Goal: Task Accomplishment & Management: Use online tool/utility

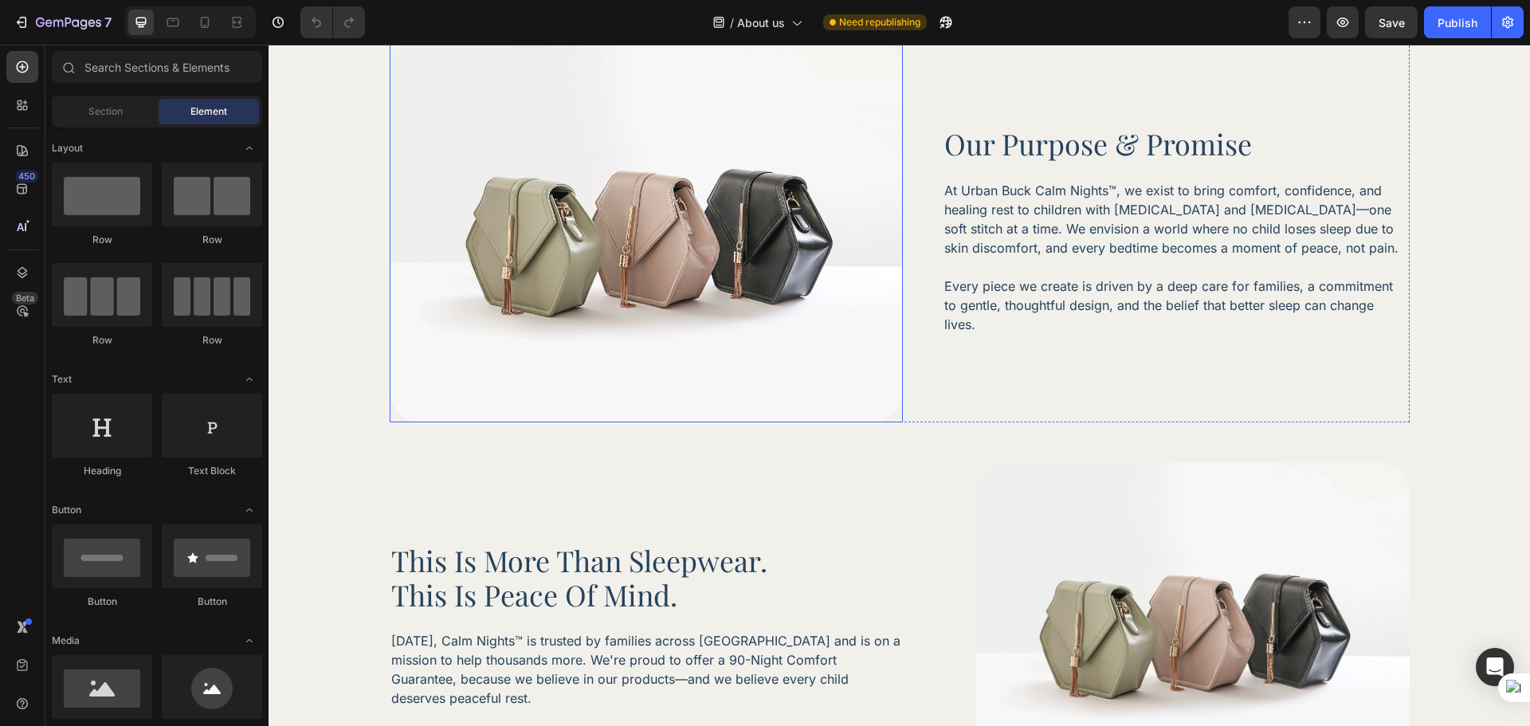
scroll to position [410, 0]
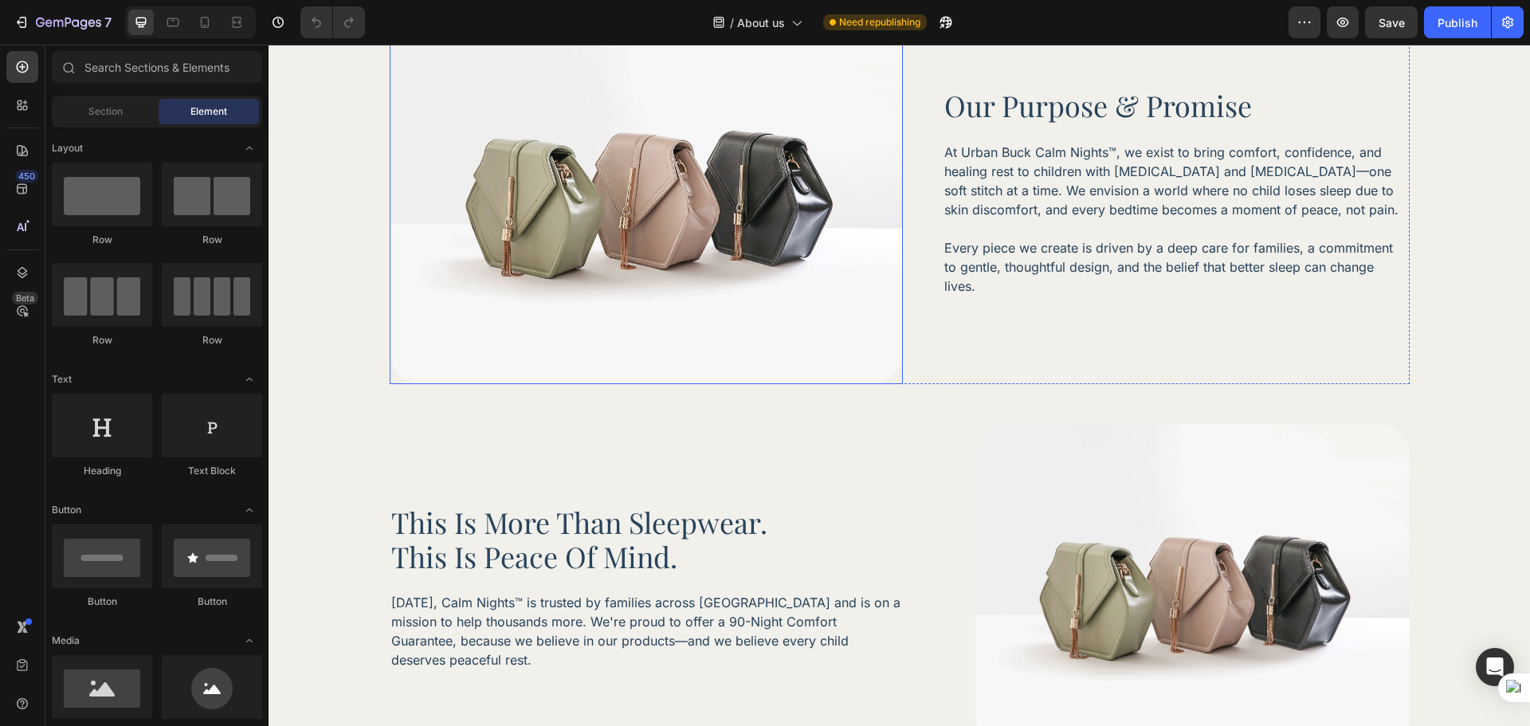
click at [592, 384] on img at bounding box center [646, 191] width 513 height 385
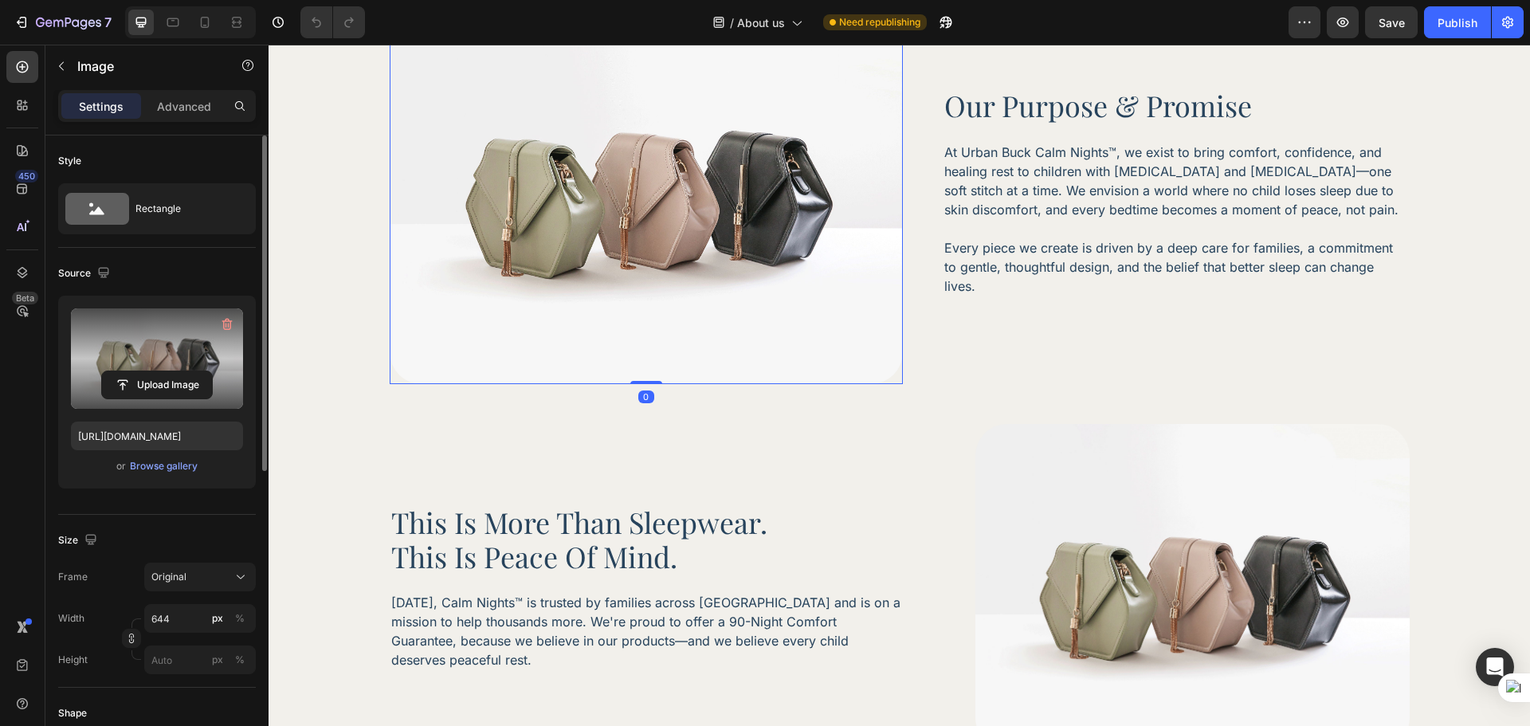
click at [131, 361] on label at bounding box center [157, 358] width 172 height 100
click at [131, 371] on input "file" at bounding box center [157, 384] width 110 height 27
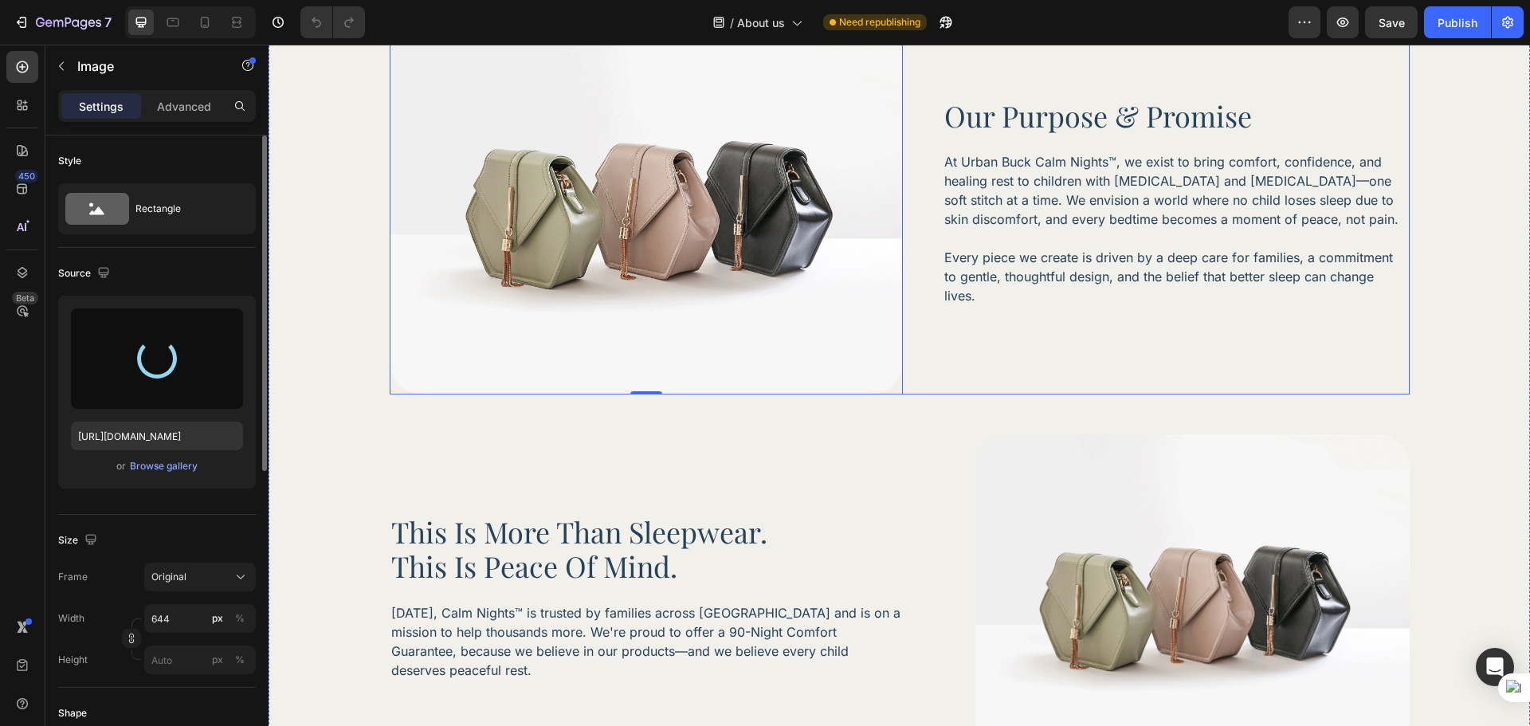
scroll to position [808, 0]
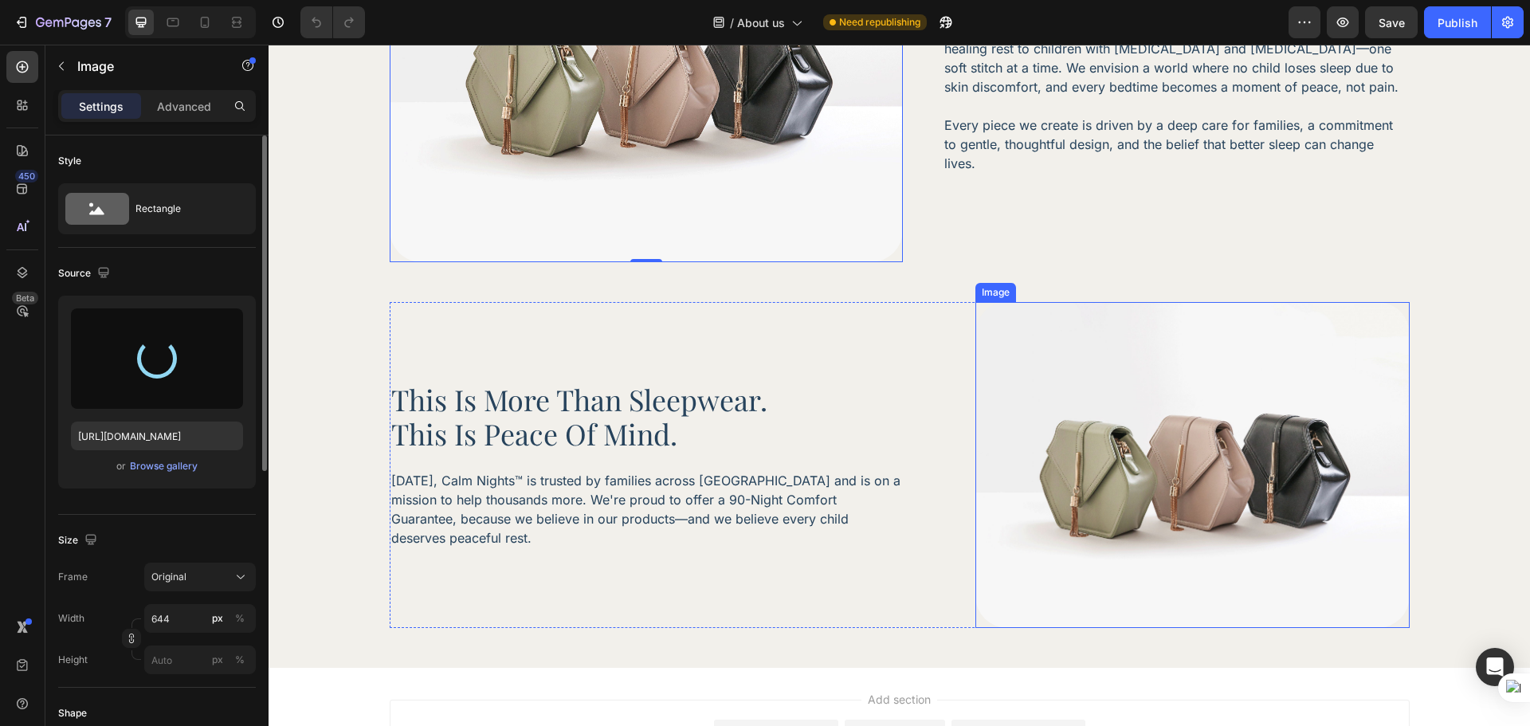
type input "[URL][DOMAIN_NAME]"
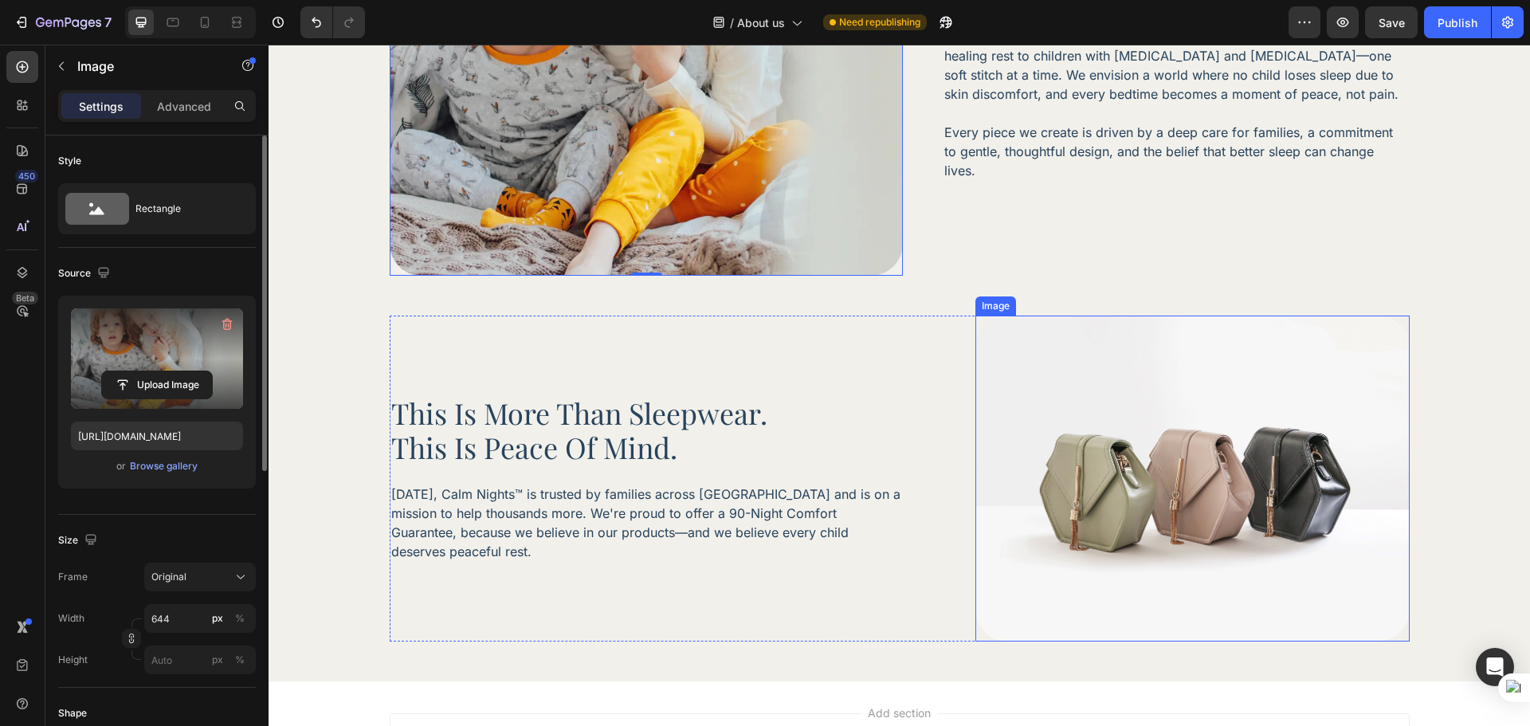
click at [1086, 474] on img at bounding box center [1193, 479] width 434 height 326
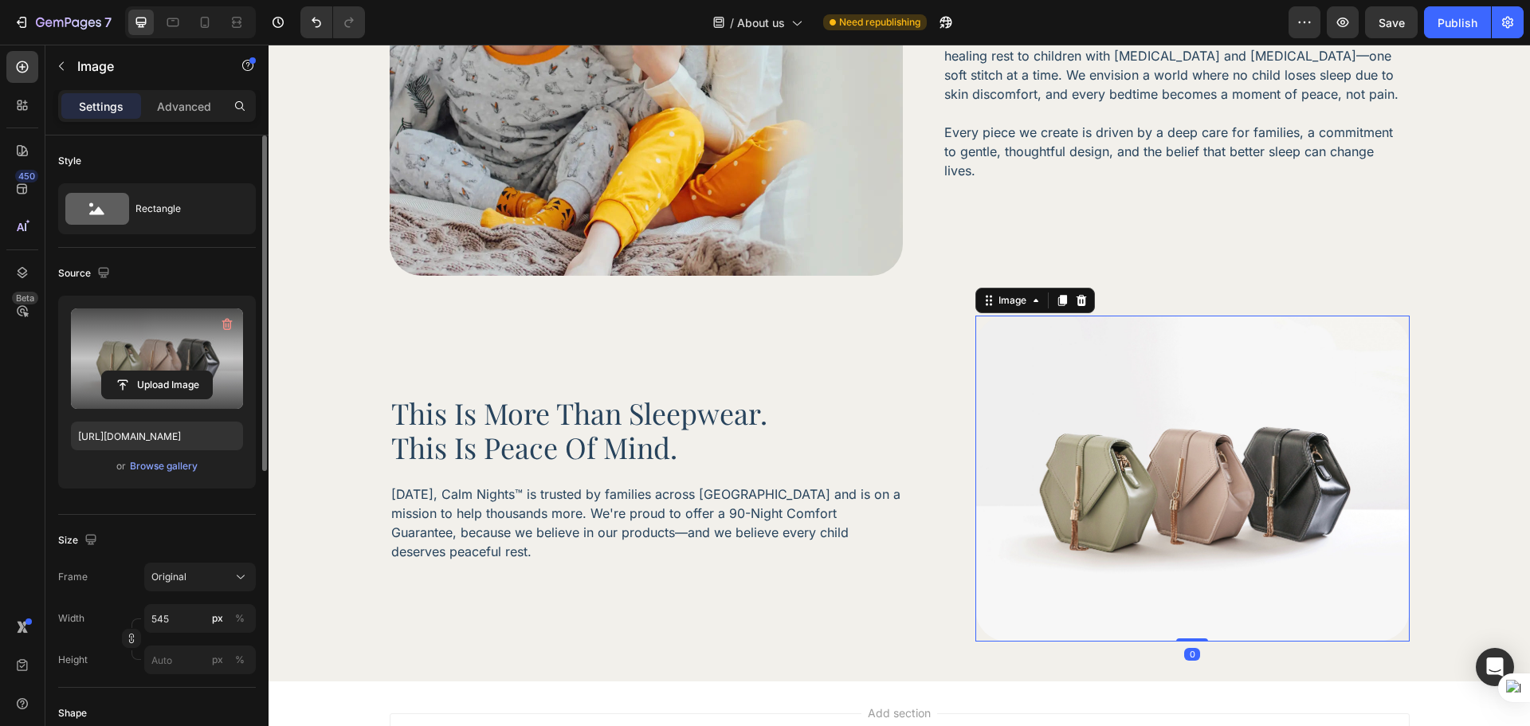
click at [180, 363] on label at bounding box center [157, 358] width 172 height 100
click at [180, 371] on input "file" at bounding box center [157, 384] width 110 height 27
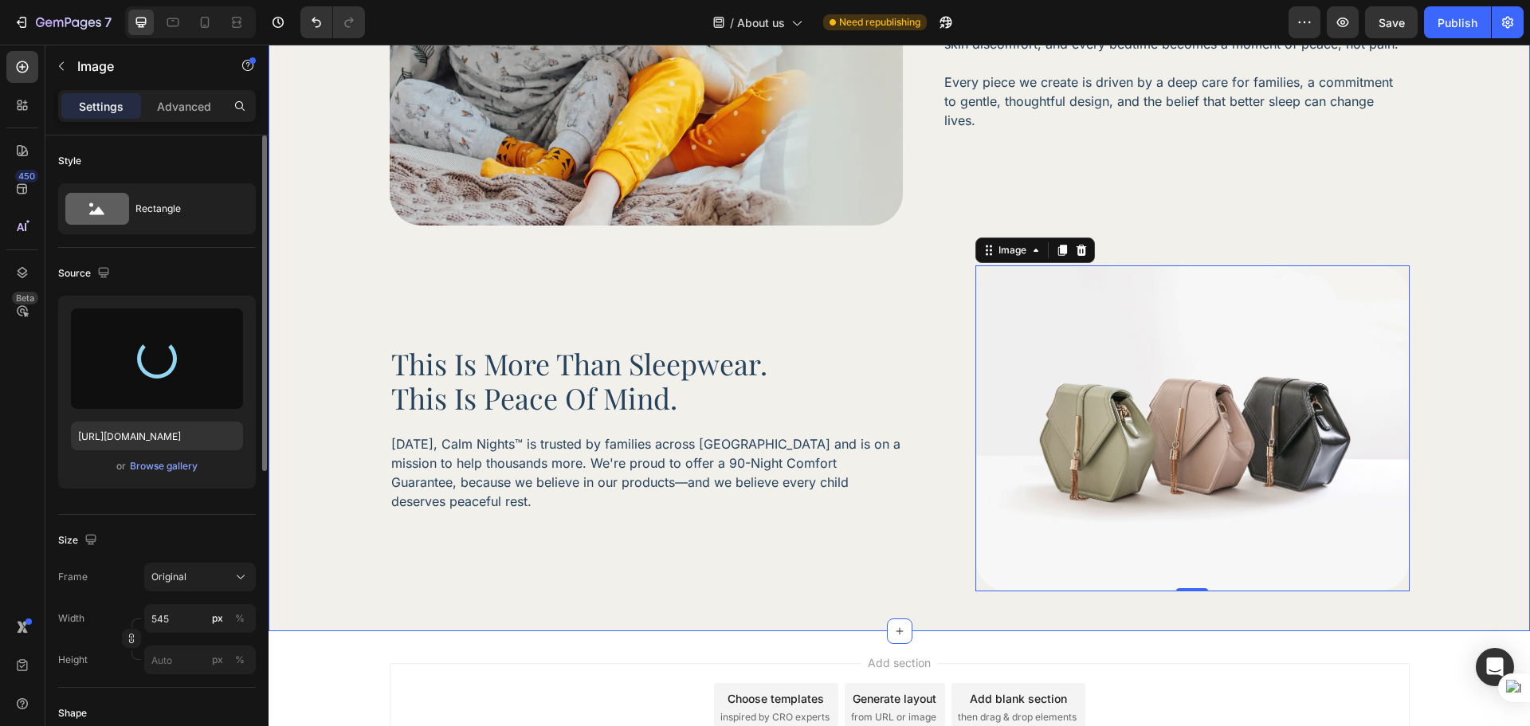
scroll to position [543, 0]
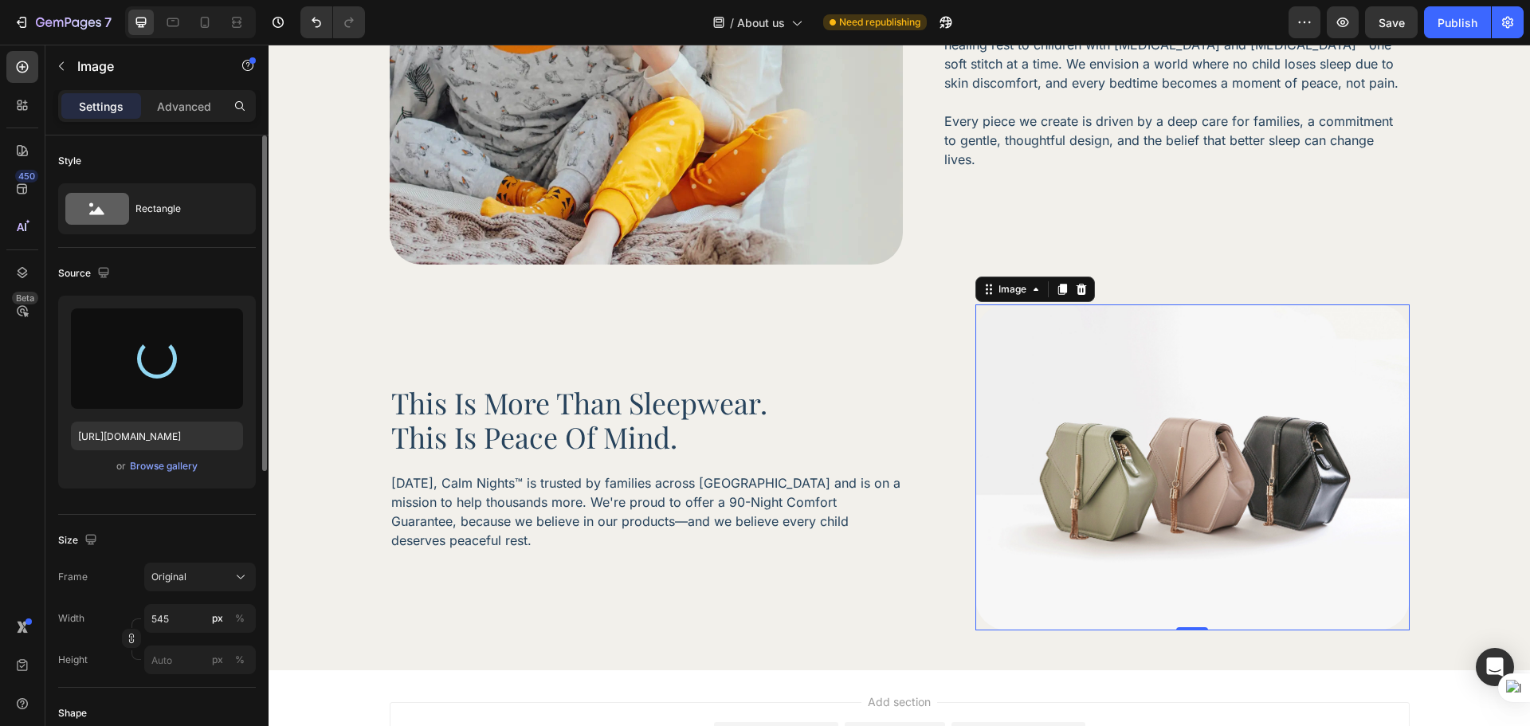
type input "[URL][DOMAIN_NAME]"
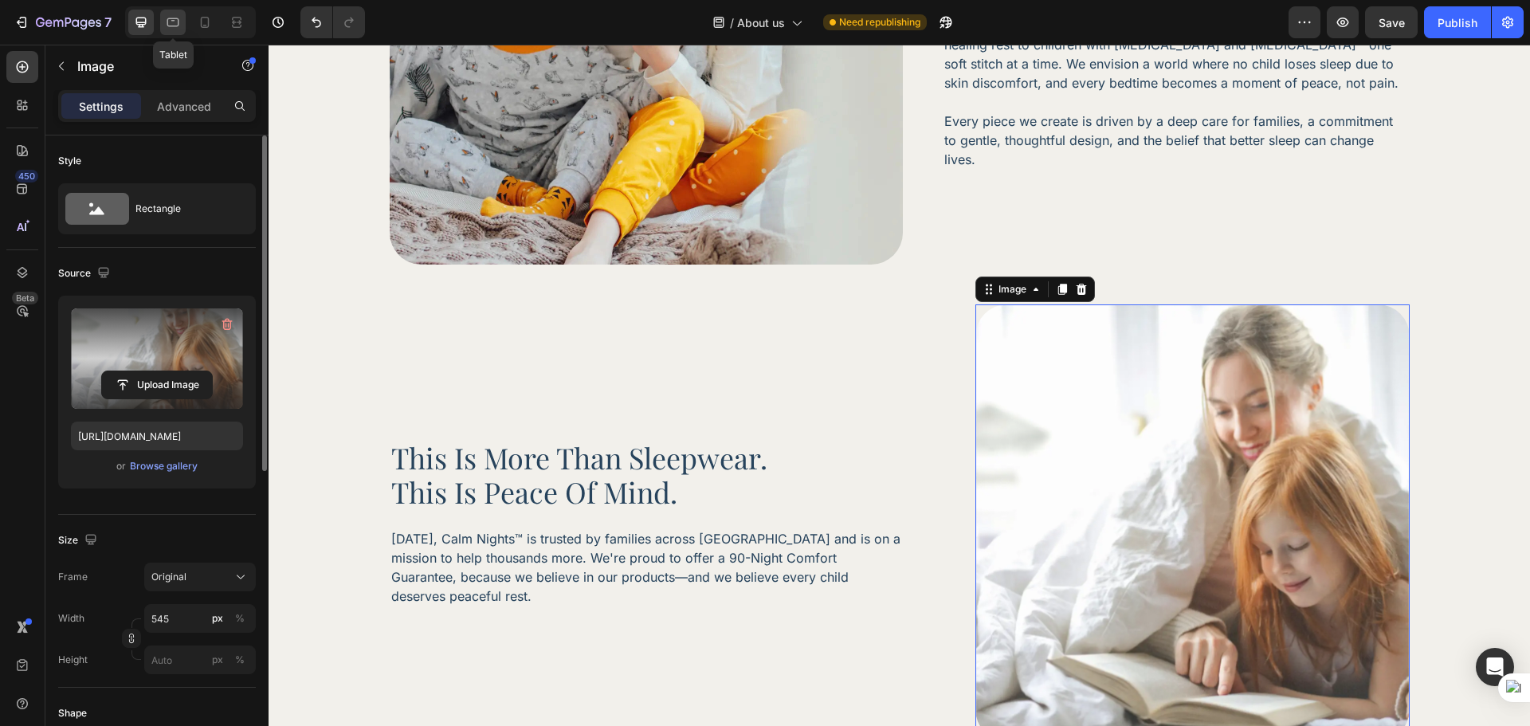
click at [171, 34] on div at bounding box center [173, 23] width 26 height 26
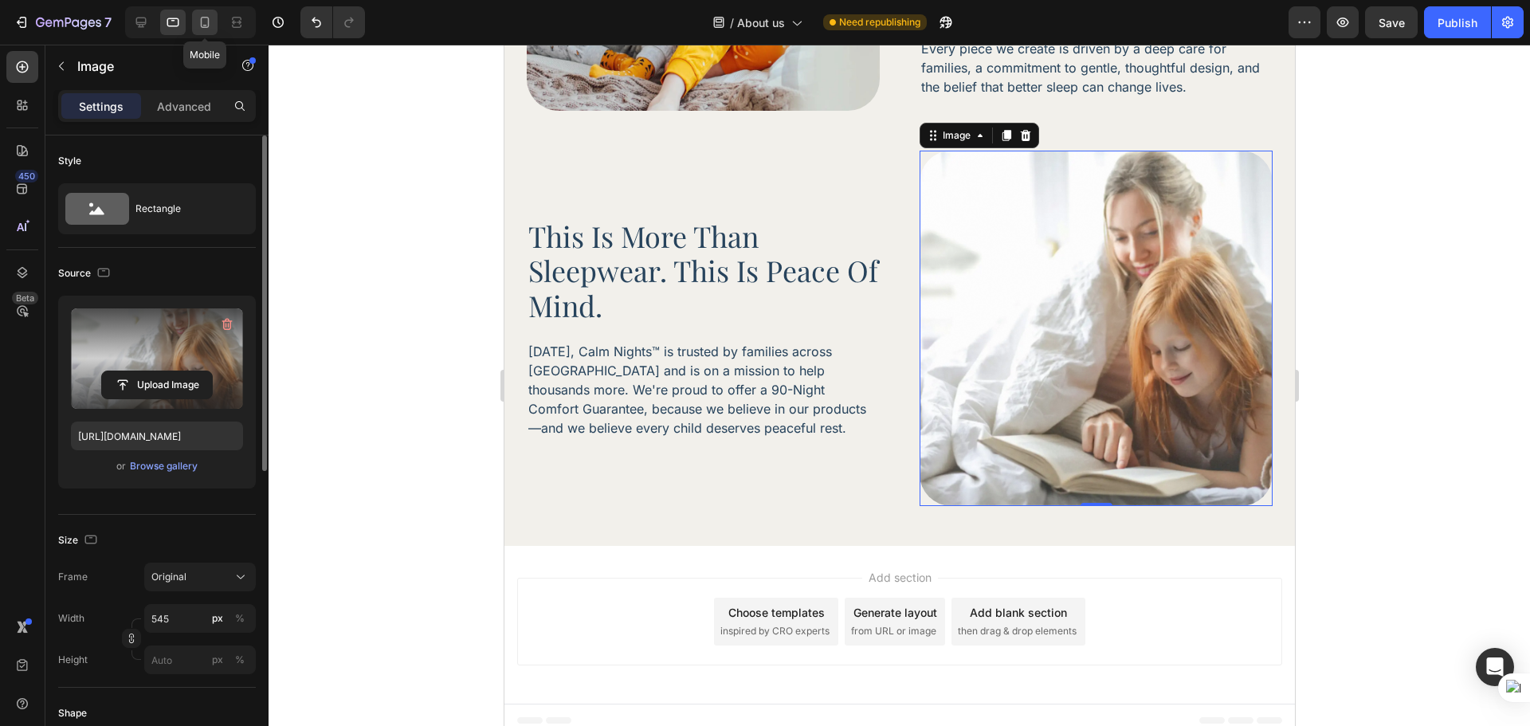
click at [194, 33] on div at bounding box center [205, 23] width 26 height 26
type input "100"
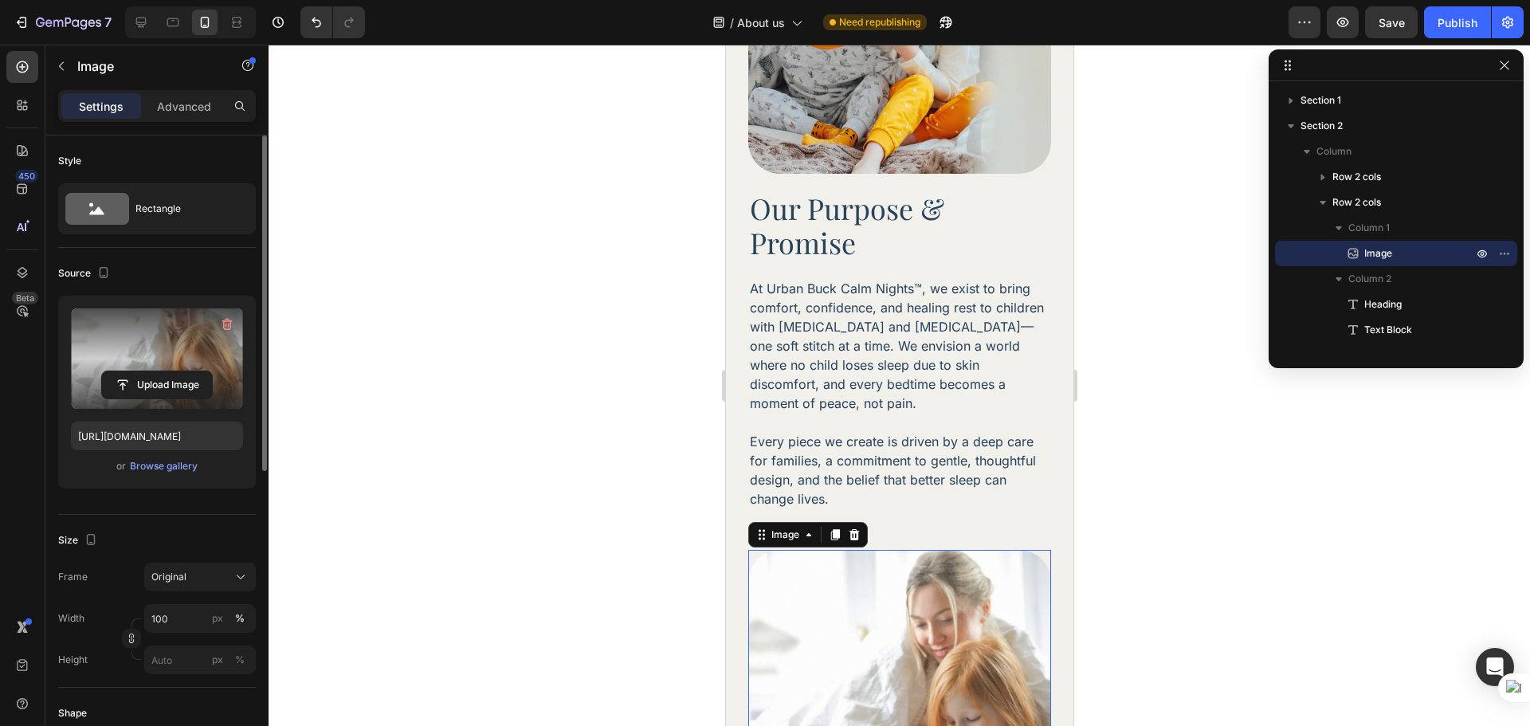
scroll to position [508, 0]
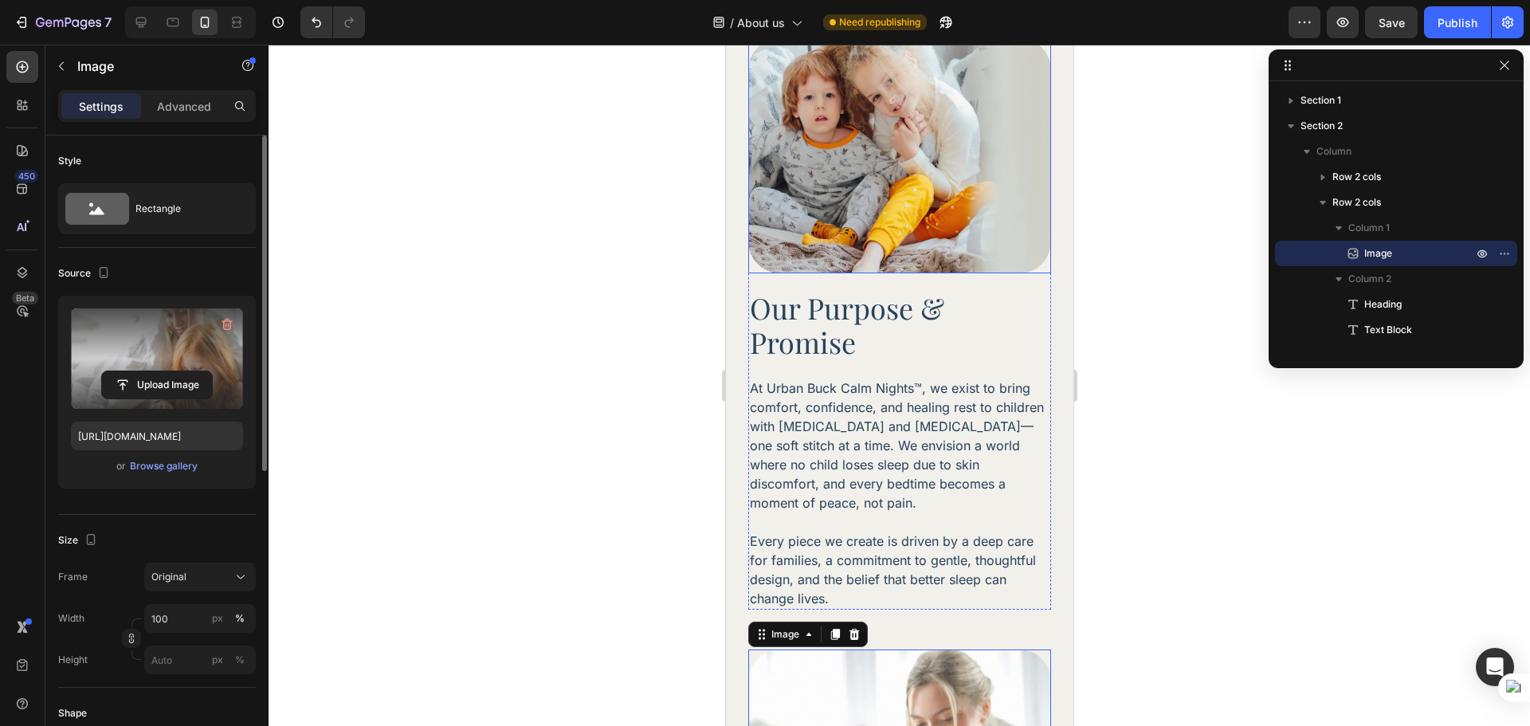
click at [905, 261] on img at bounding box center [899, 155] width 303 height 235
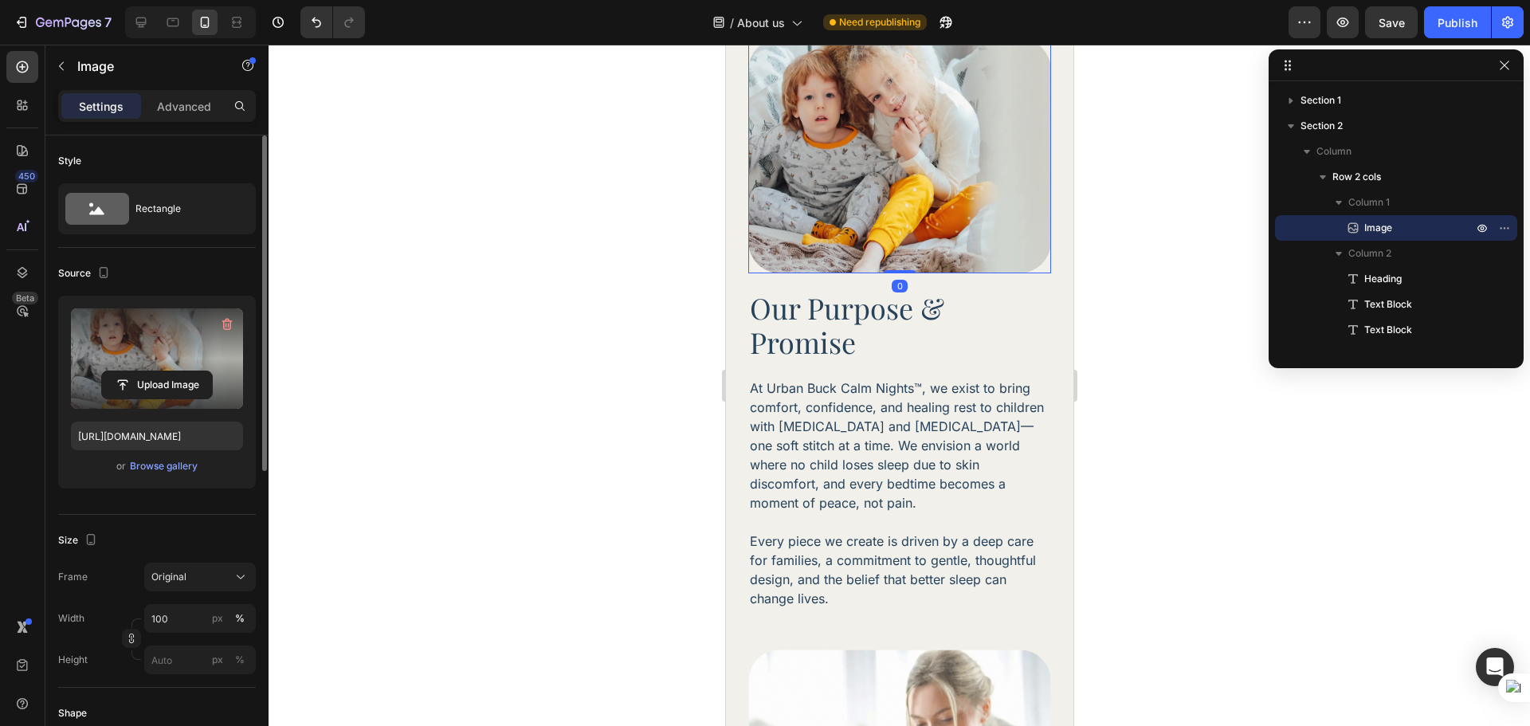
click at [165, 346] on label at bounding box center [157, 358] width 172 height 100
click at [165, 371] on input "file" at bounding box center [157, 384] width 110 height 27
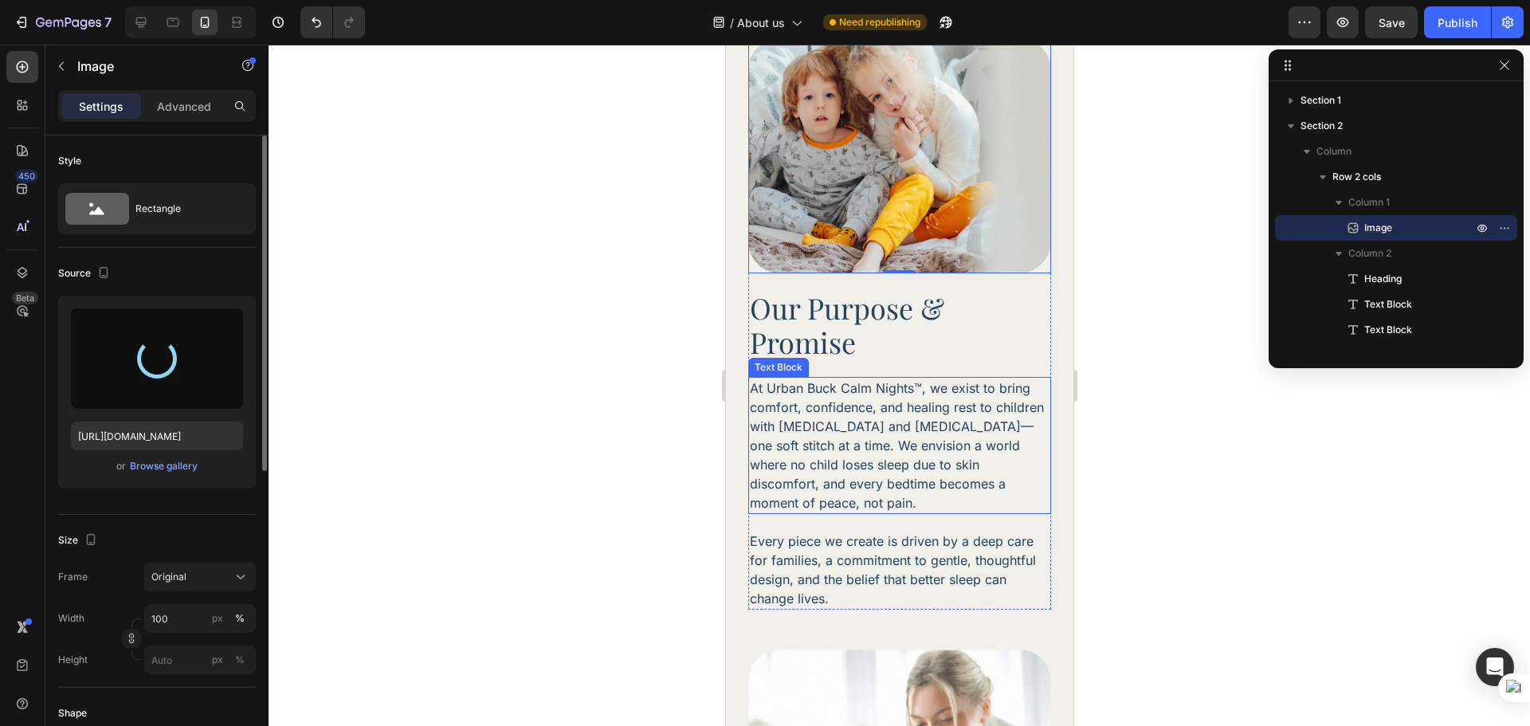
type input "[URL][DOMAIN_NAME]"
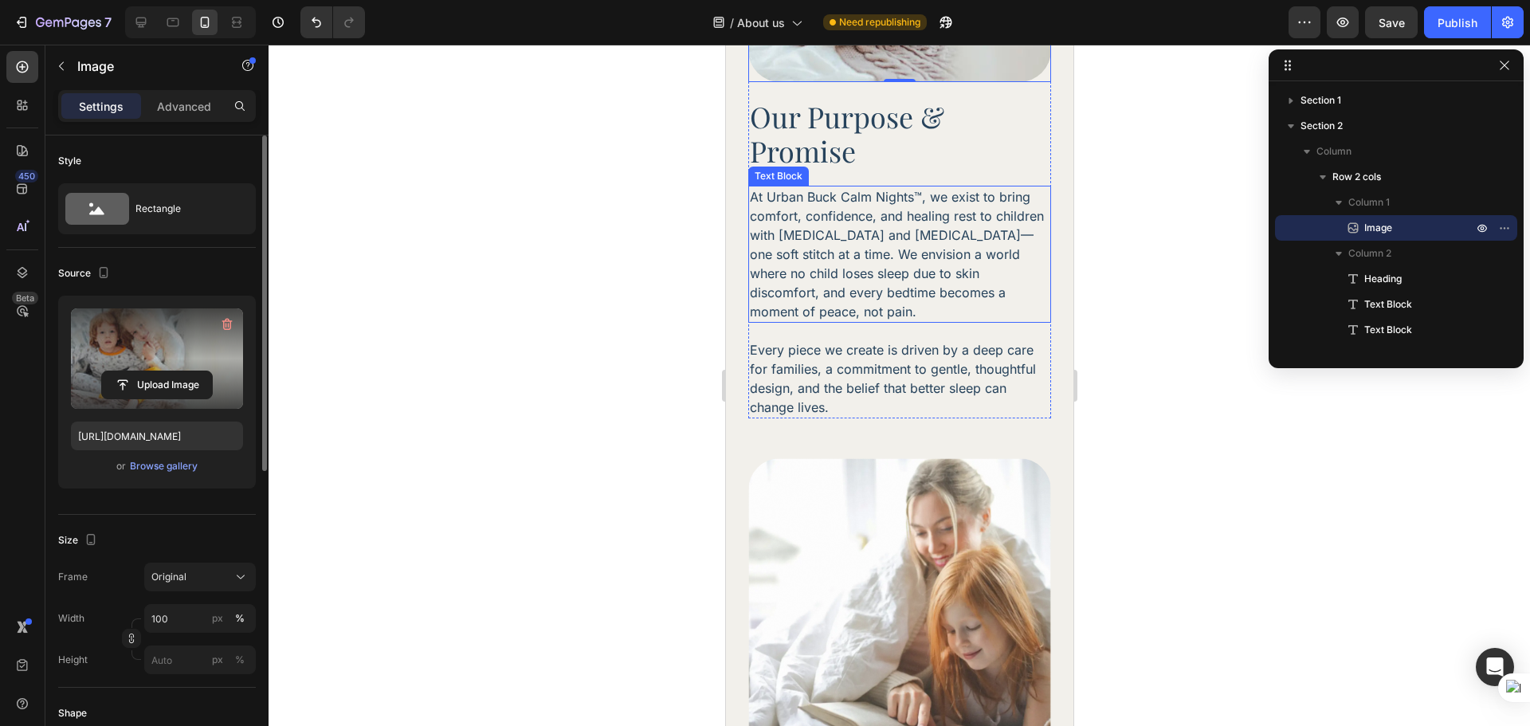
scroll to position [1039, 0]
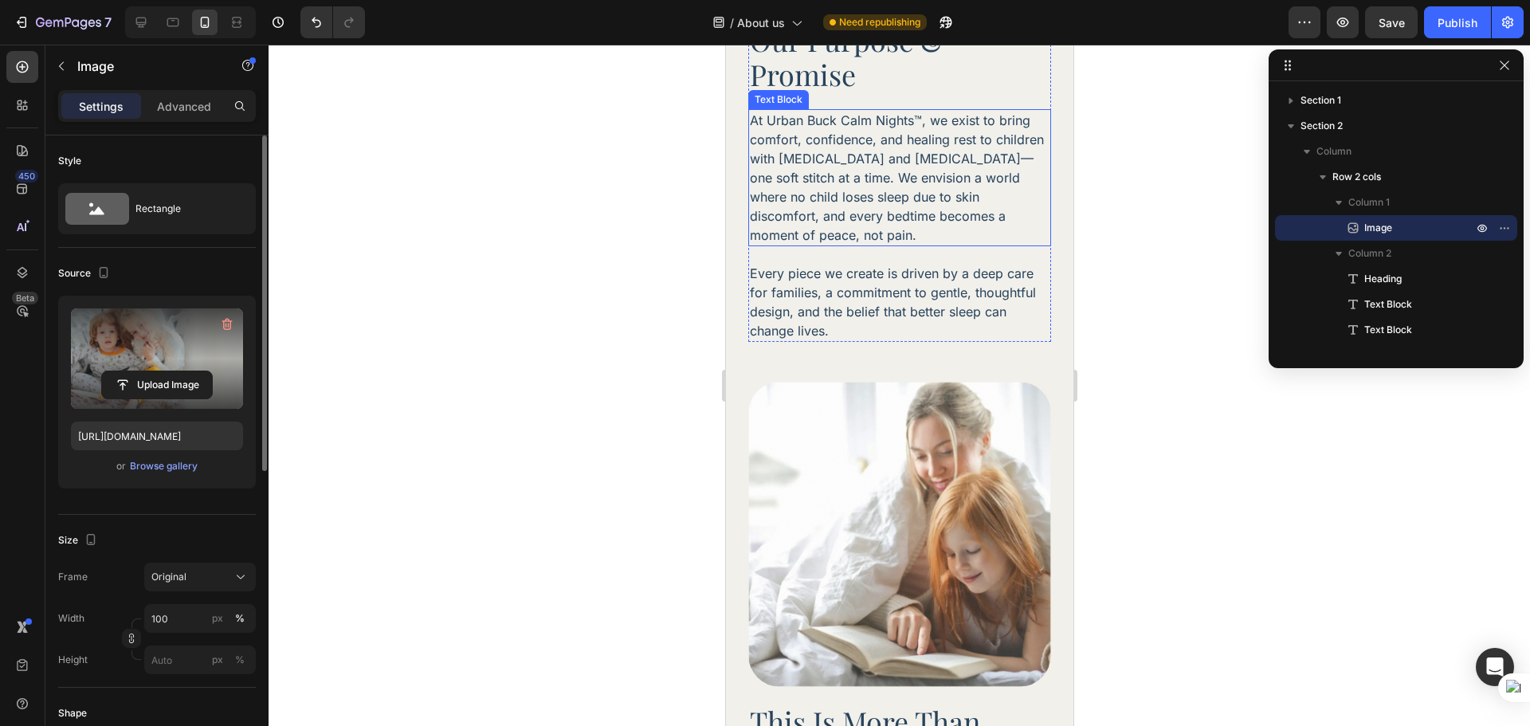
click at [889, 514] on img at bounding box center [899, 534] width 303 height 304
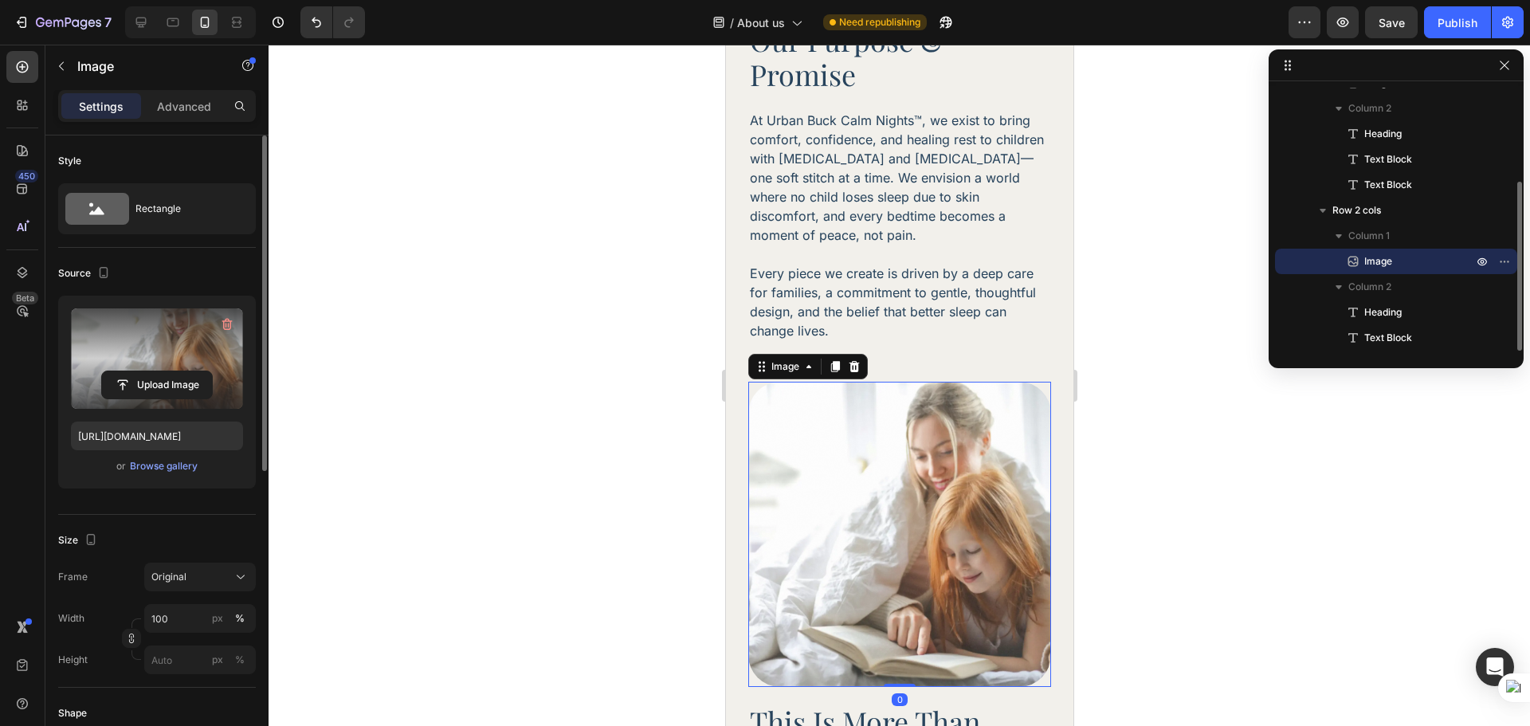
click at [173, 369] on label at bounding box center [157, 358] width 172 height 100
click at [173, 371] on input "file" at bounding box center [157, 384] width 110 height 27
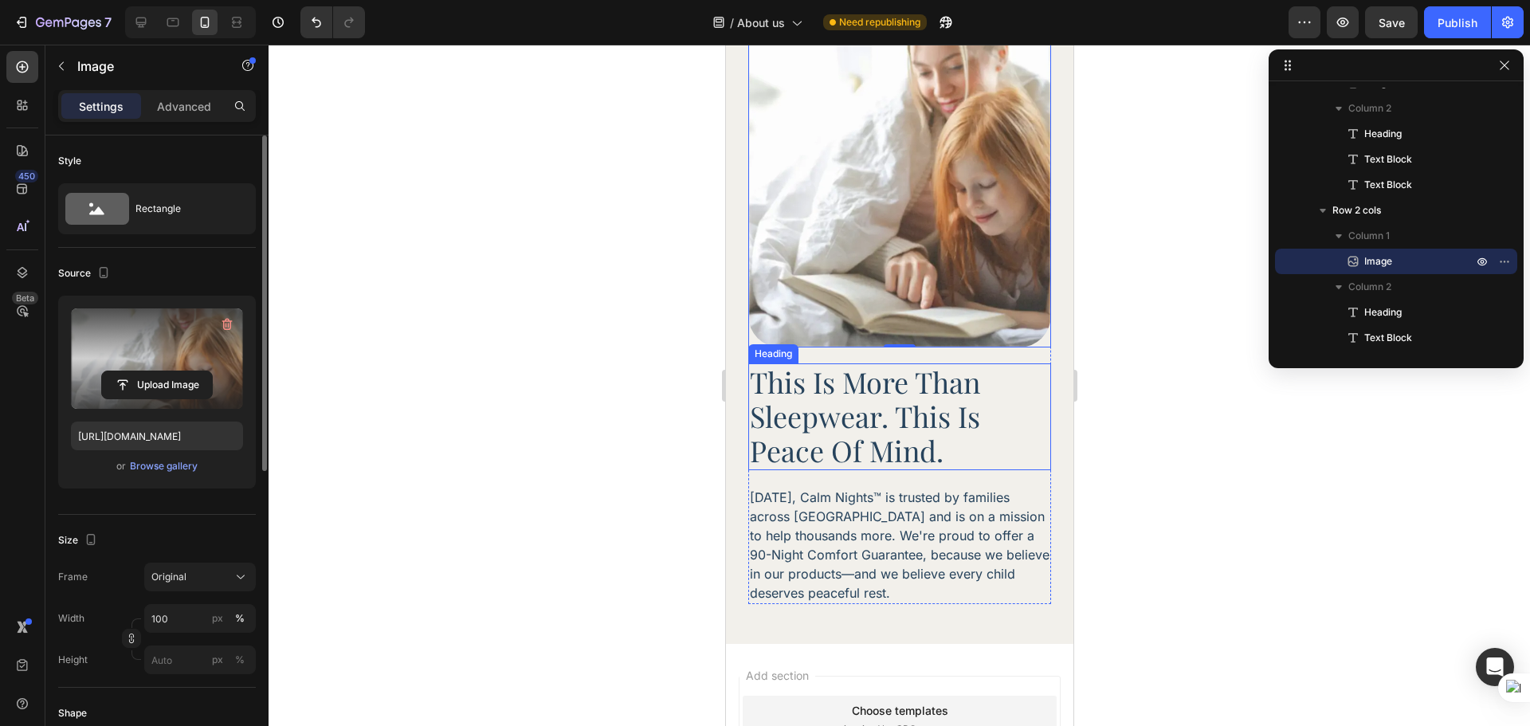
scroll to position [1570, 0]
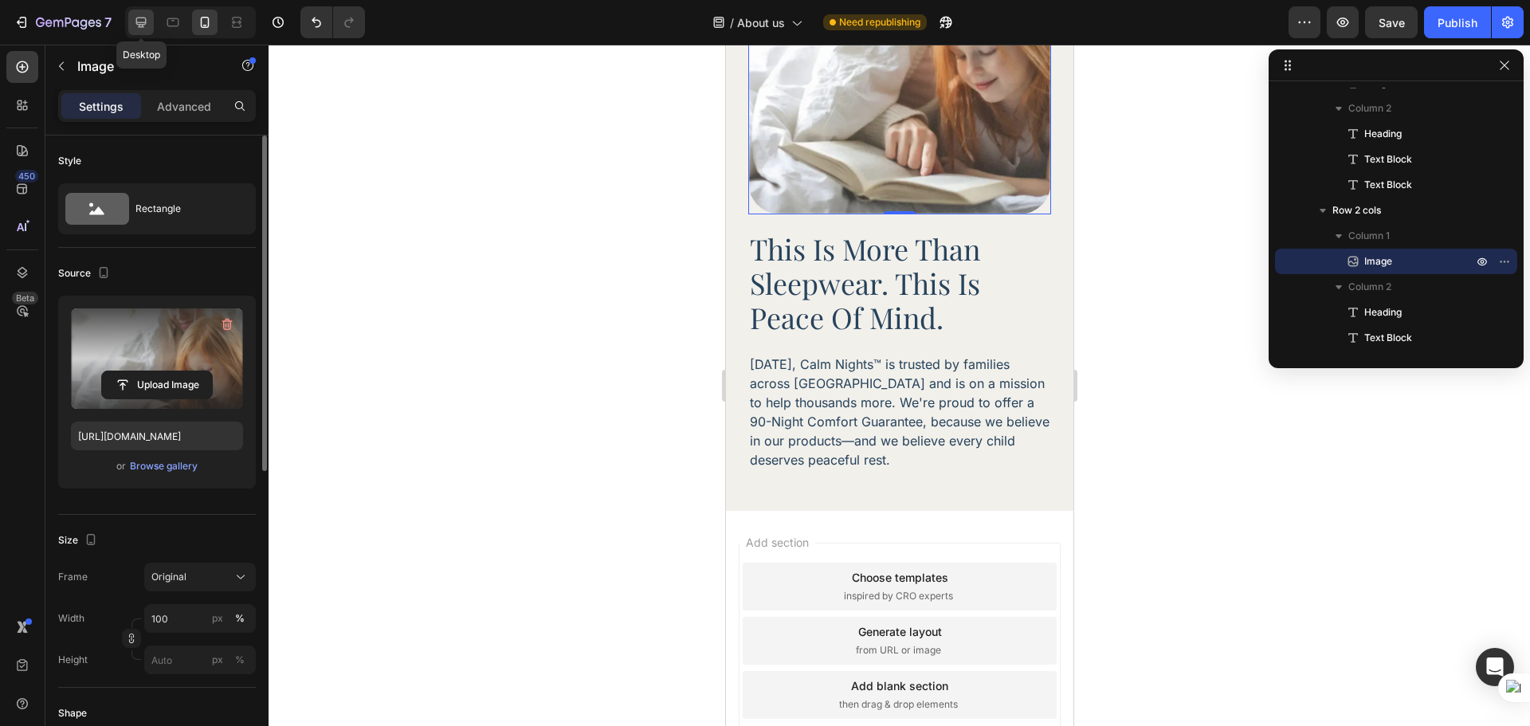
click at [135, 17] on icon at bounding box center [141, 22] width 16 height 16
type input "[URL][DOMAIN_NAME]"
type input "545"
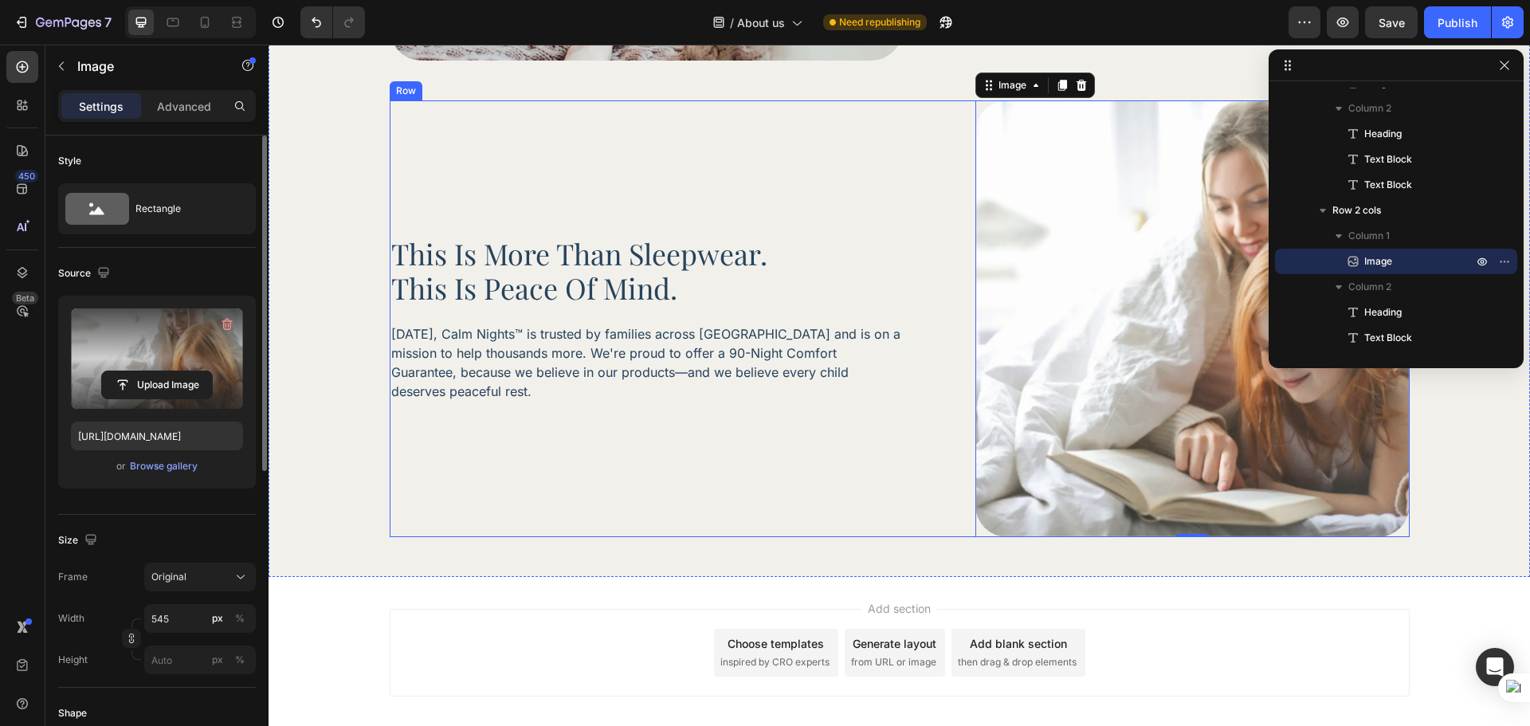
scroll to position [1093, 0]
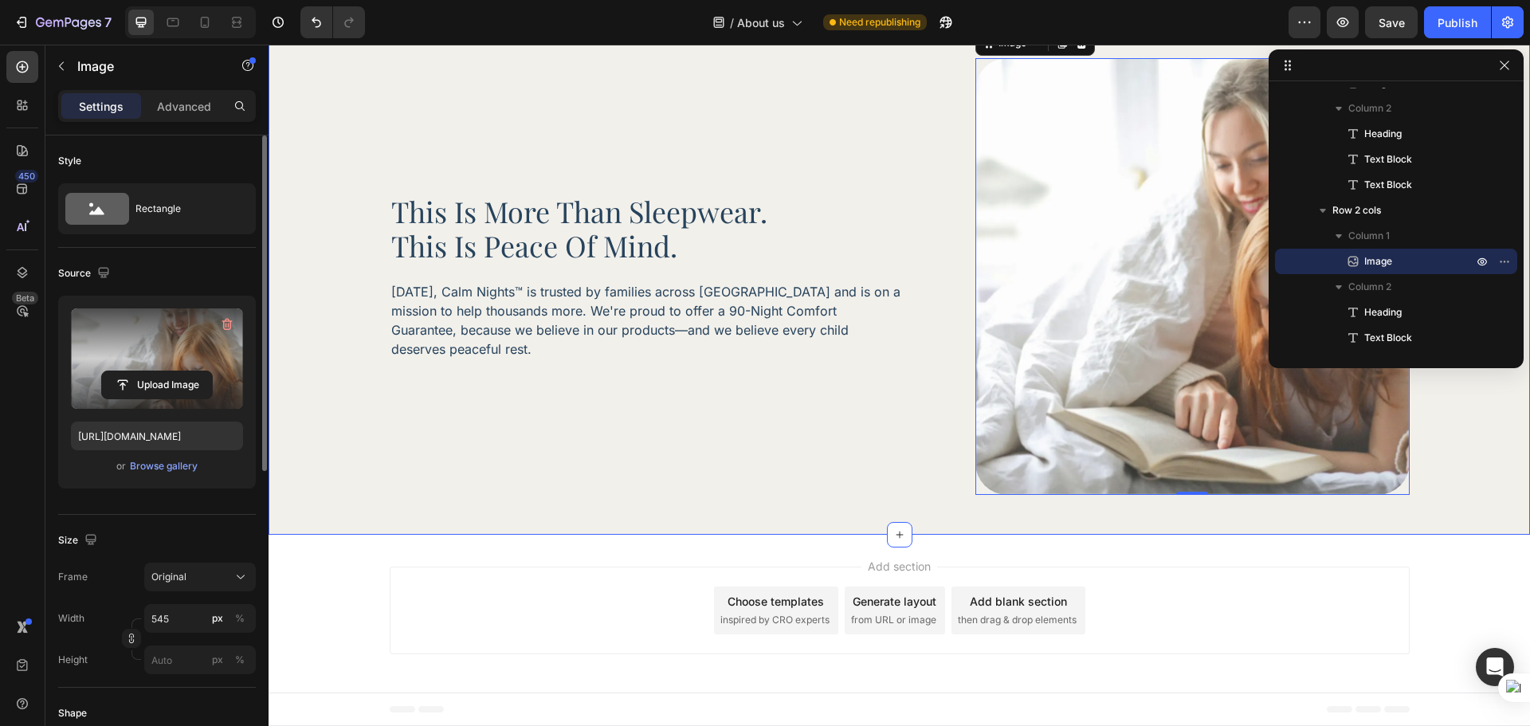
click at [543, 510] on div "Image Our Purpose & Promise Heading At Urban Buck Calm Nights™, we exist to bri…" at bounding box center [900, 57] width 1262 height 955
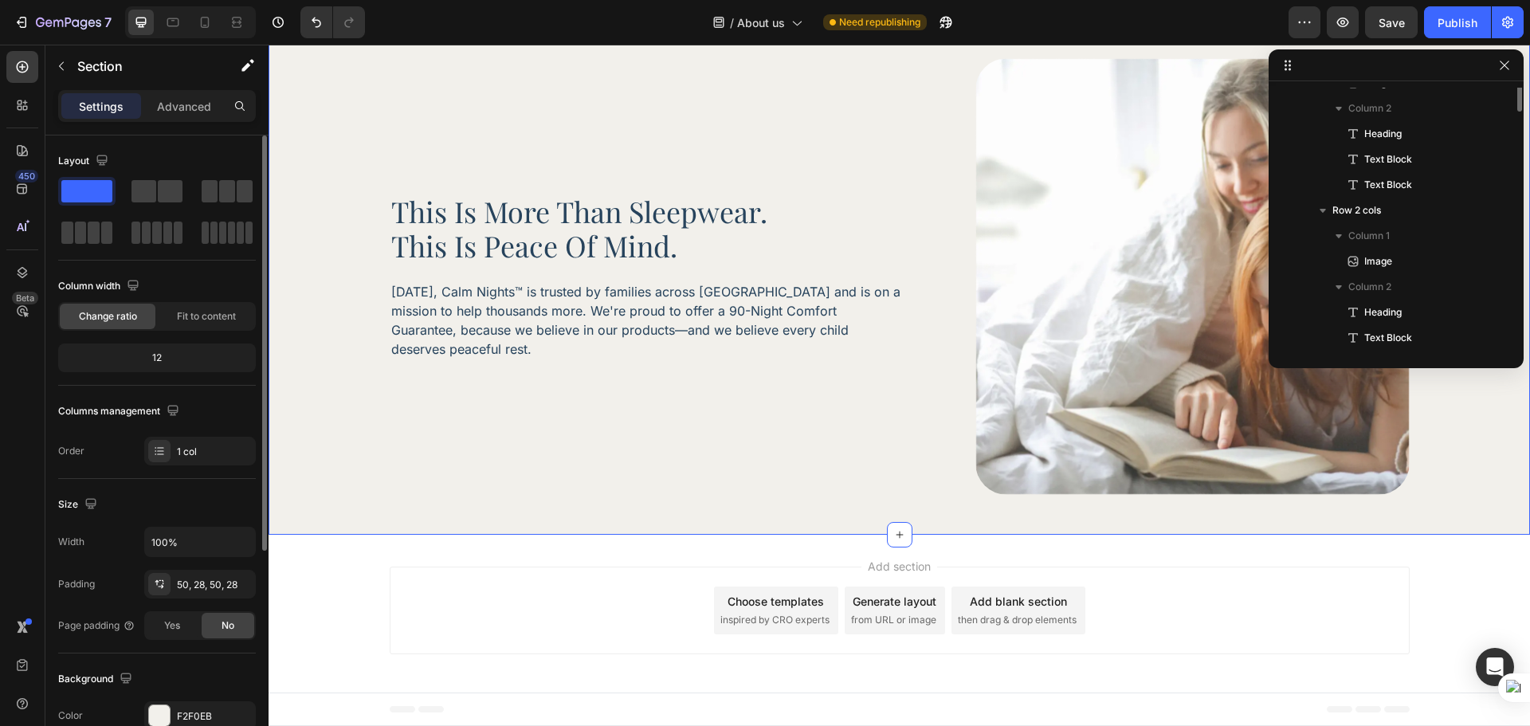
scroll to position [0, 0]
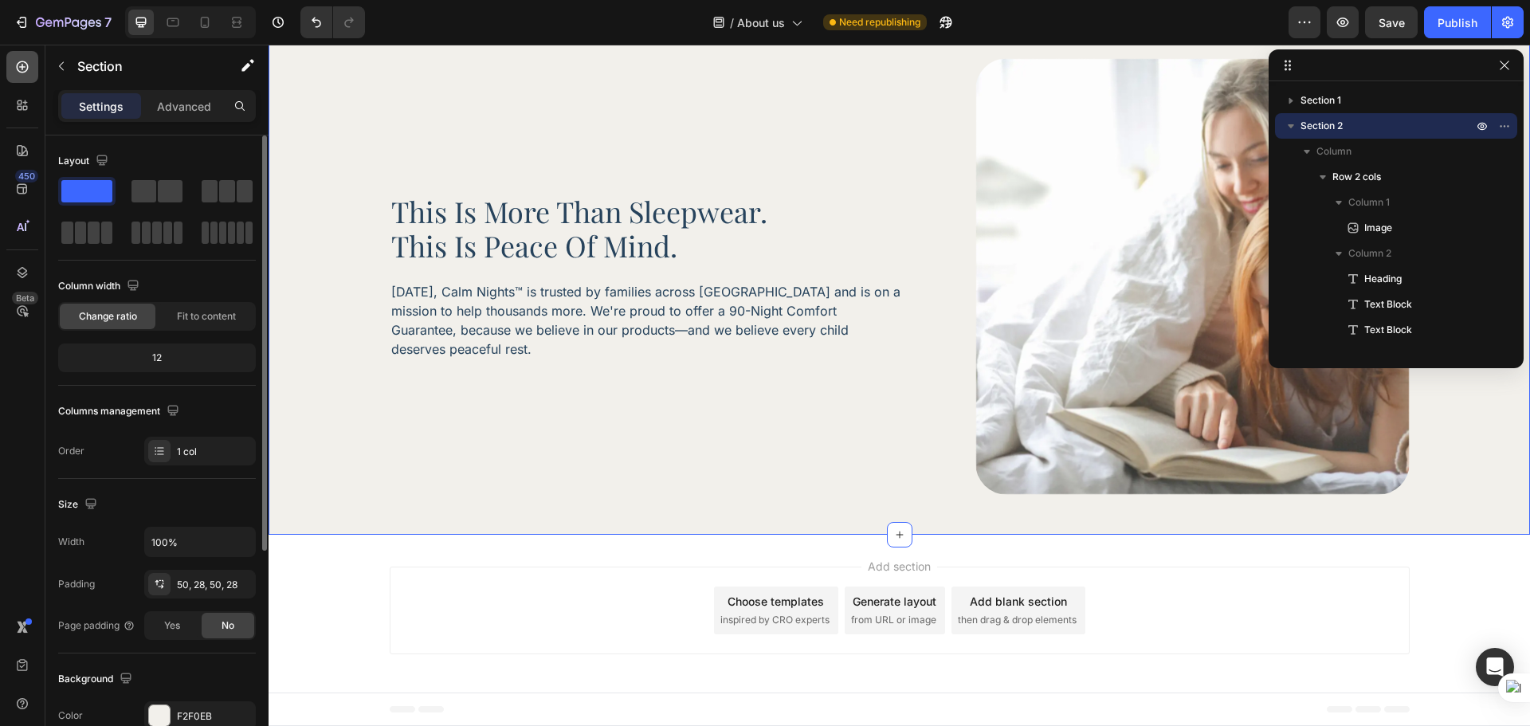
click at [25, 77] on div at bounding box center [22, 67] width 32 height 32
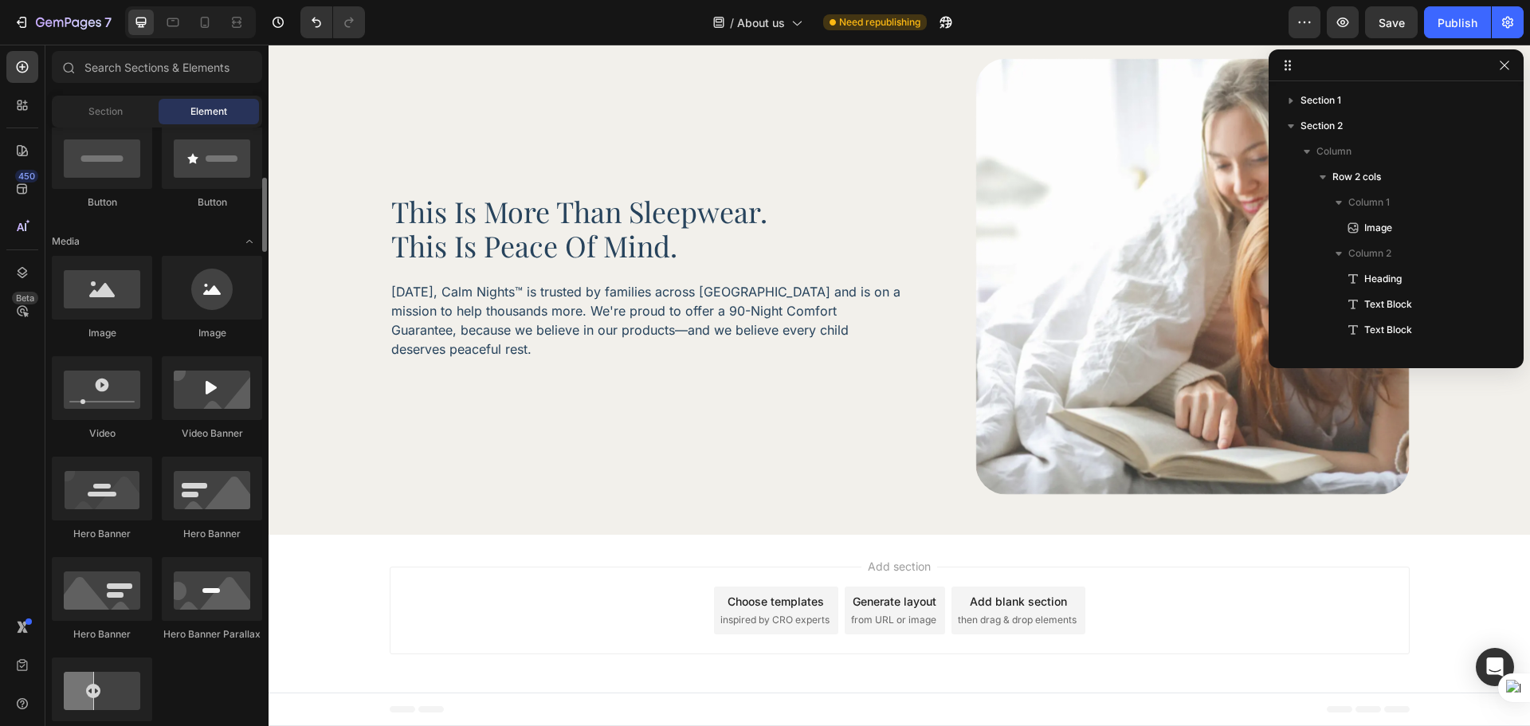
scroll to position [532, 0]
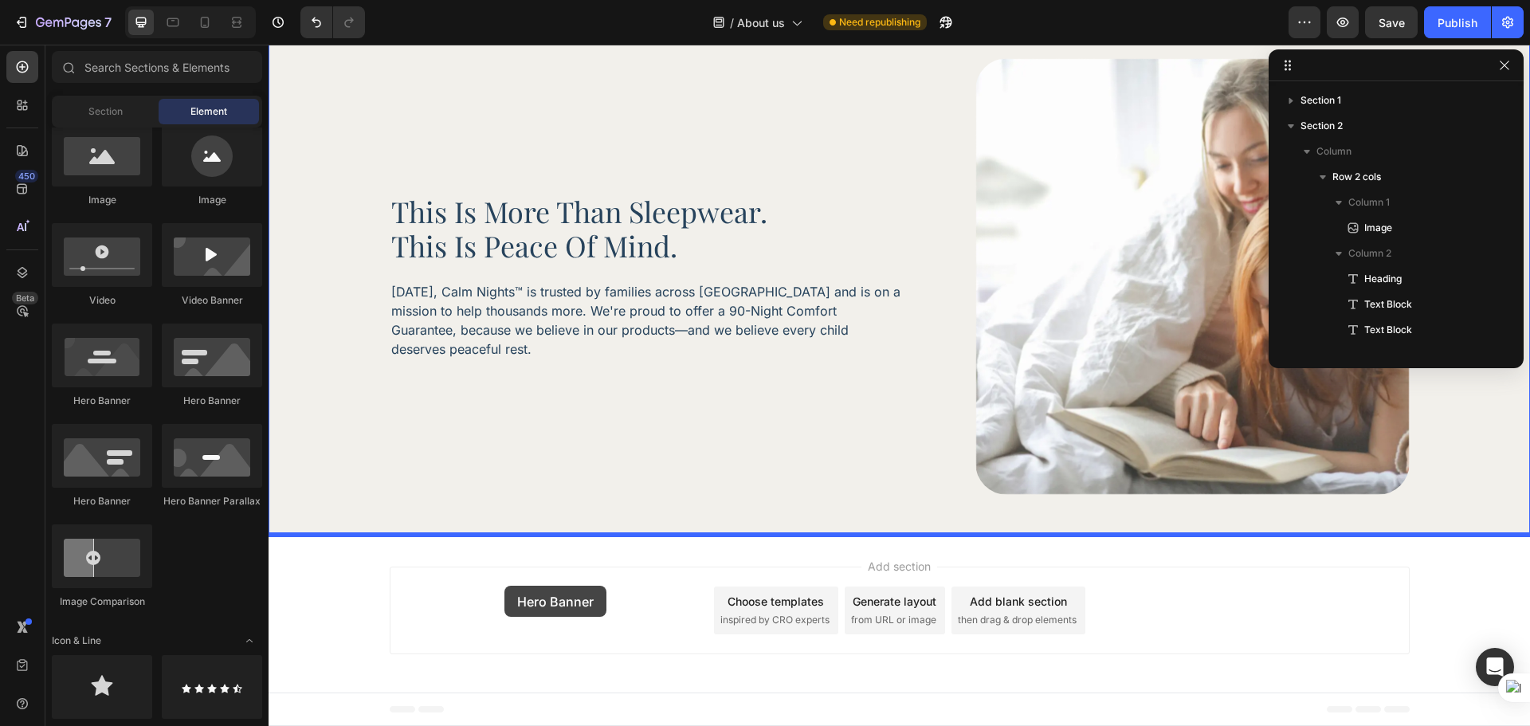
drag, startPoint x: 473, startPoint y: 457, endPoint x: 505, endPoint y: 586, distance: 132.8
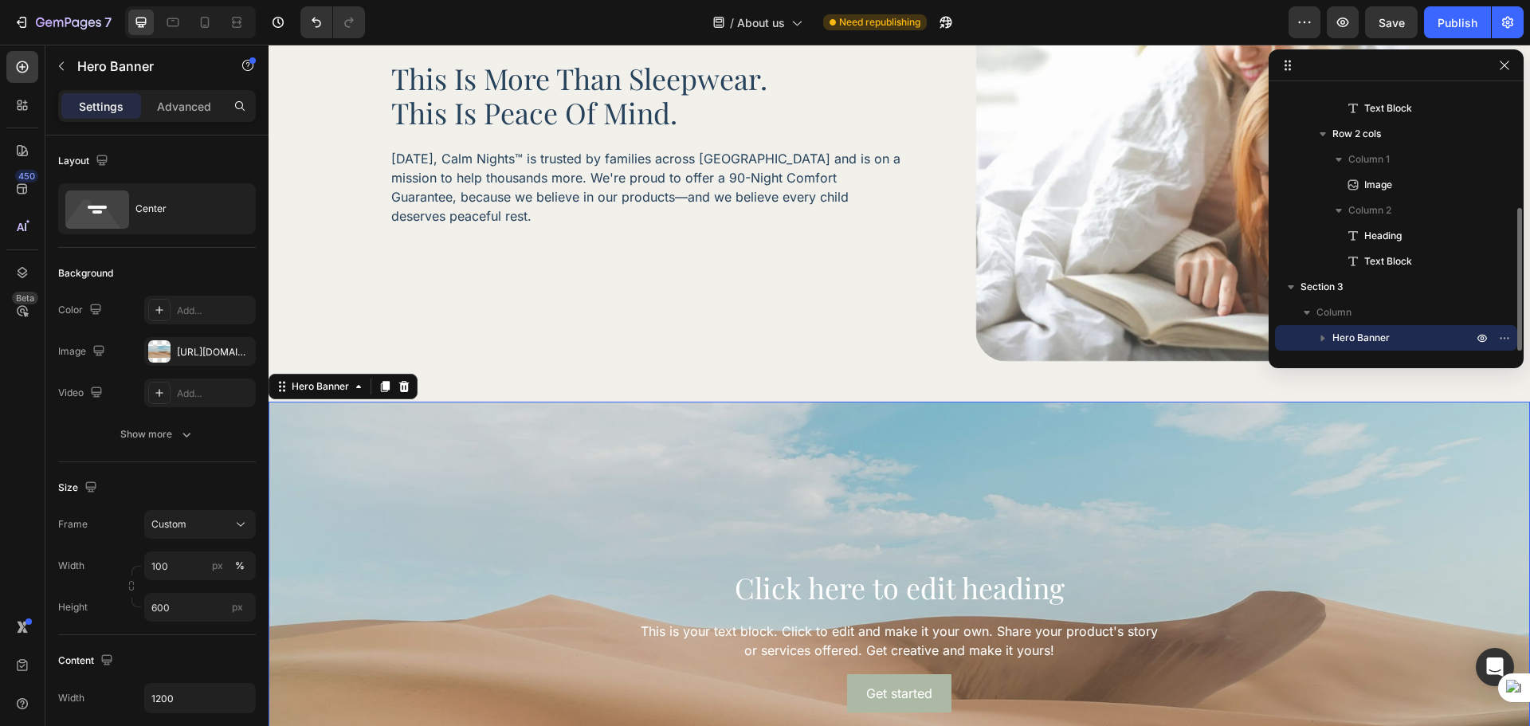
scroll to position [1358, 0]
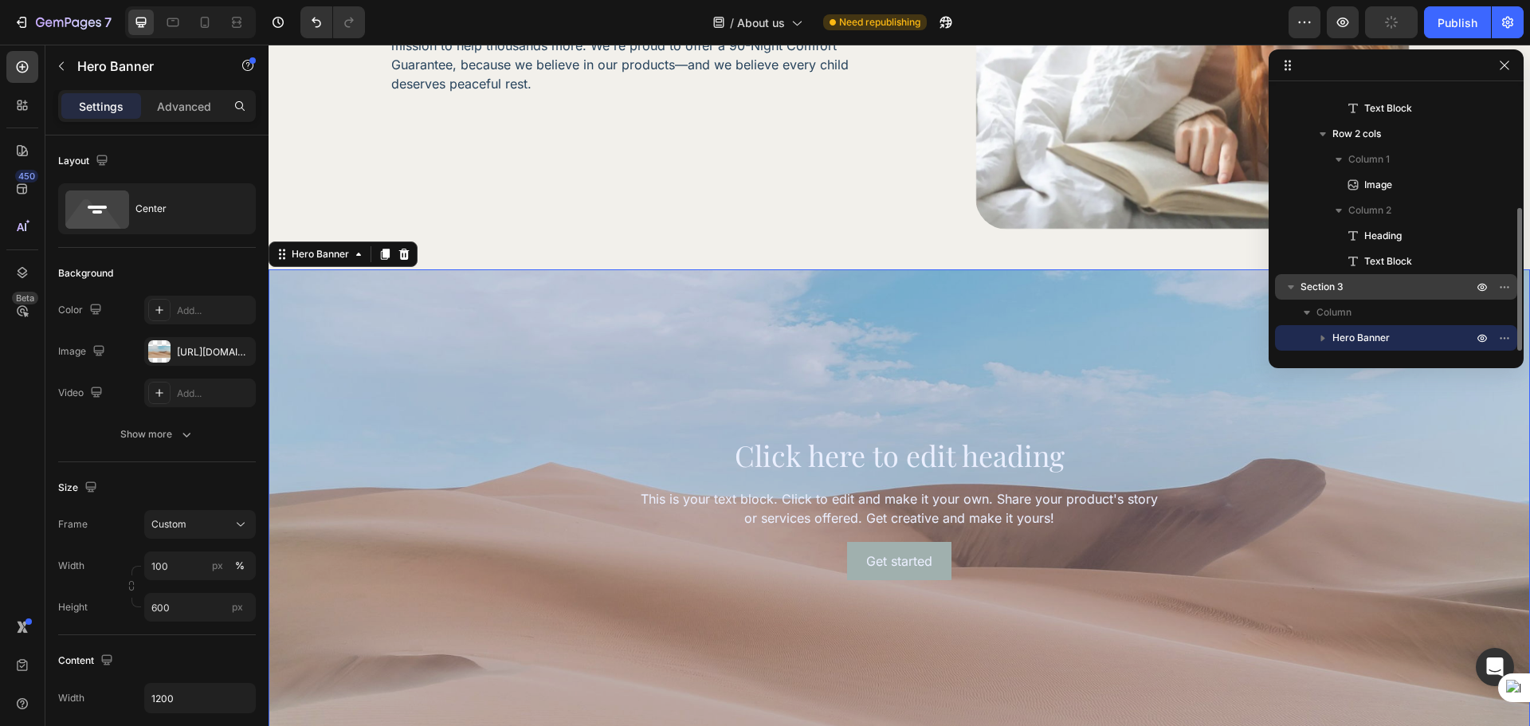
click at [1349, 286] on p "Section 3" at bounding box center [1388, 287] width 175 height 16
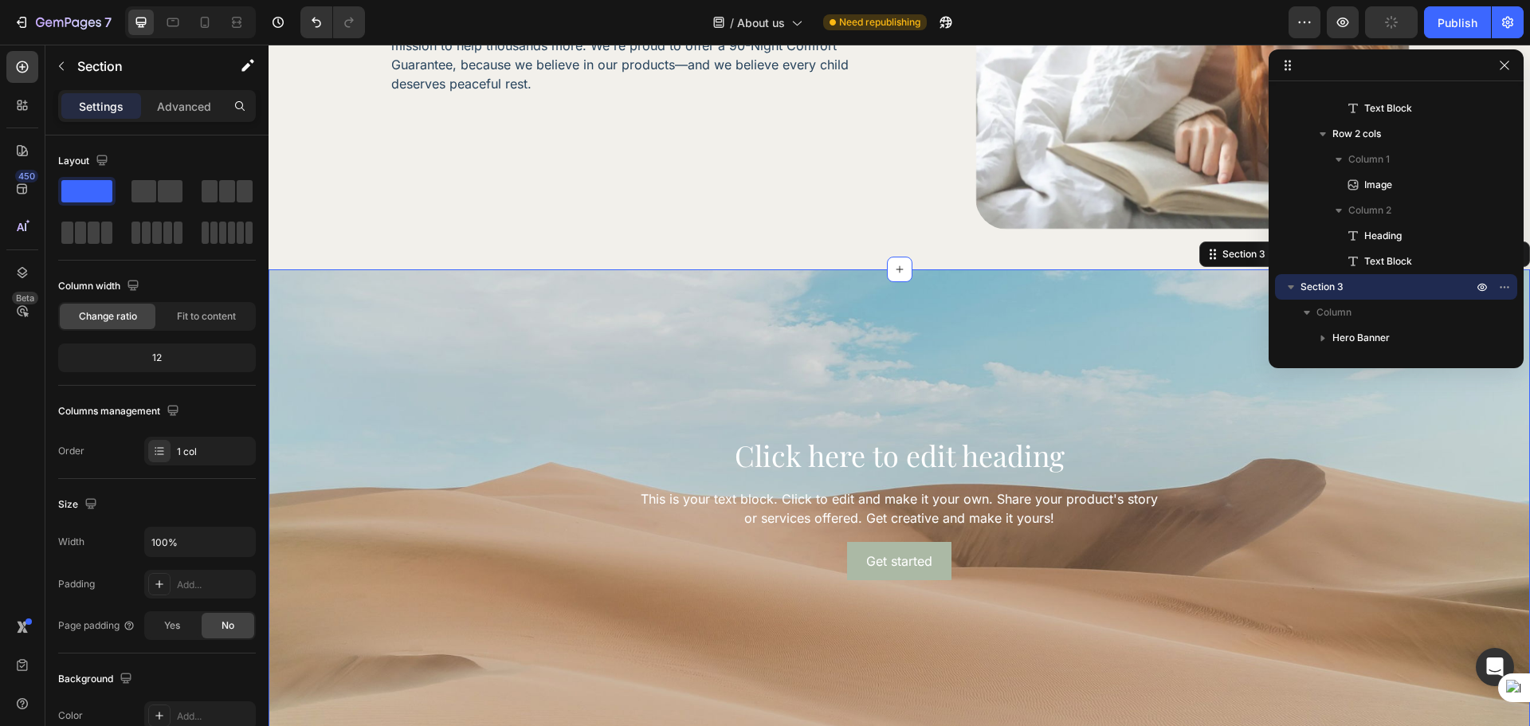
drag, startPoint x: 163, startPoint y: 108, endPoint x: 168, endPoint y: 127, distance: 19.2
click at [164, 108] on p "Advanced" at bounding box center [184, 106] width 54 height 17
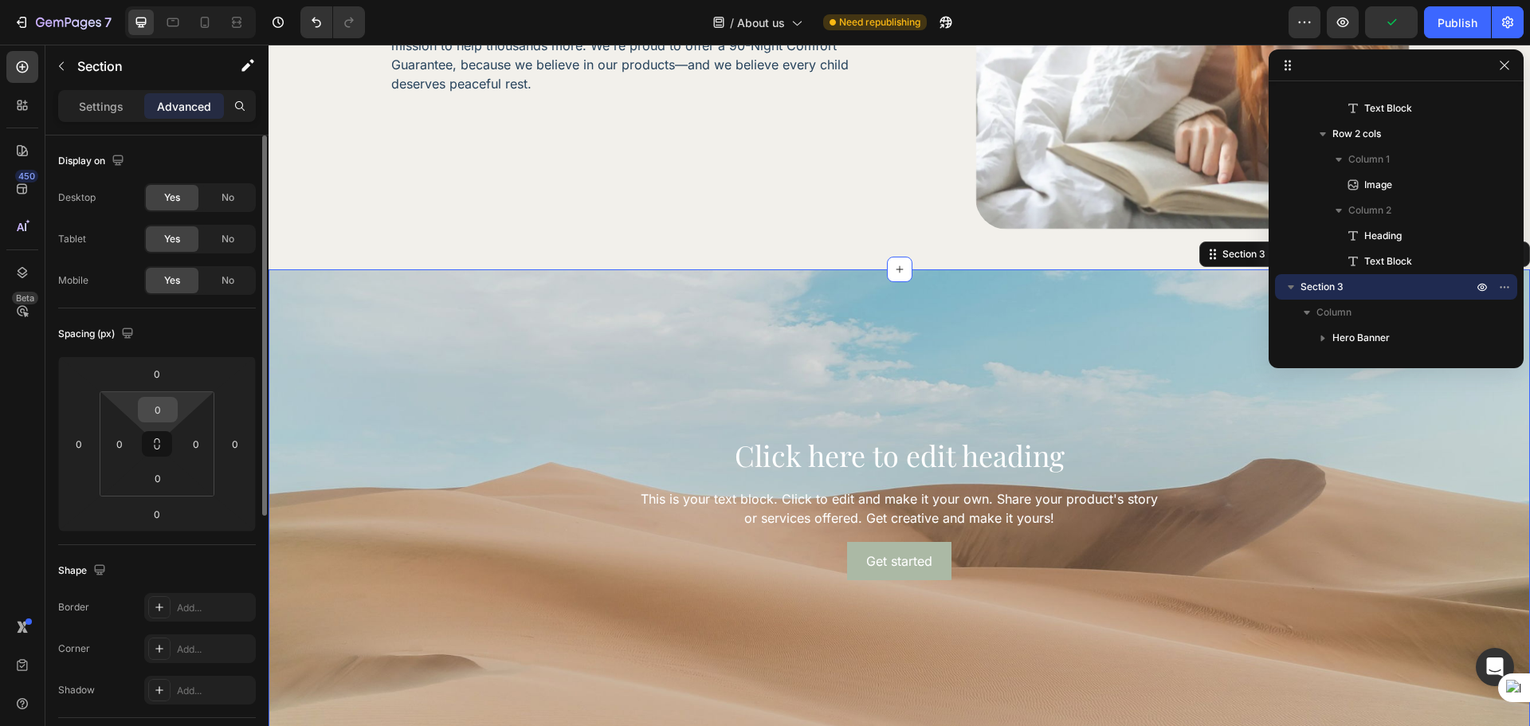
click at [167, 412] on input "0" at bounding box center [158, 410] width 32 height 24
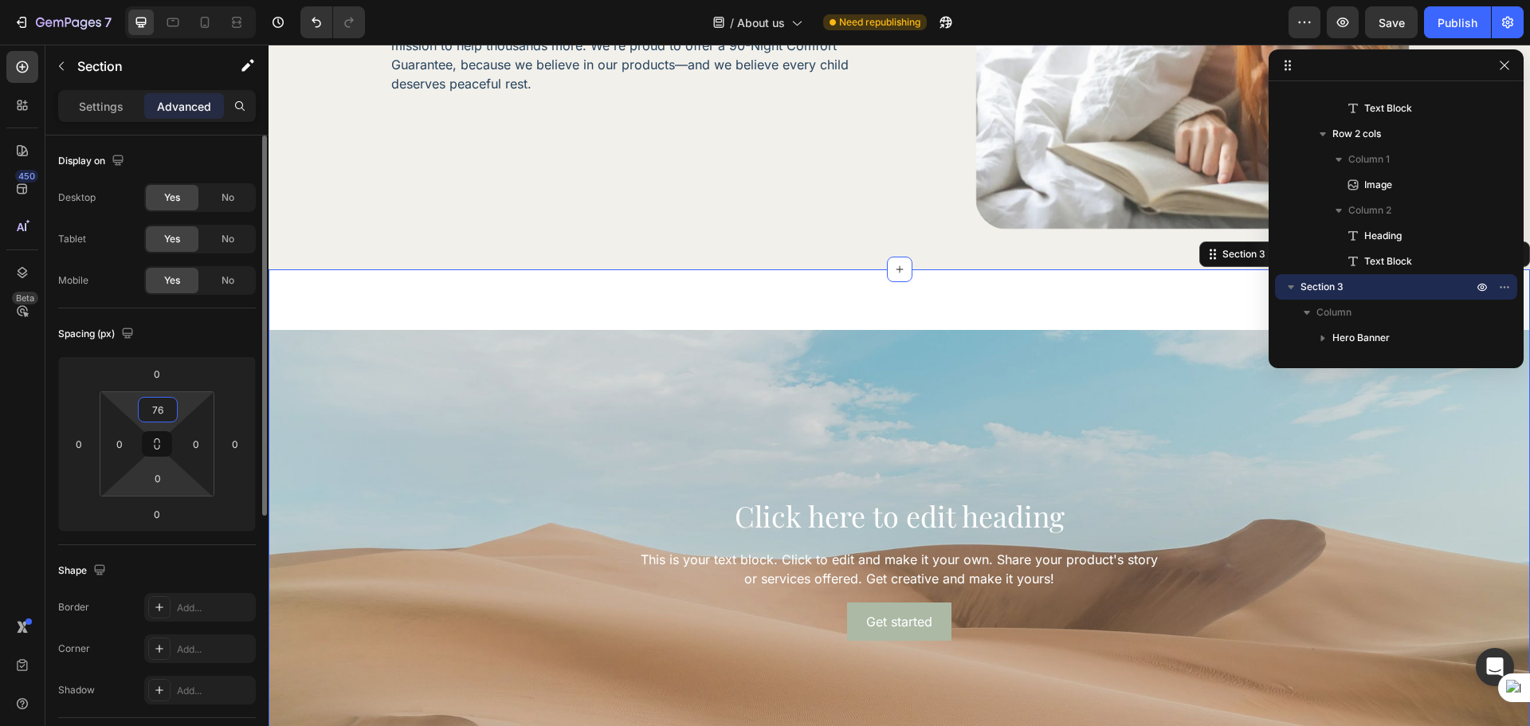
type input "76"
click at [159, 0] on html "7 Version history / About us Need republishing Preview Save Publish 450 Beta Se…" at bounding box center [765, 0] width 1530 height 0
type input "76"
click at [607, 300] on div "Click here to edit heading Heading This is your text block. Click to edit and m…" at bounding box center [900, 568] width 1262 height 599
click at [560, 224] on div "this is more than sleepwear. this is peace of mind. Heading [DATE], Calm Nights…" at bounding box center [648, 11] width 516 height 437
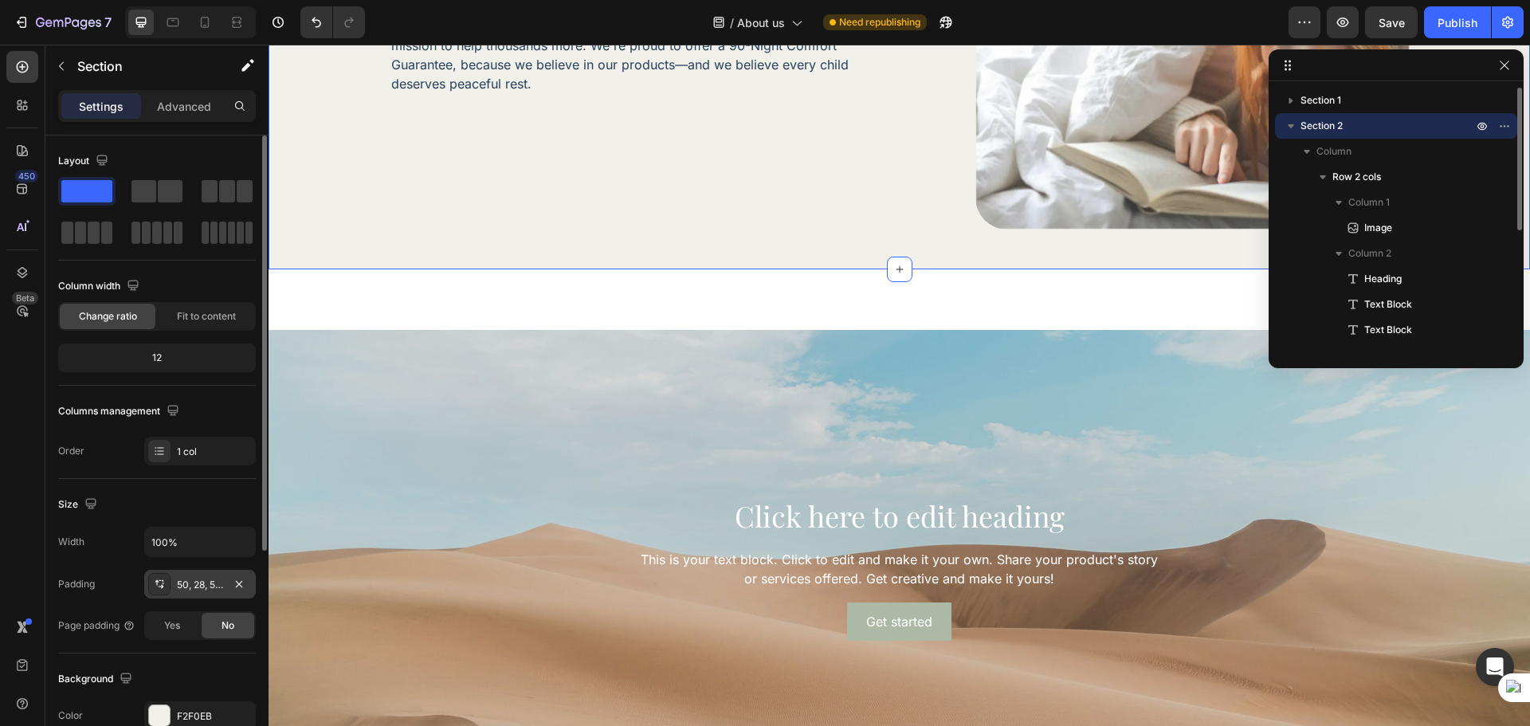
scroll to position [133, 0]
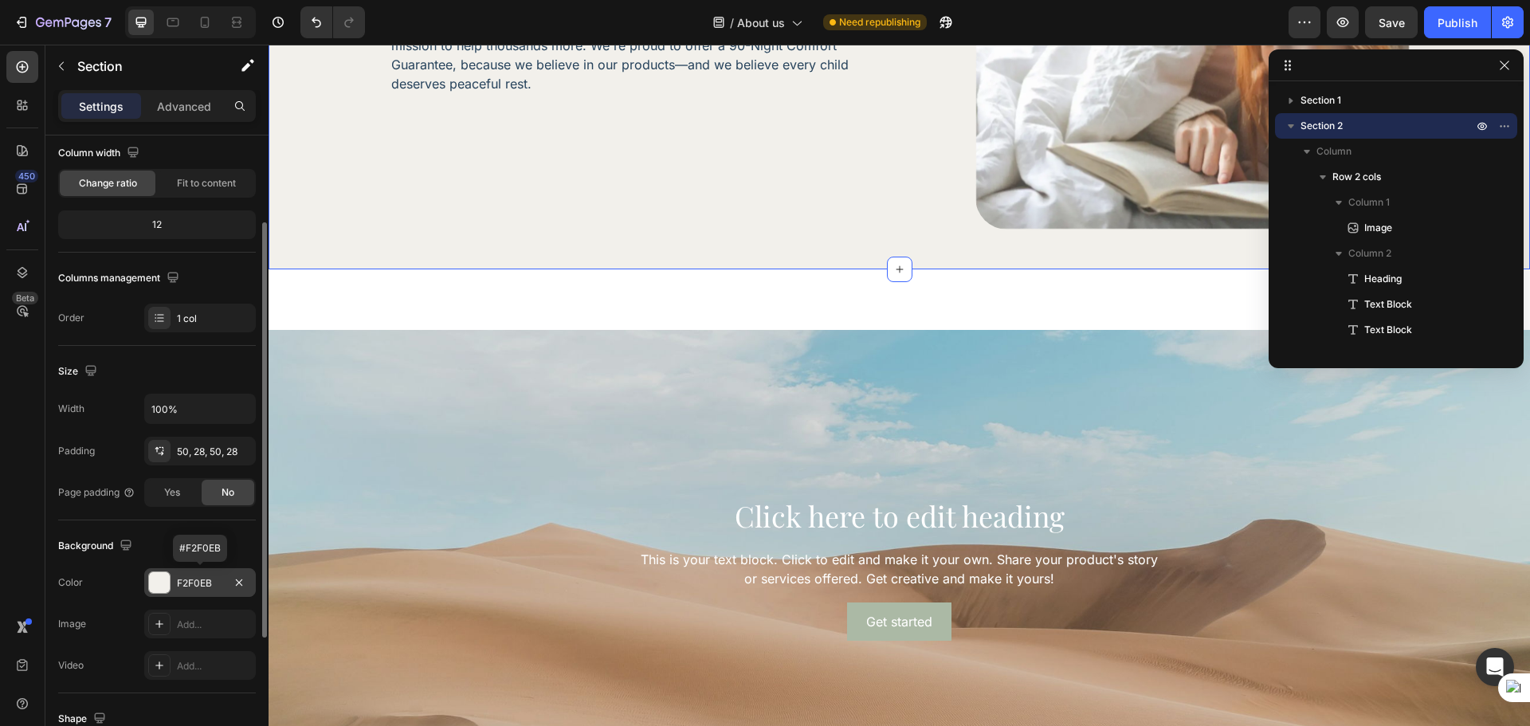
click at [187, 580] on div "F2F0EB" at bounding box center [200, 583] width 46 height 14
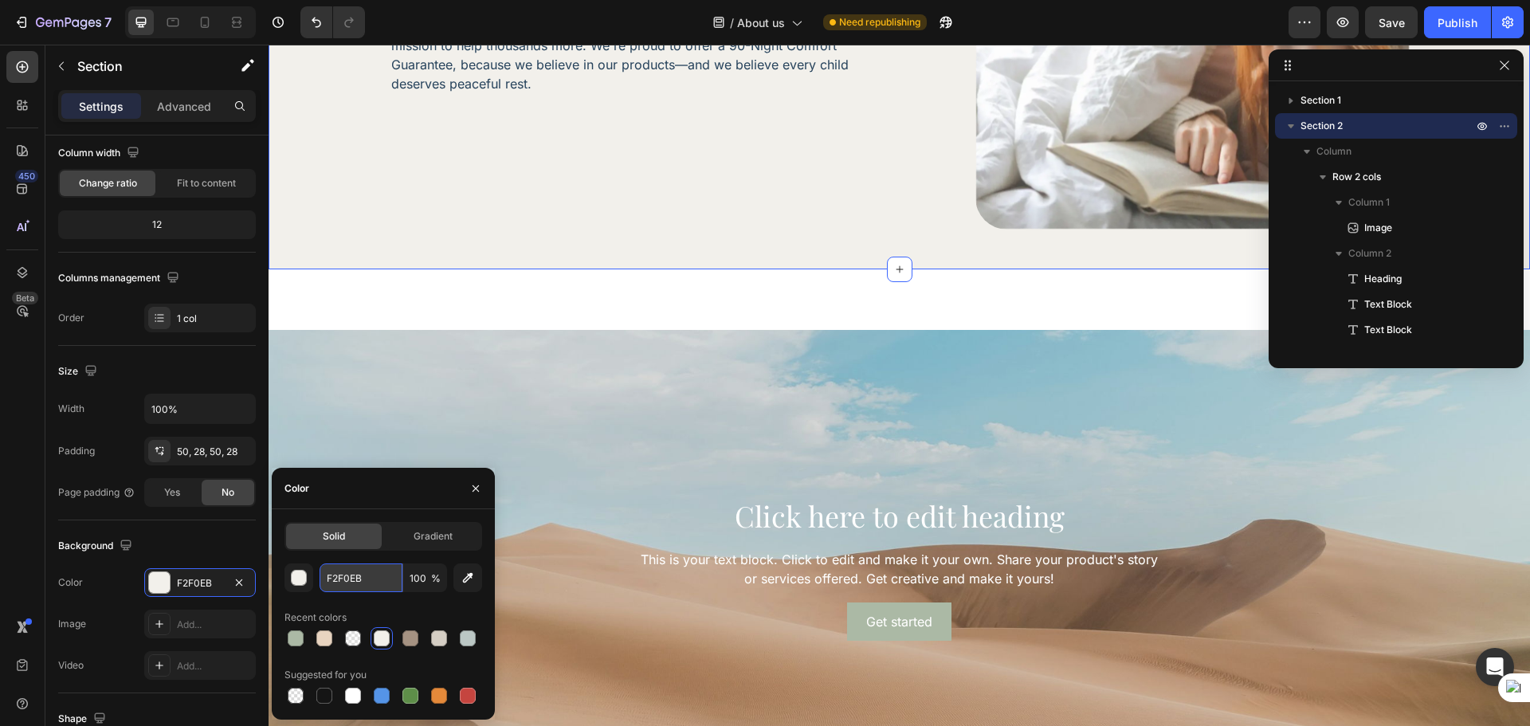
click at [342, 571] on input "F2F0EB" at bounding box center [361, 577] width 83 height 29
click at [528, 295] on div "Click here to edit heading Heading This is your text block. Click to edit and m…" at bounding box center [900, 568] width 1262 height 599
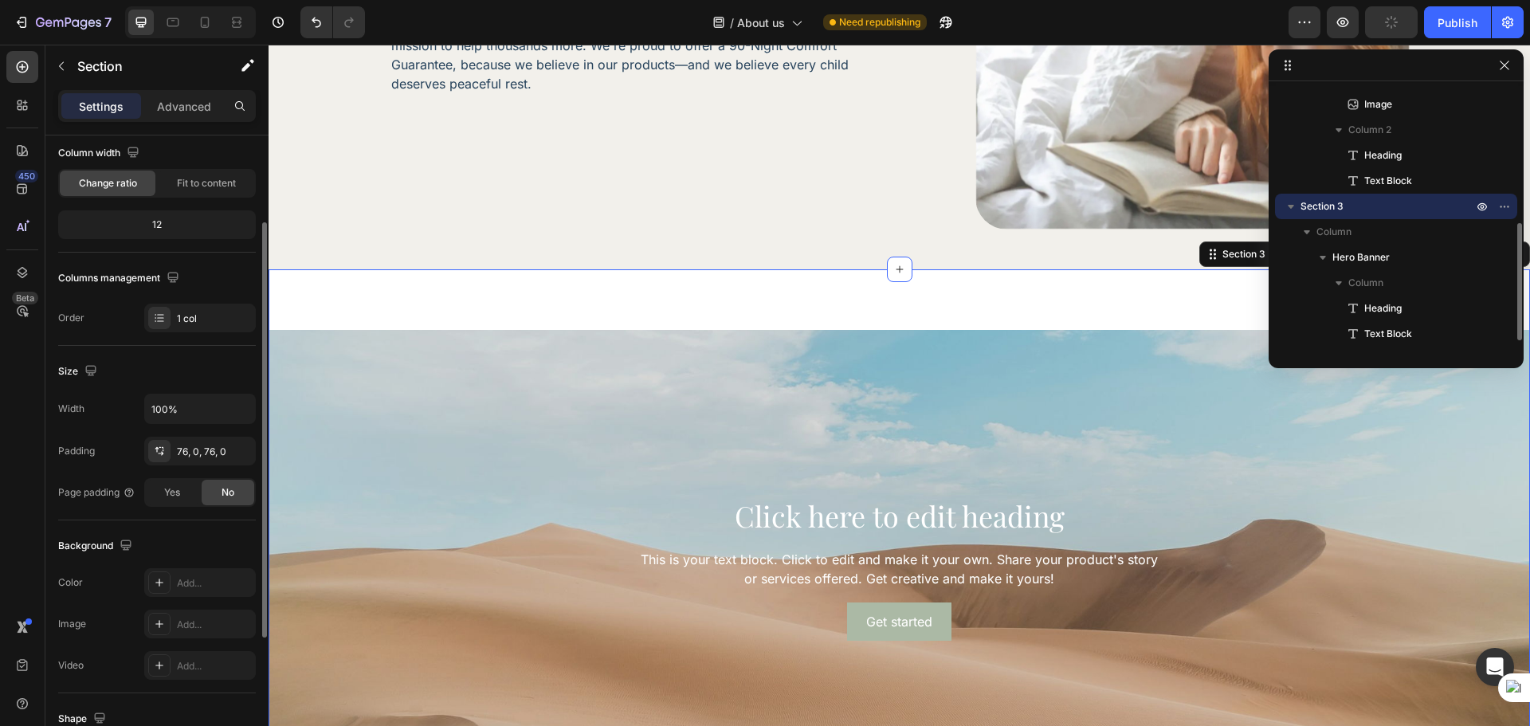
scroll to position [266, 0]
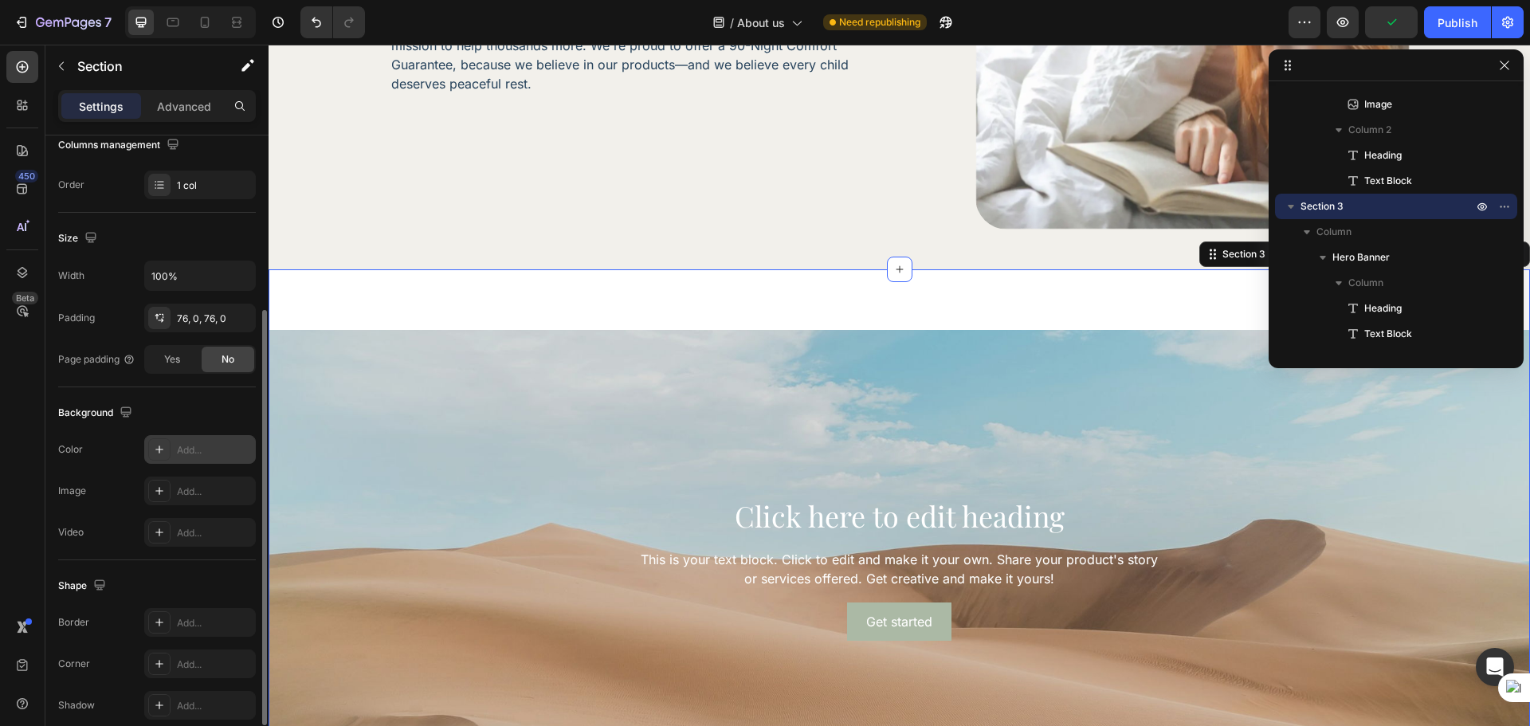
click at [201, 461] on div "Add..." at bounding box center [200, 449] width 112 height 29
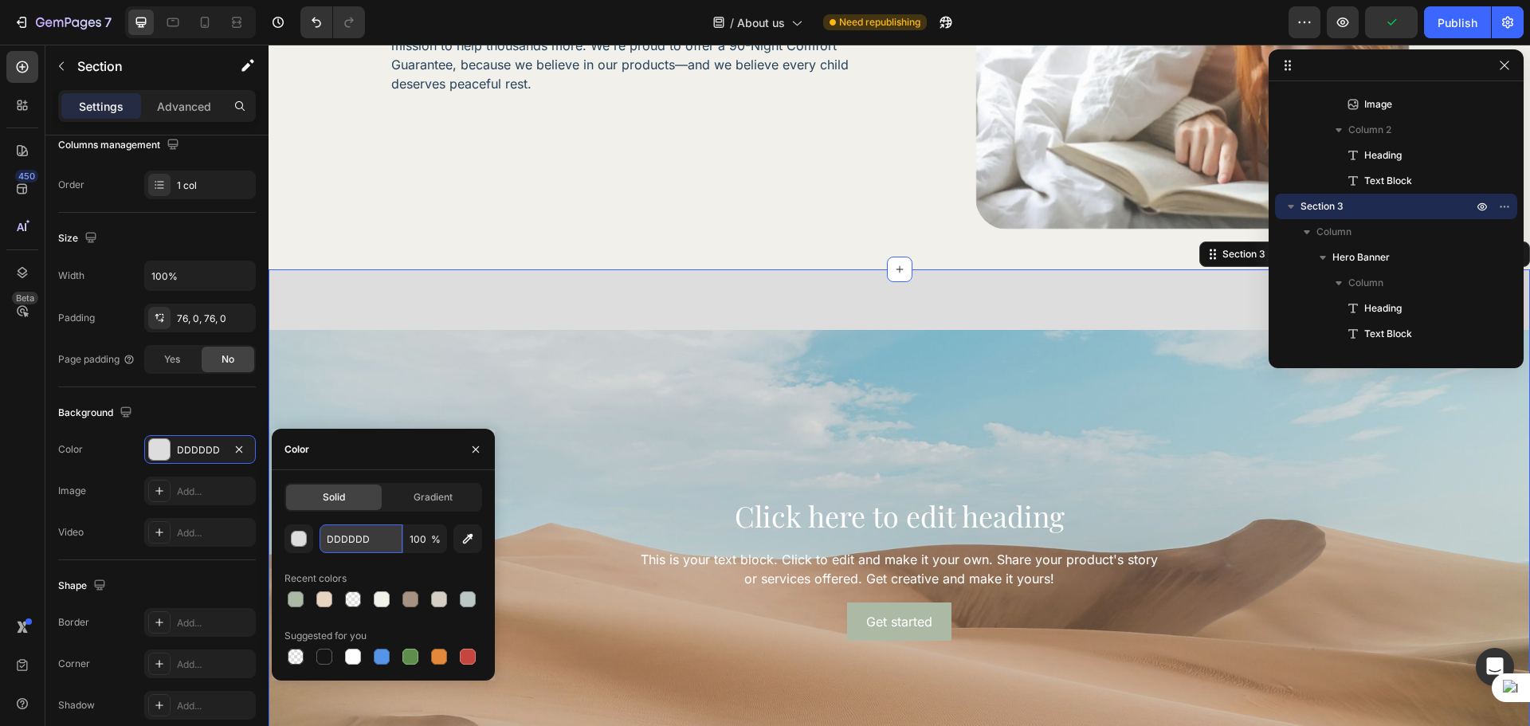
click at [333, 536] on input "DDDDDD" at bounding box center [361, 538] width 83 height 29
paste input "F2F0EB"
type input "F2F0EB"
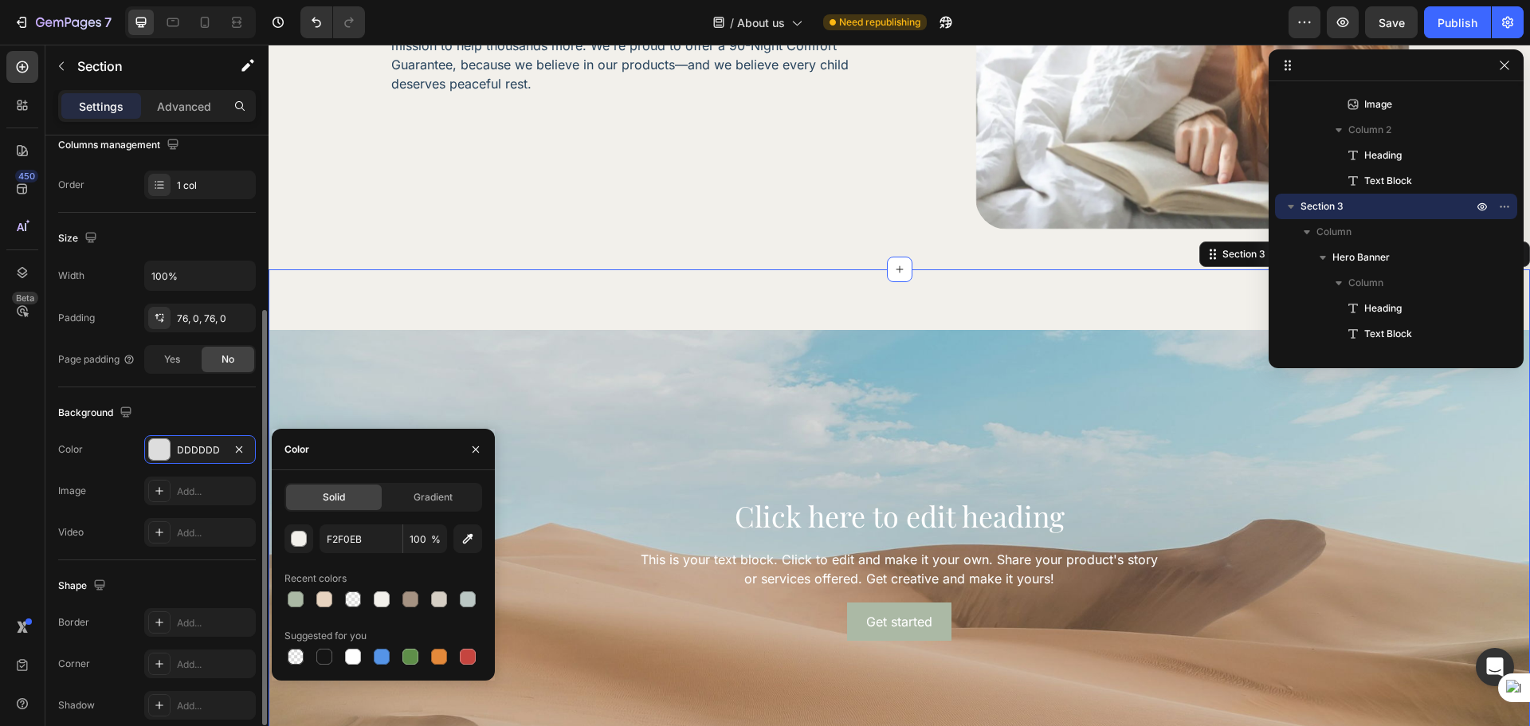
click at [210, 396] on div "Background The changes might be hidden by the video. Color DDDDDD Image Add... …" at bounding box center [157, 473] width 198 height 173
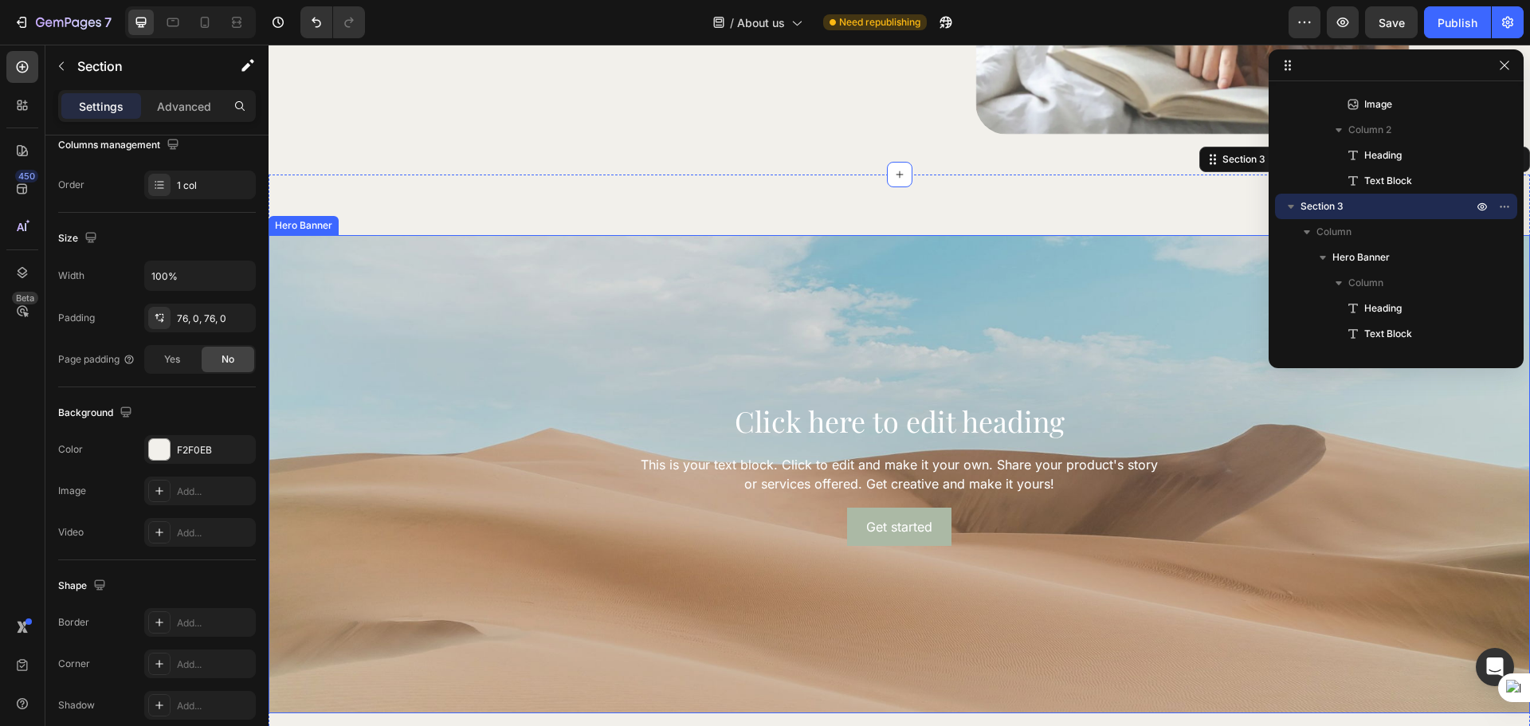
scroll to position [1491, 0]
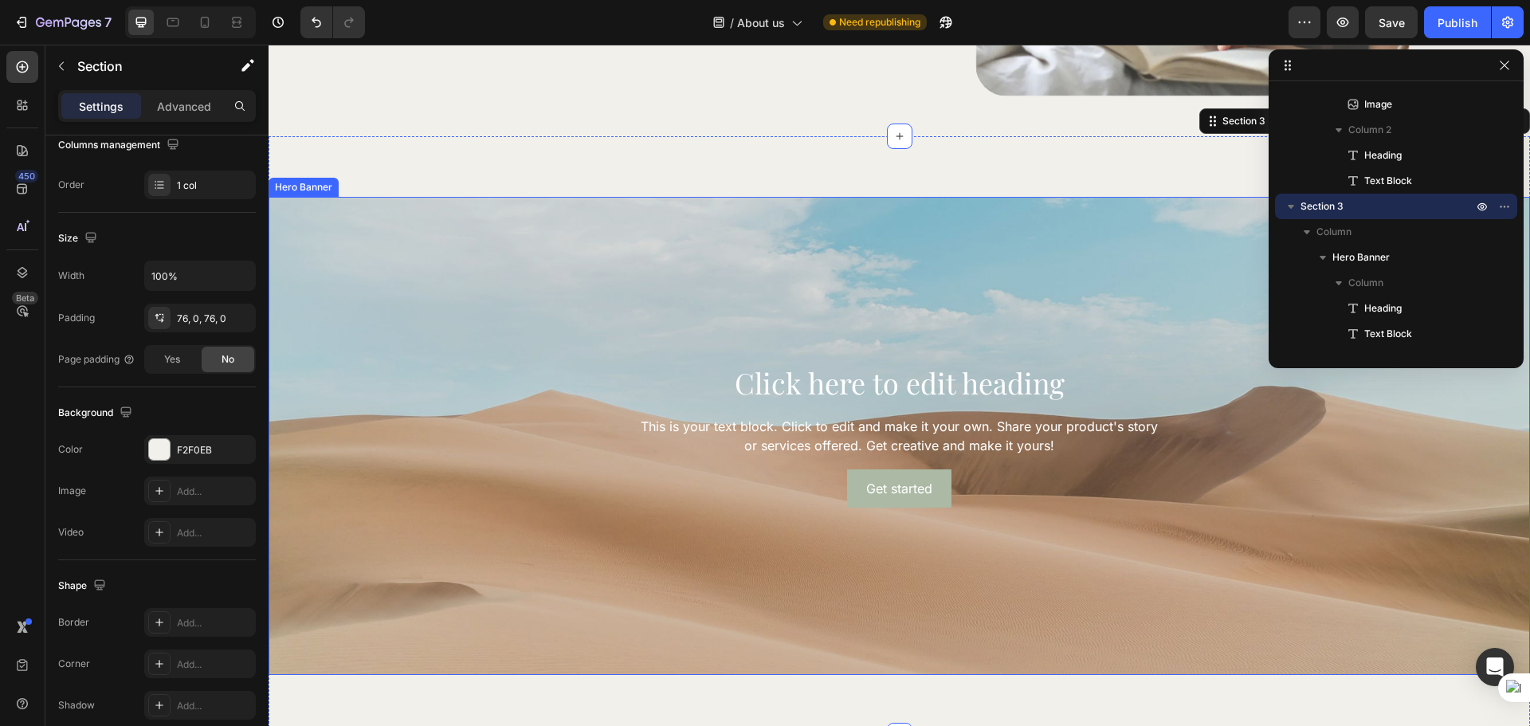
click at [586, 336] on div "Background Image" at bounding box center [900, 436] width 1262 height 478
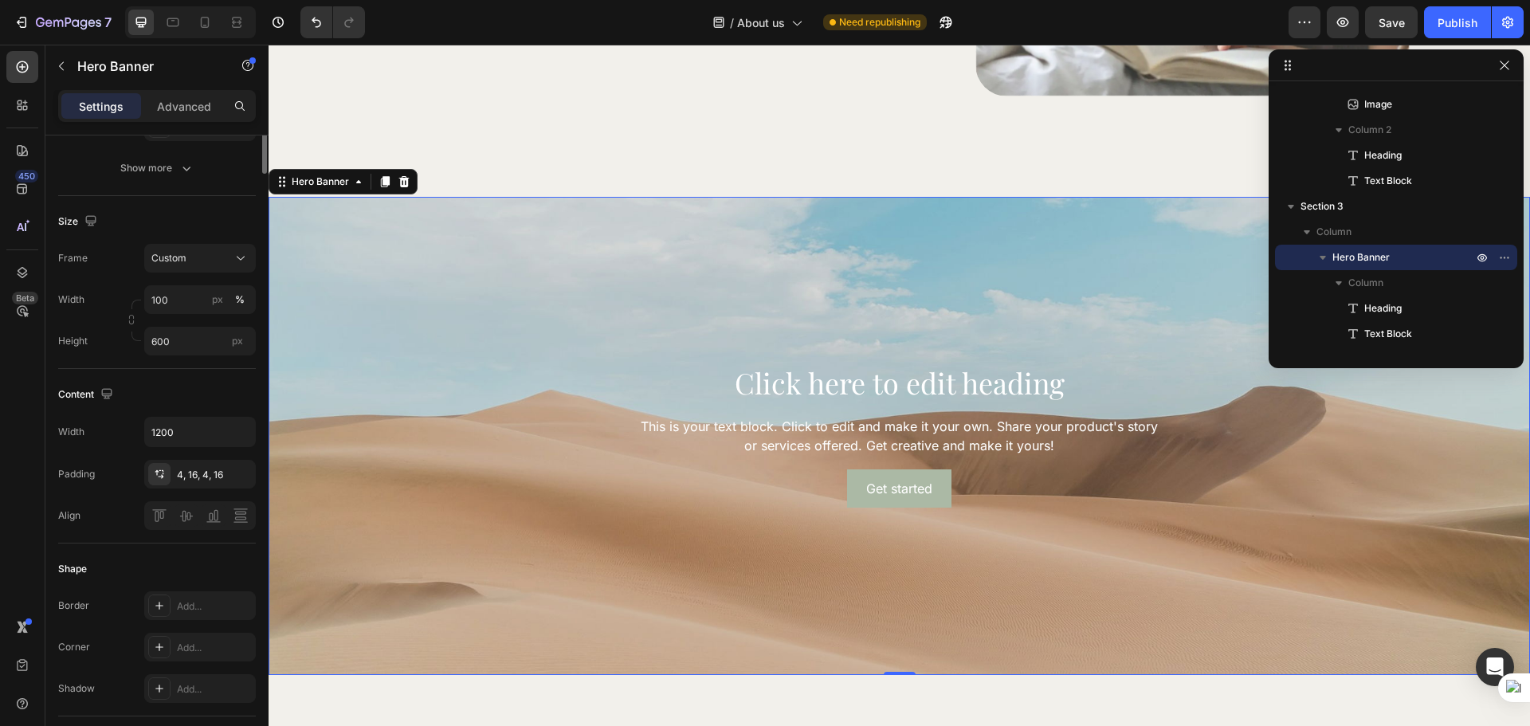
scroll to position [0, 0]
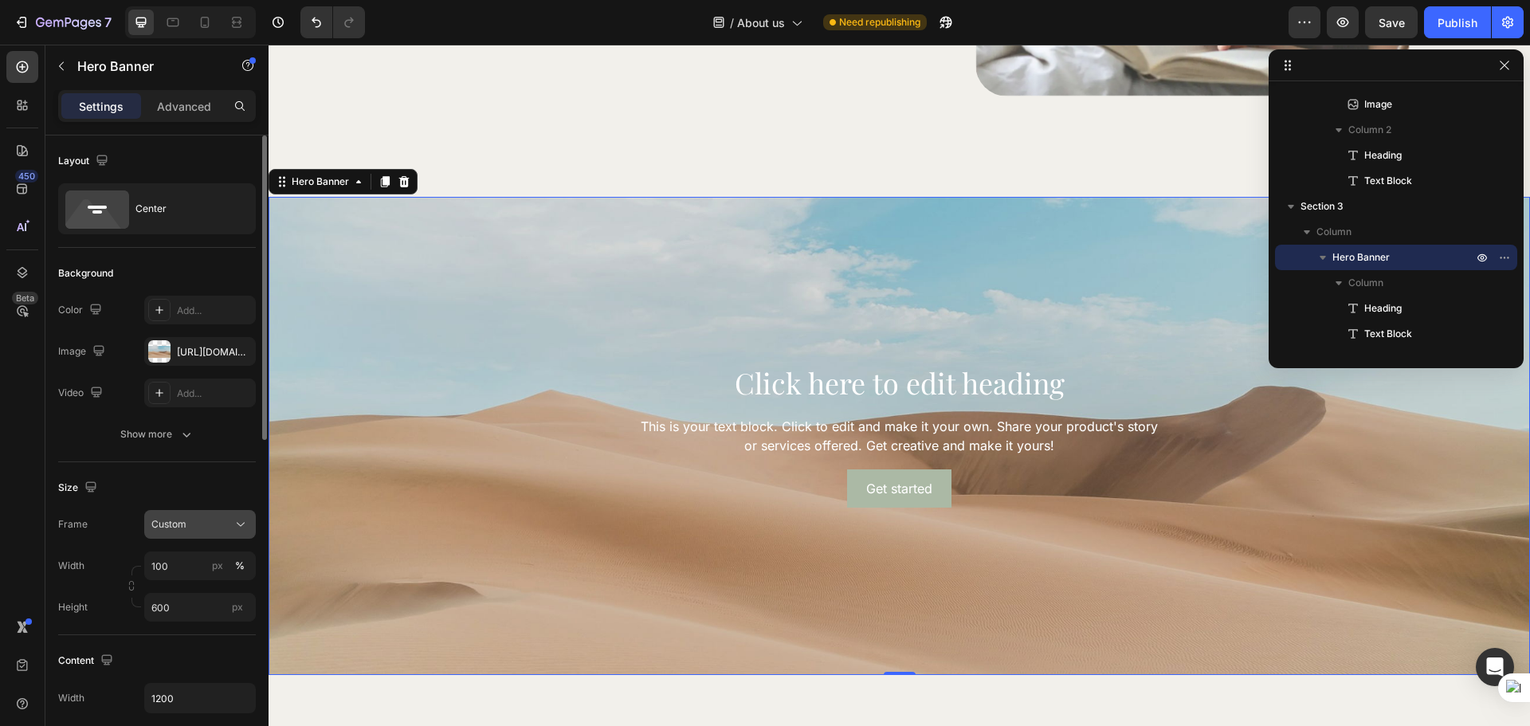
click at [188, 528] on div "Custom" at bounding box center [190, 524] width 78 height 14
click at [187, 556] on span "As banner source" at bounding box center [190, 563] width 79 height 14
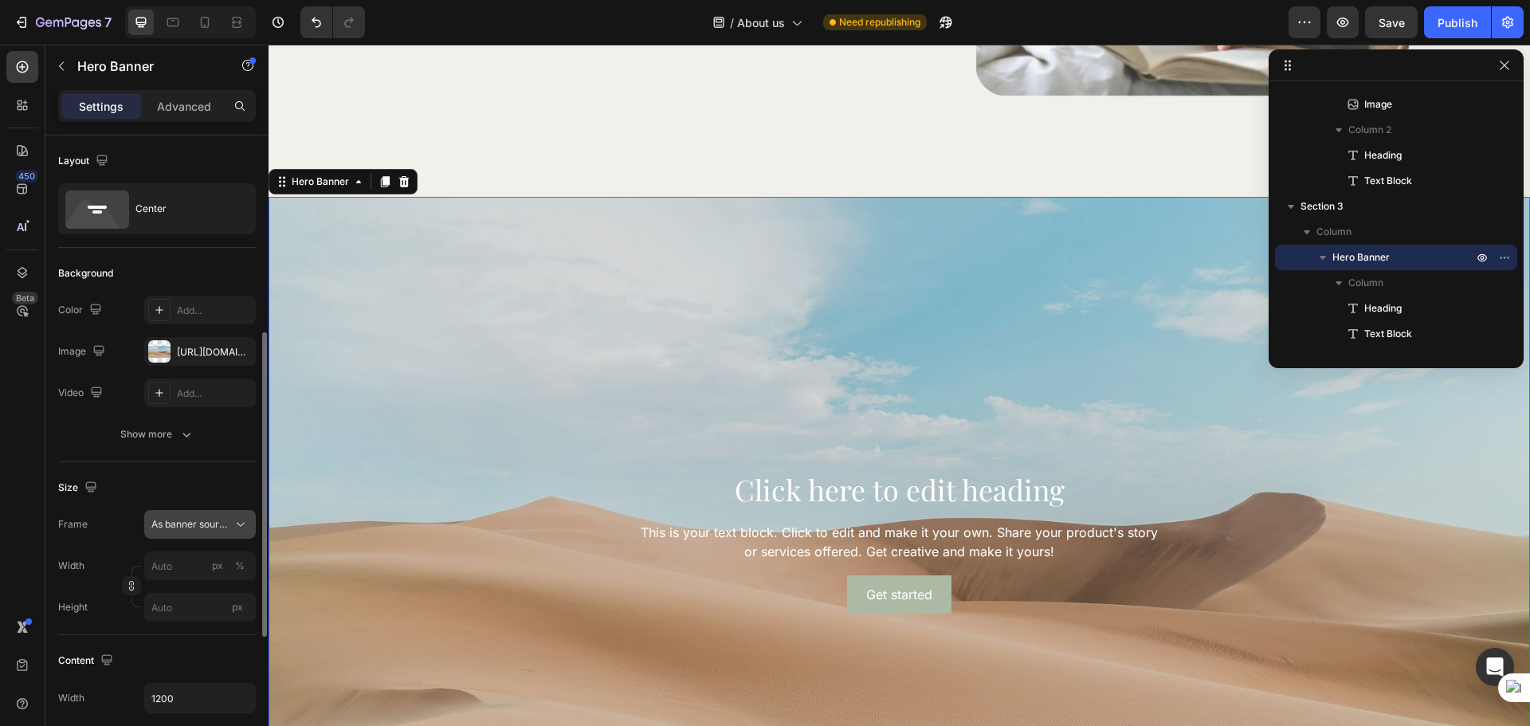
scroll to position [133, 0]
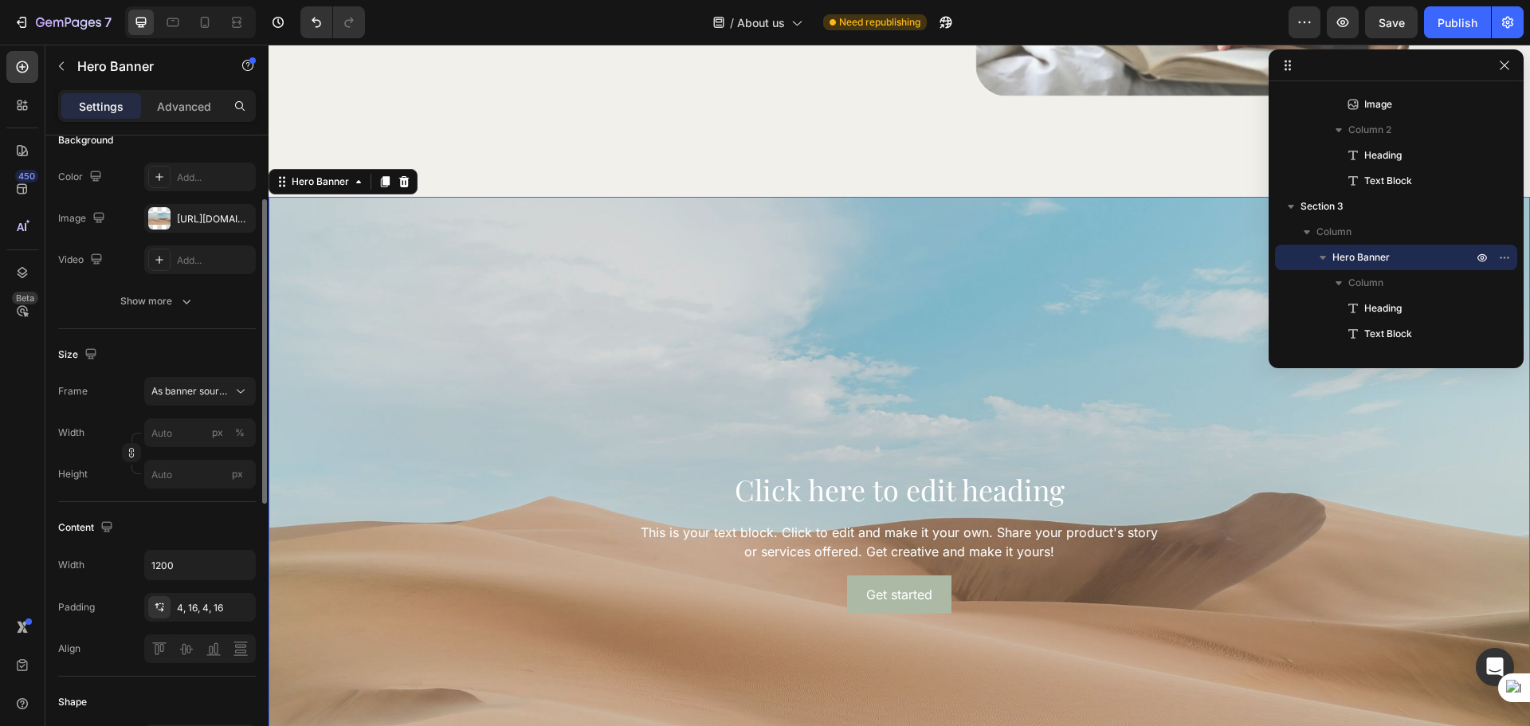
click at [176, 447] on div "Width px % Height px" at bounding box center [157, 453] width 198 height 70
click at [179, 427] on input "px %" at bounding box center [200, 432] width 112 height 29
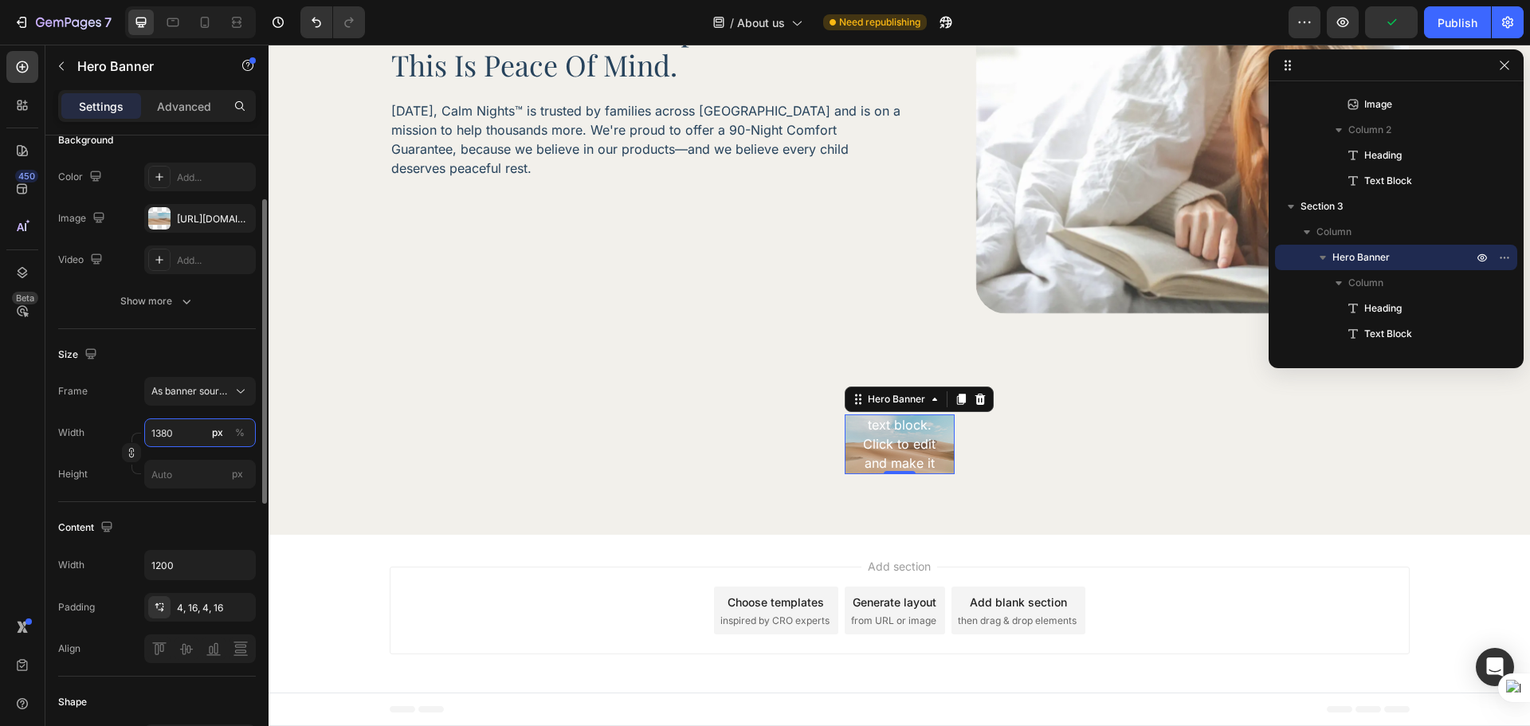
scroll to position [1491, 0]
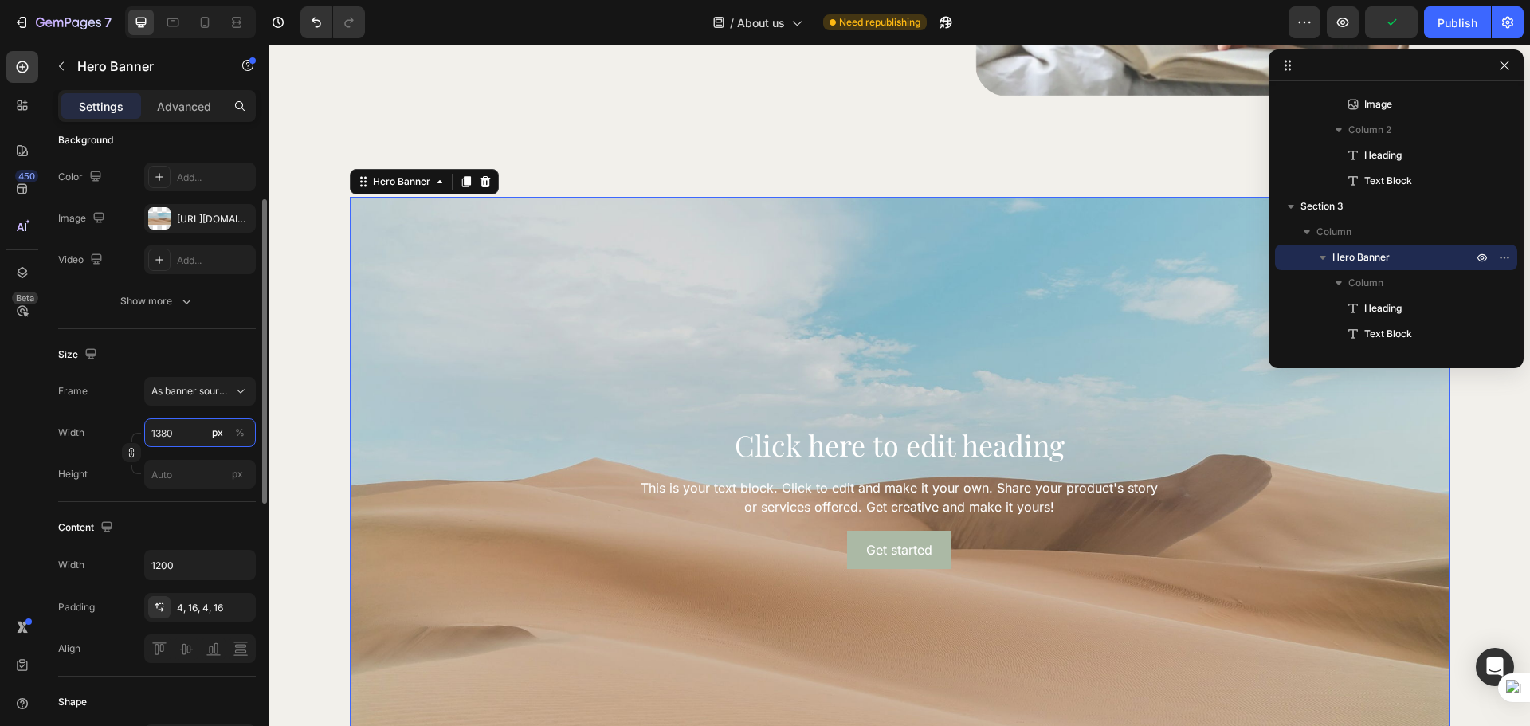
type input "1380"
click at [131, 431] on div "Width 1380 px %" at bounding box center [157, 432] width 198 height 29
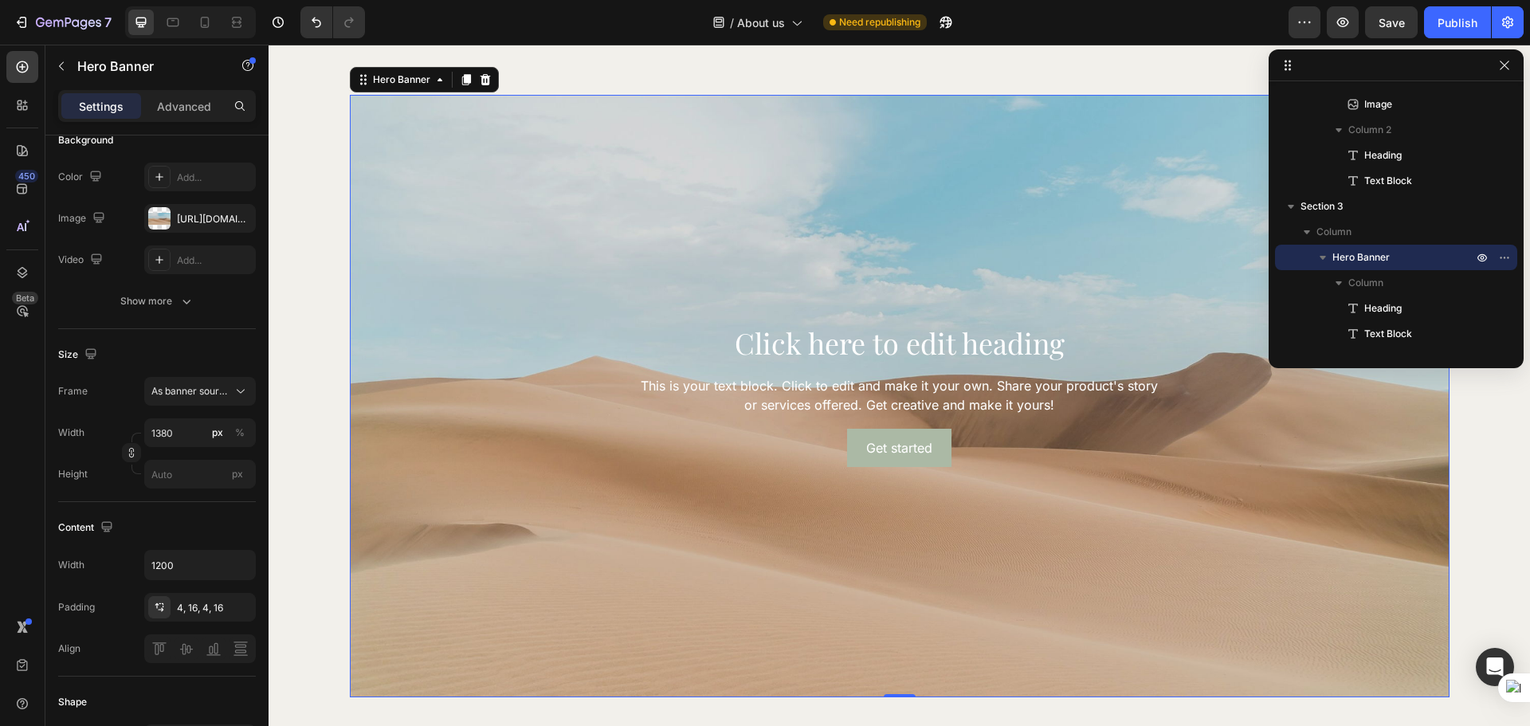
scroll to position [1624, 0]
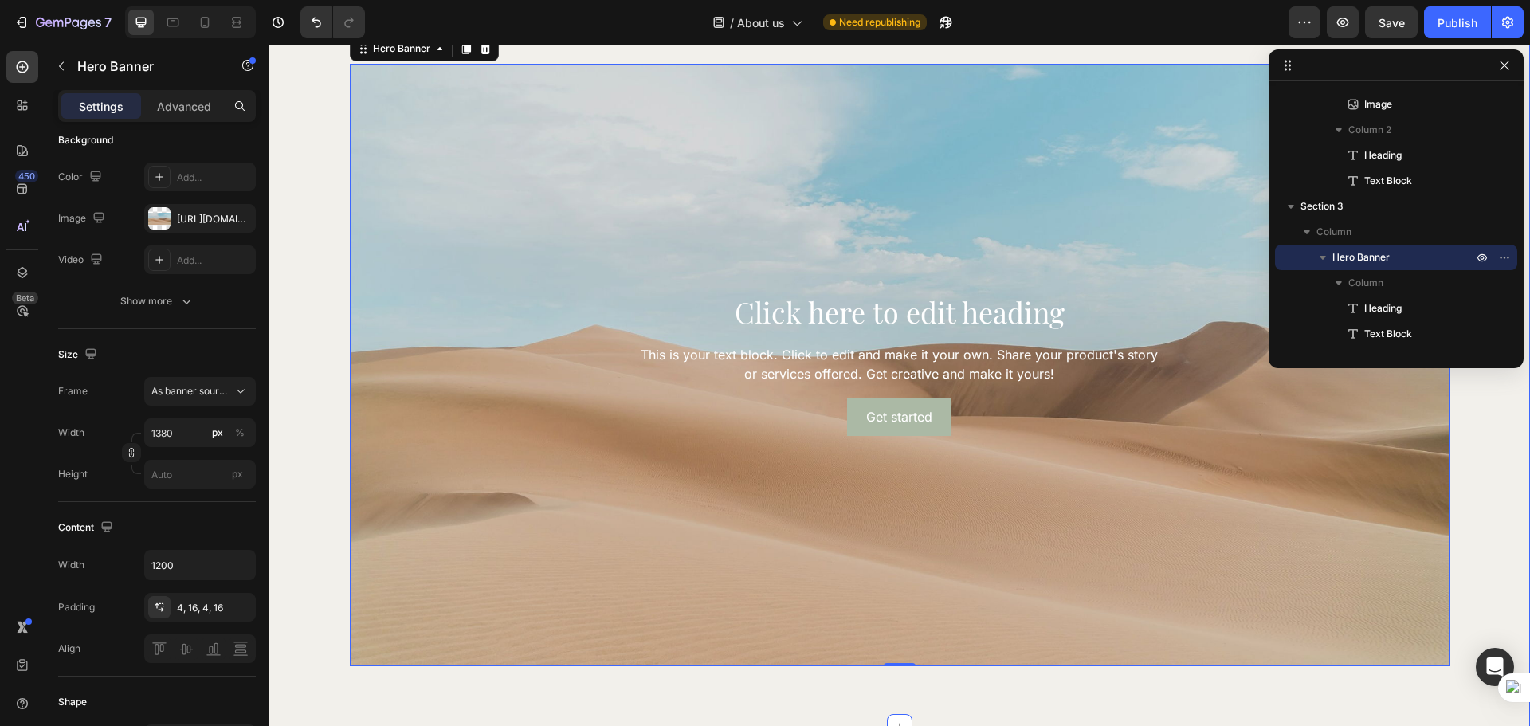
click at [320, 542] on div "Click here to edit heading Heading This is your text block. Click to edit and m…" at bounding box center [900, 365] width 1262 height 603
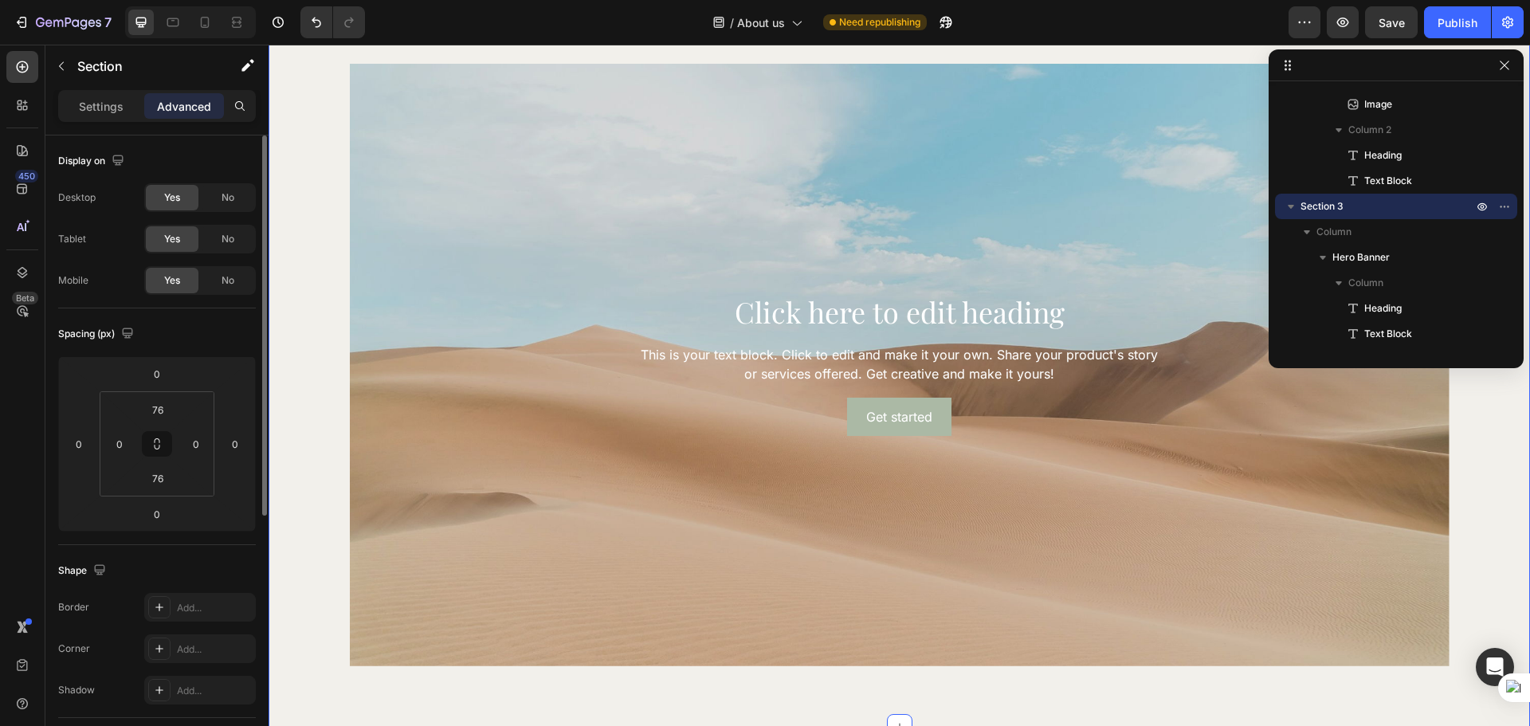
scroll to position [1757, 0]
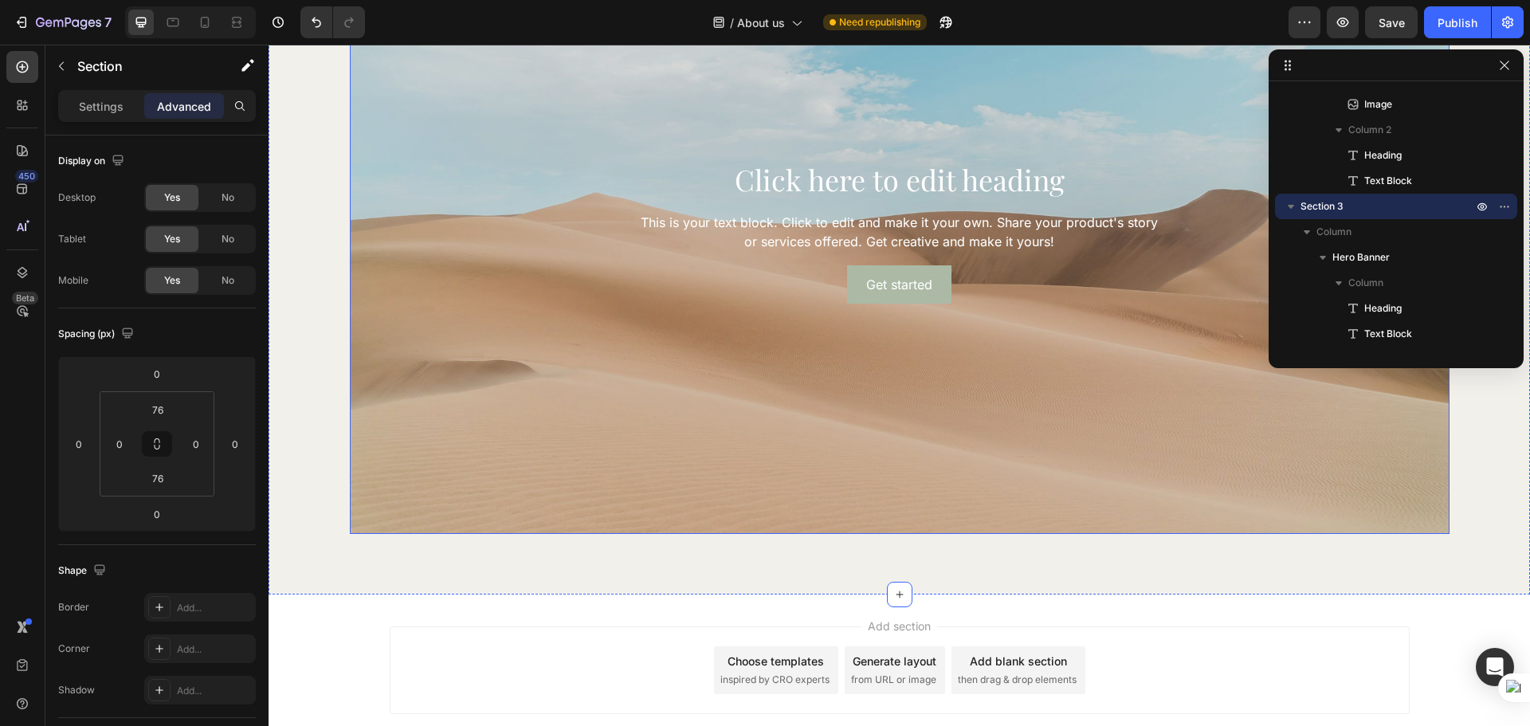
click at [481, 477] on div "Background Image" at bounding box center [900, 232] width 1100 height 603
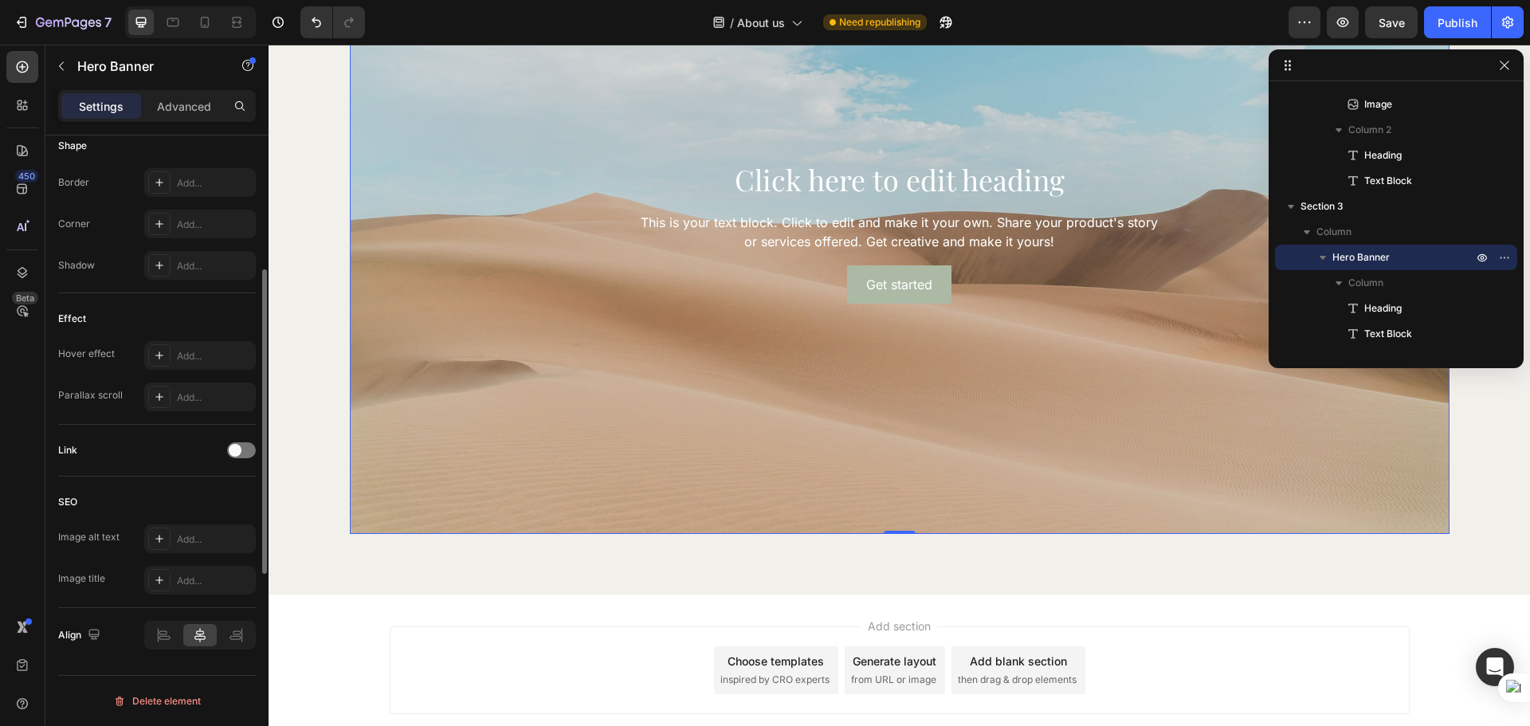
scroll to position [556, 0]
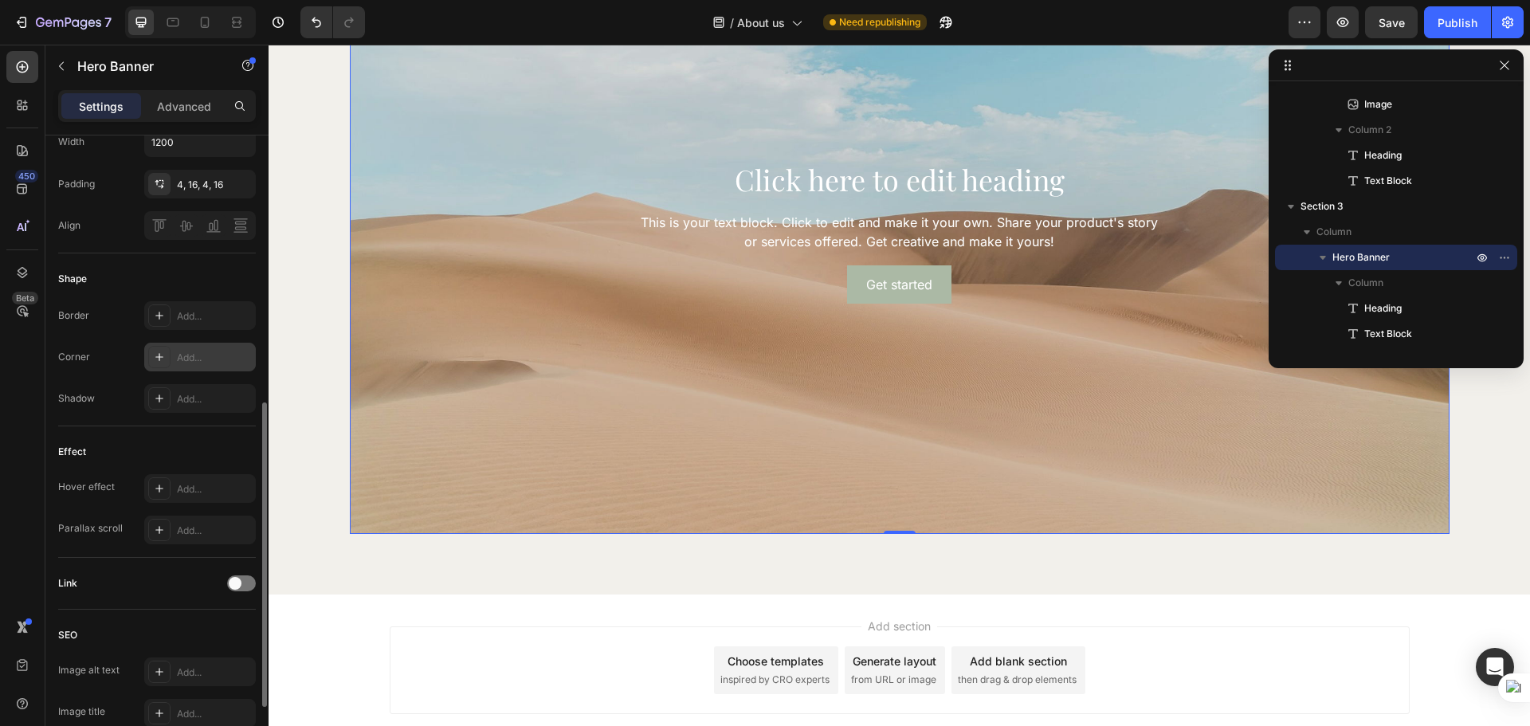
click at [192, 355] on div "Add..." at bounding box center [214, 358] width 75 height 14
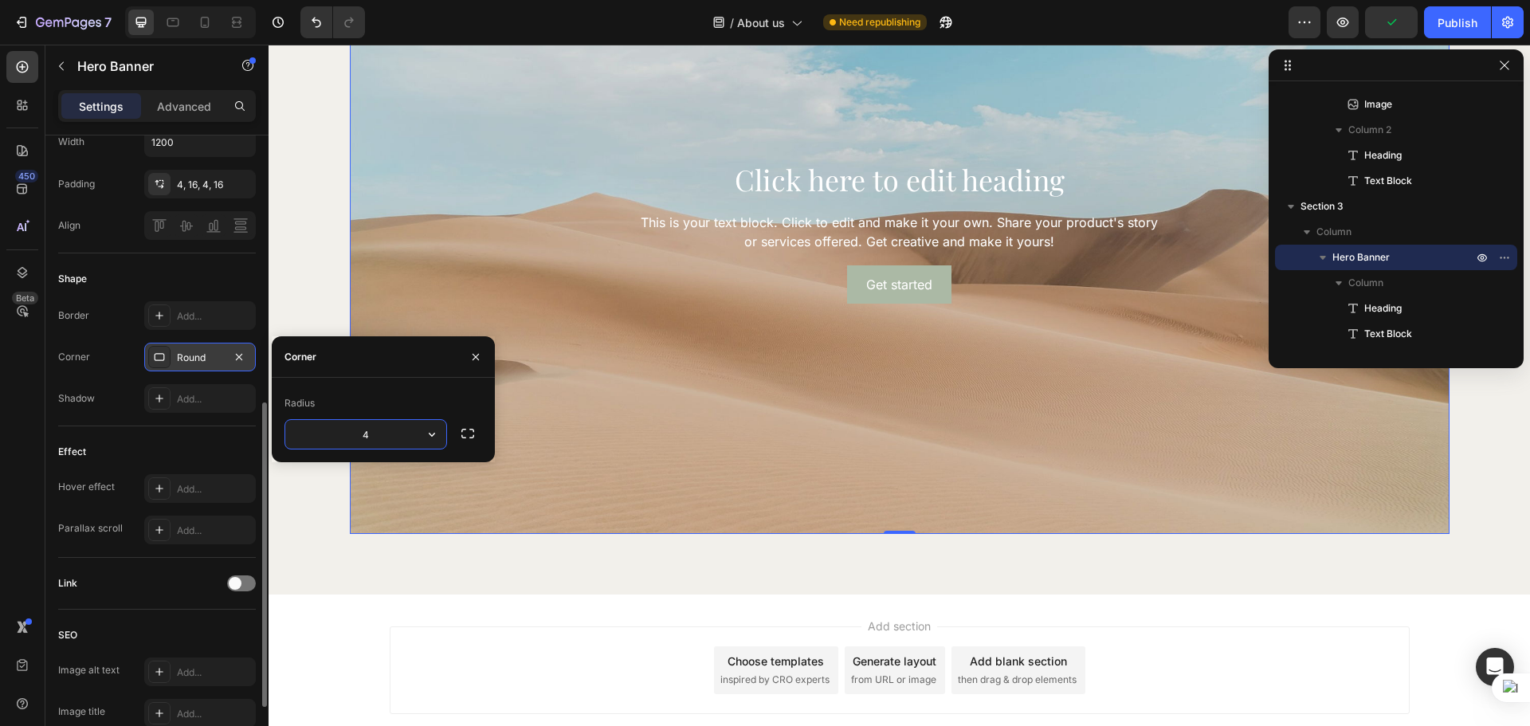
type input "40"
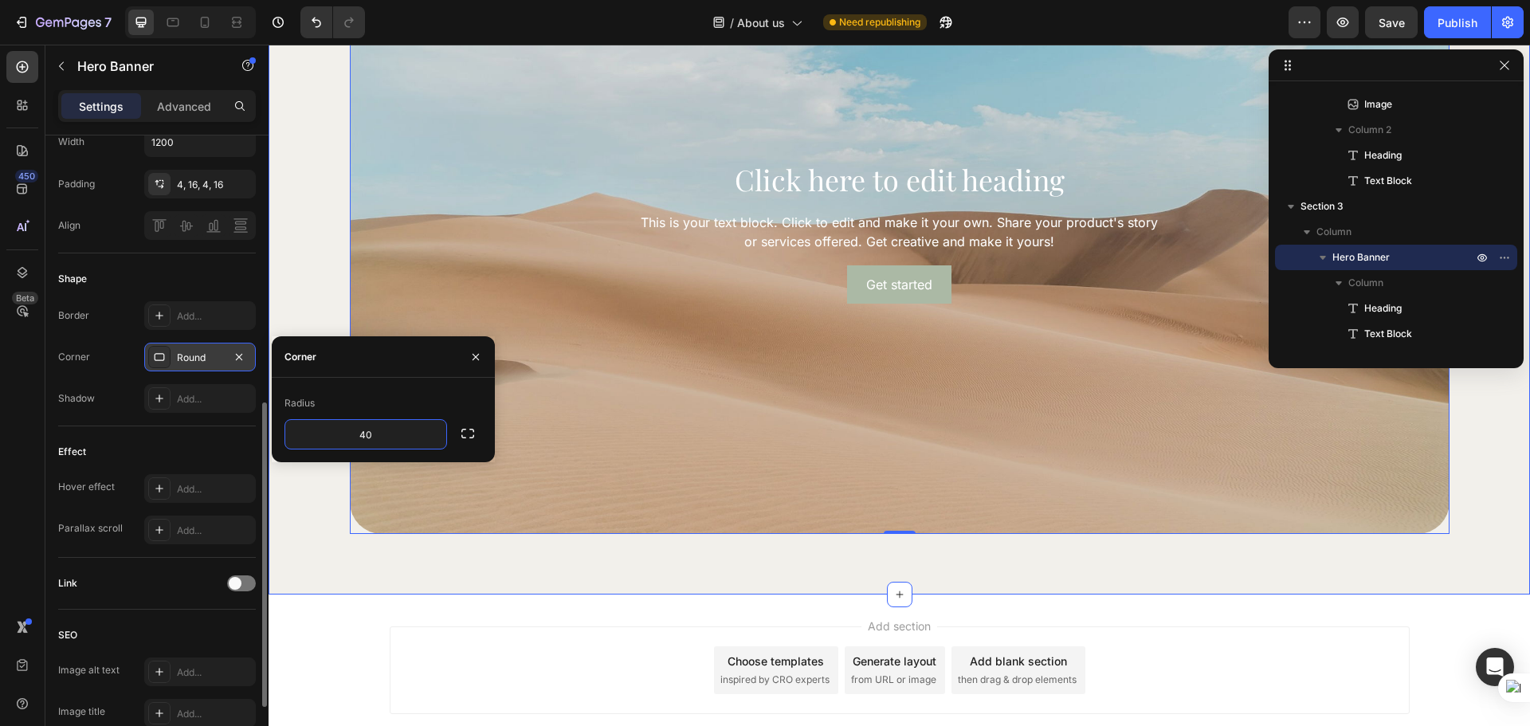
click at [332, 551] on div "Click here to edit heading Heading This is your text block. Click to edit and m…" at bounding box center [900, 233] width 1262 height 724
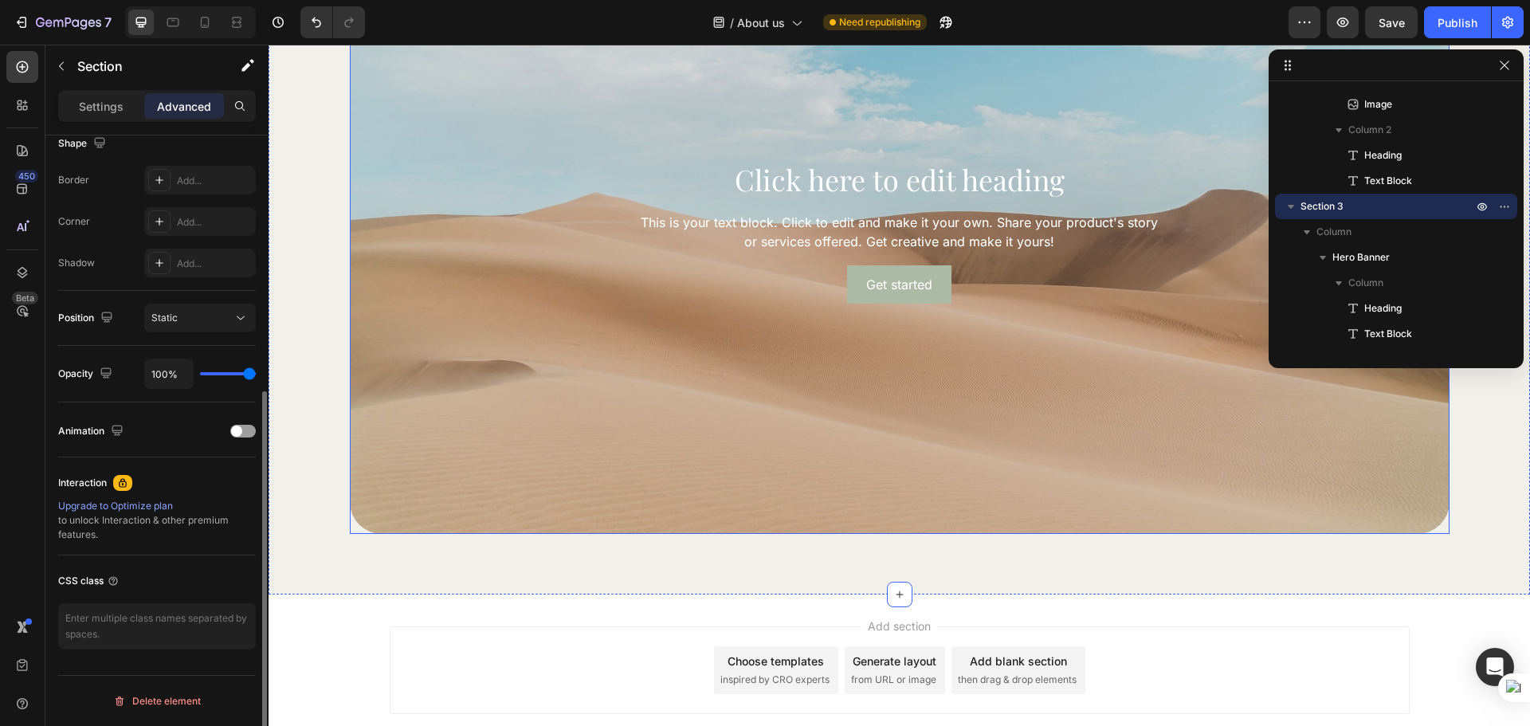
scroll to position [0, 0]
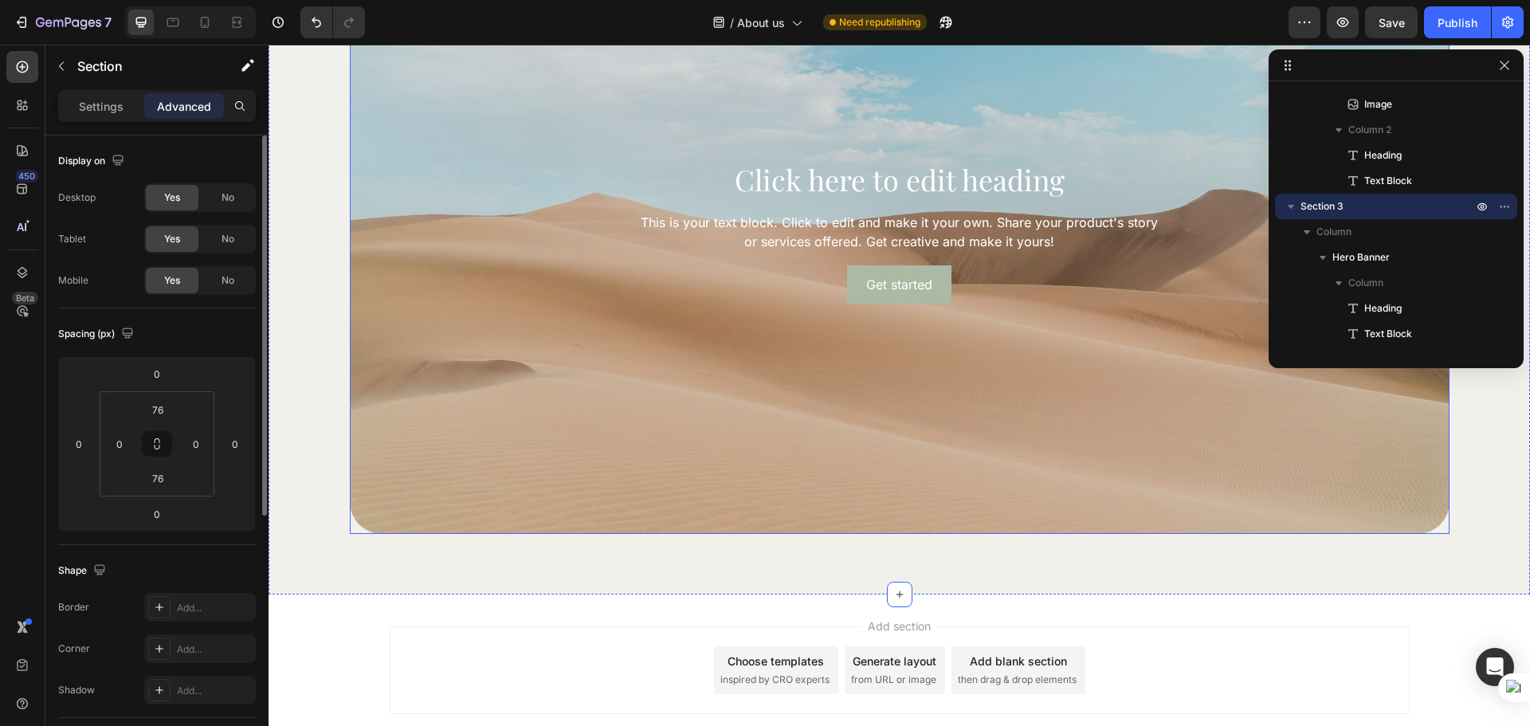
click at [642, 482] on div "Background Image" at bounding box center [900, 232] width 1100 height 603
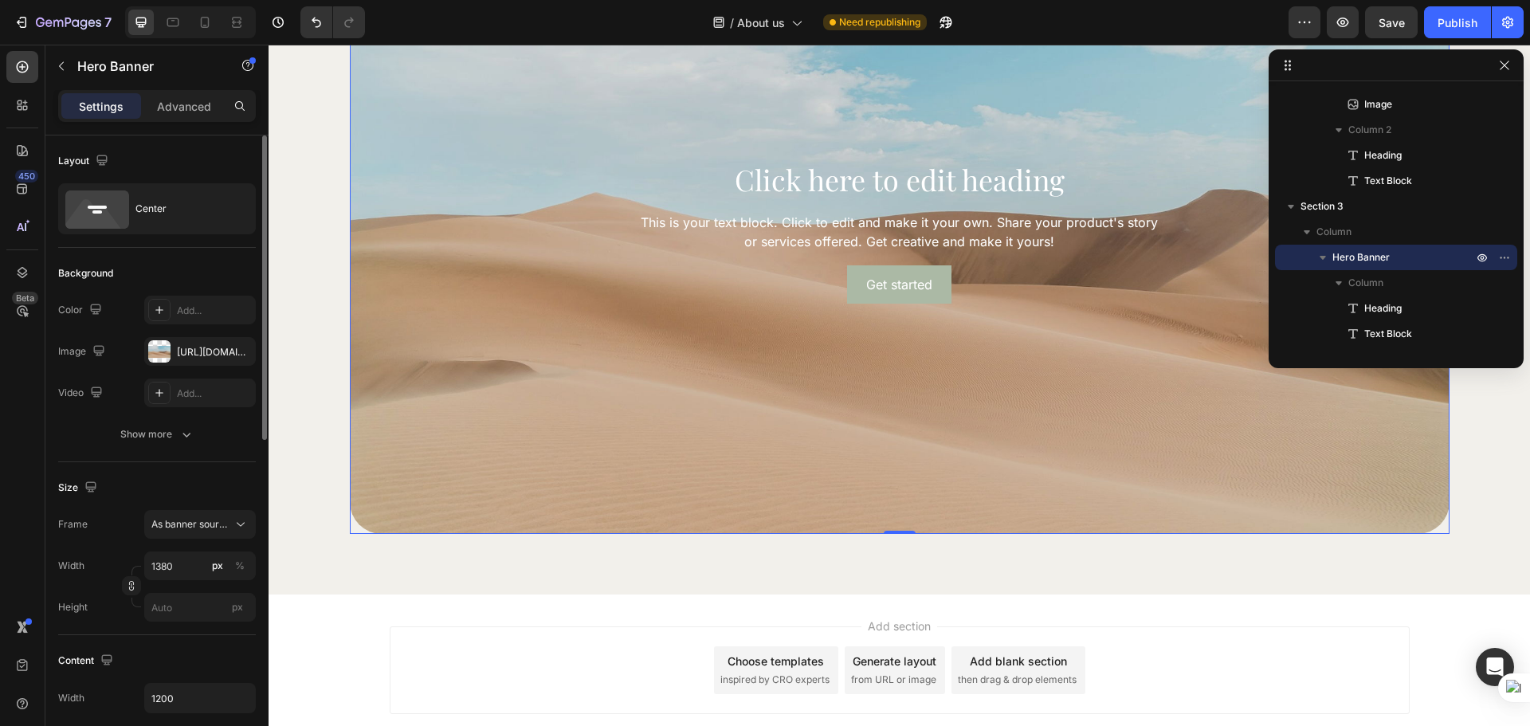
scroll to position [266, 0]
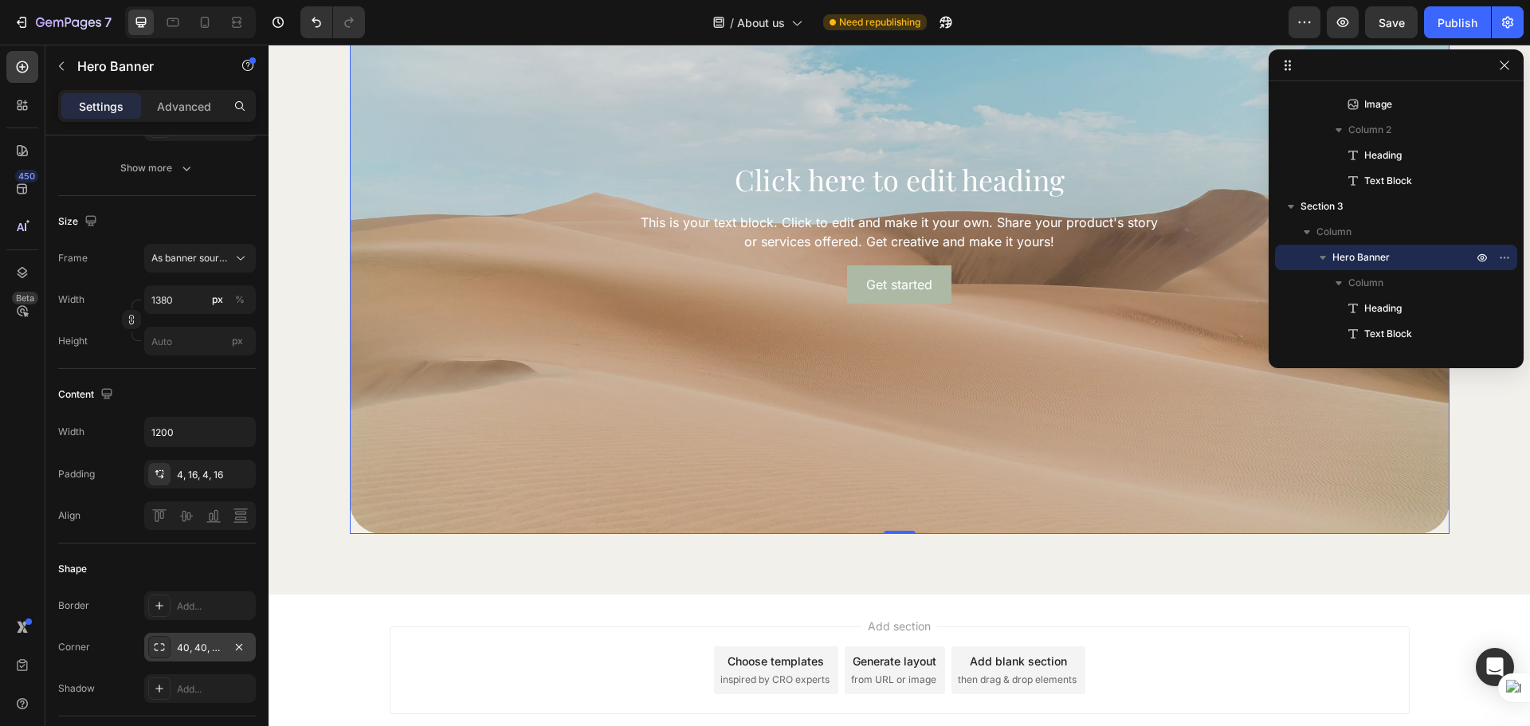
click at [193, 646] on div "40, 40, 40, 40" at bounding box center [200, 648] width 46 height 14
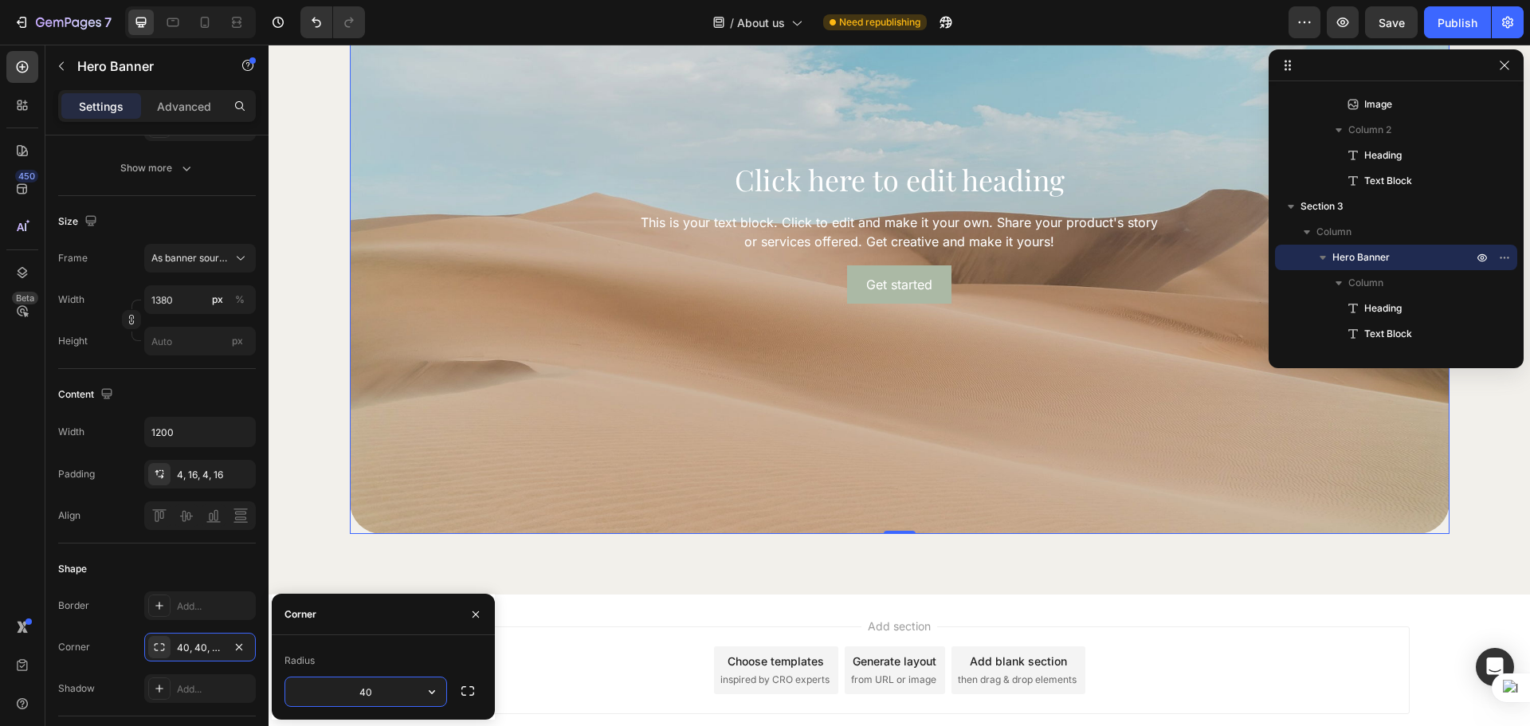
click at [395, 692] on input "40" at bounding box center [365, 691] width 161 height 29
type input "50"
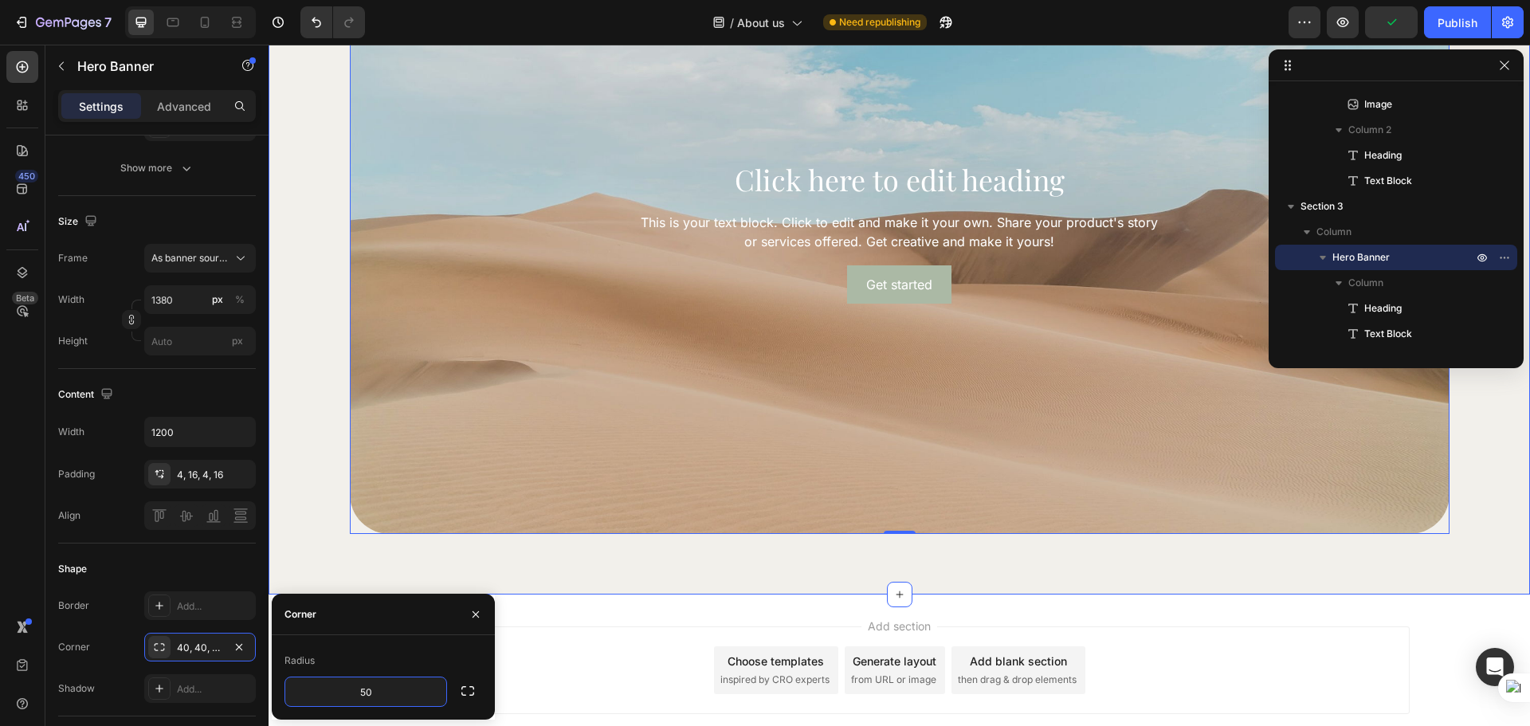
click at [454, 579] on div "Click here to edit heading Heading This is your text block. Click to edit and m…" at bounding box center [900, 233] width 1262 height 724
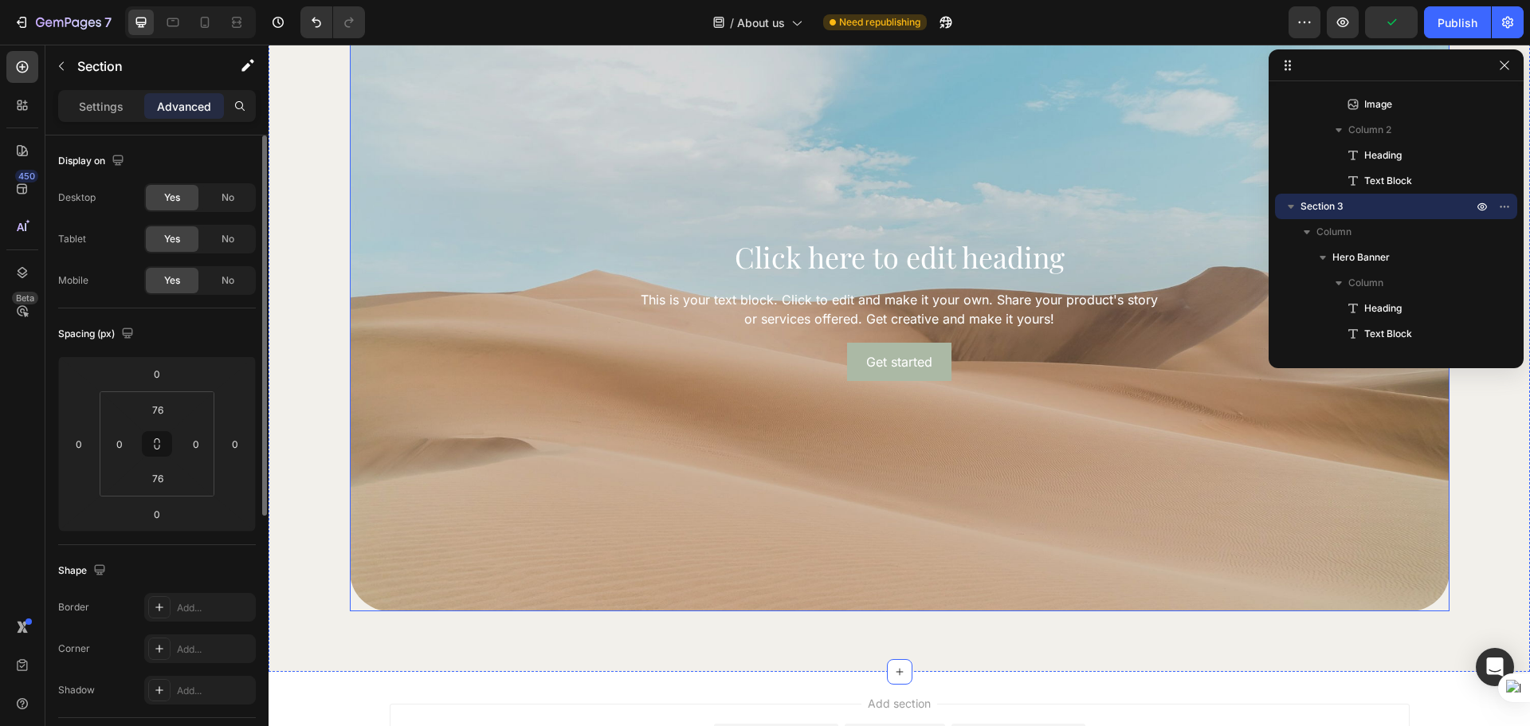
scroll to position [1624, 0]
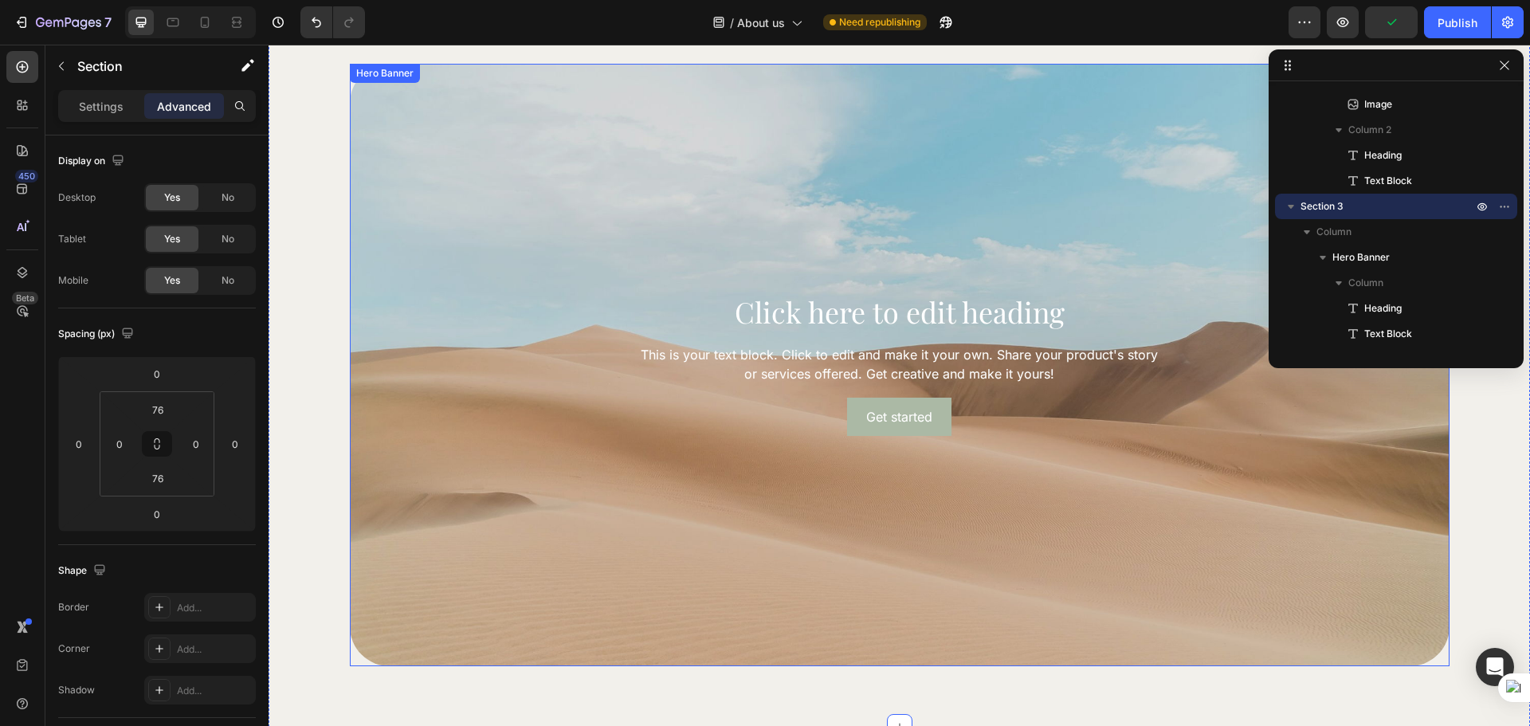
click at [636, 313] on h2 "Click here to edit heading" at bounding box center [899, 311] width 931 height 37
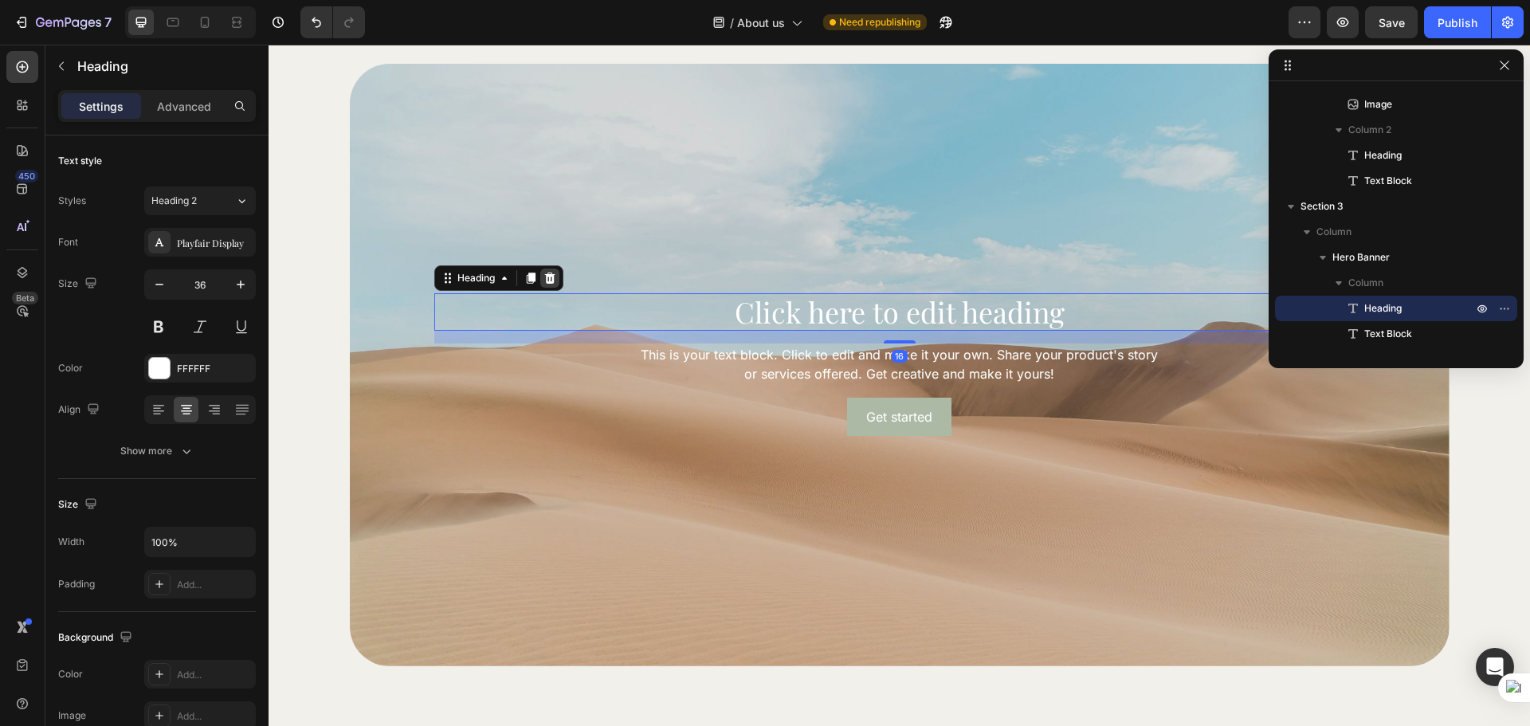
click at [552, 278] on div at bounding box center [549, 278] width 19 height 19
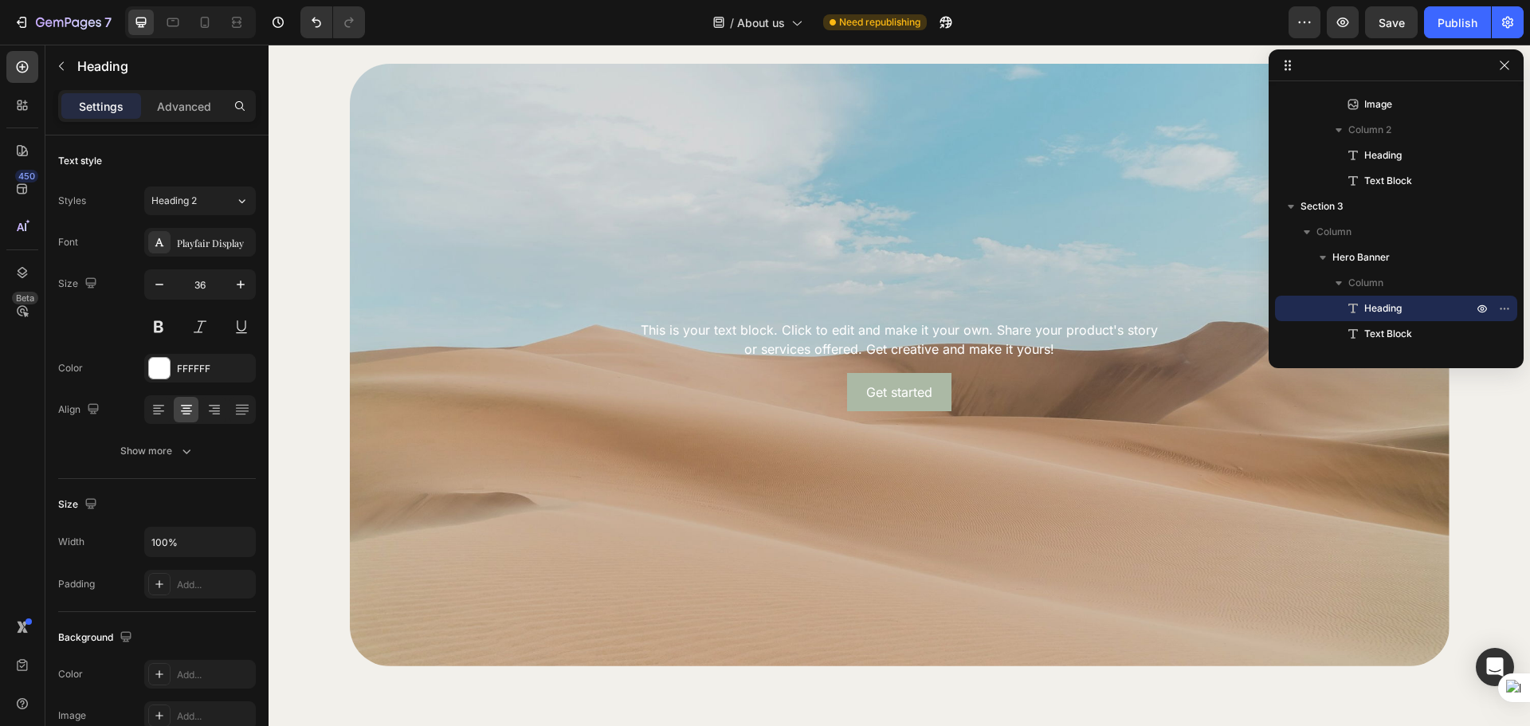
scroll to position [298, 0]
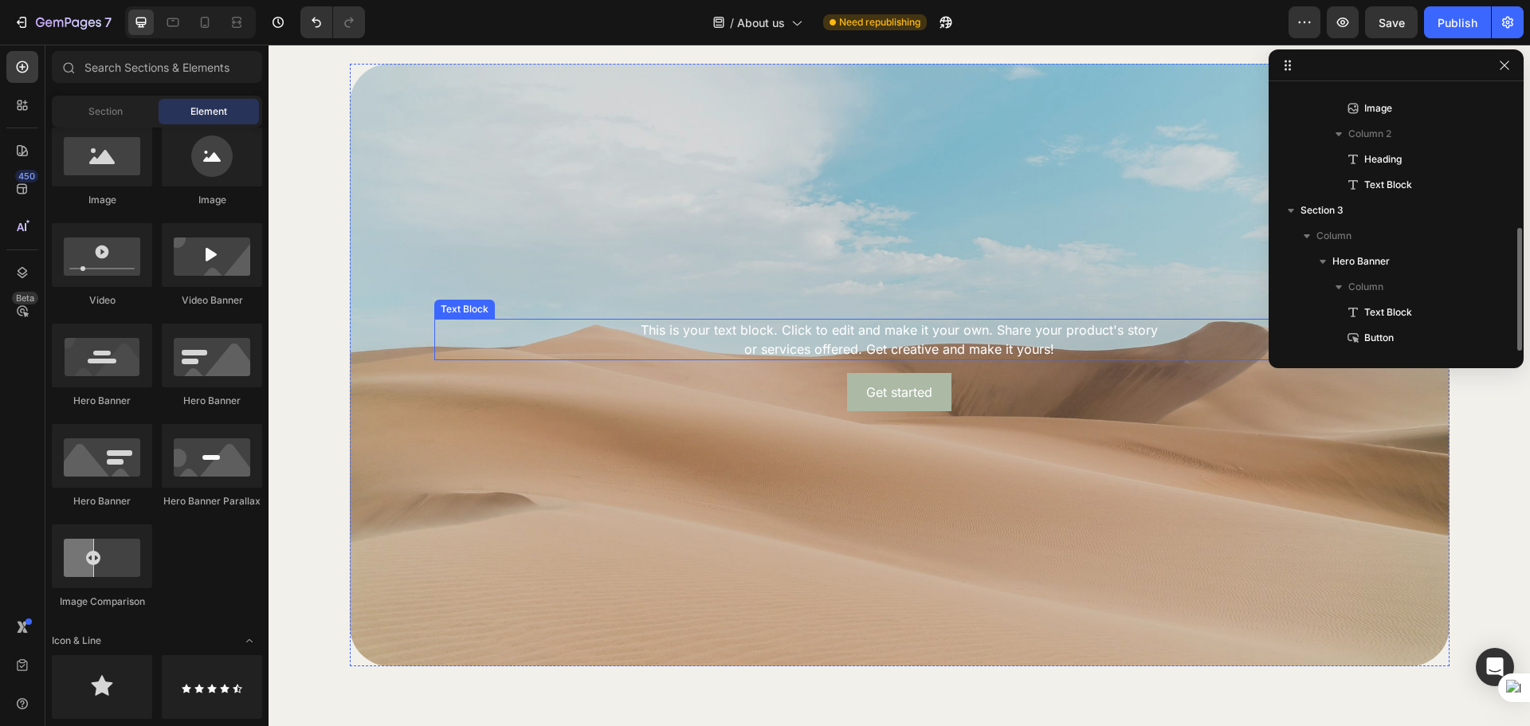
click at [576, 331] on div "This is your text block. Click to edit and make it your own. Share your product…" at bounding box center [899, 339] width 931 height 41
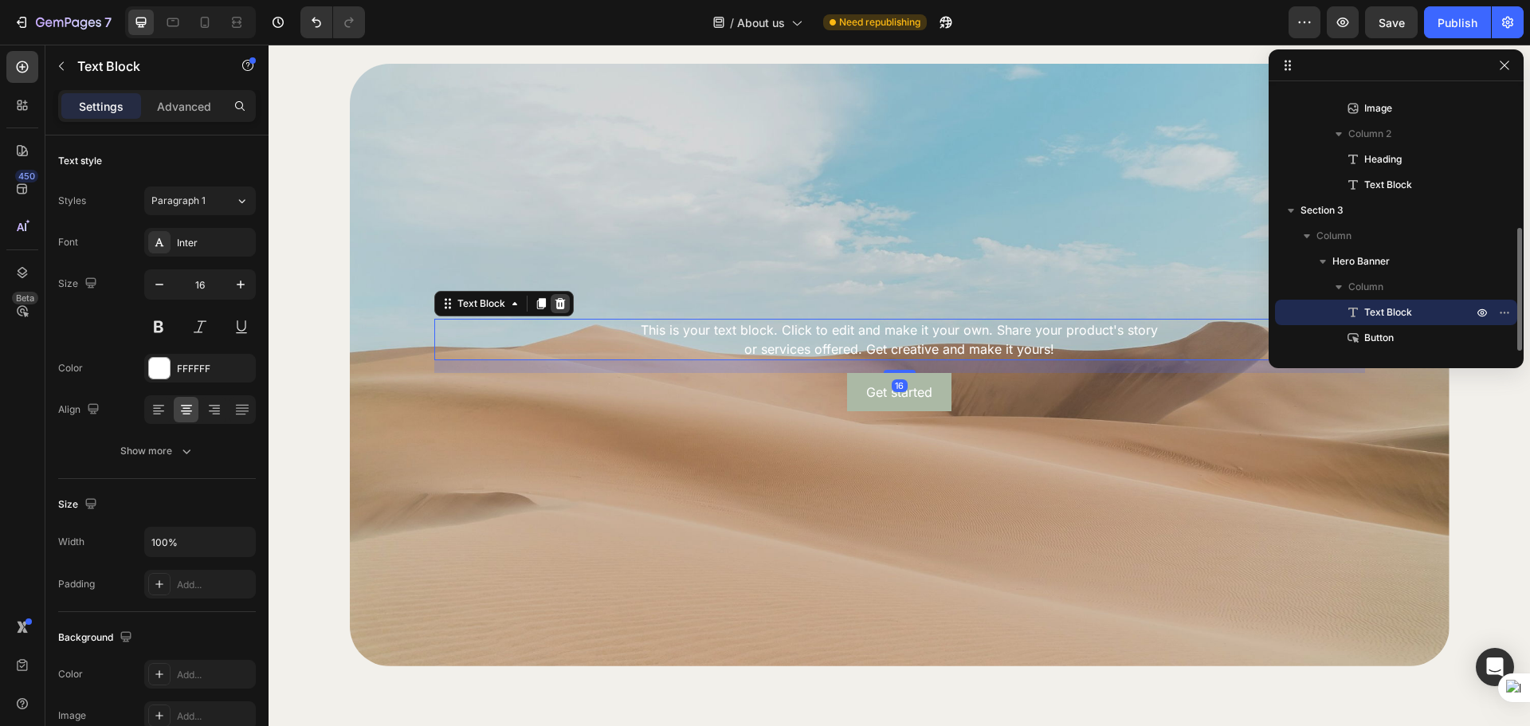
click at [551, 305] on div at bounding box center [560, 303] width 19 height 19
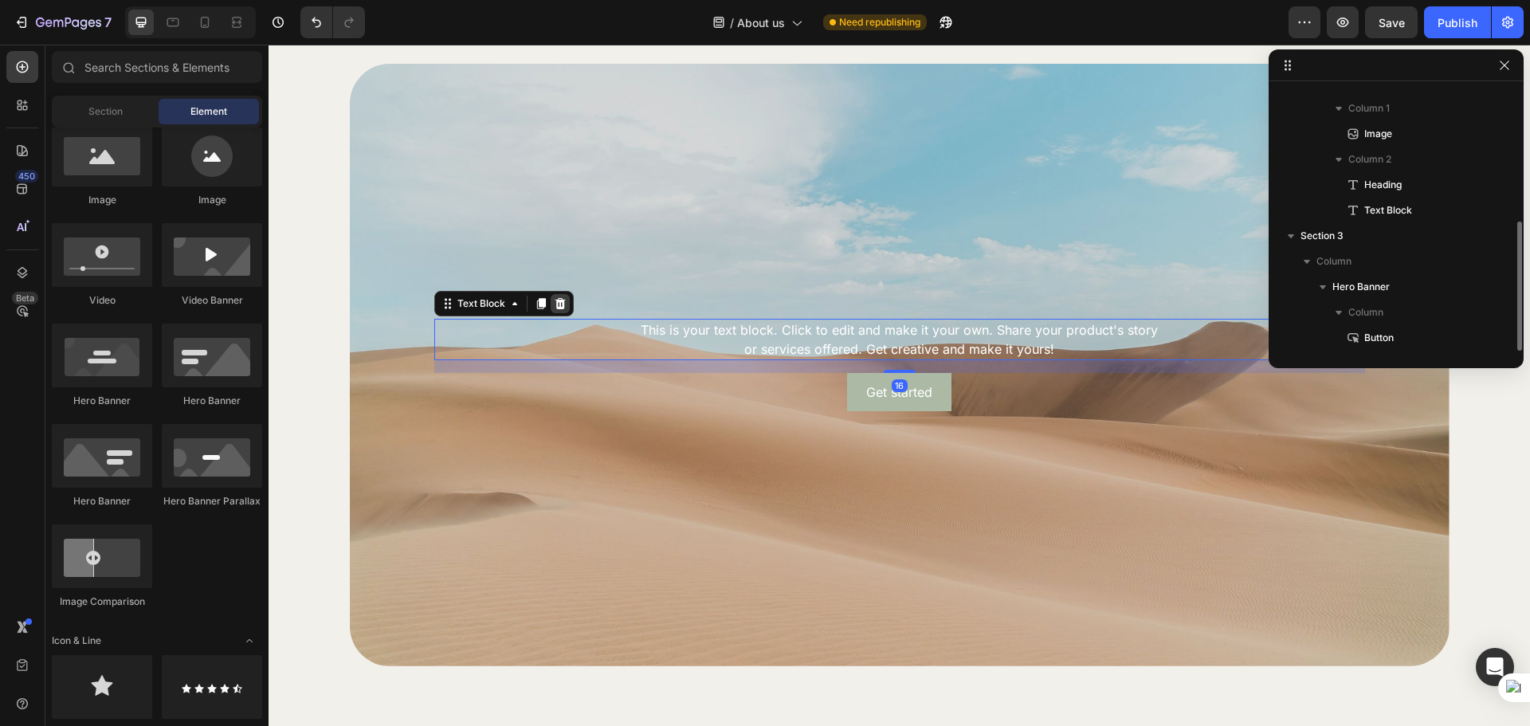
scroll to position [273, 0]
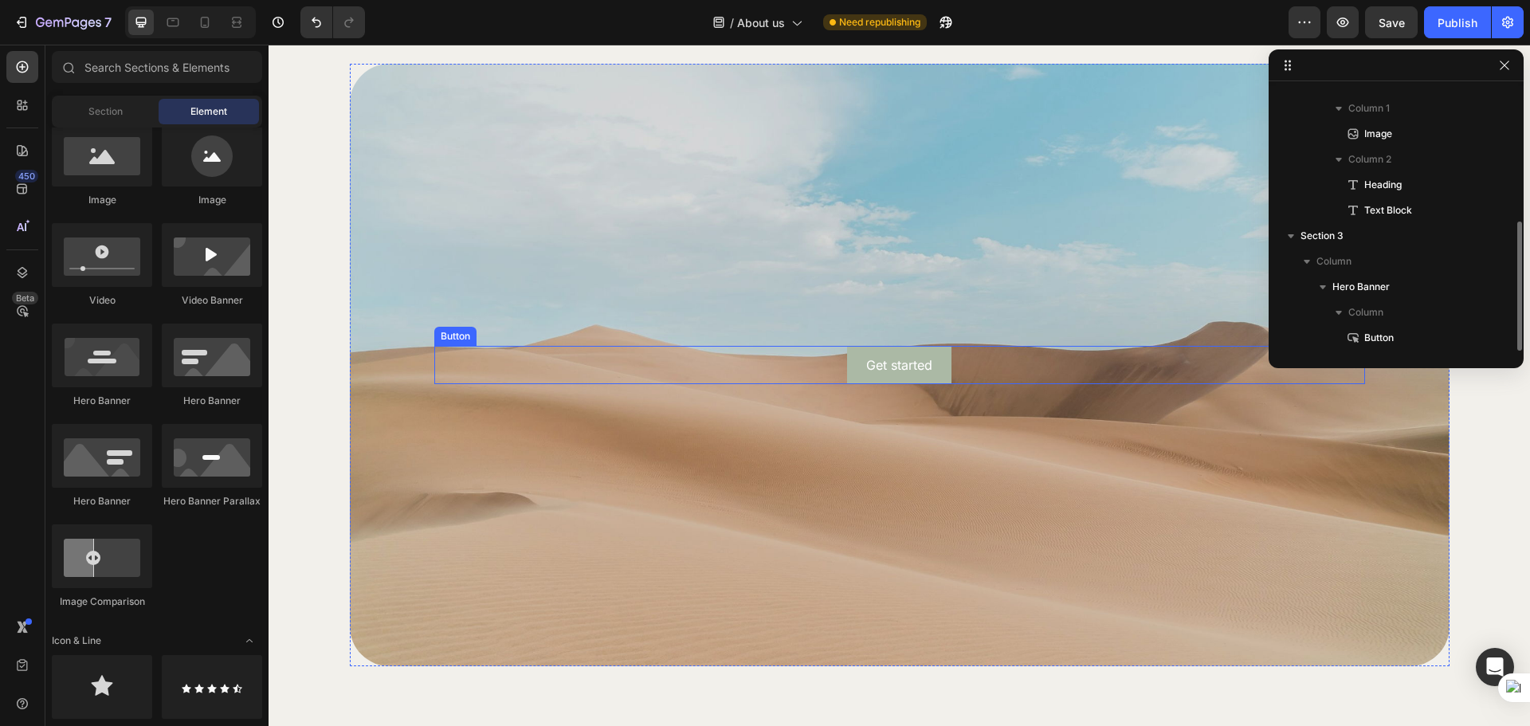
click at [636, 348] on div "Get started Button" at bounding box center [899, 365] width 931 height 38
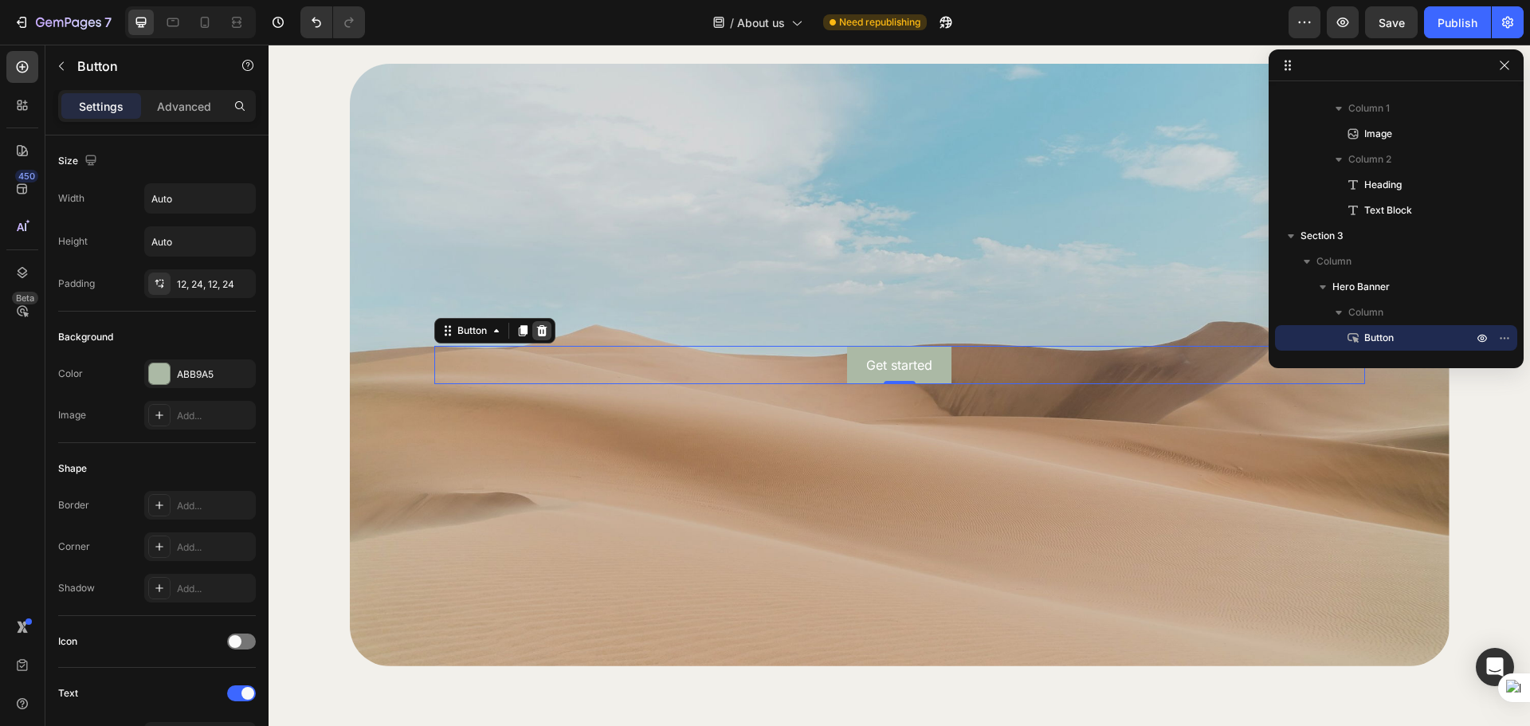
click at [536, 331] on icon at bounding box center [541, 330] width 10 height 11
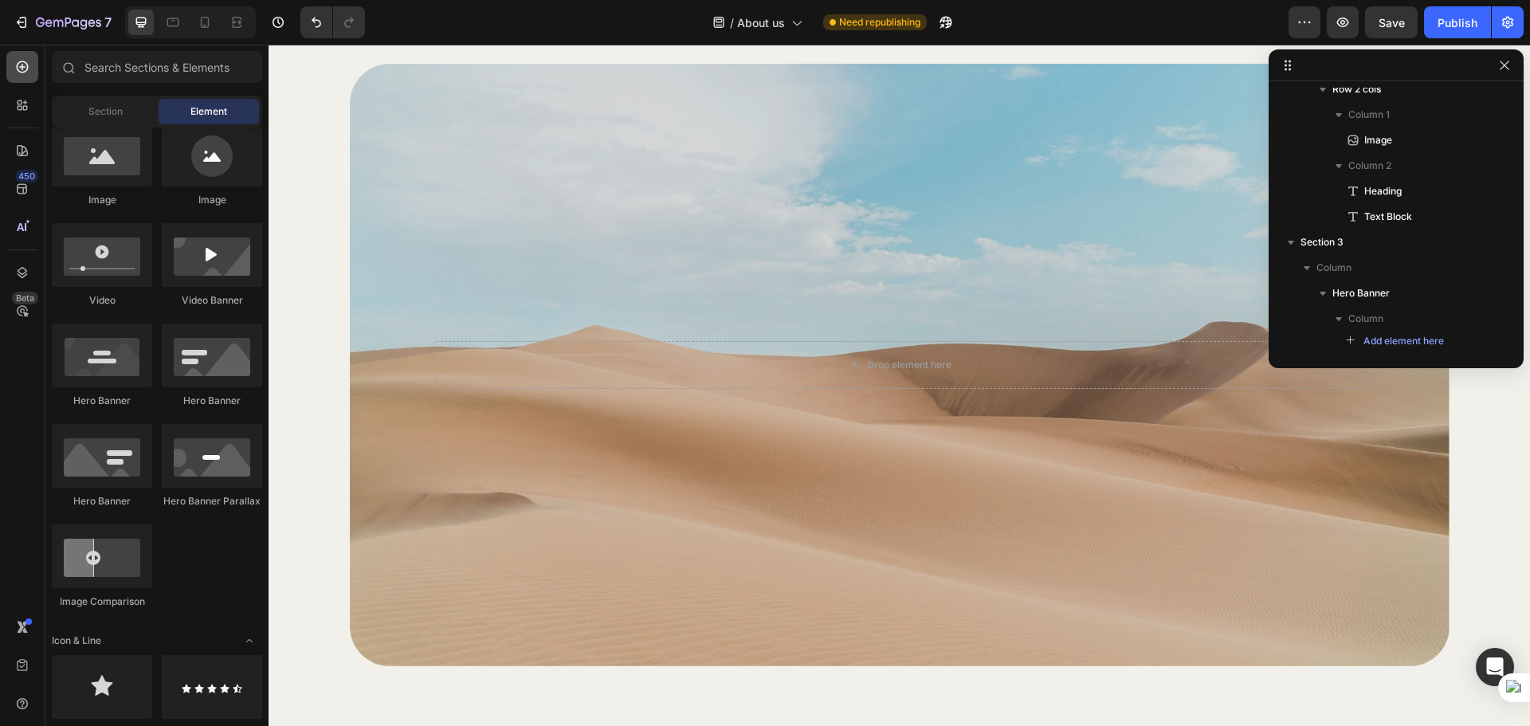
click at [25, 79] on div at bounding box center [22, 67] width 32 height 32
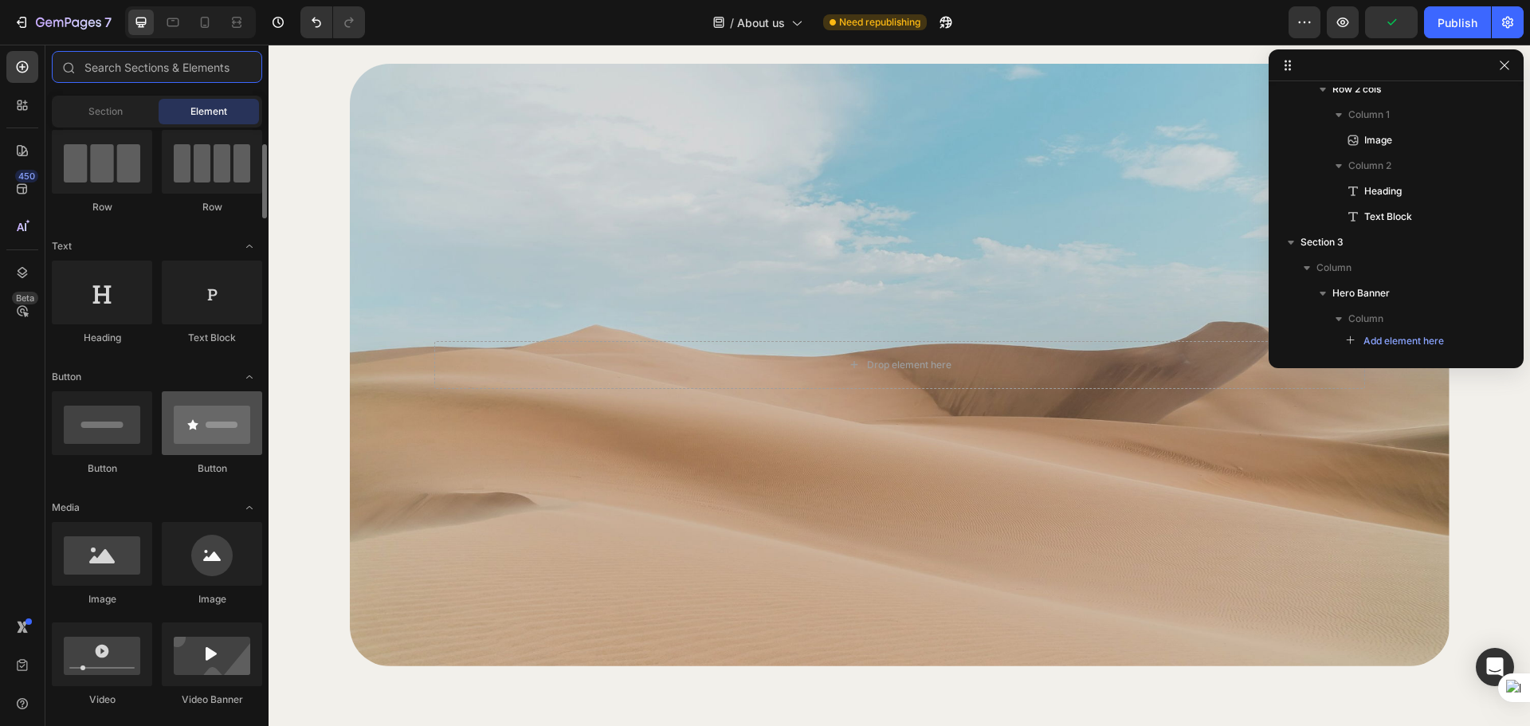
scroll to position [0, 0]
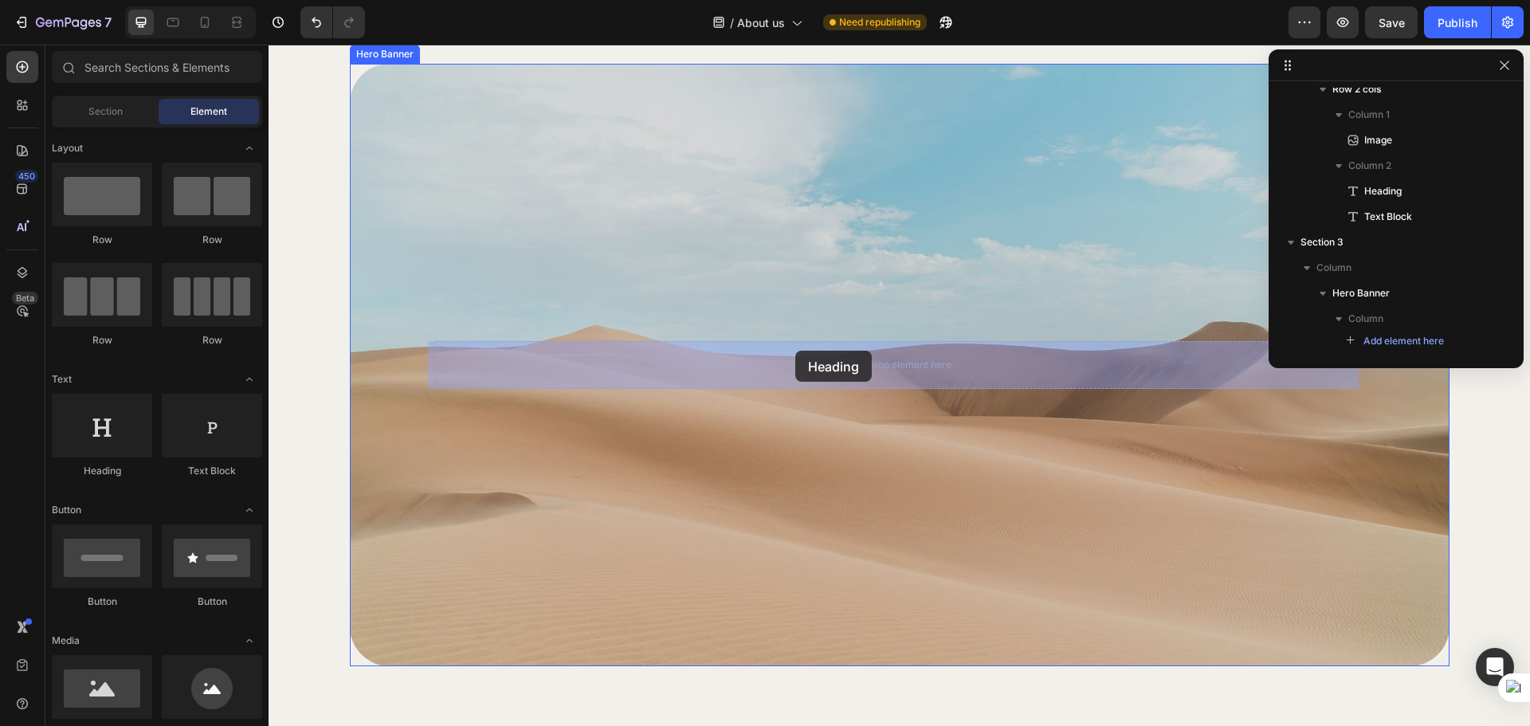
drag, startPoint x: 392, startPoint y: 478, endPoint x: 795, endPoint y: 351, distance: 423.0
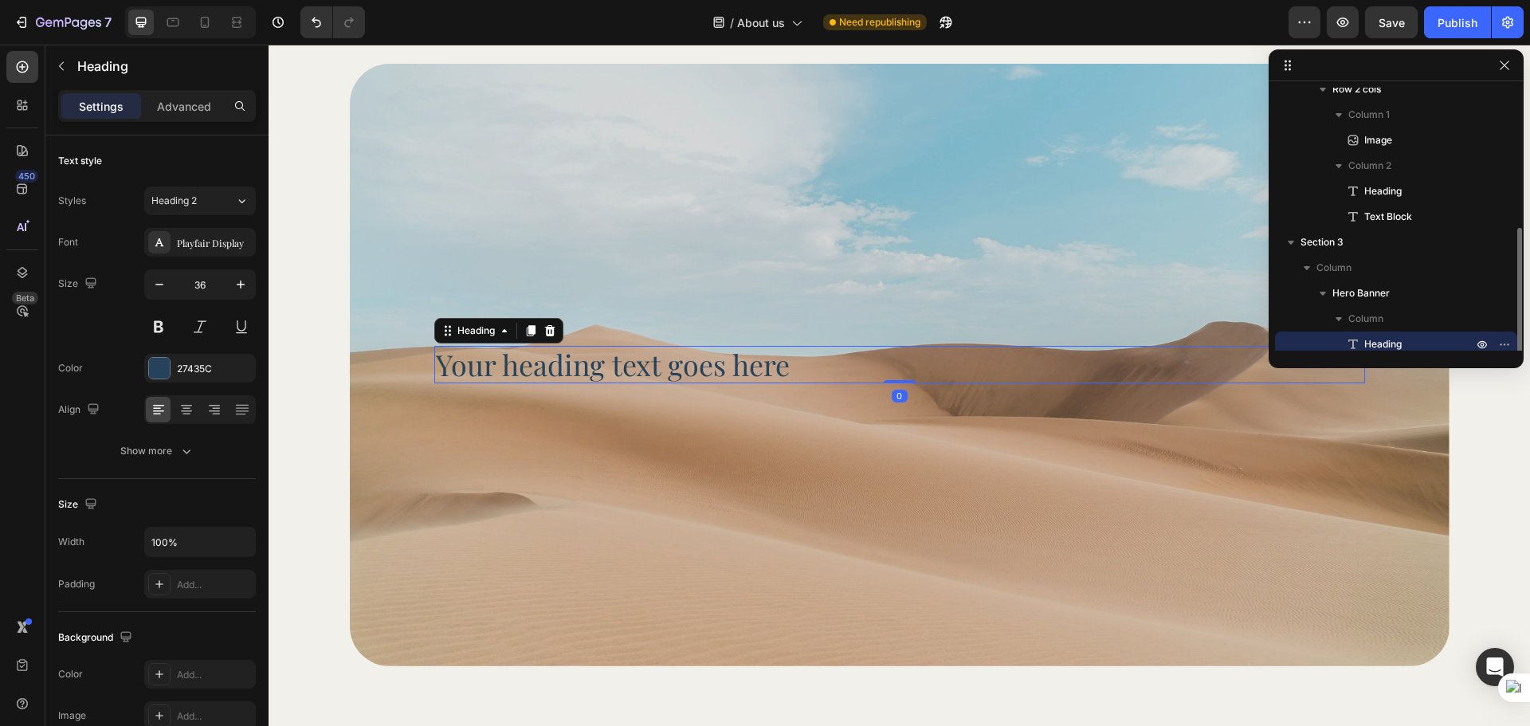
scroll to position [273, 0]
click at [793, 485] on div "Background Image" at bounding box center [900, 365] width 1100 height 603
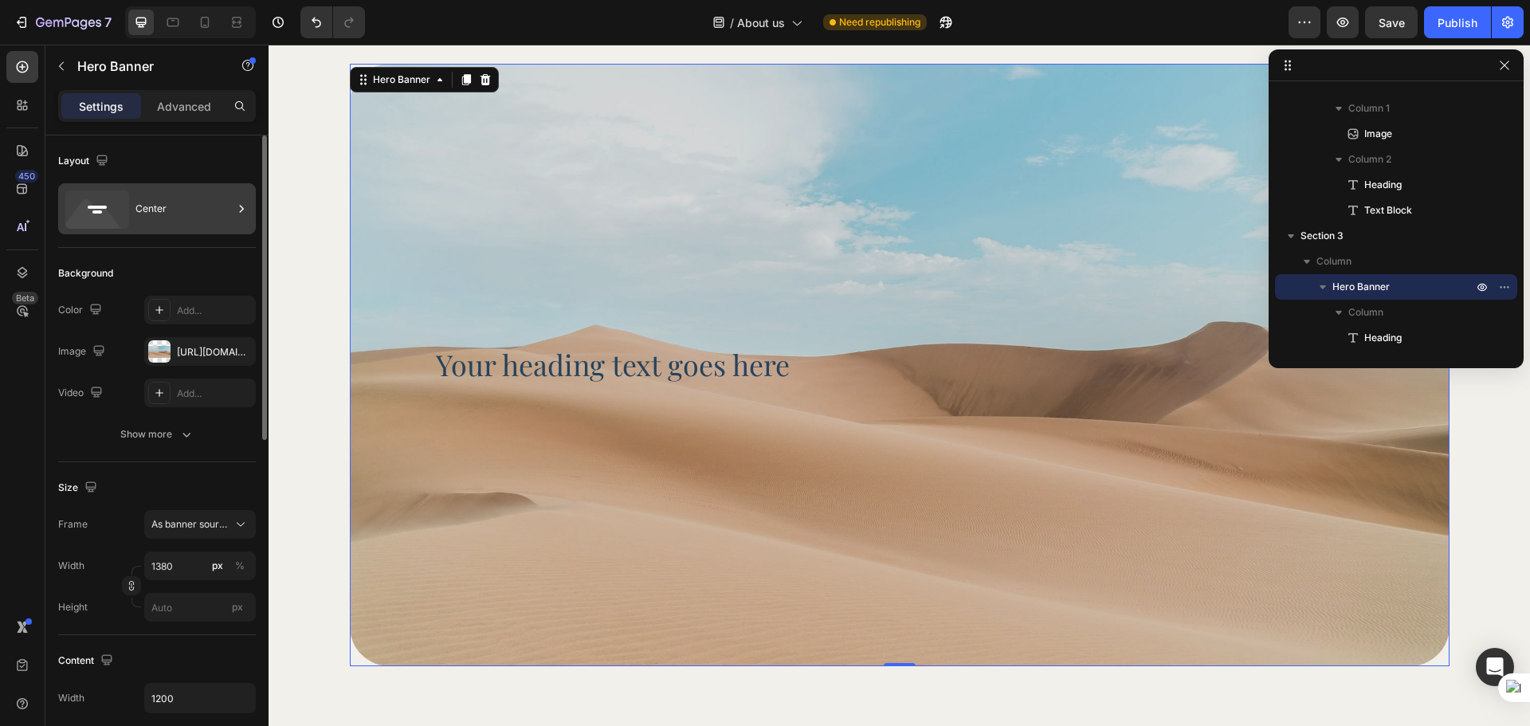
click at [199, 210] on div "Center" at bounding box center [183, 208] width 97 height 37
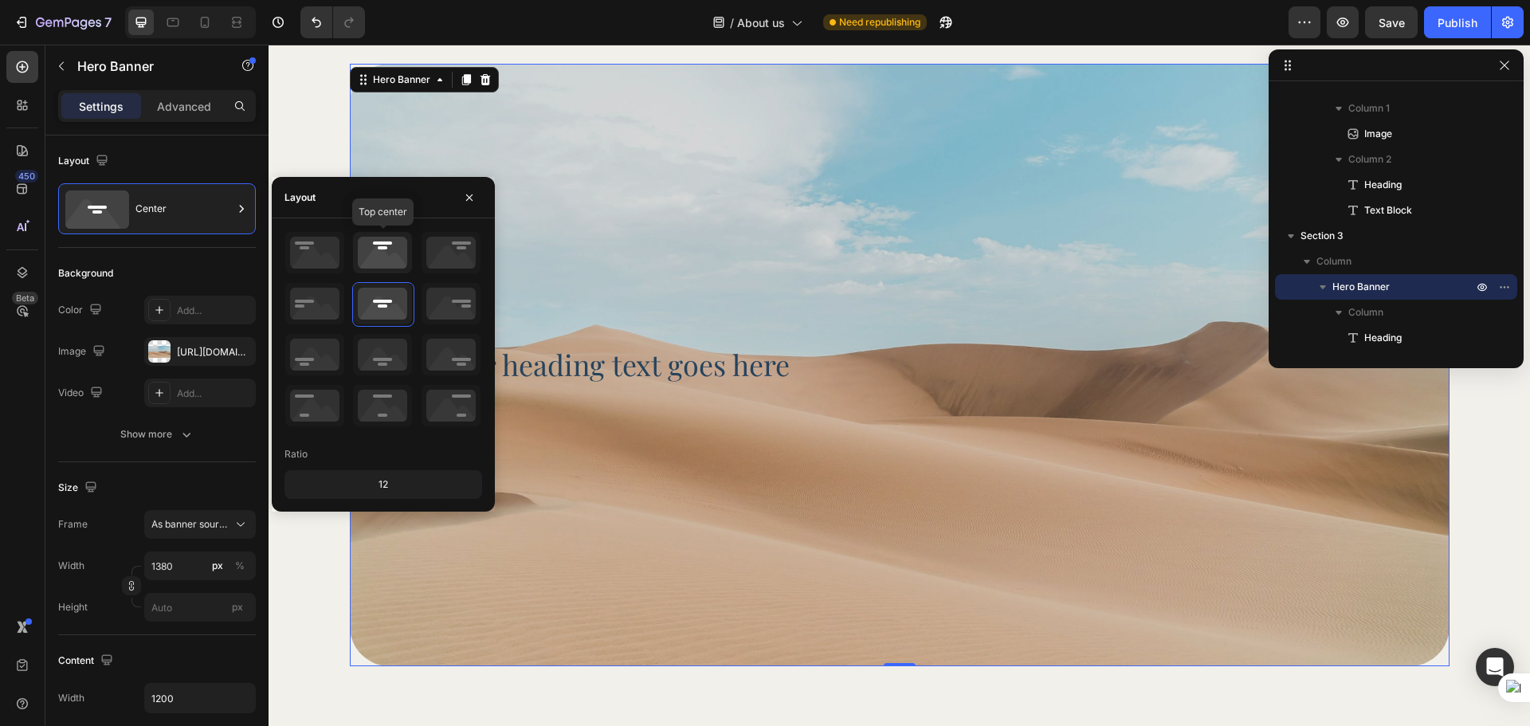
click at [406, 249] on icon at bounding box center [382, 252] width 59 height 41
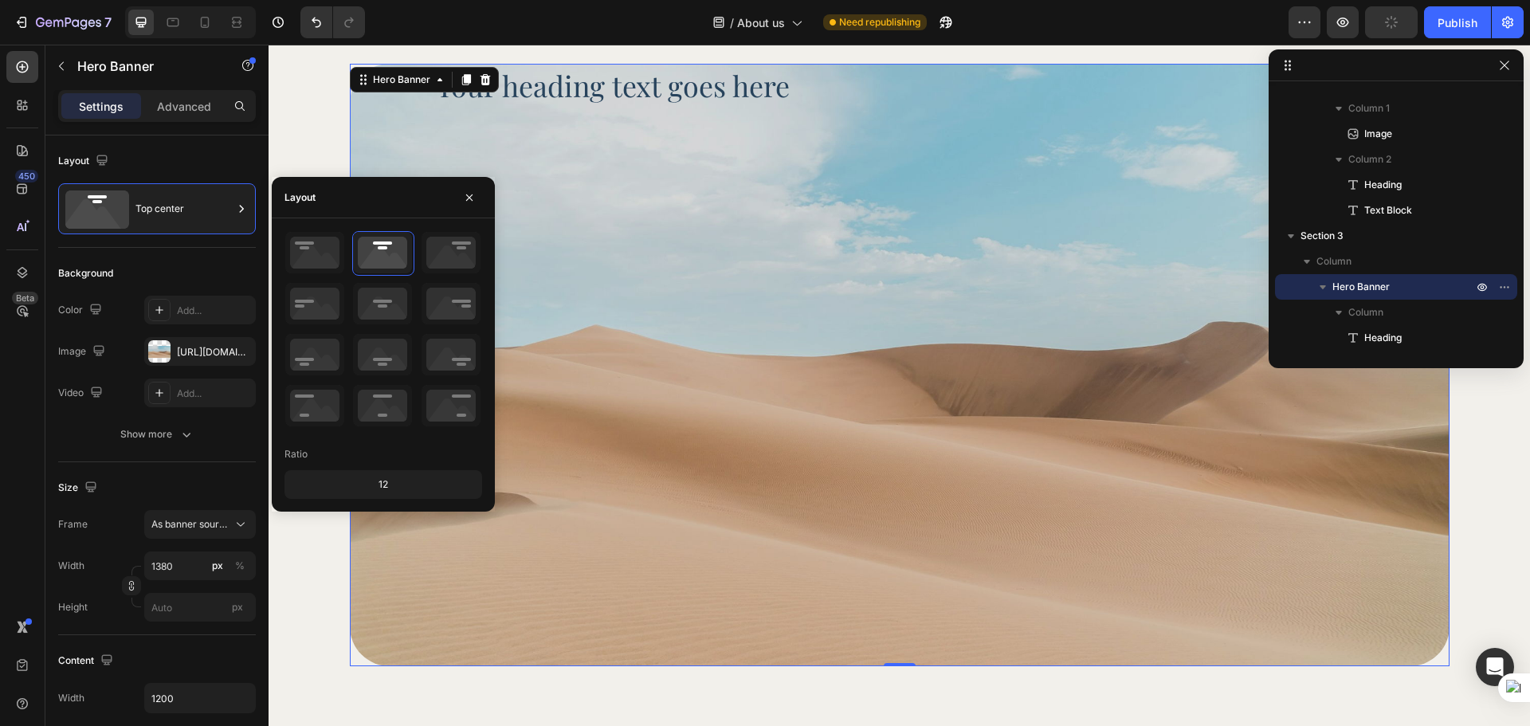
click at [749, 387] on div "Background Image" at bounding box center [900, 365] width 1100 height 603
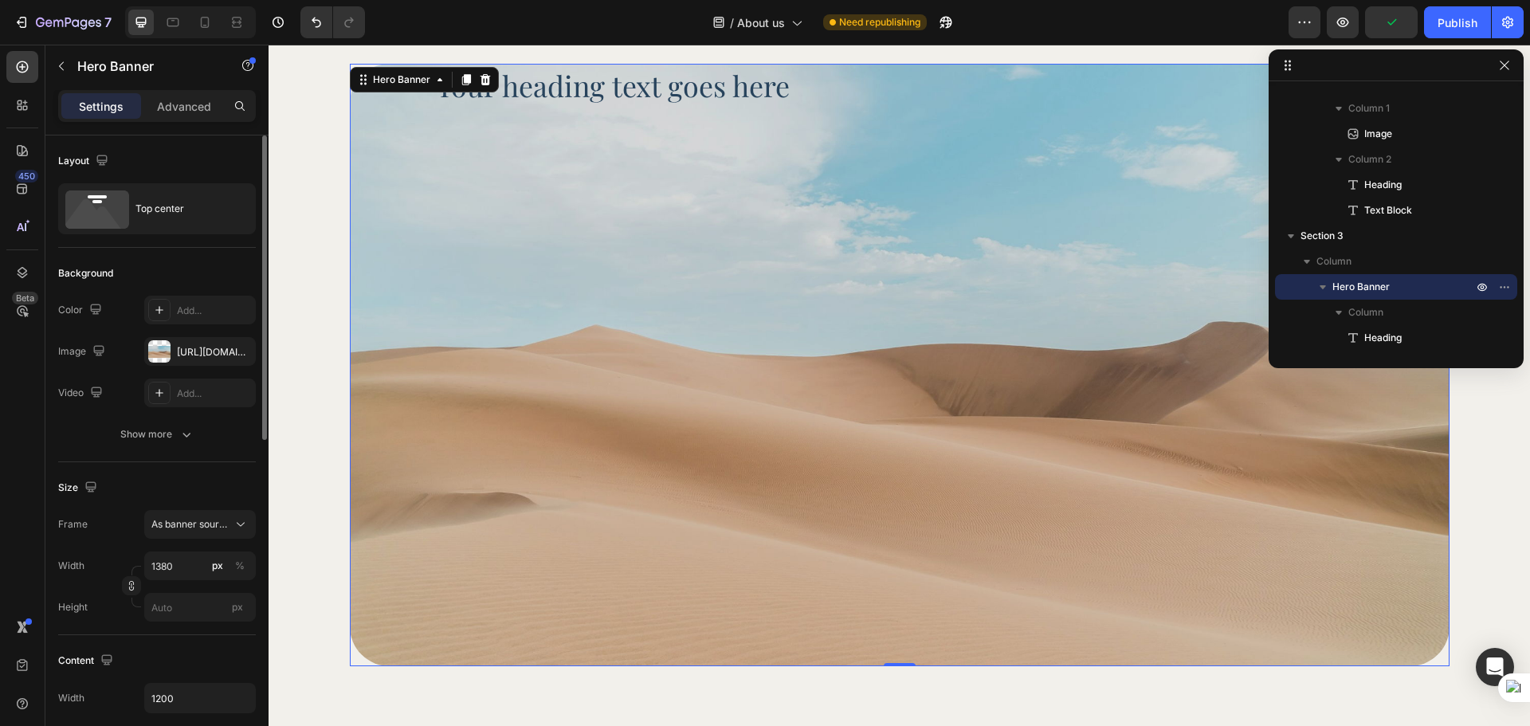
scroll to position [266, 0]
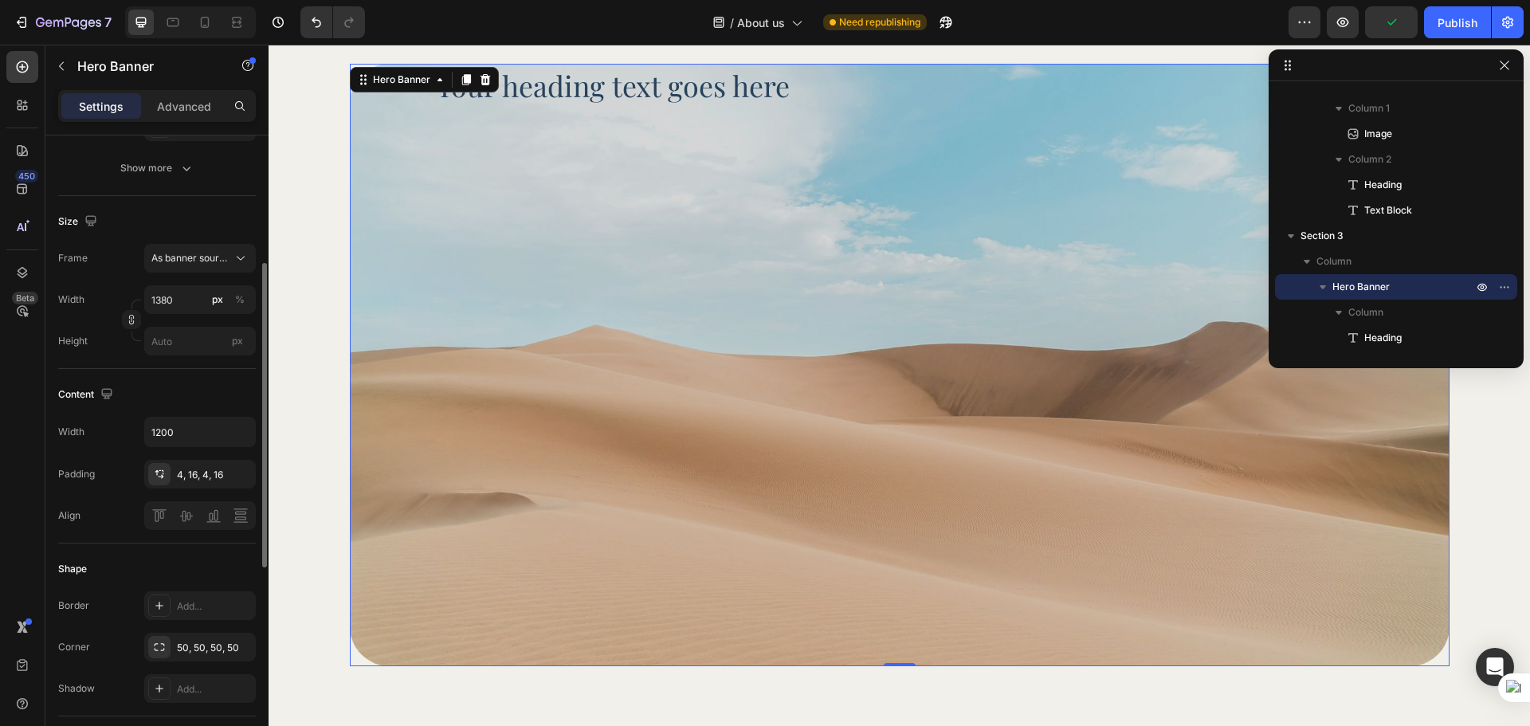
click at [194, 489] on div "Width 1200 Padding 4, 16, 4, 16 Align" at bounding box center [157, 473] width 198 height 113
click at [194, 481] on div "4, 16, 4, 16" at bounding box center [200, 475] width 46 height 14
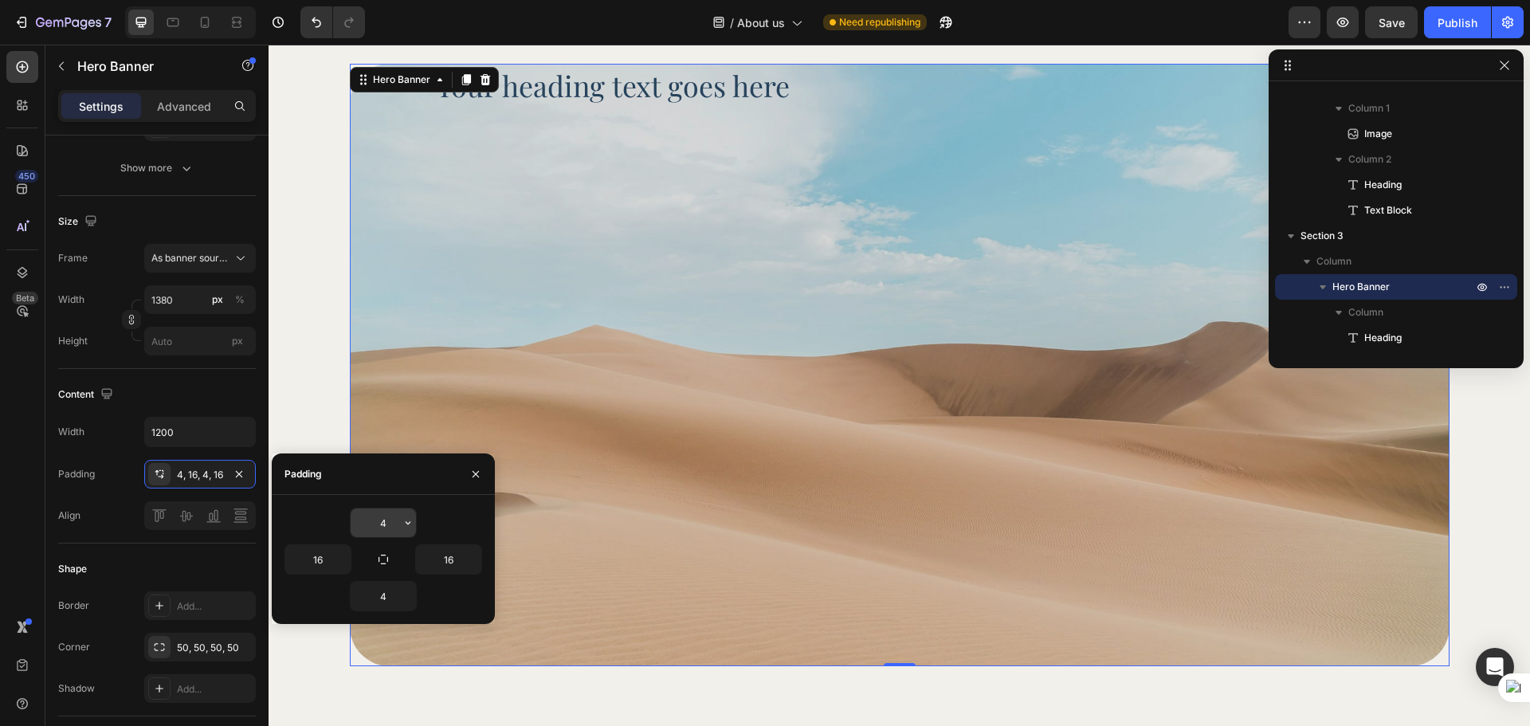
click at [397, 523] on input "4" at bounding box center [383, 523] width 65 height 29
type input "67"
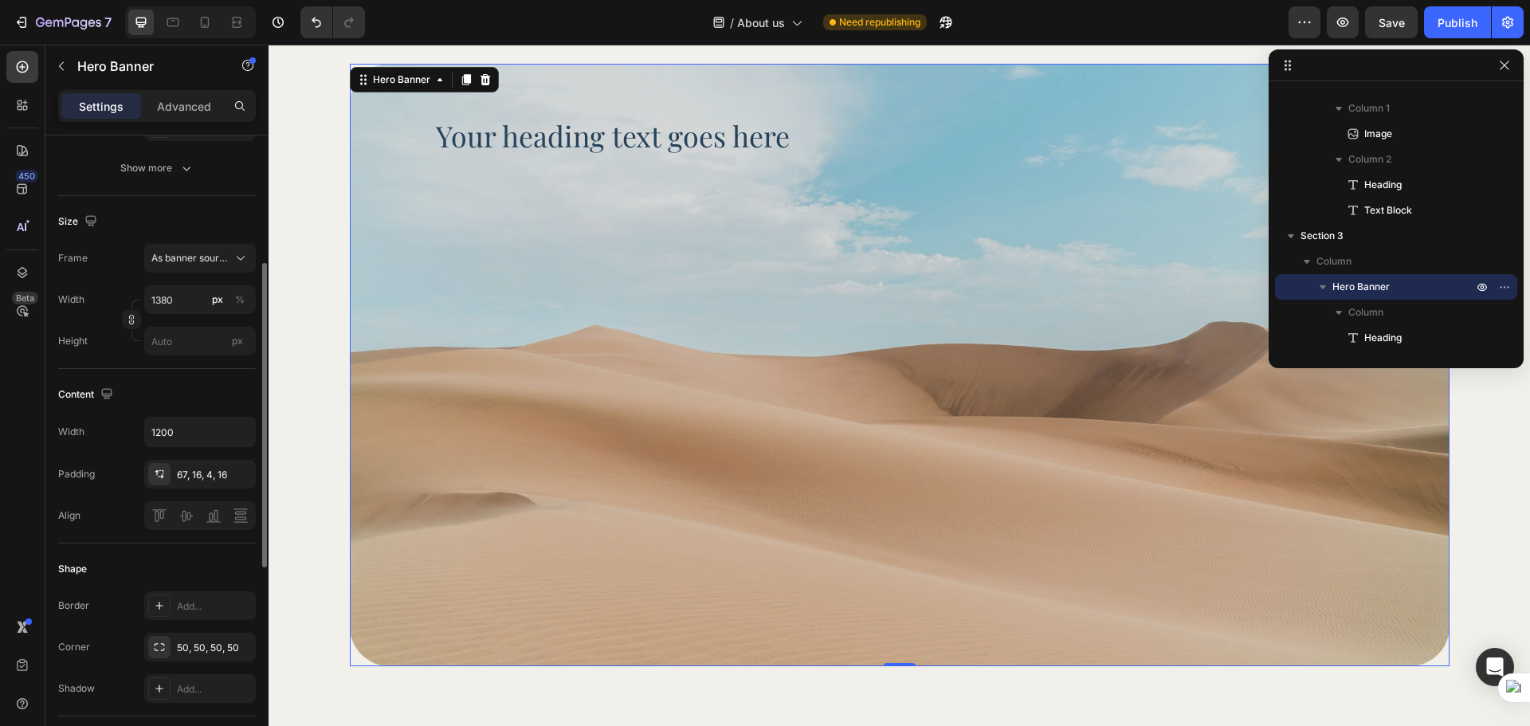
click at [128, 462] on div "Padding 67, 16, 4, 16" at bounding box center [157, 474] width 198 height 29
click at [245, 435] on icon "button" at bounding box center [241, 432] width 16 height 16
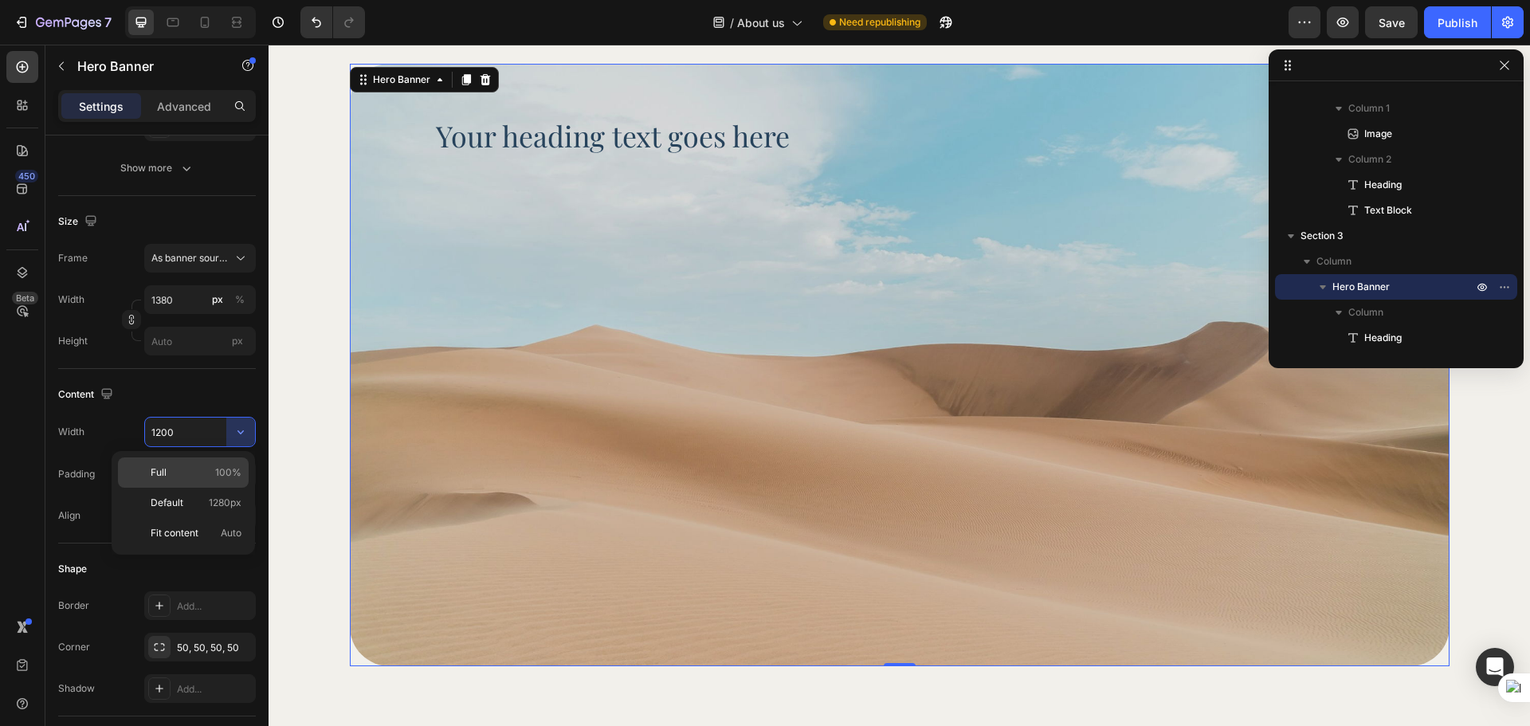
click at [207, 473] on p "Full 100%" at bounding box center [196, 472] width 91 height 14
type input "100%"
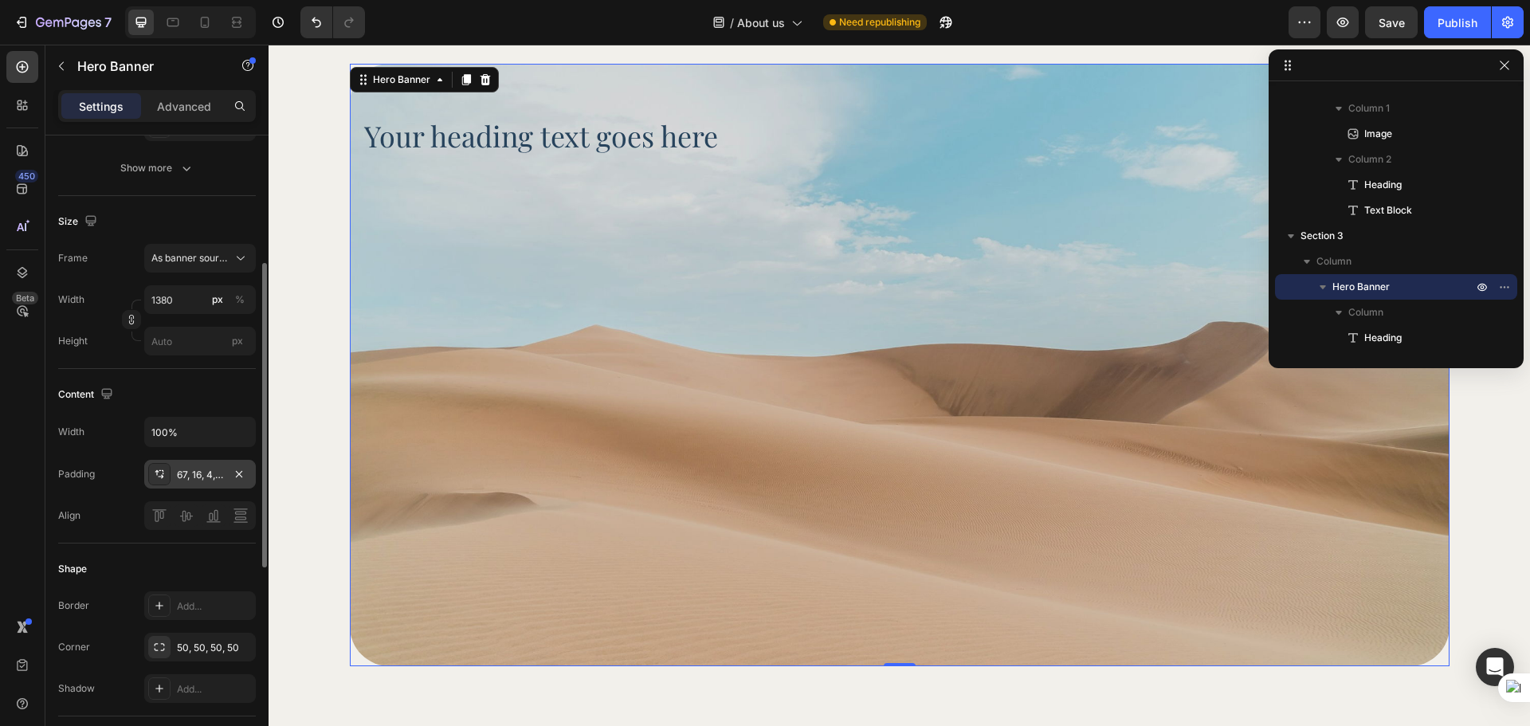
click at [192, 477] on div "67, 16, 4, 16" at bounding box center [200, 475] width 46 height 14
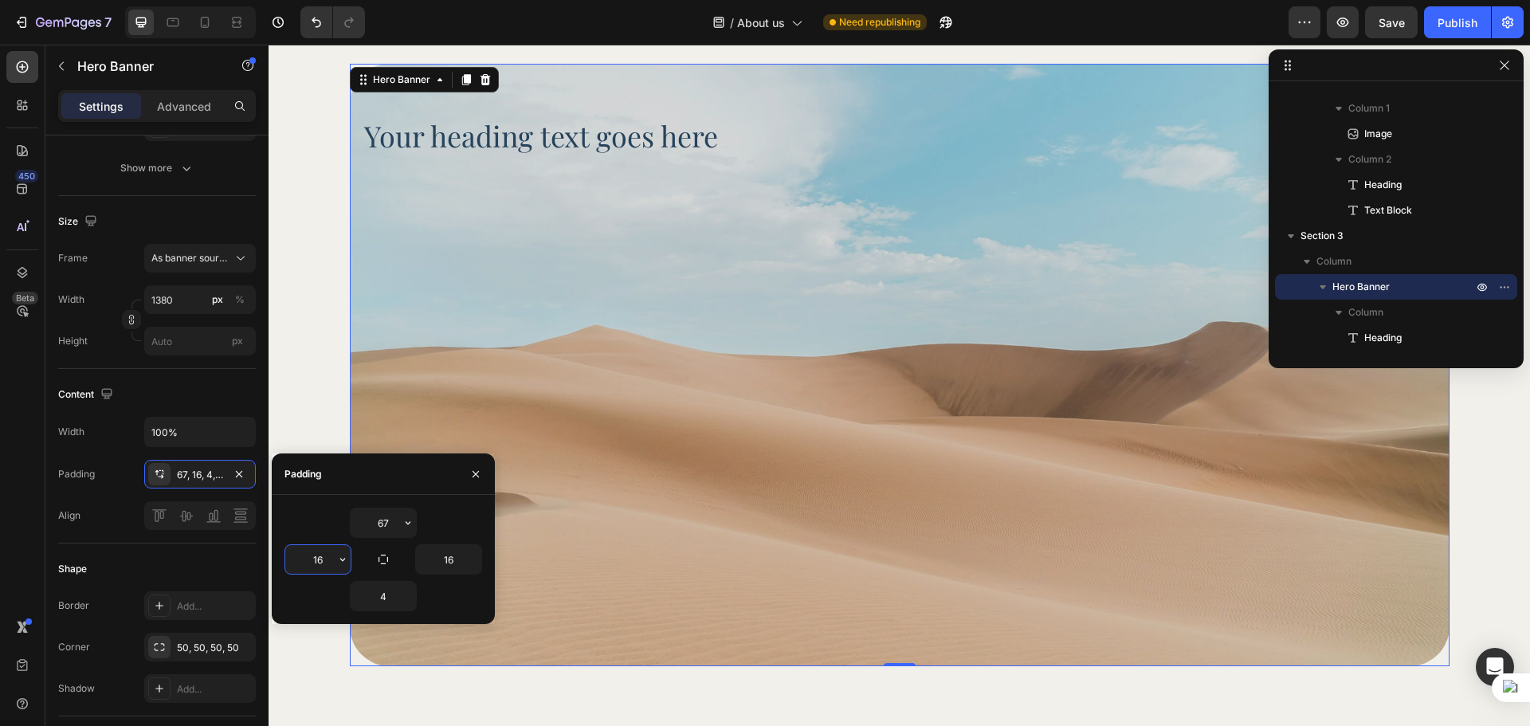
click at [305, 565] on input "16" at bounding box center [317, 559] width 65 height 29
type input "97"
click at [434, 563] on input "16" at bounding box center [448, 559] width 65 height 29
type input "97"
click at [132, 573] on div "Shape" at bounding box center [157, 569] width 198 height 26
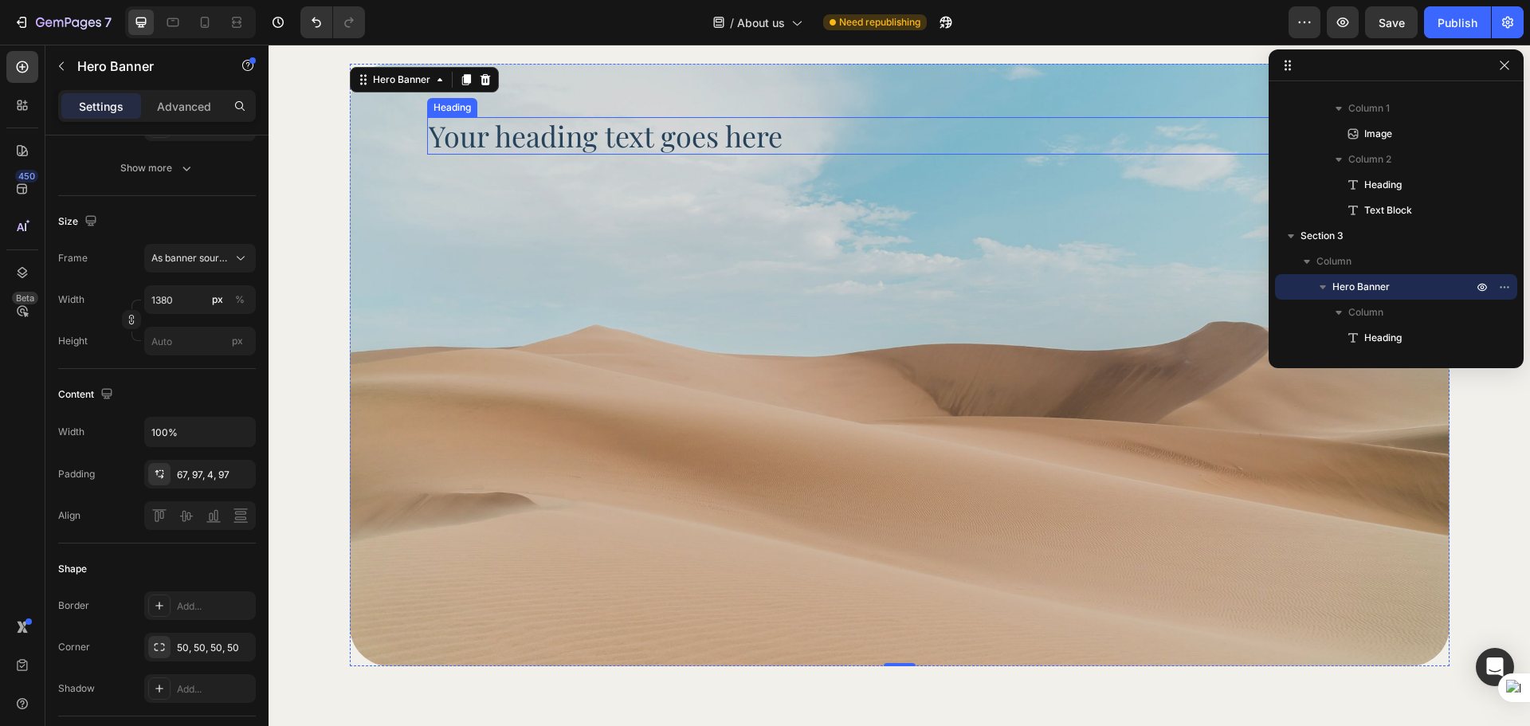
click at [687, 123] on h2 "Your heading text goes here" at bounding box center [899, 135] width 945 height 37
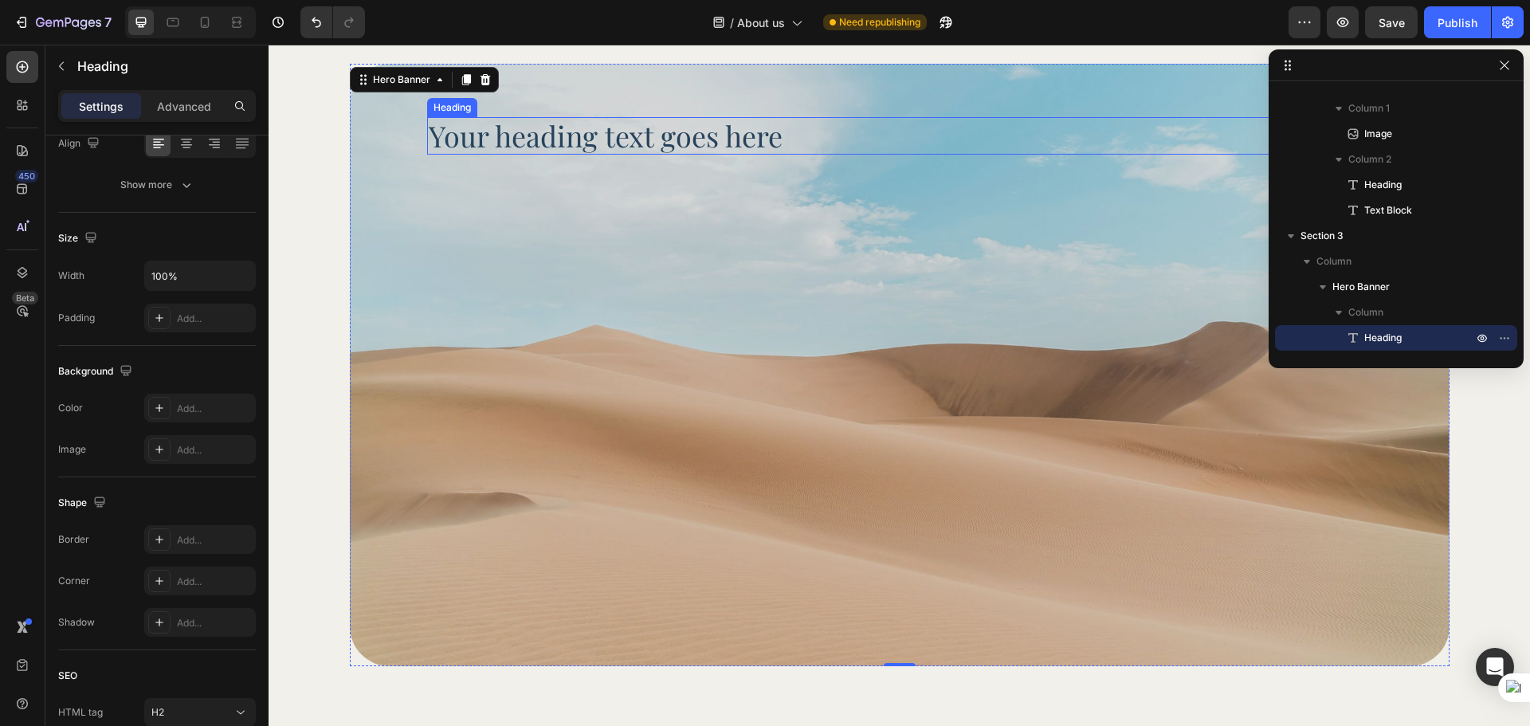
click at [687, 123] on h2 "Your heading text goes here" at bounding box center [899, 135] width 945 height 37
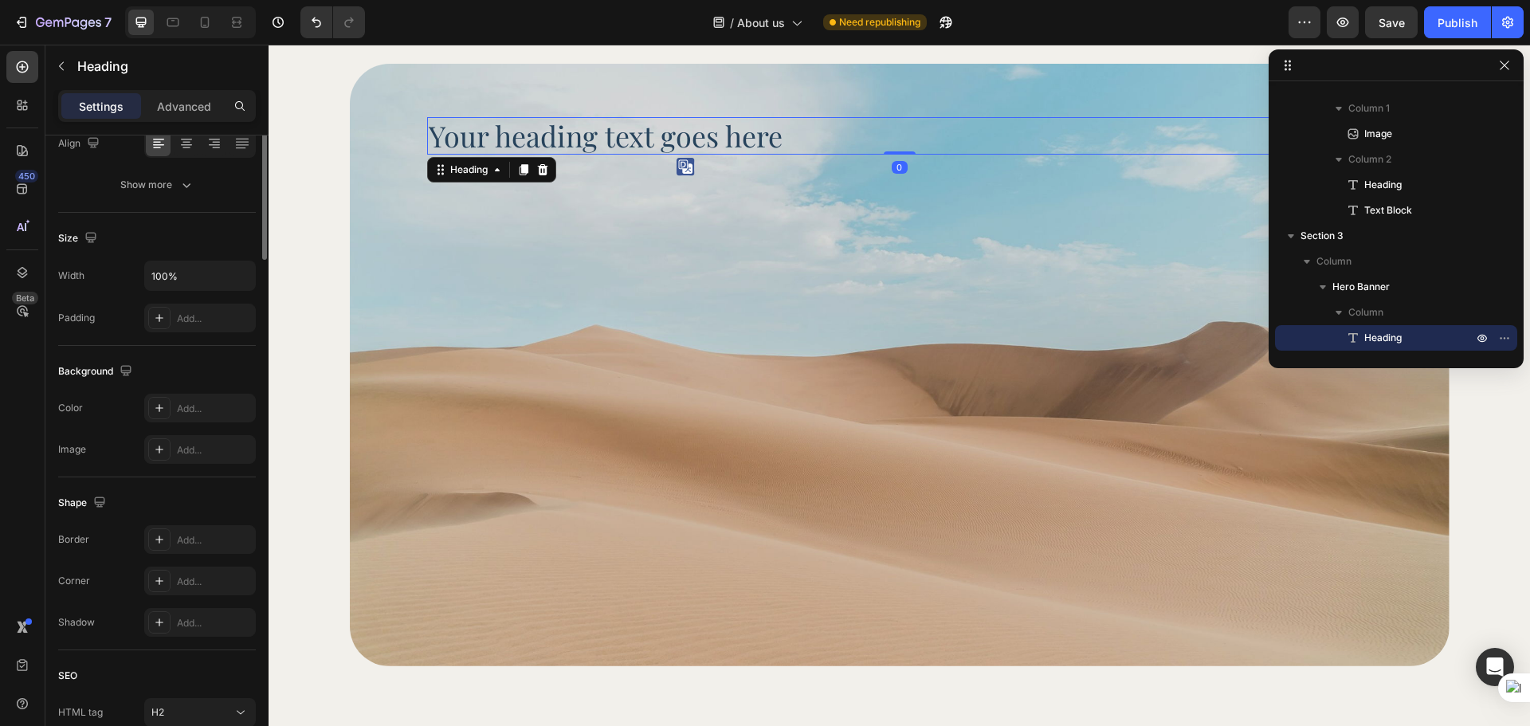
scroll to position [0, 0]
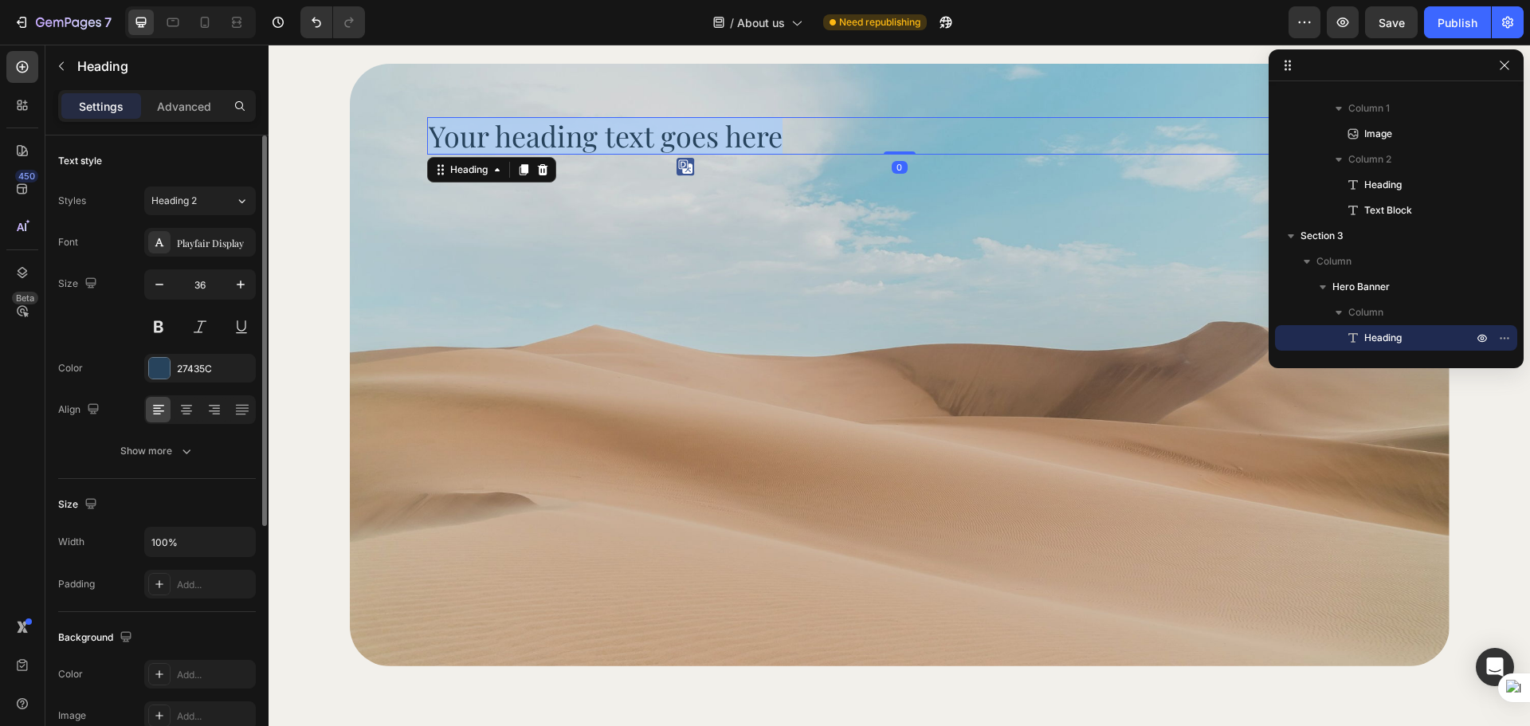
click at [687, 123] on p "Your heading text goes here" at bounding box center [900, 136] width 942 height 34
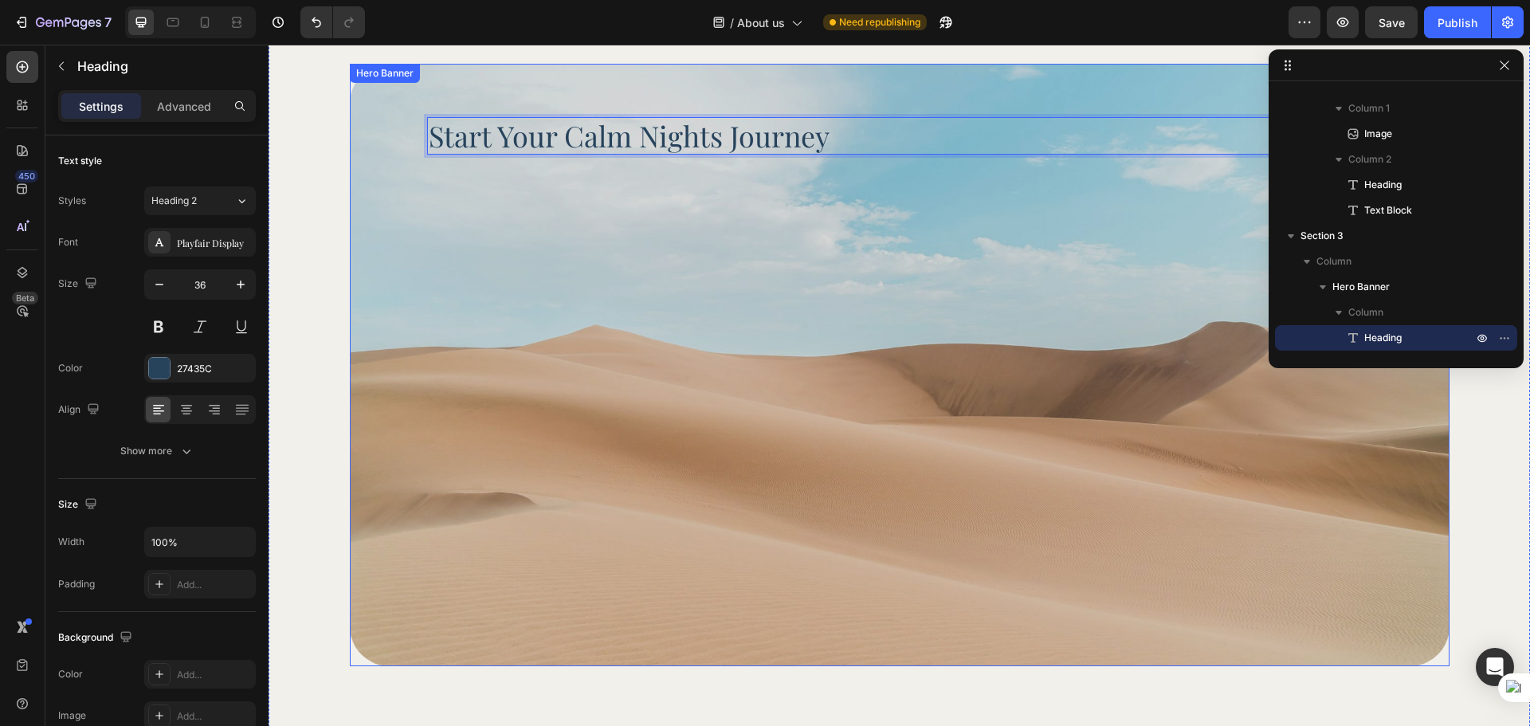
click at [740, 230] on div "Background Image" at bounding box center [900, 365] width 1100 height 603
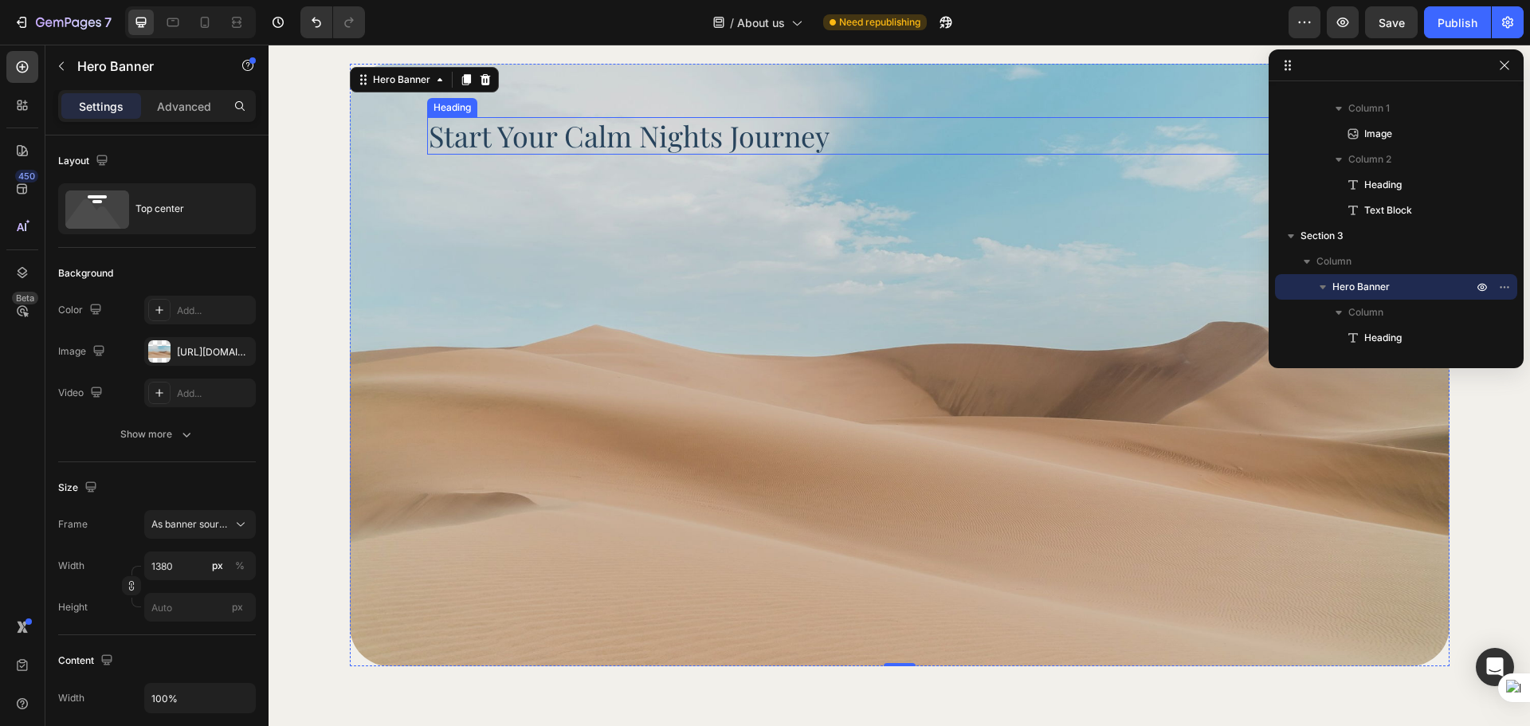
click at [858, 143] on p "Start Your Calm Nights Journey" at bounding box center [900, 136] width 942 height 34
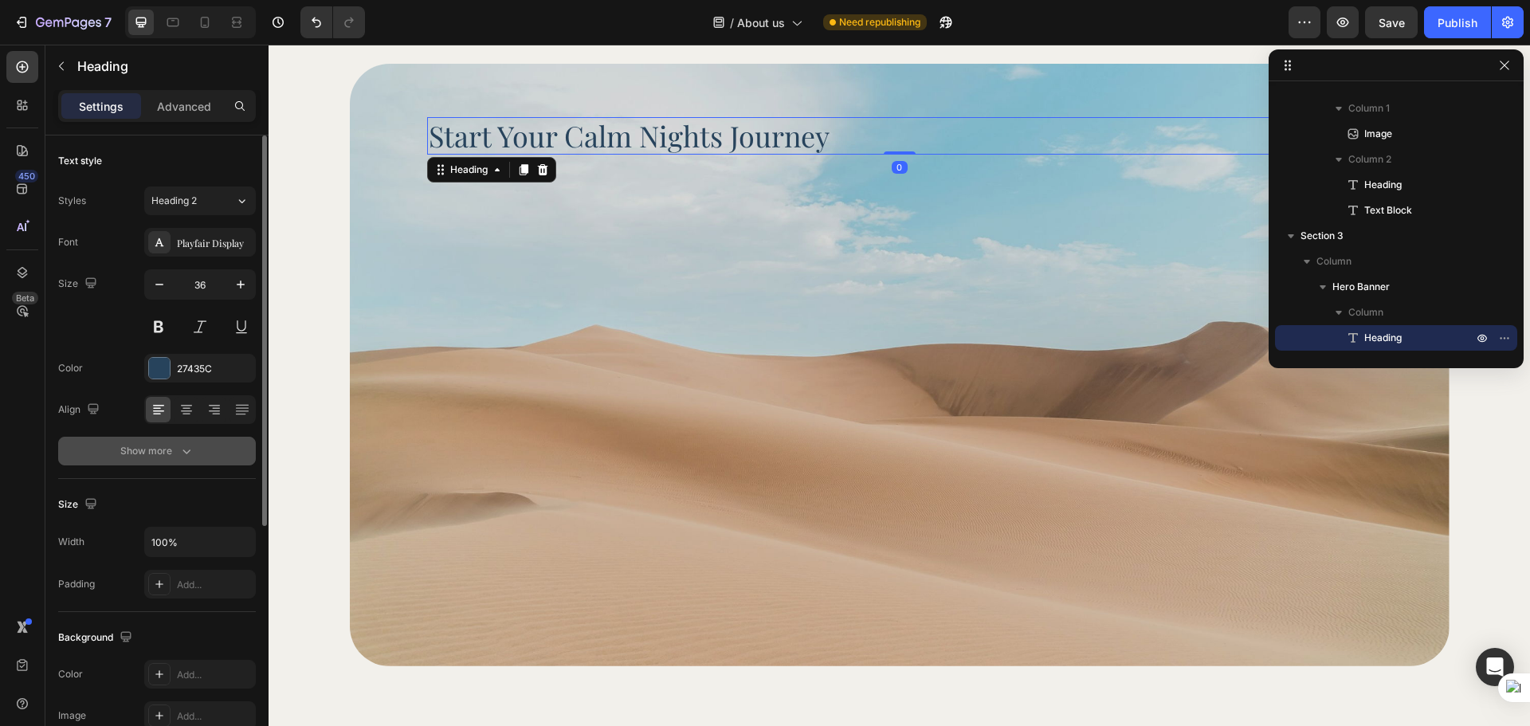
click at [196, 458] on button "Show more" at bounding box center [157, 451] width 198 height 29
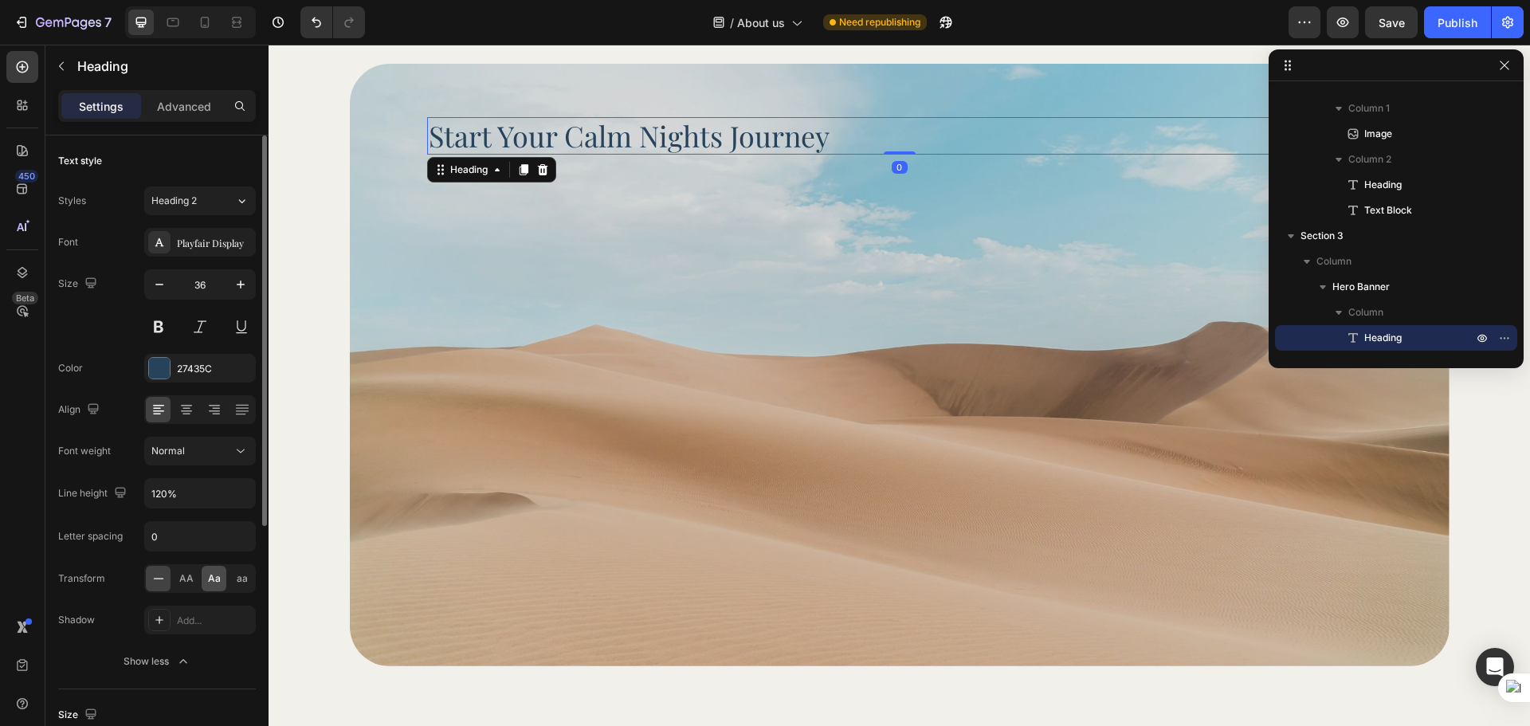
click at [221, 579] on div "Aa" at bounding box center [214, 579] width 25 height 26
click at [179, 113] on p "Advanced" at bounding box center [184, 106] width 54 height 17
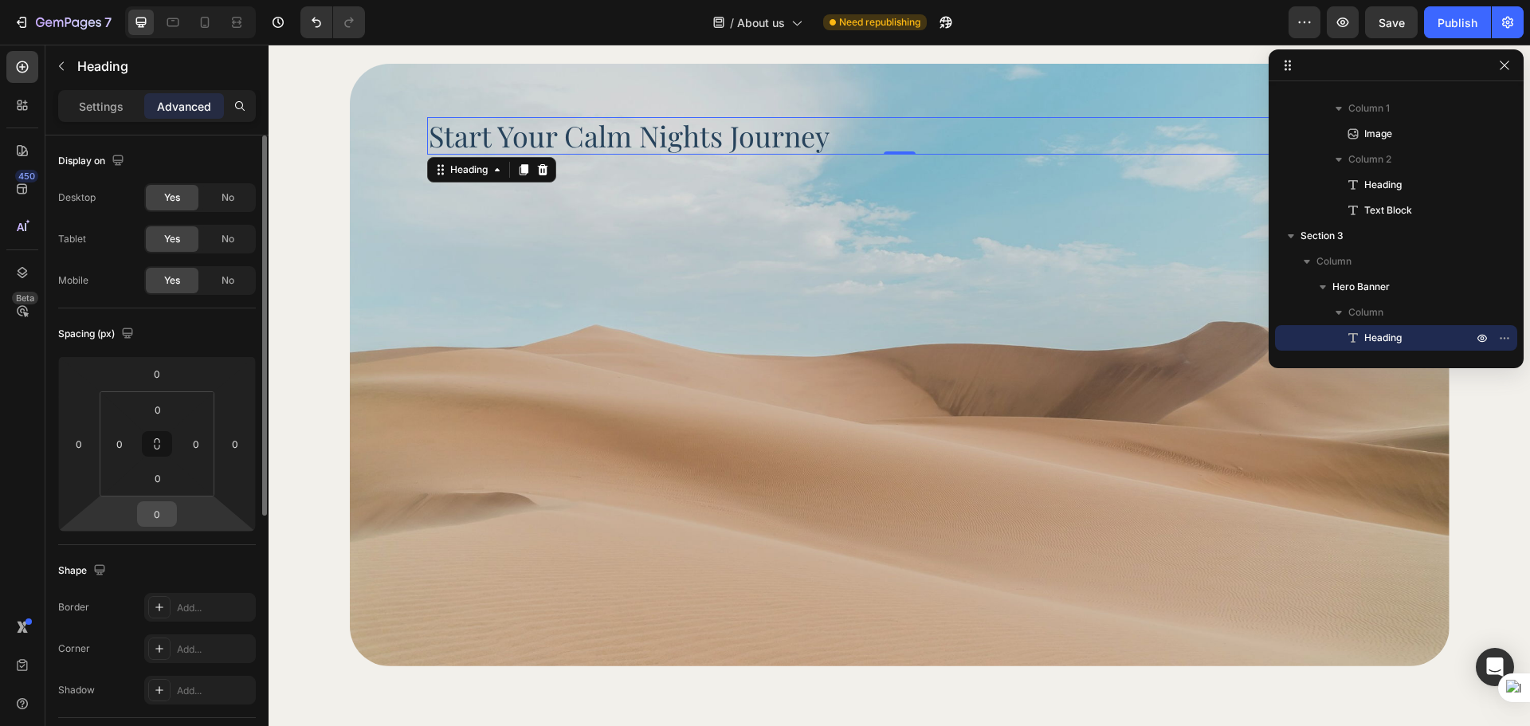
click at [157, 513] on input "0" at bounding box center [157, 514] width 32 height 24
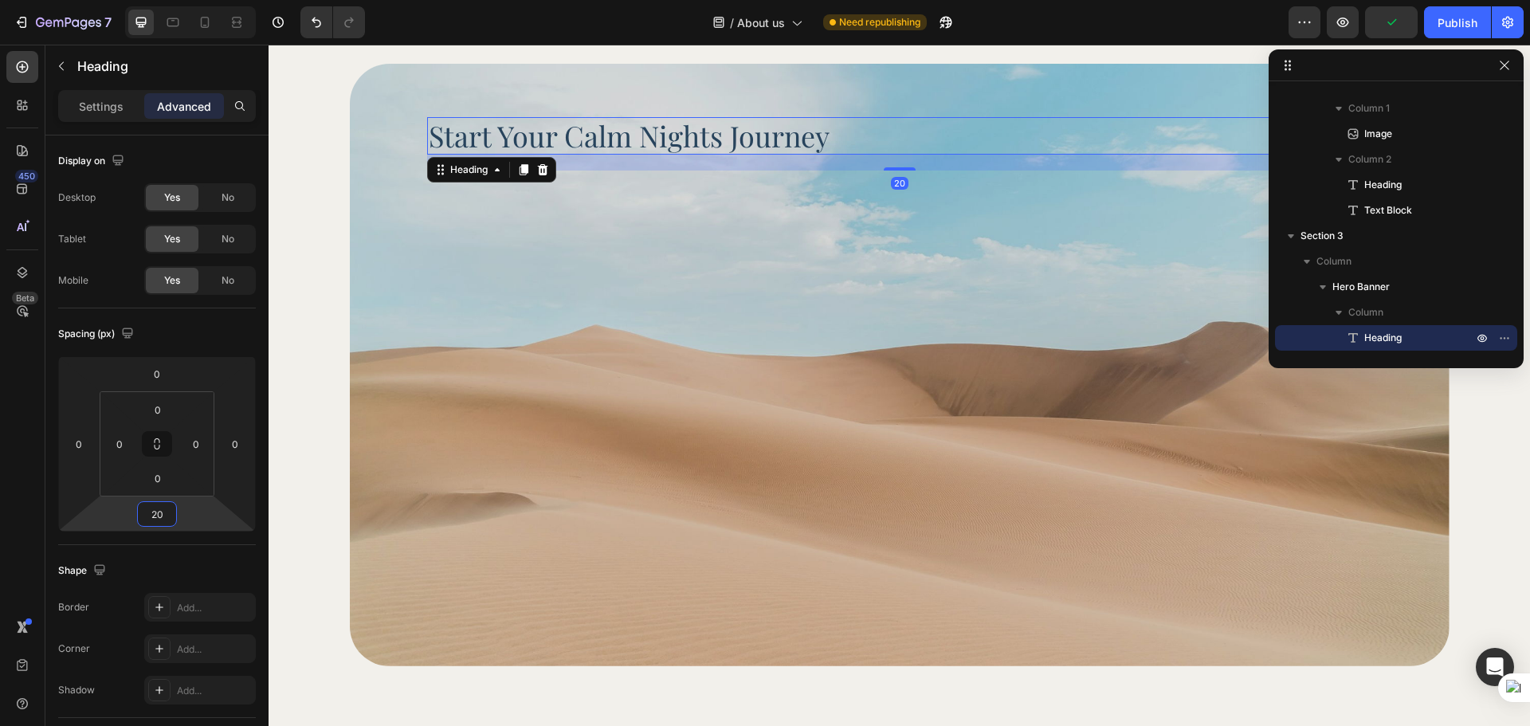
type input "20"
drag, startPoint x: 40, startPoint y: 478, endPoint x: 33, endPoint y: 247, distance: 231.2
click at [39, 478] on div "450 Beta" at bounding box center [22, 385] width 45 height 681
click at [38, 70] on div "450 Beta" at bounding box center [22, 385] width 45 height 681
click at [15, 61] on icon at bounding box center [22, 67] width 16 height 16
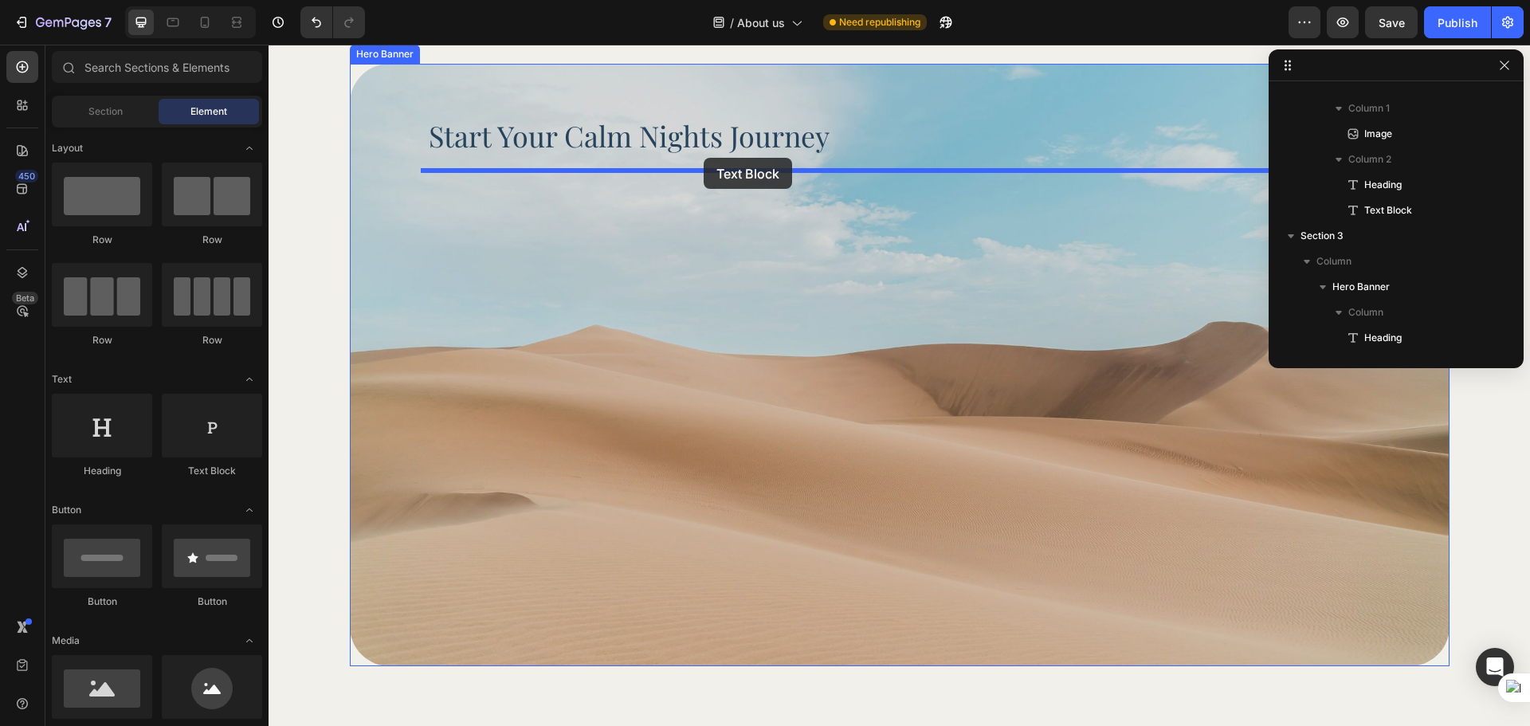
drag, startPoint x: 485, startPoint y: 486, endPoint x: 704, endPoint y: 158, distance: 394.4
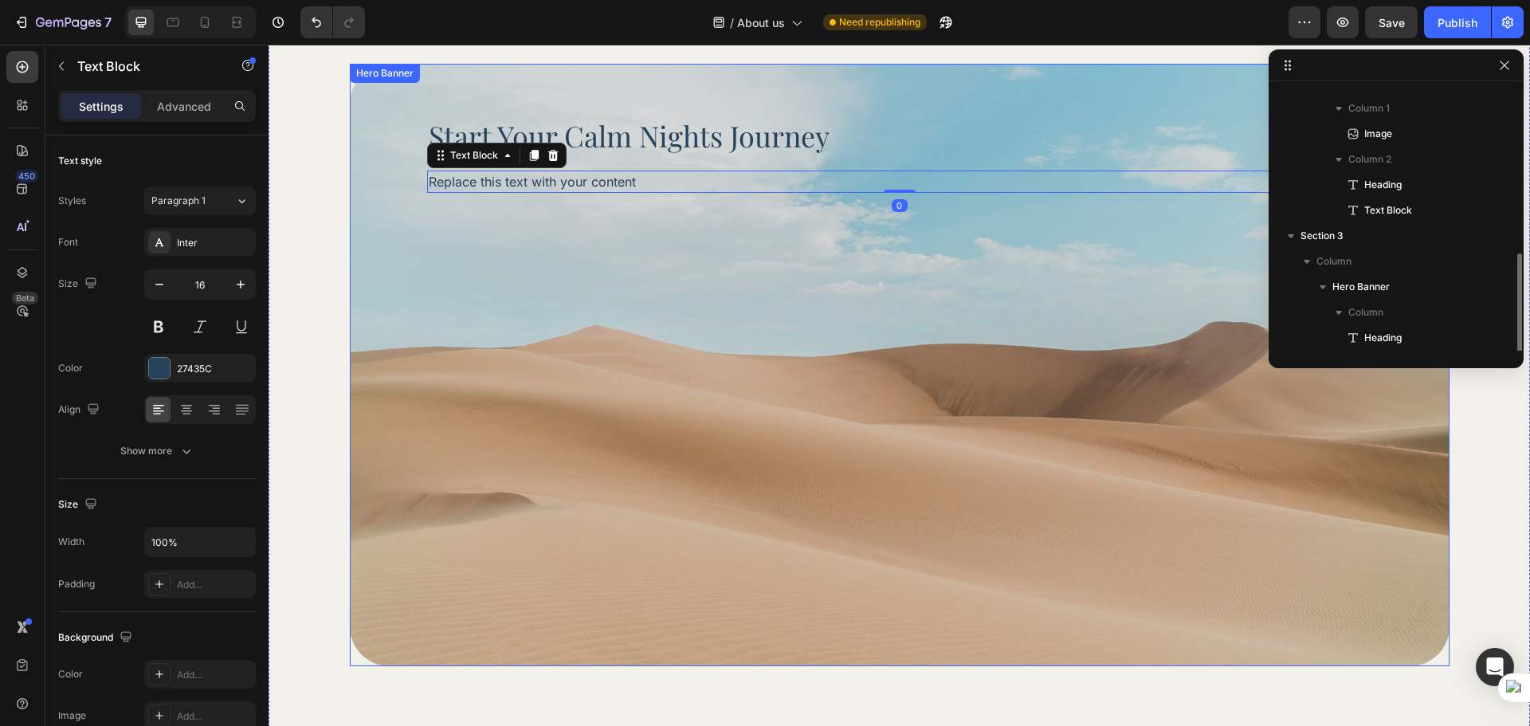
scroll to position [298, 0]
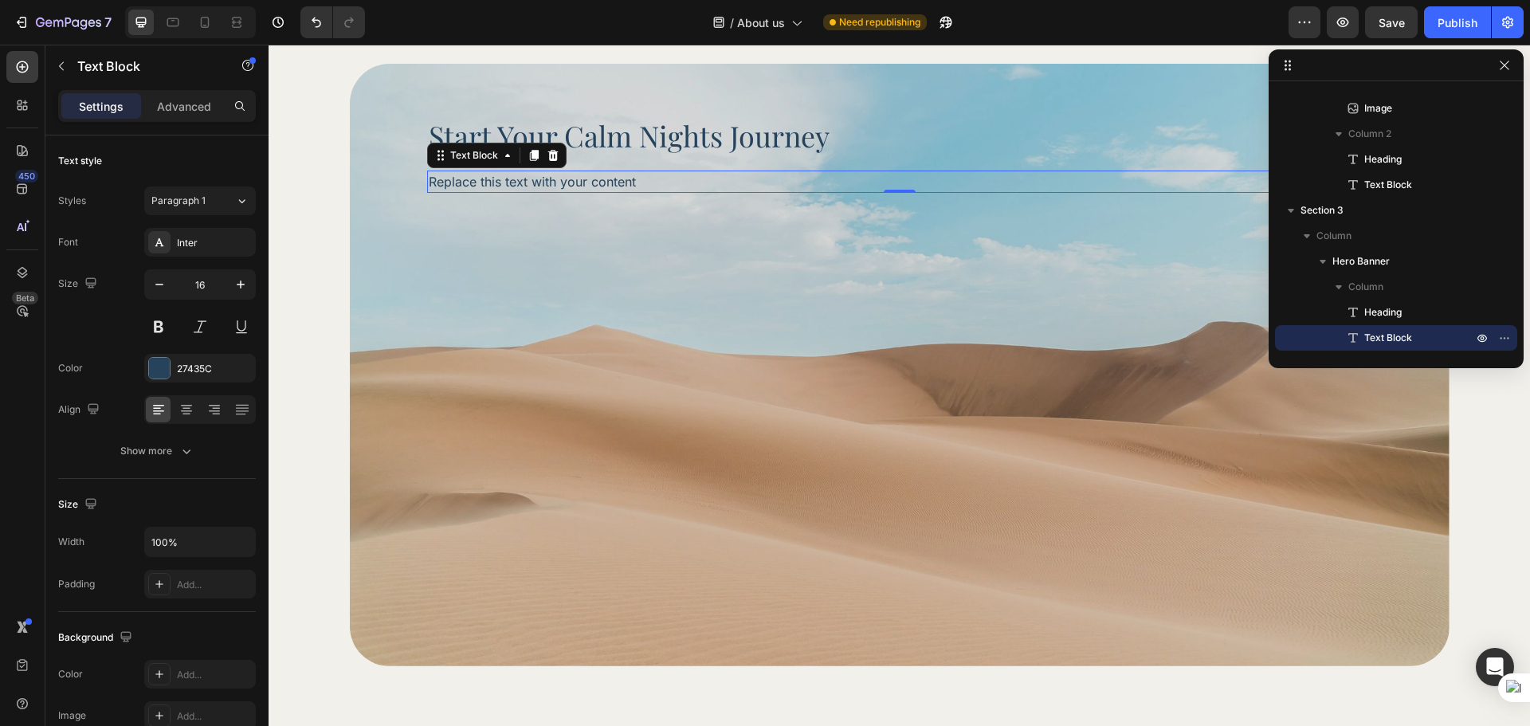
click at [576, 184] on div "Replace this text with your content" at bounding box center [899, 182] width 945 height 22
click at [576, 184] on p "Replace this text with your content" at bounding box center [900, 181] width 942 height 19
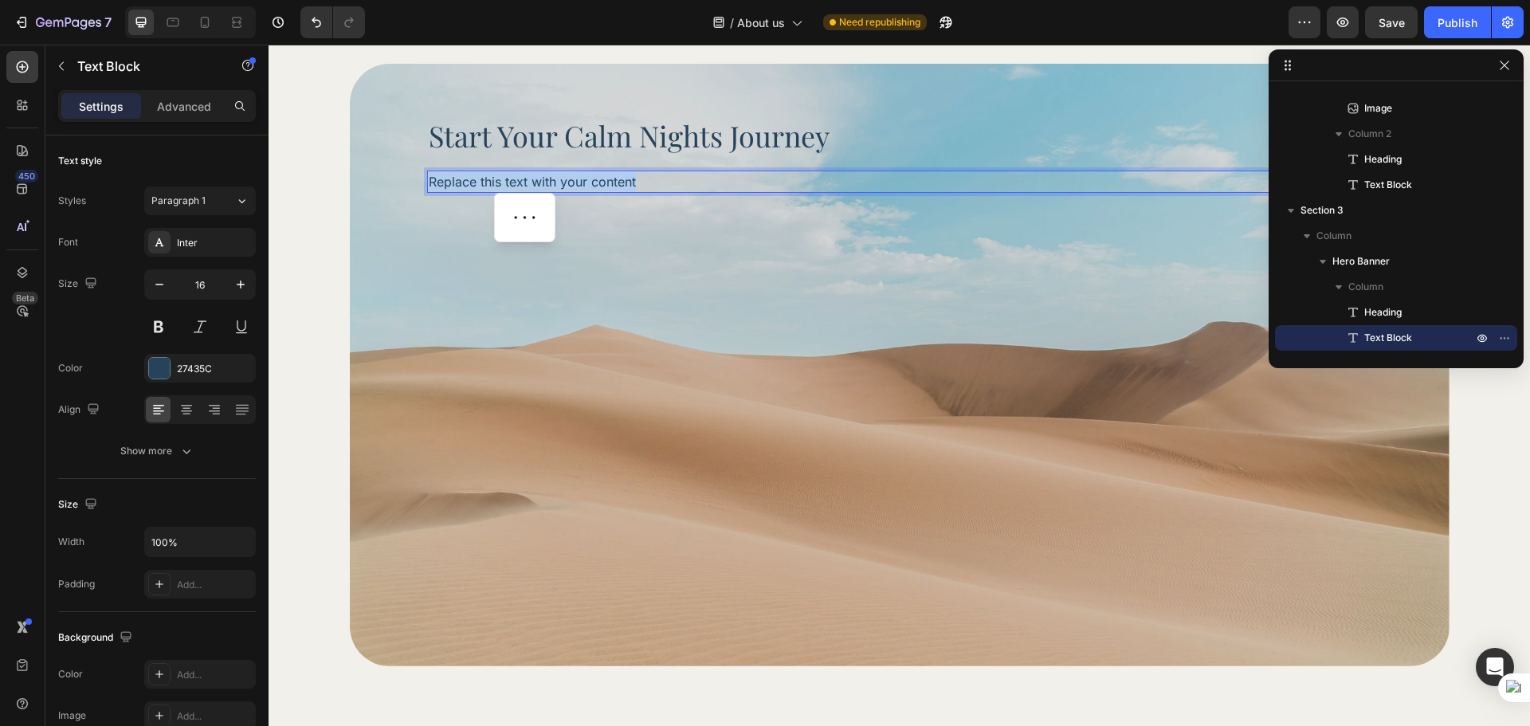
click at [576, 184] on p "Replace this text with your content" at bounding box center [900, 181] width 942 height 19
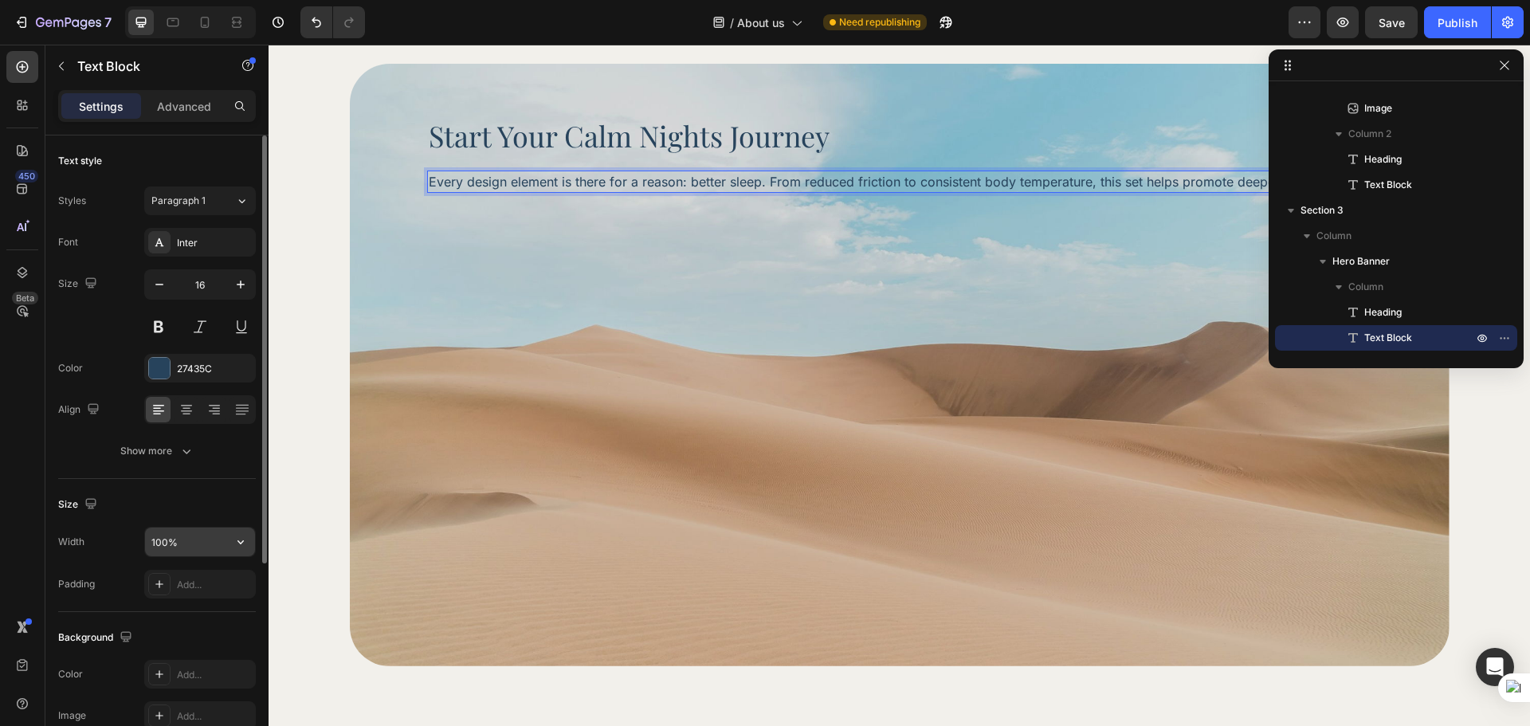
click at [163, 556] on div "100%" at bounding box center [200, 542] width 112 height 30
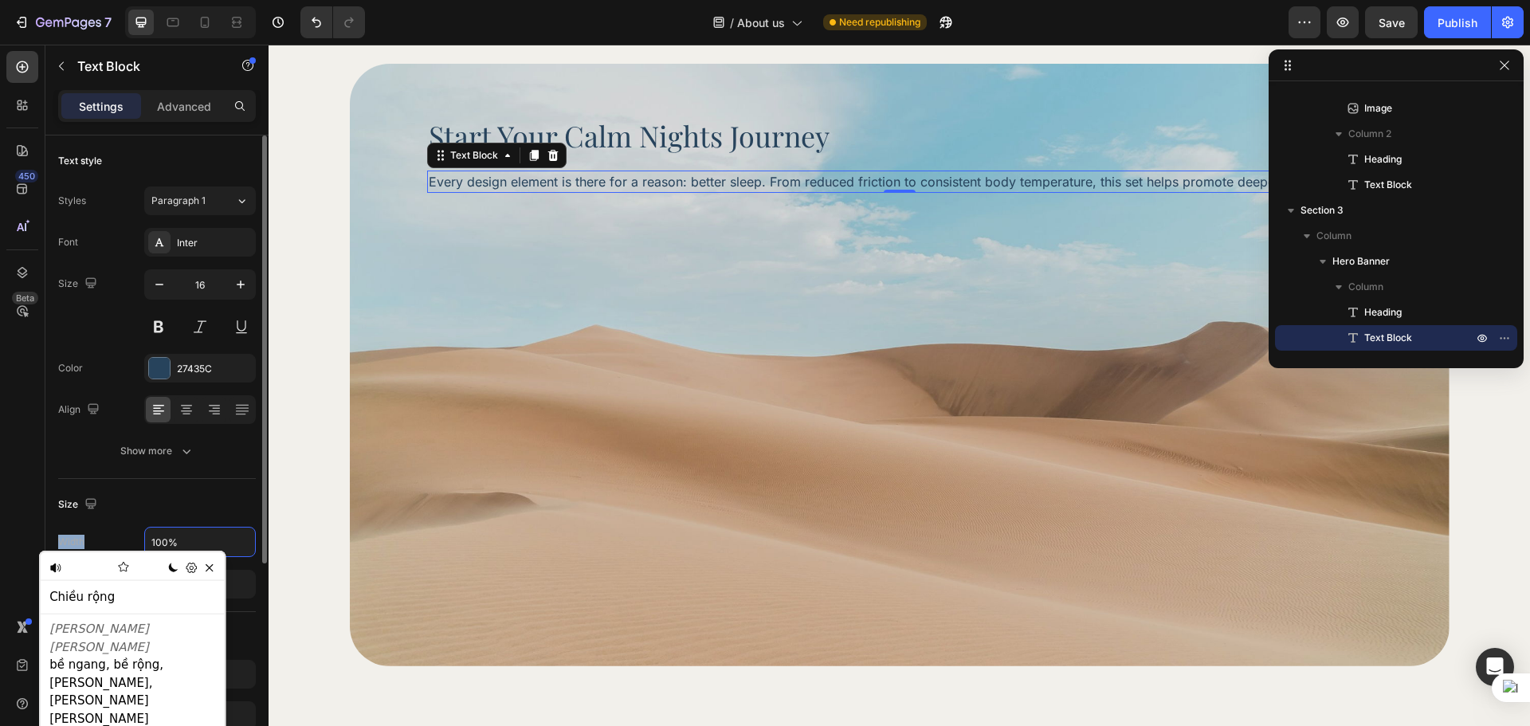
click at [176, 0] on html "7 Version history / About us Need republishing Preview Save Publish 450 Beta Se…" at bounding box center [765, 0] width 1530 height 0
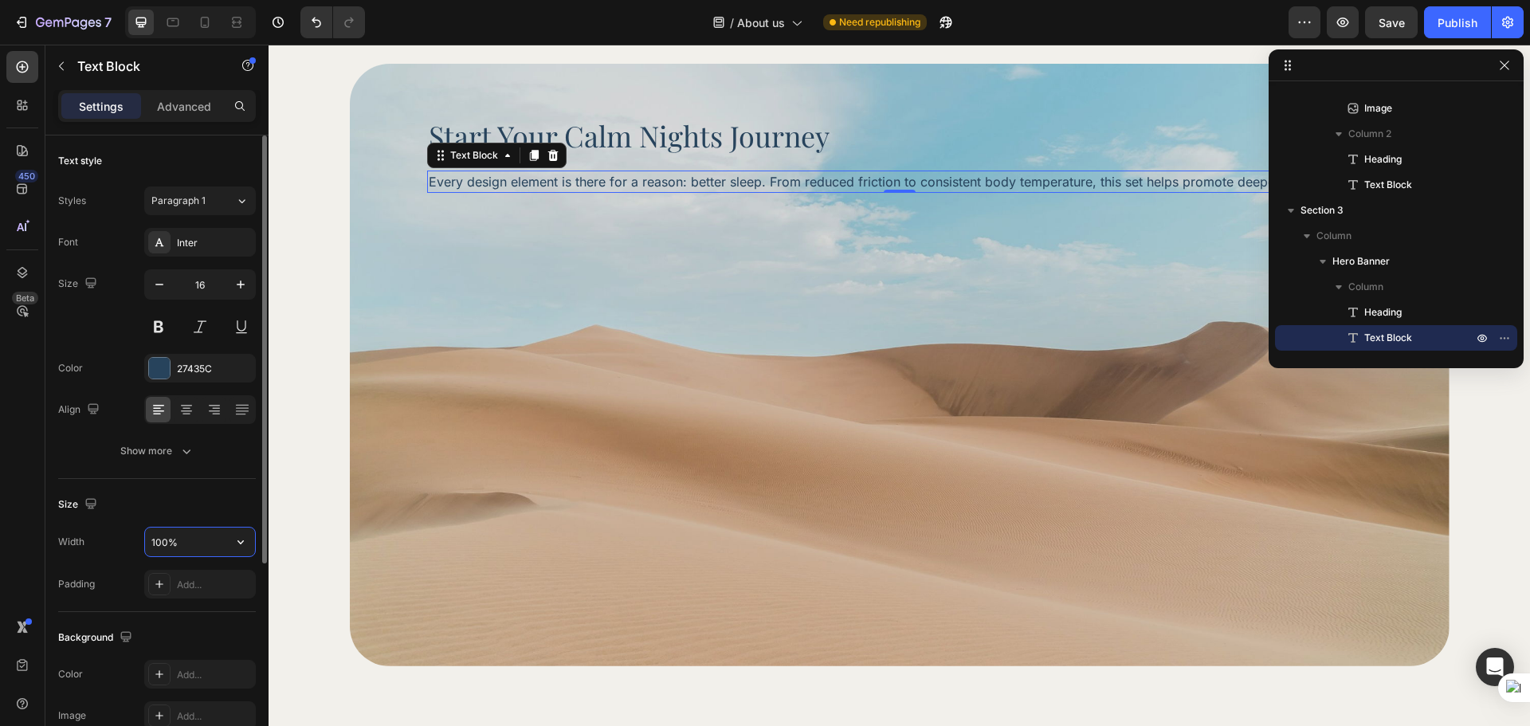
click at [176, 551] on input "100%" at bounding box center [200, 542] width 110 height 29
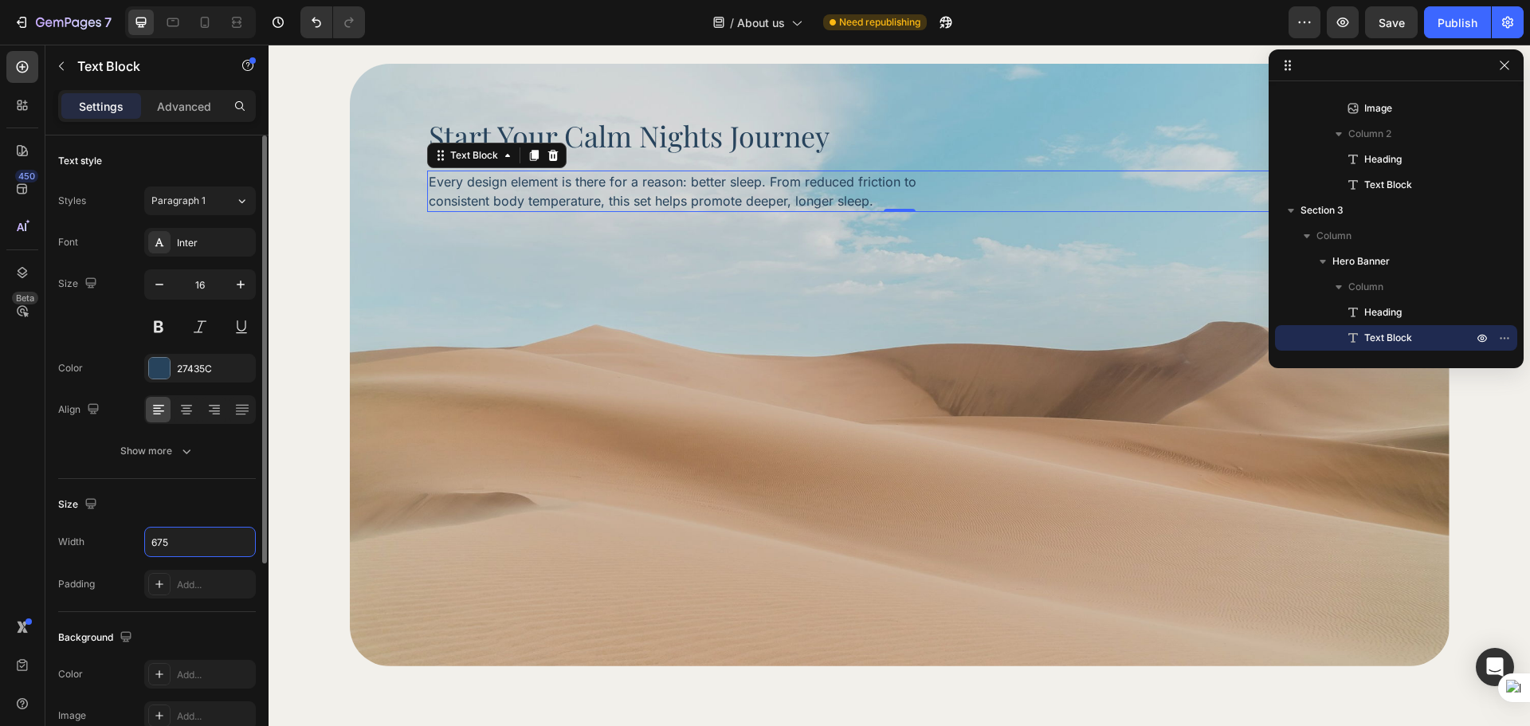
type input "675"
click at [207, 505] on div "Size" at bounding box center [157, 505] width 198 height 26
click at [168, 121] on div "Settings Advanced" at bounding box center [157, 106] width 198 height 32
click at [171, 116] on div "Advanced" at bounding box center [184, 106] width 80 height 26
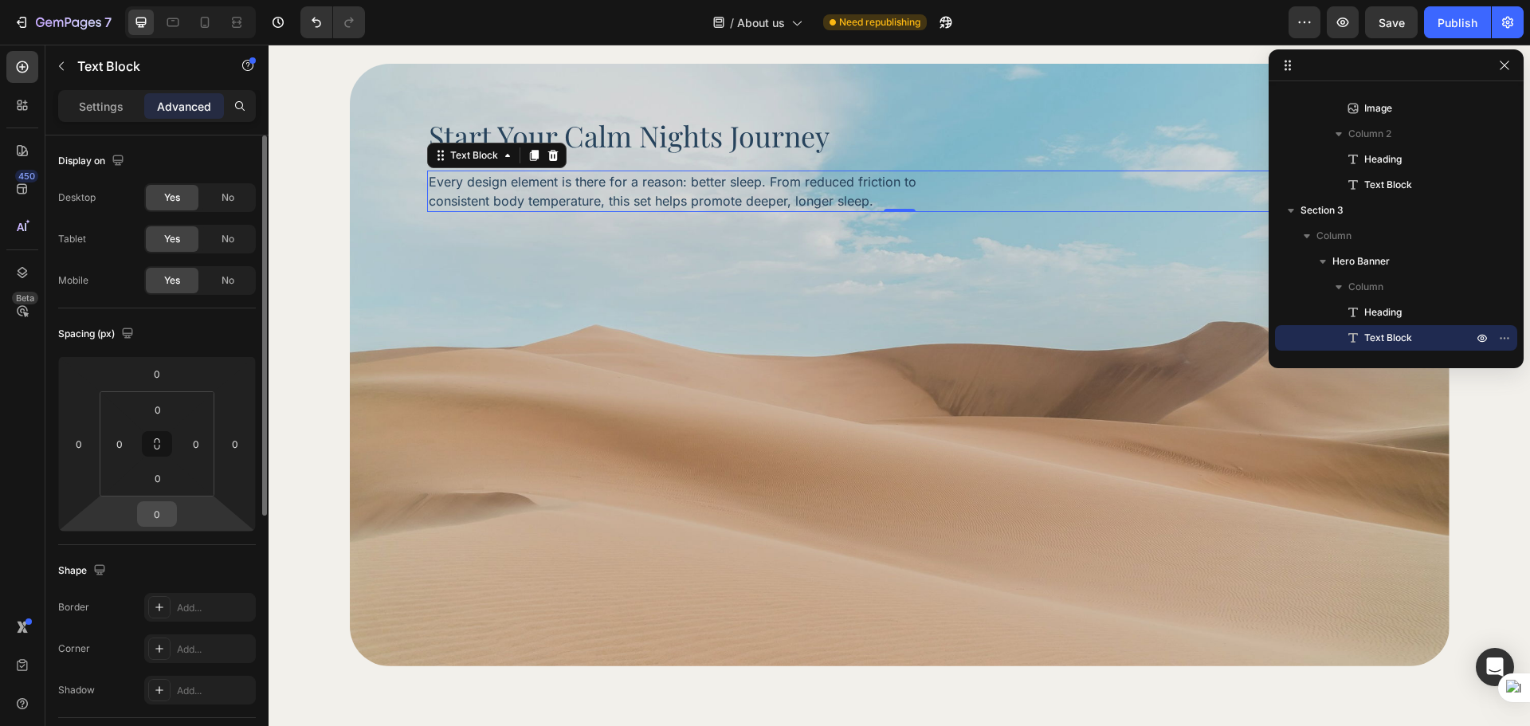
click at [159, 515] on input "0" at bounding box center [157, 514] width 32 height 24
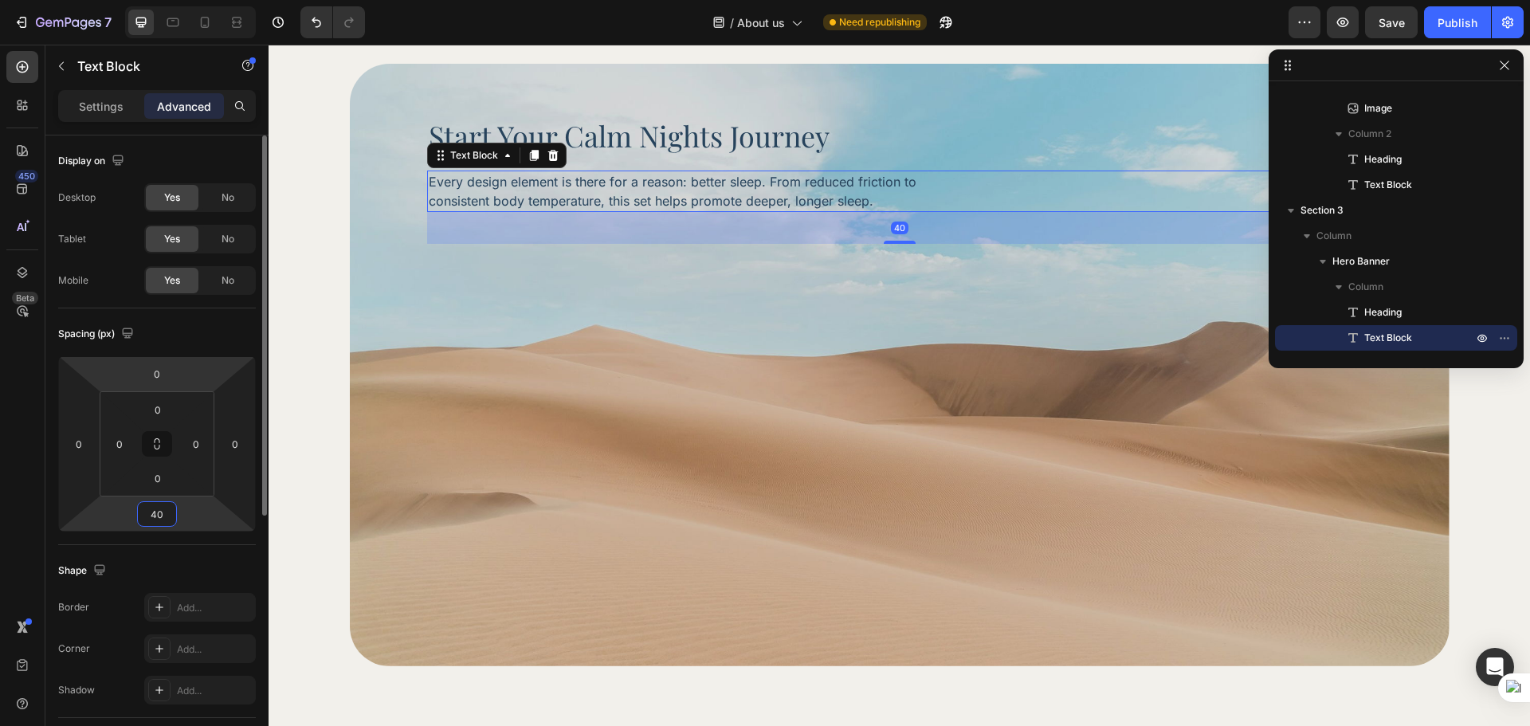
type input "40"
click at [188, 322] on div "Spacing (px)" at bounding box center [157, 334] width 198 height 26
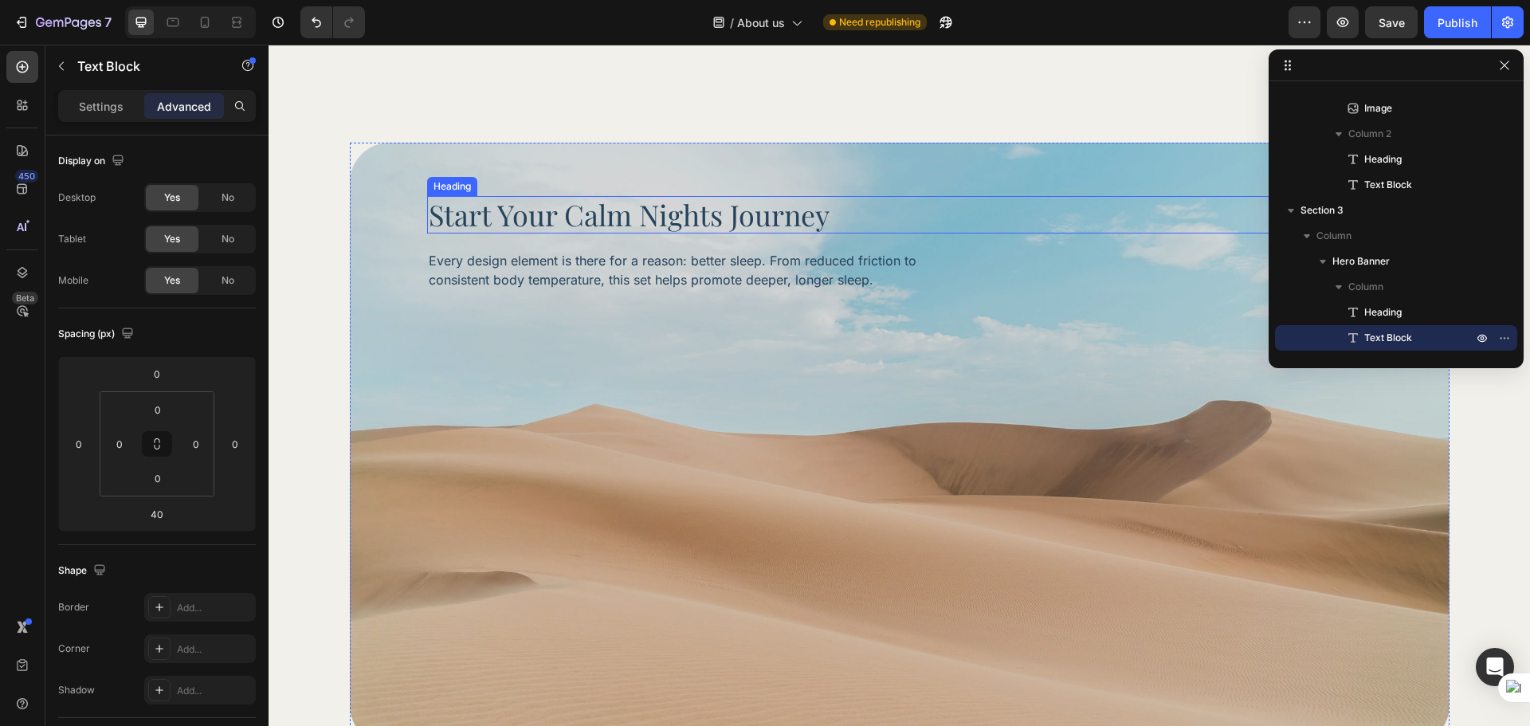
scroll to position [1594, 0]
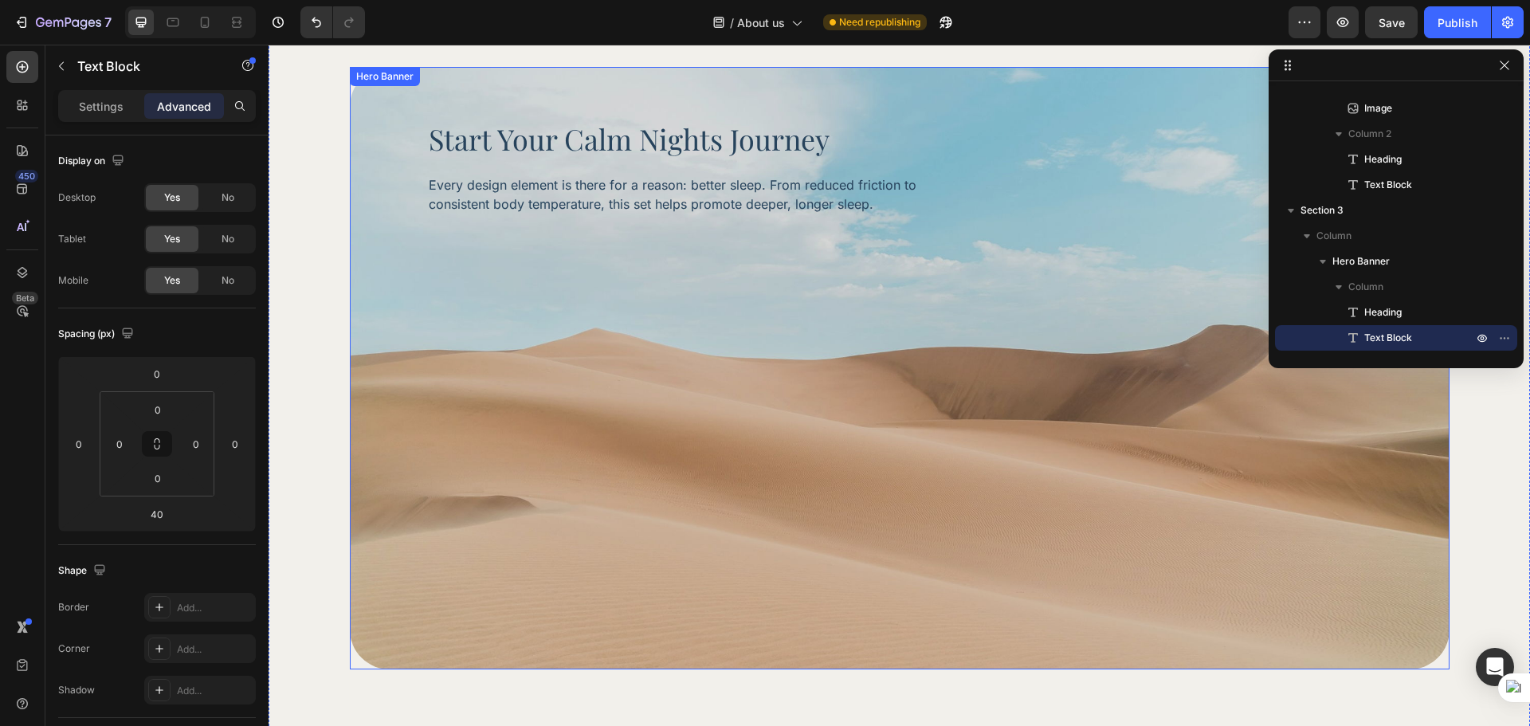
click at [666, 430] on div "Background Image" at bounding box center [900, 368] width 1100 height 603
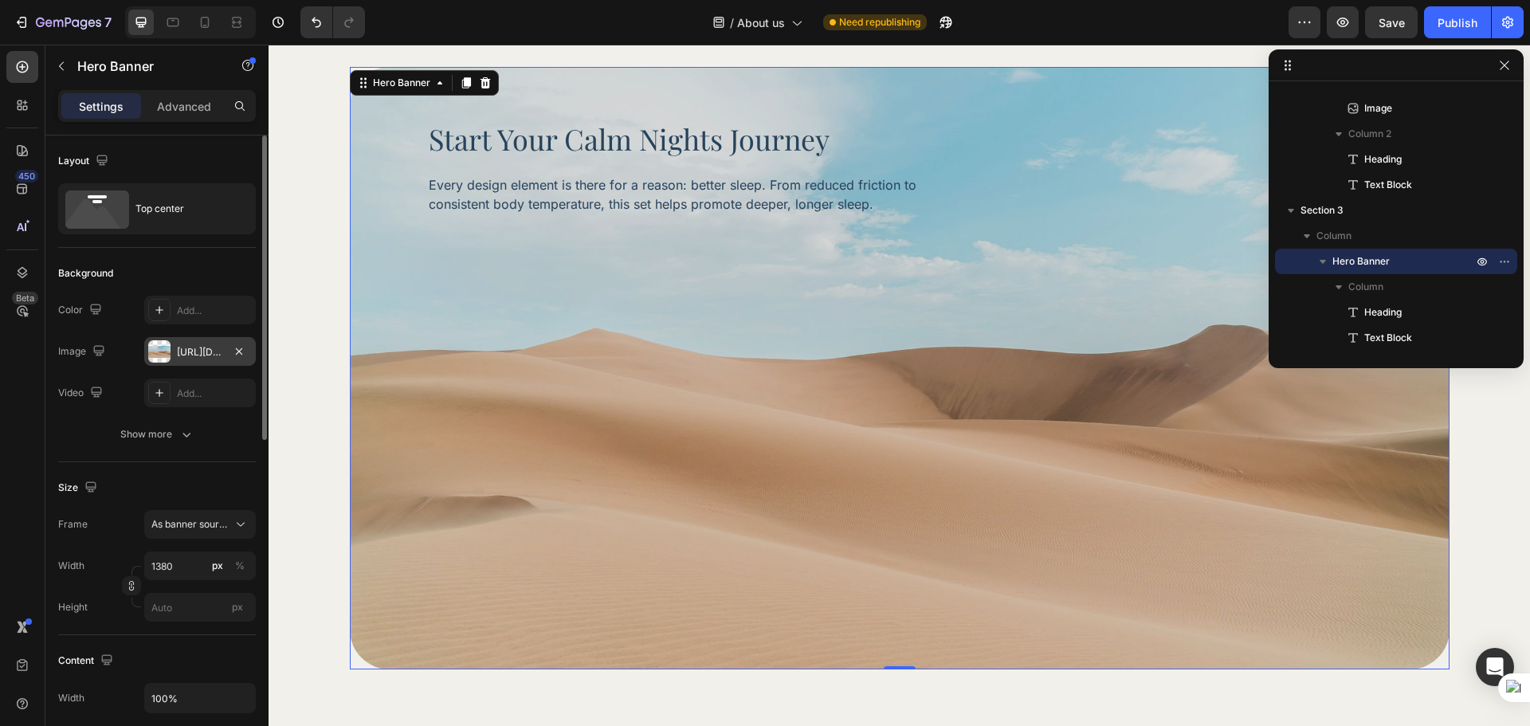
click at [193, 357] on div "[URL][DOMAIN_NAME]" at bounding box center [200, 352] width 46 height 14
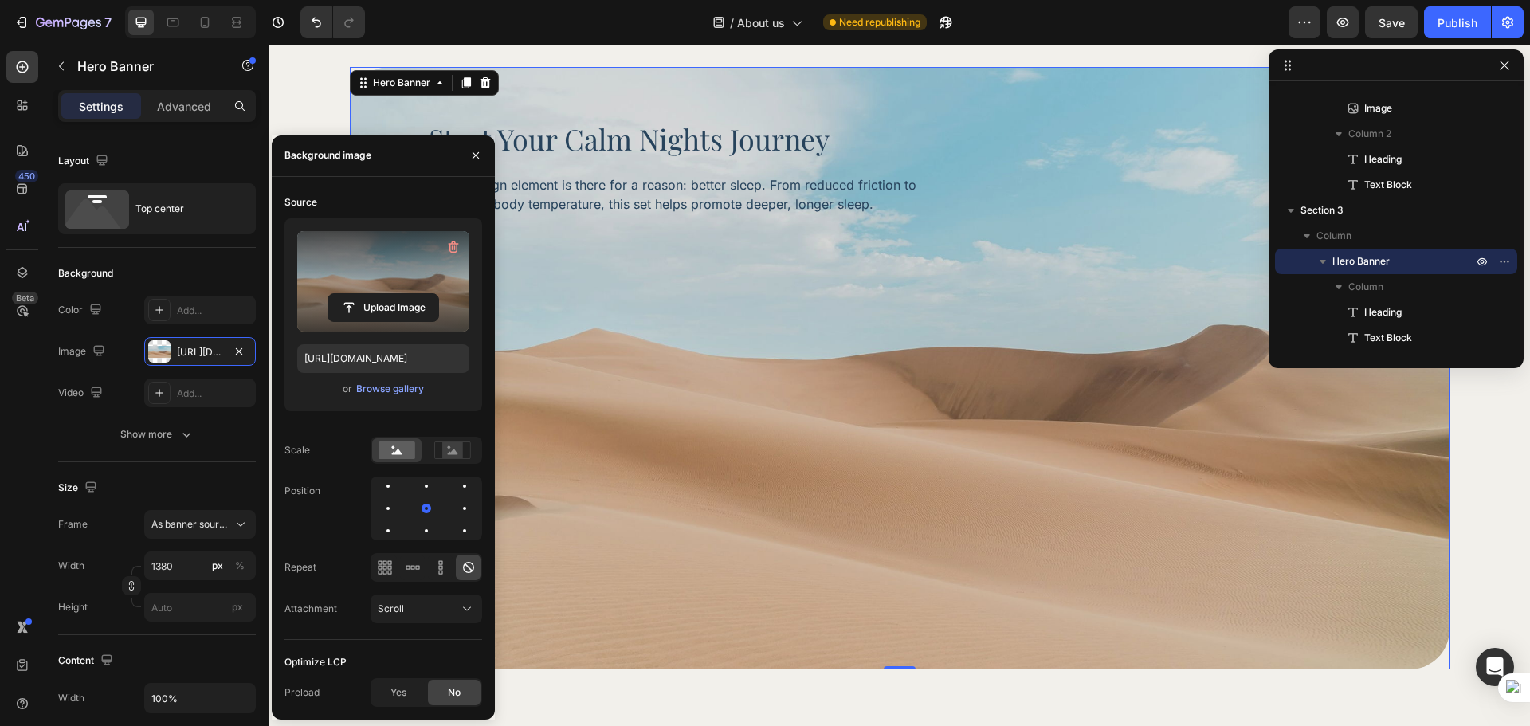
click at [308, 281] on label at bounding box center [383, 281] width 172 height 100
click at [328, 294] on input "file" at bounding box center [383, 307] width 110 height 27
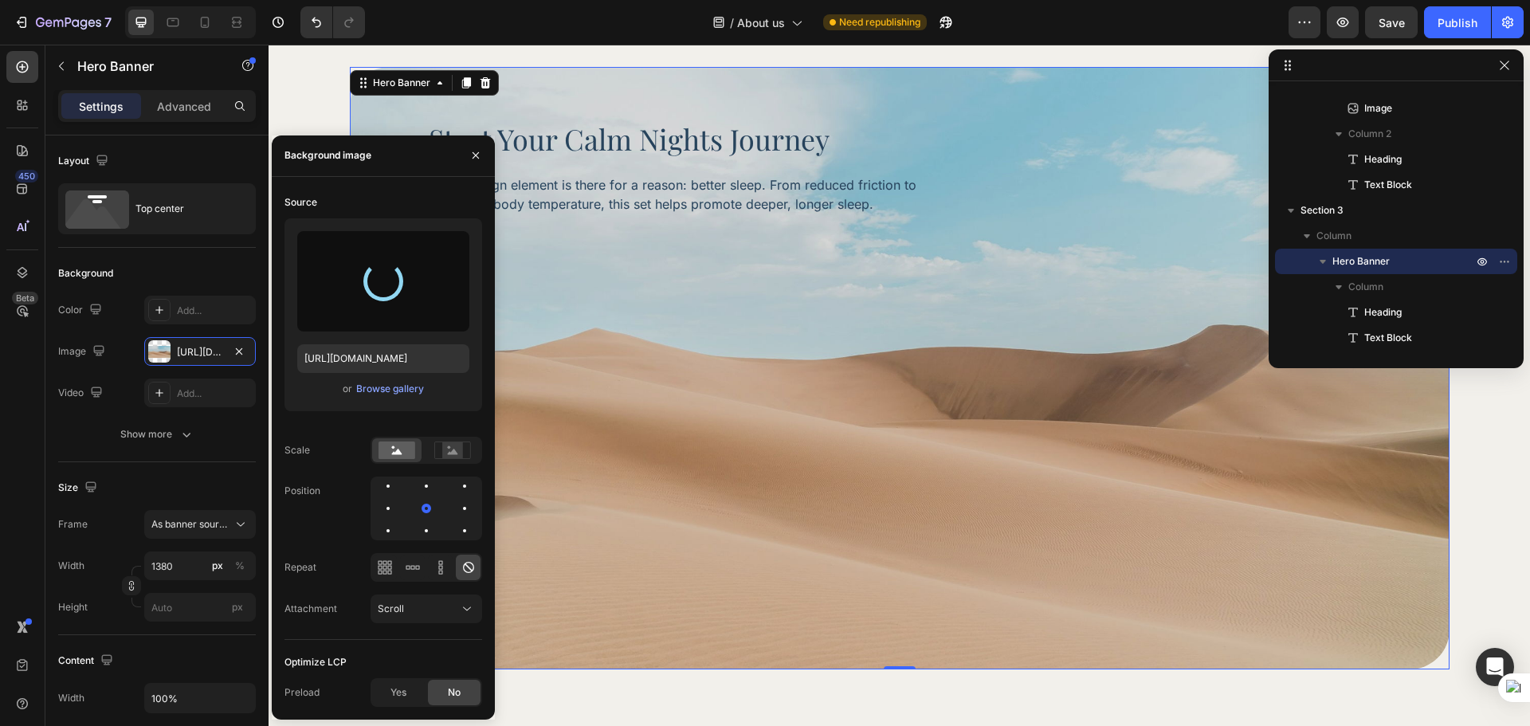
type input "[URL][DOMAIN_NAME]"
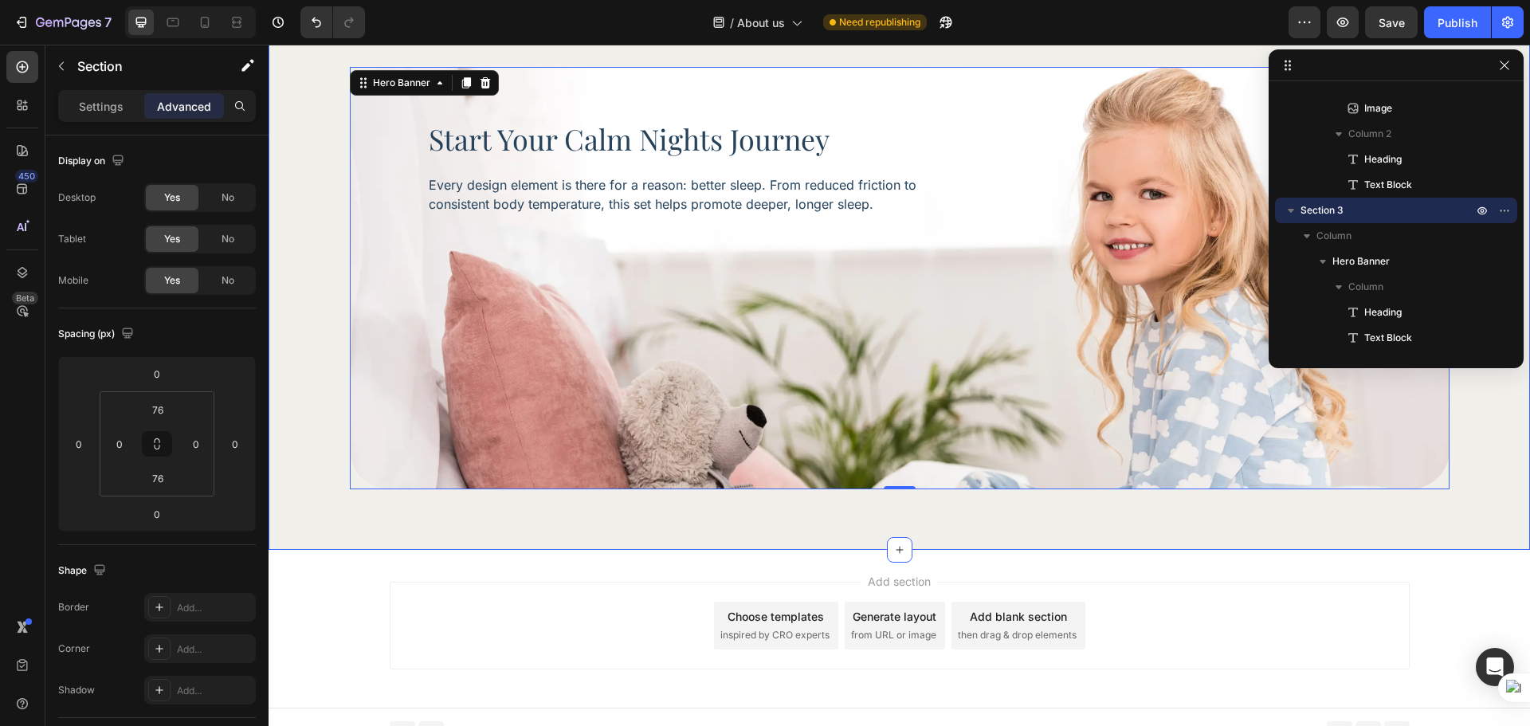
click at [1132, 510] on div "start your calm nights journey Heading Every design element is there for a reas…" at bounding box center [900, 278] width 1262 height 544
click at [209, 31] on div at bounding box center [205, 23] width 26 height 26
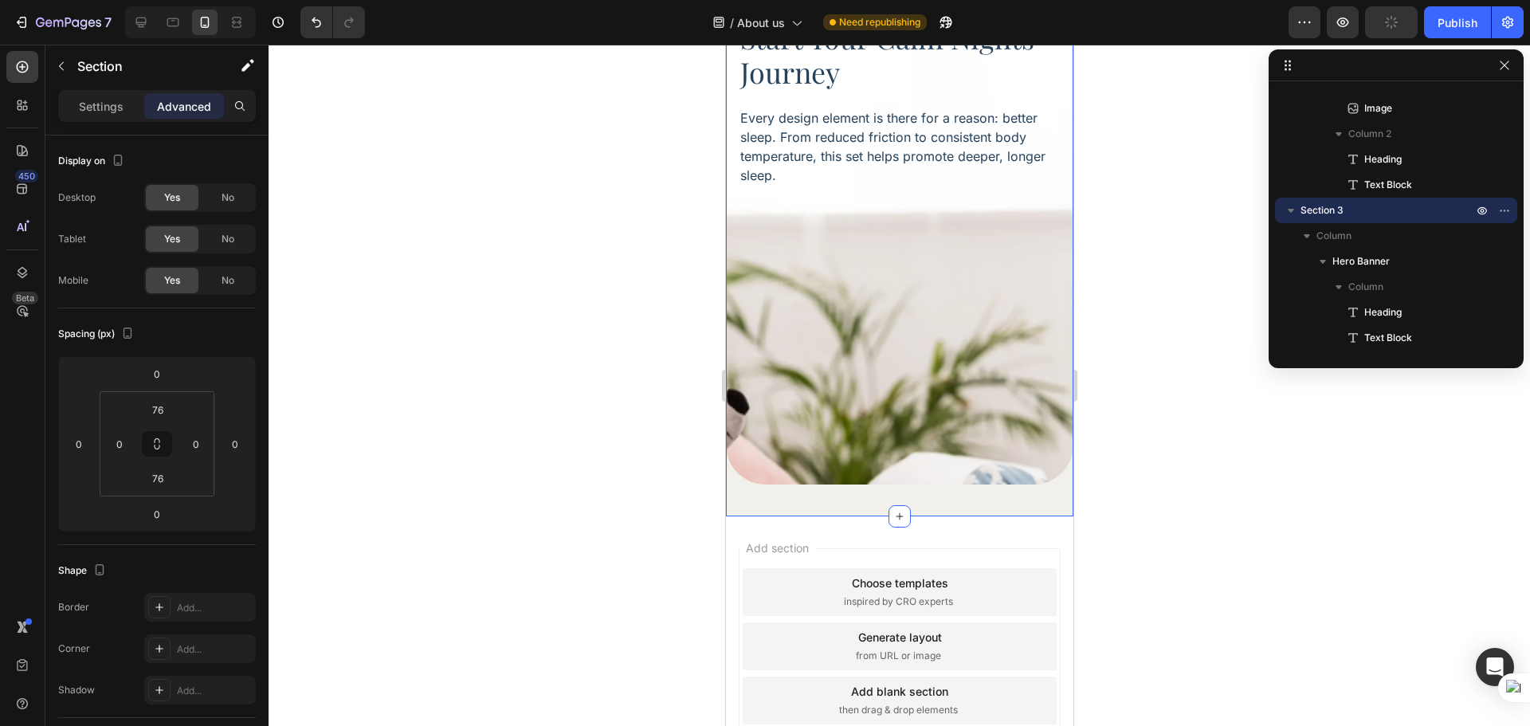
type input "40"
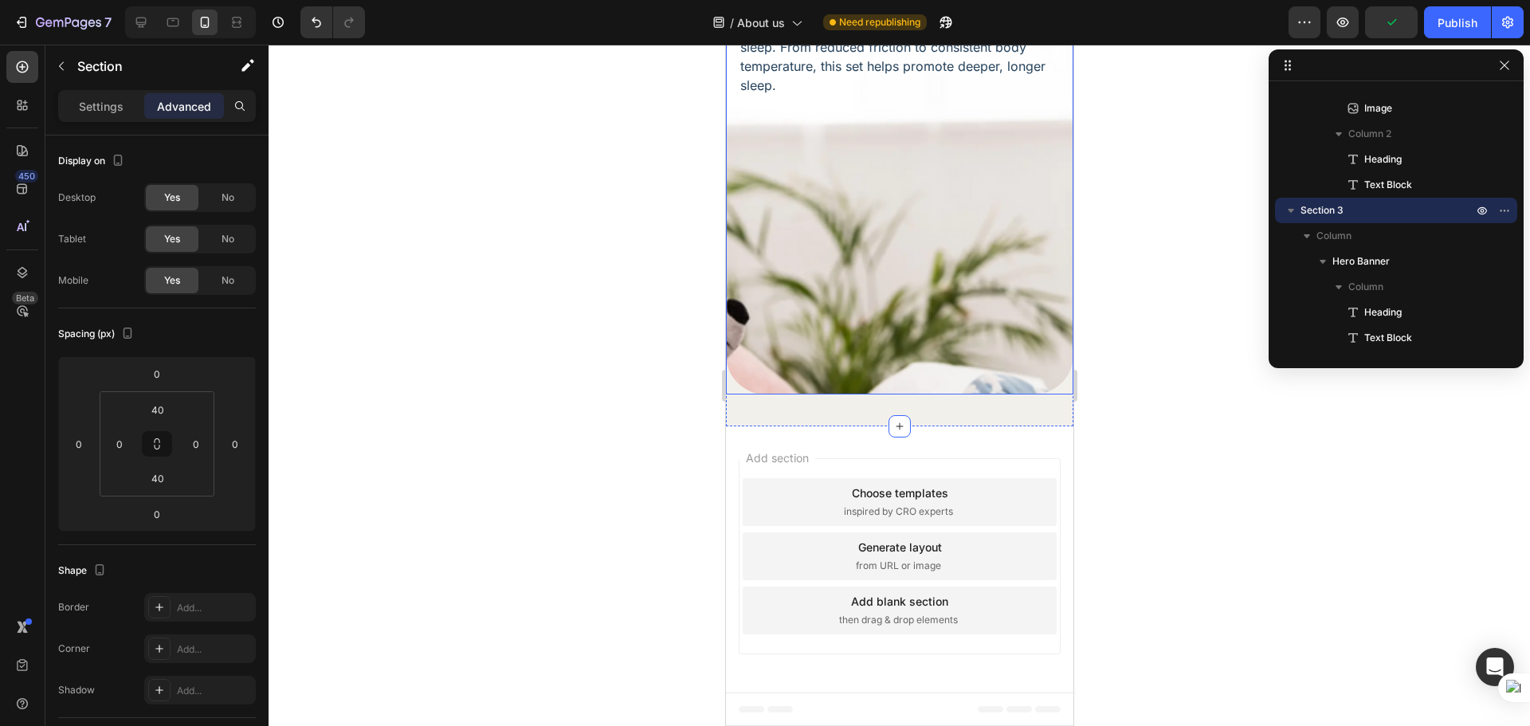
scroll to position [1734, 0]
click at [1251, 524] on div at bounding box center [900, 385] width 1262 height 681
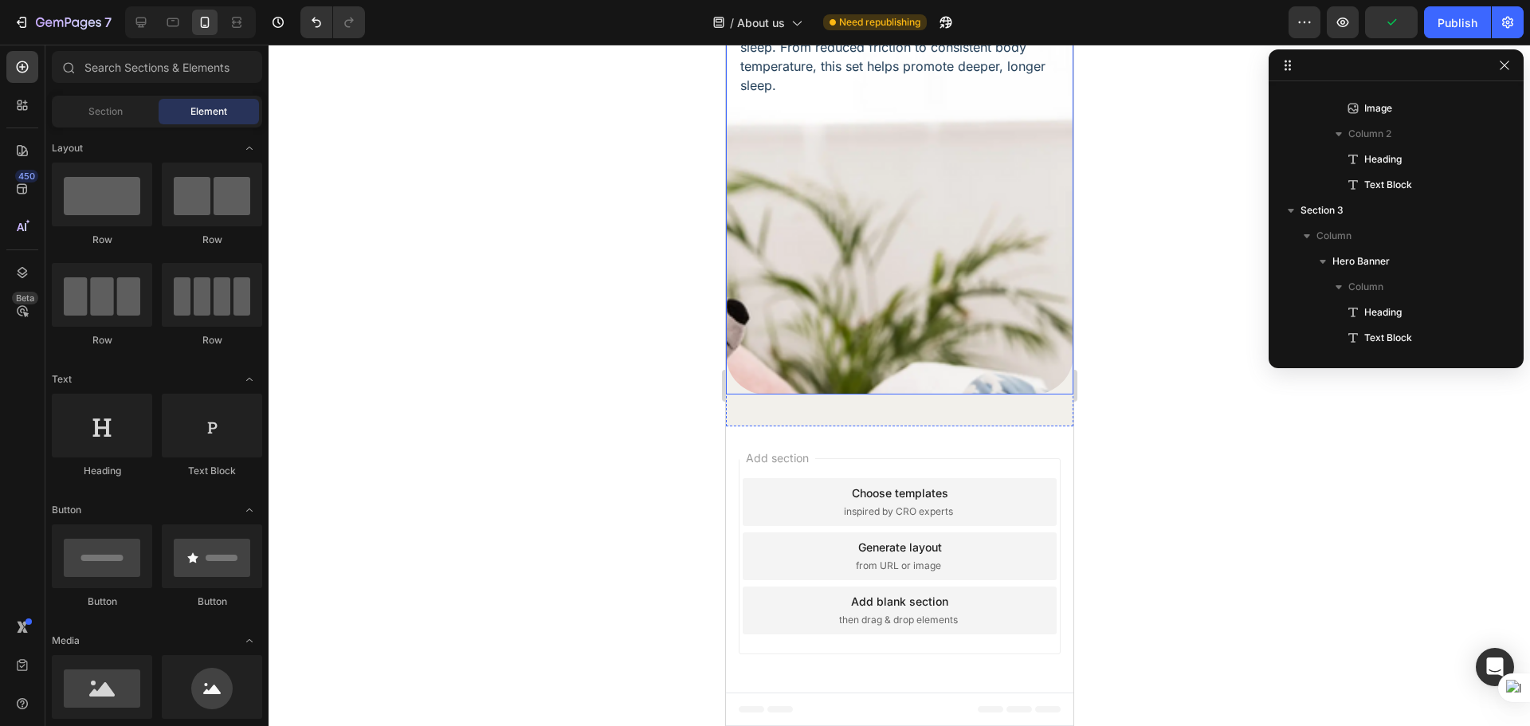
scroll to position [1867, 0]
click at [885, 395] on div "Background Image" at bounding box center [899, 155] width 348 height 478
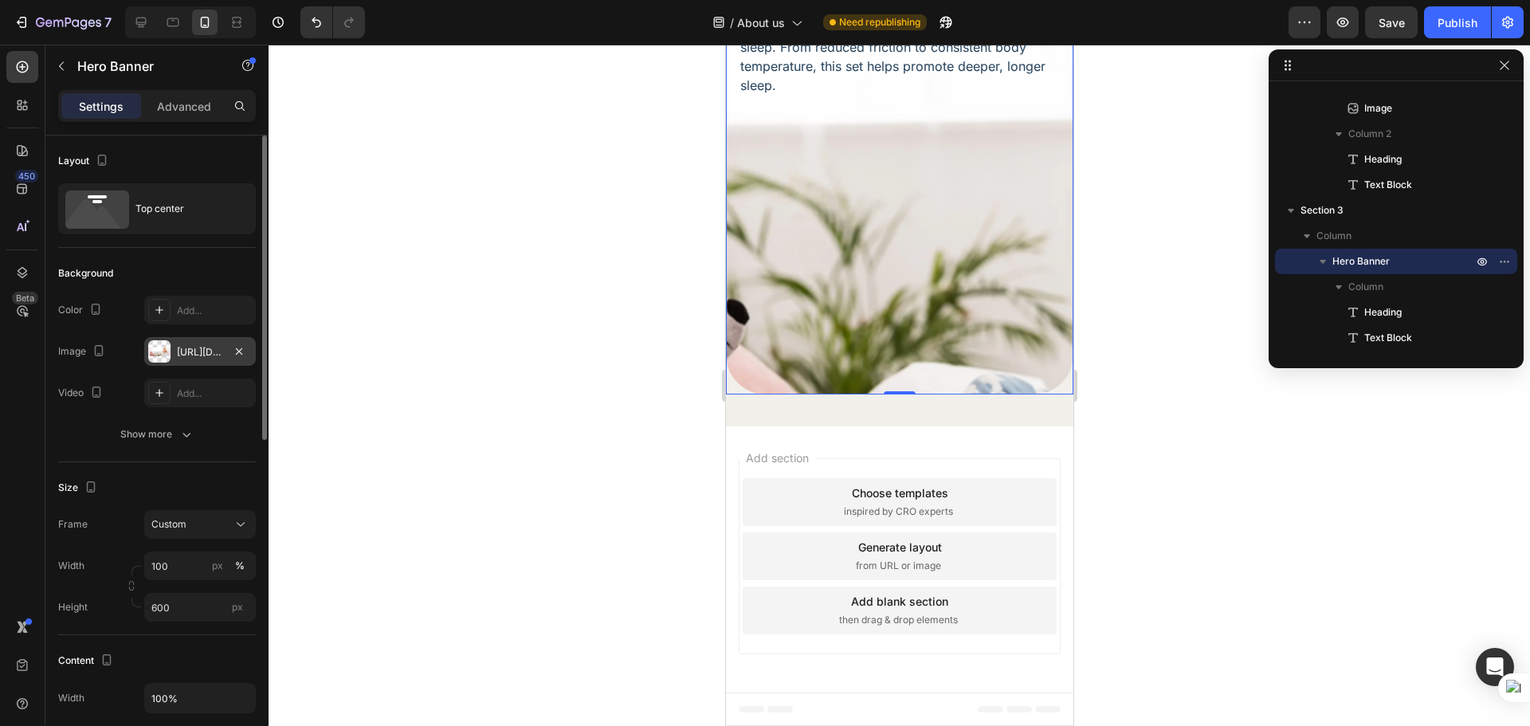
click at [214, 362] on div "[URL][DOMAIN_NAME]" at bounding box center [200, 351] width 112 height 29
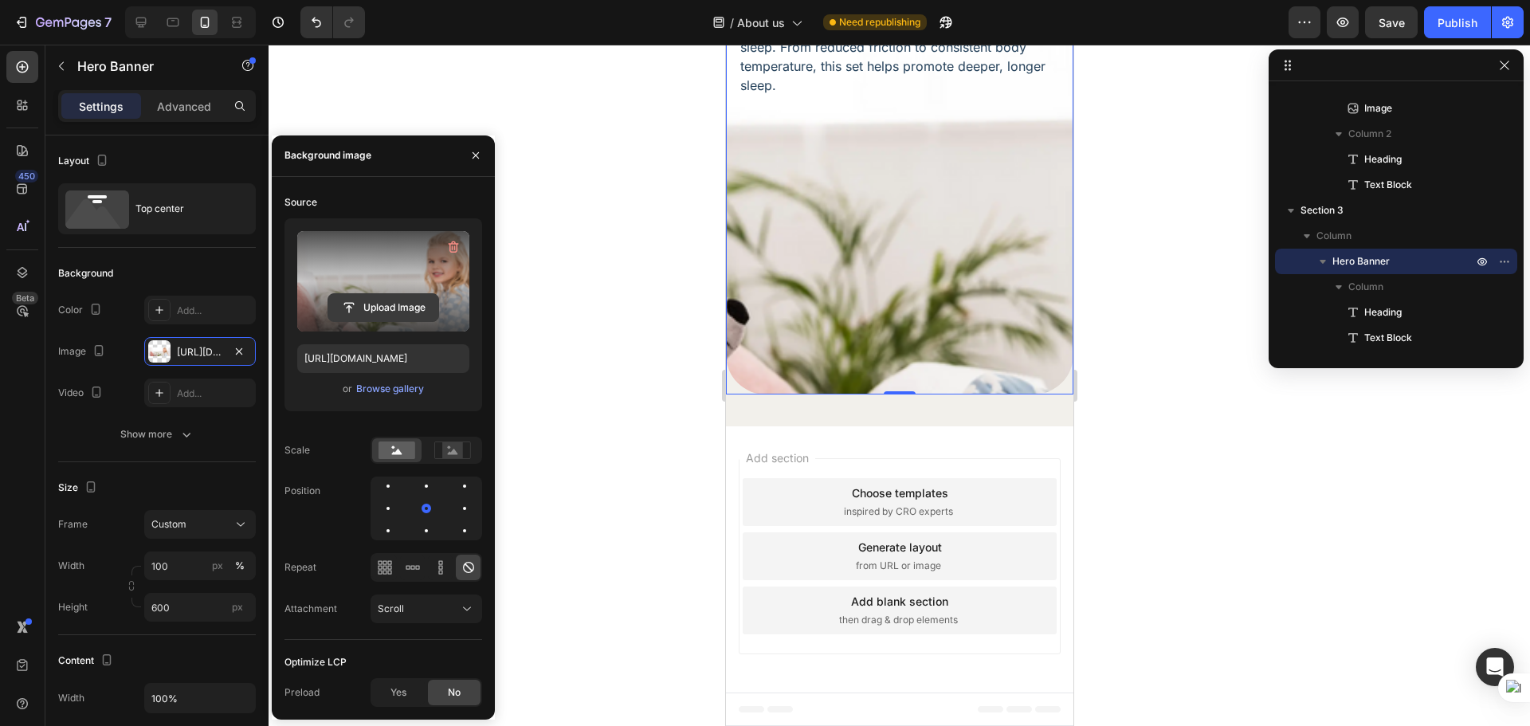
click at [370, 299] on input "file" at bounding box center [383, 307] width 110 height 27
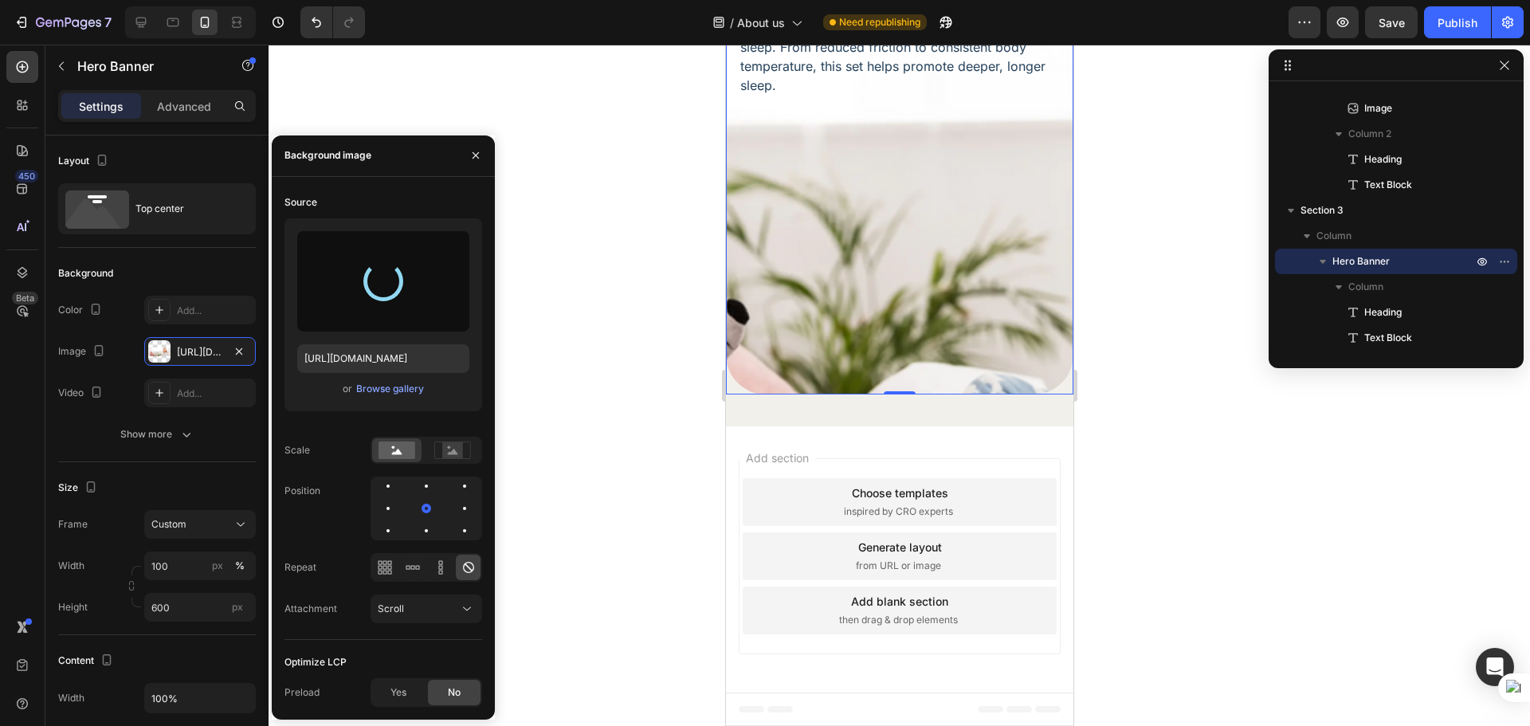
type input "[URL][DOMAIN_NAME]"
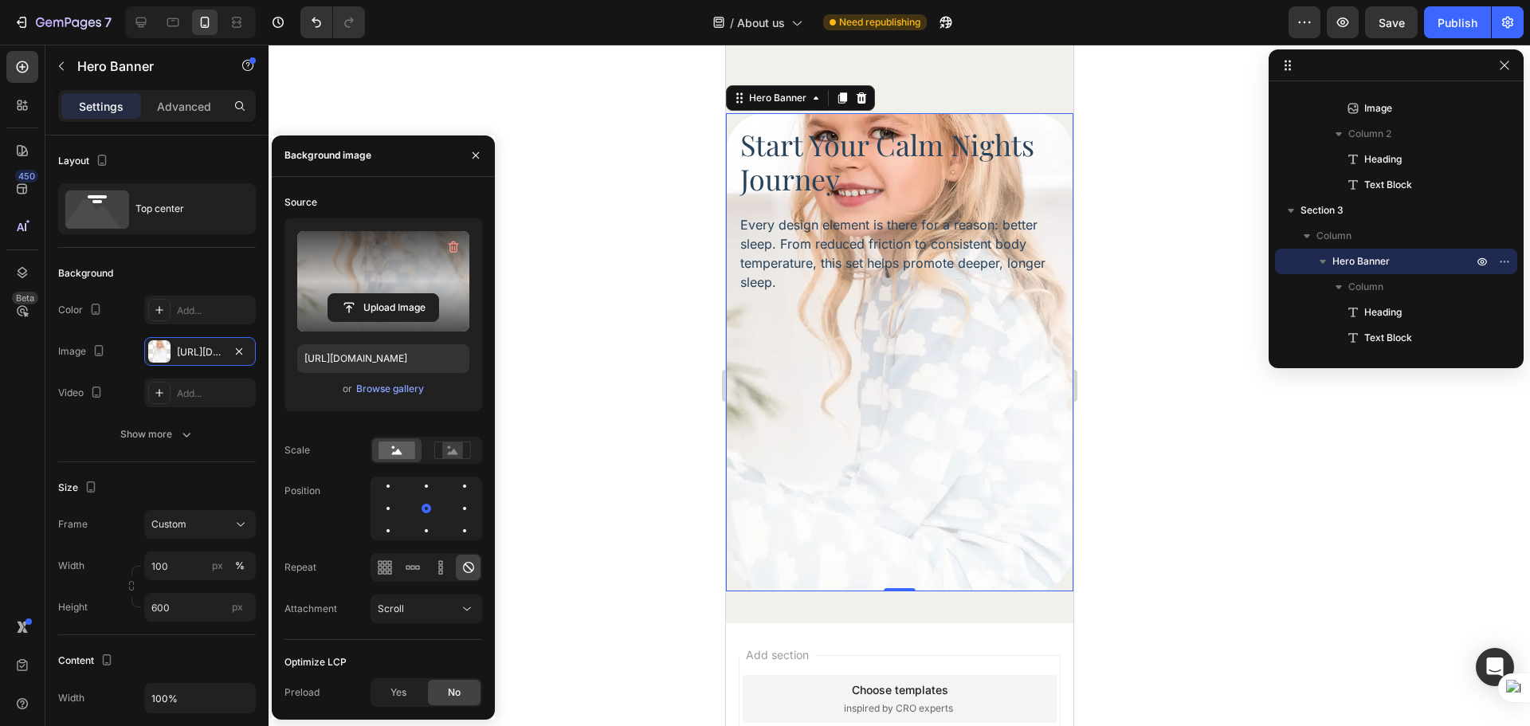
scroll to position [2000, 0]
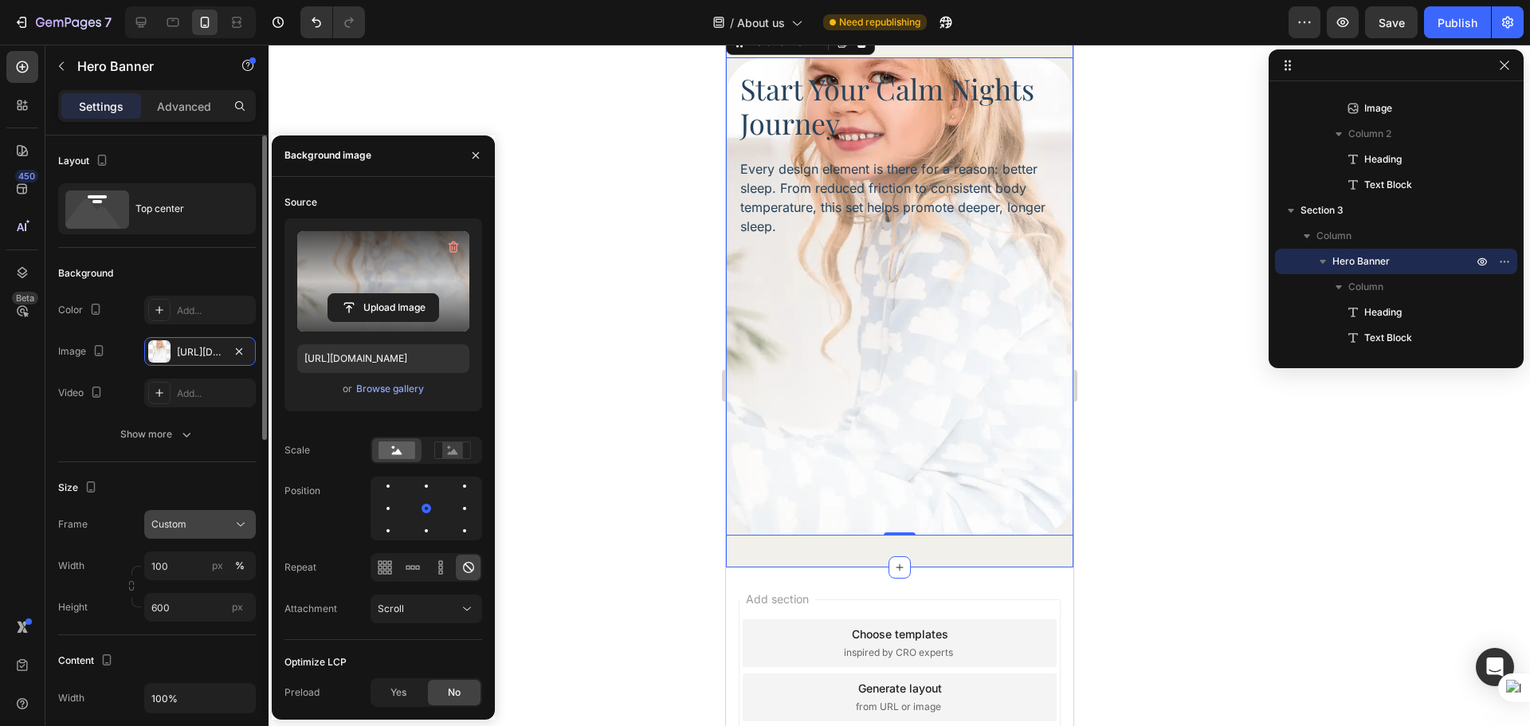
click at [210, 530] on div "Custom" at bounding box center [190, 524] width 78 height 14
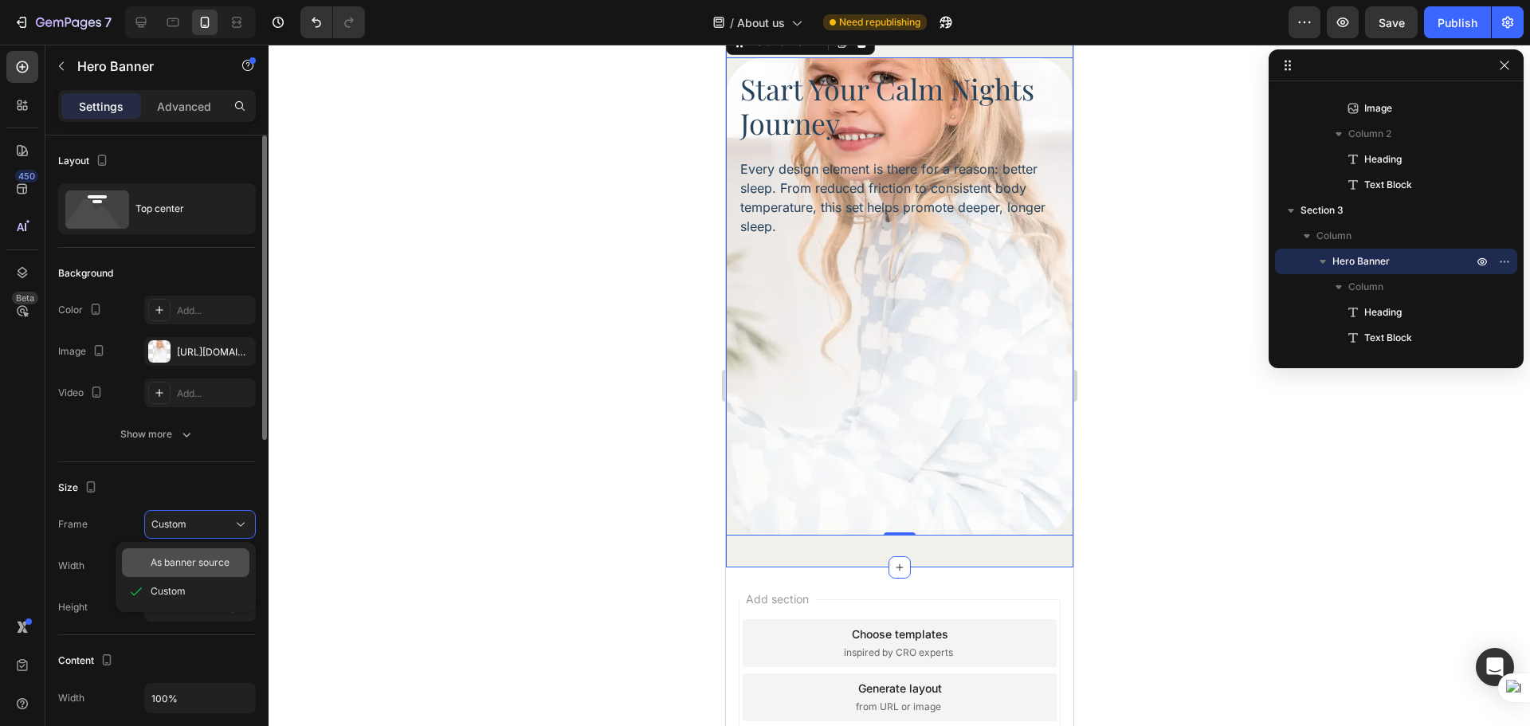
click at [187, 556] on span "As banner source" at bounding box center [190, 563] width 79 height 14
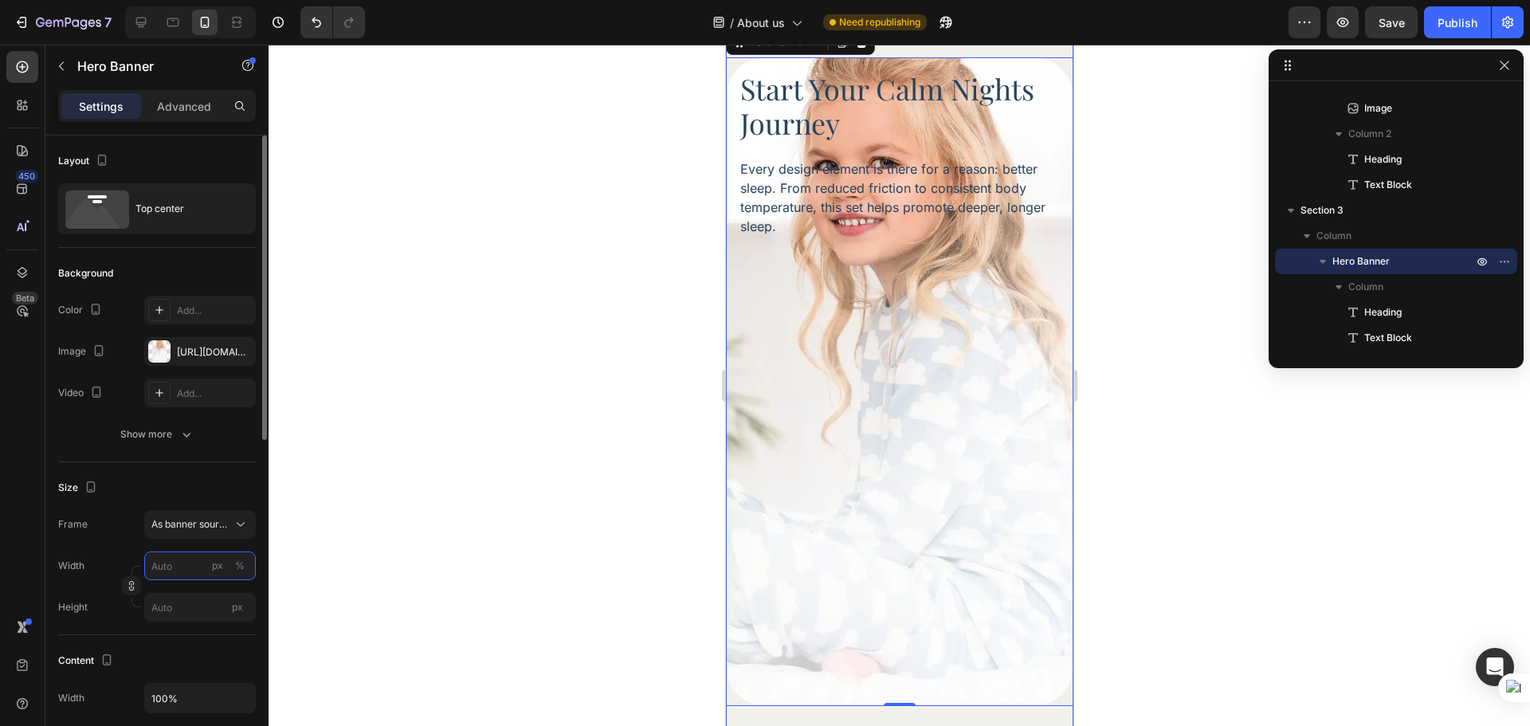
click at [198, 569] on input "px %" at bounding box center [200, 566] width 112 height 29
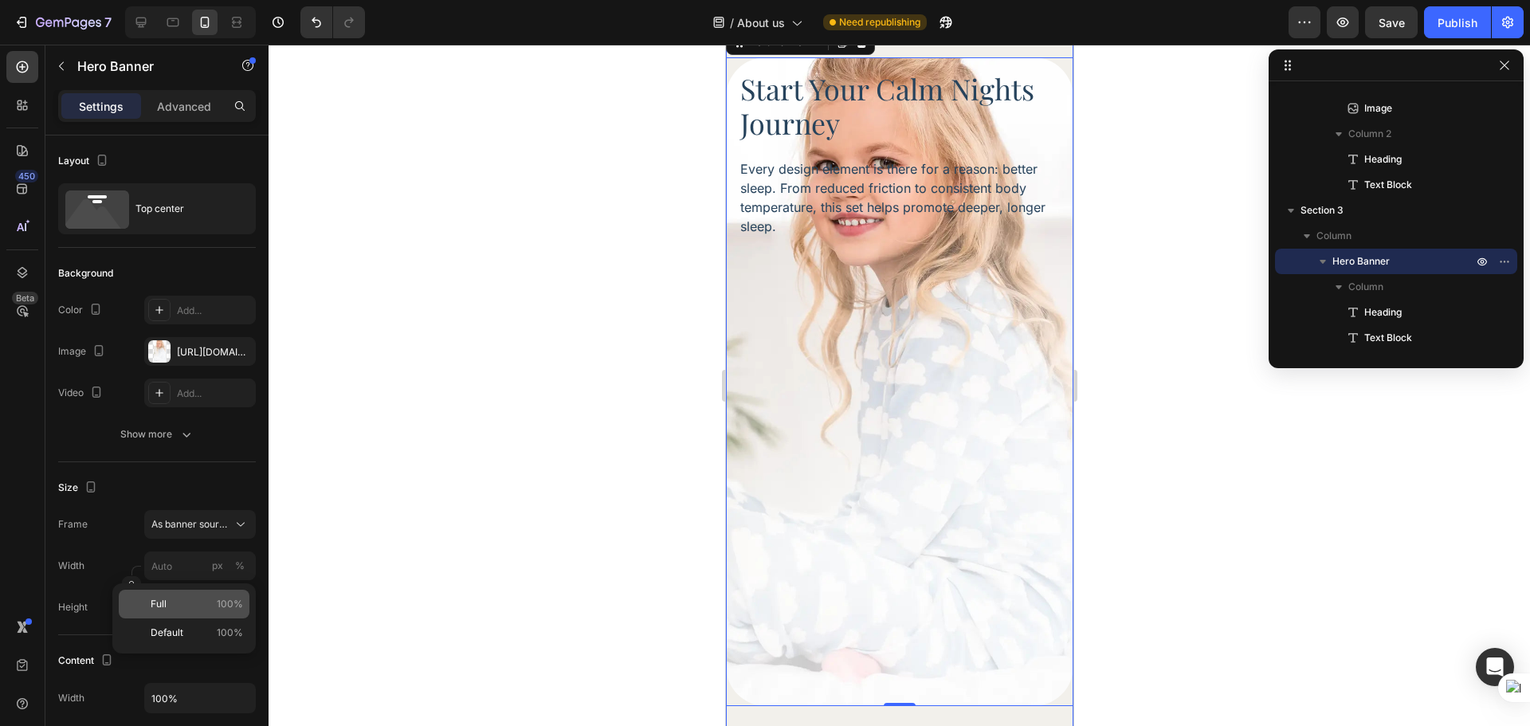
click at [206, 603] on p "Full 100%" at bounding box center [197, 604] width 92 height 14
type input "100"
click at [1276, 536] on div at bounding box center [900, 385] width 1262 height 681
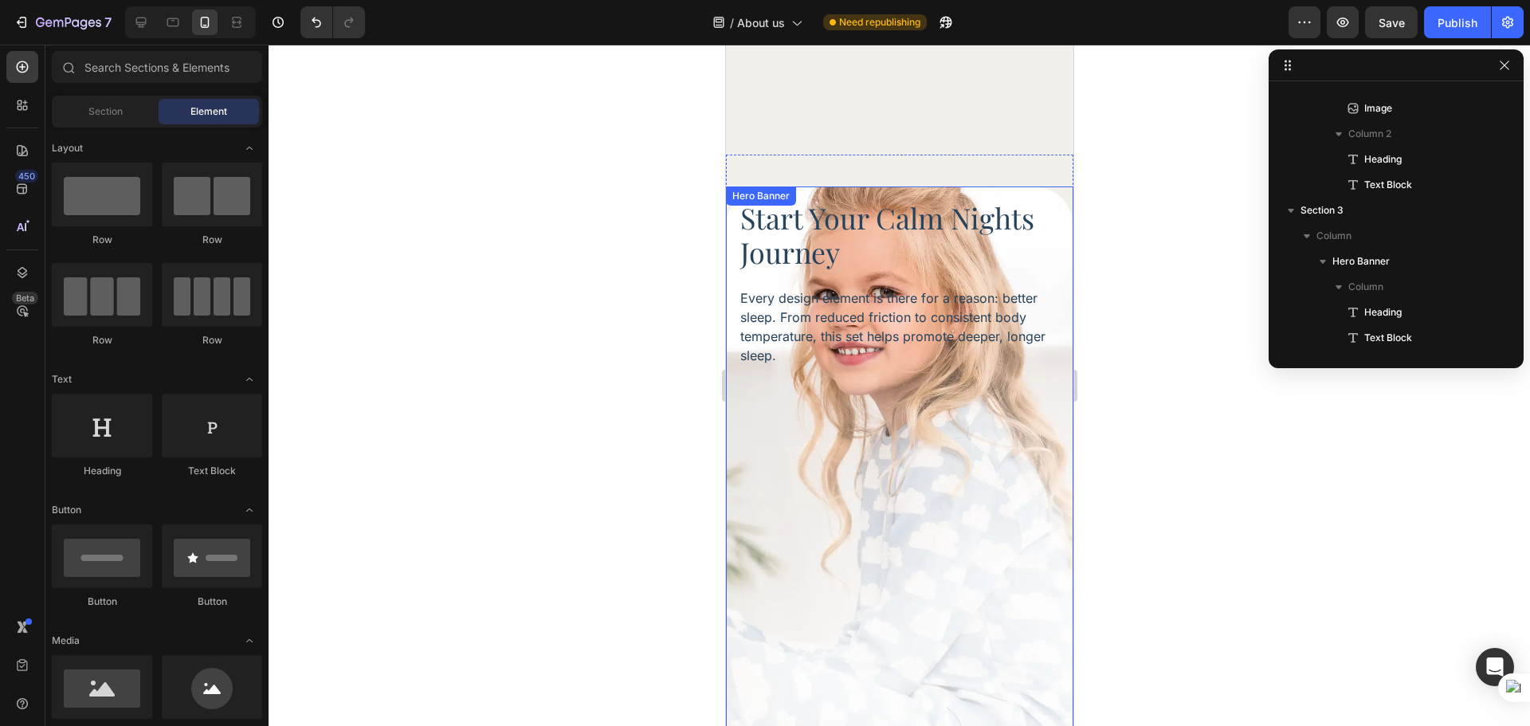
scroll to position [1867, 0]
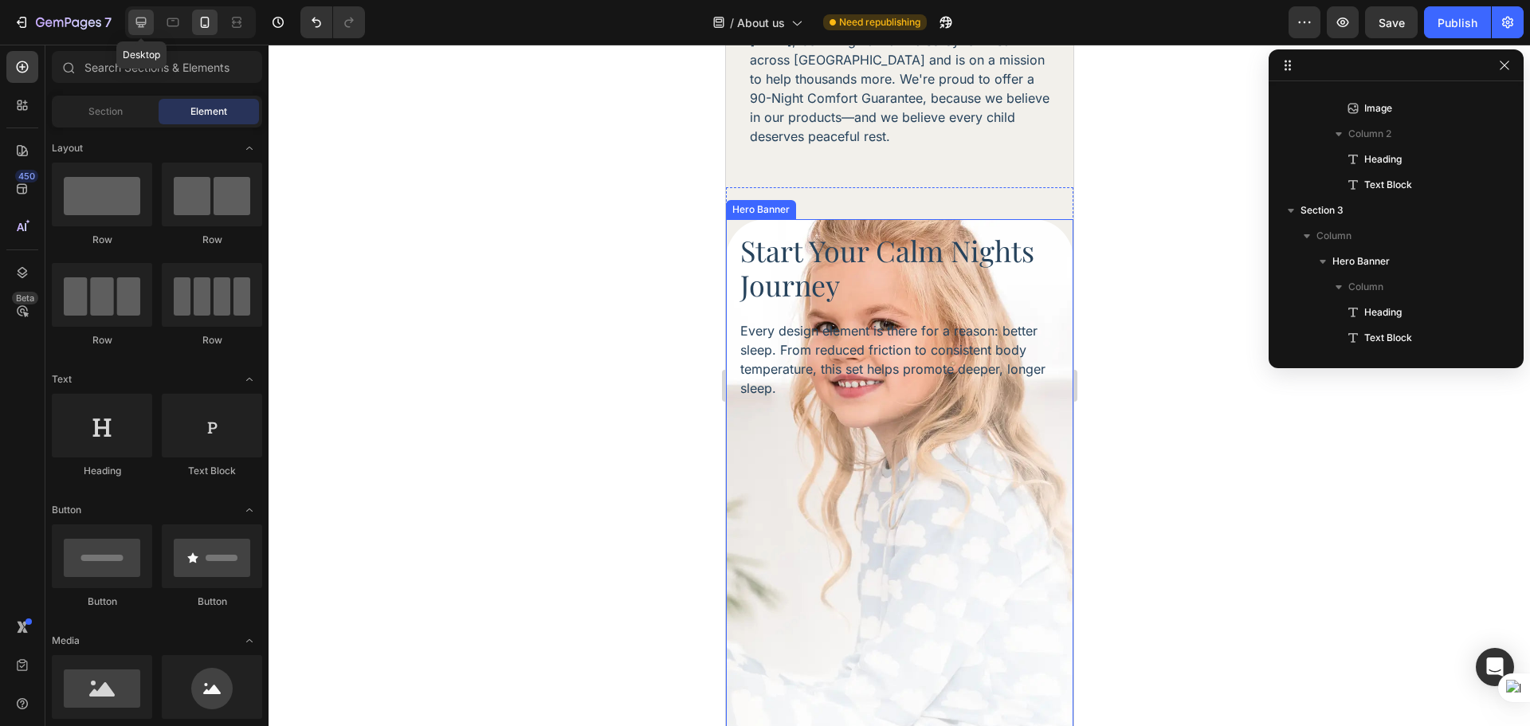
click at [147, 34] on div at bounding box center [141, 23] width 26 height 26
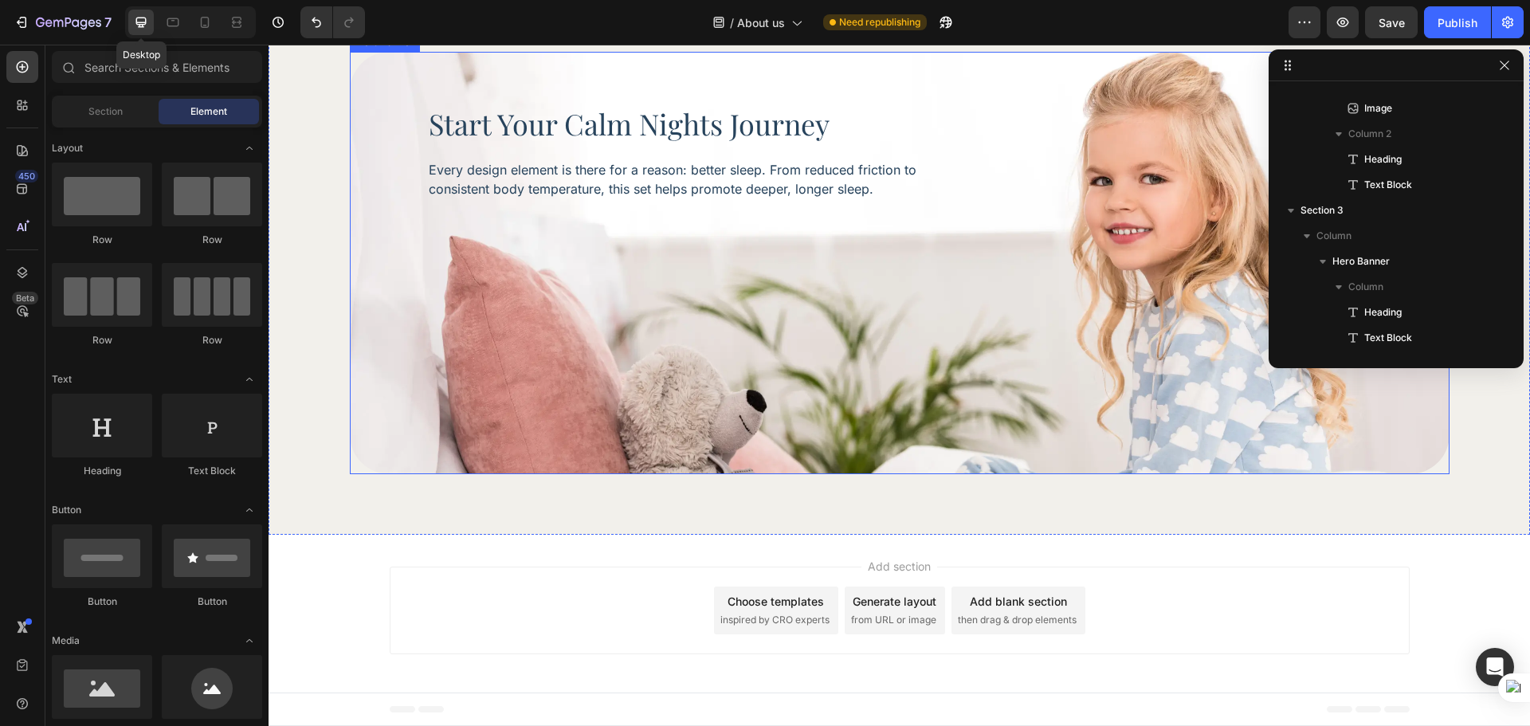
scroll to position [1833, 0]
click at [545, 381] on div "Background Image" at bounding box center [900, 263] width 1100 height 422
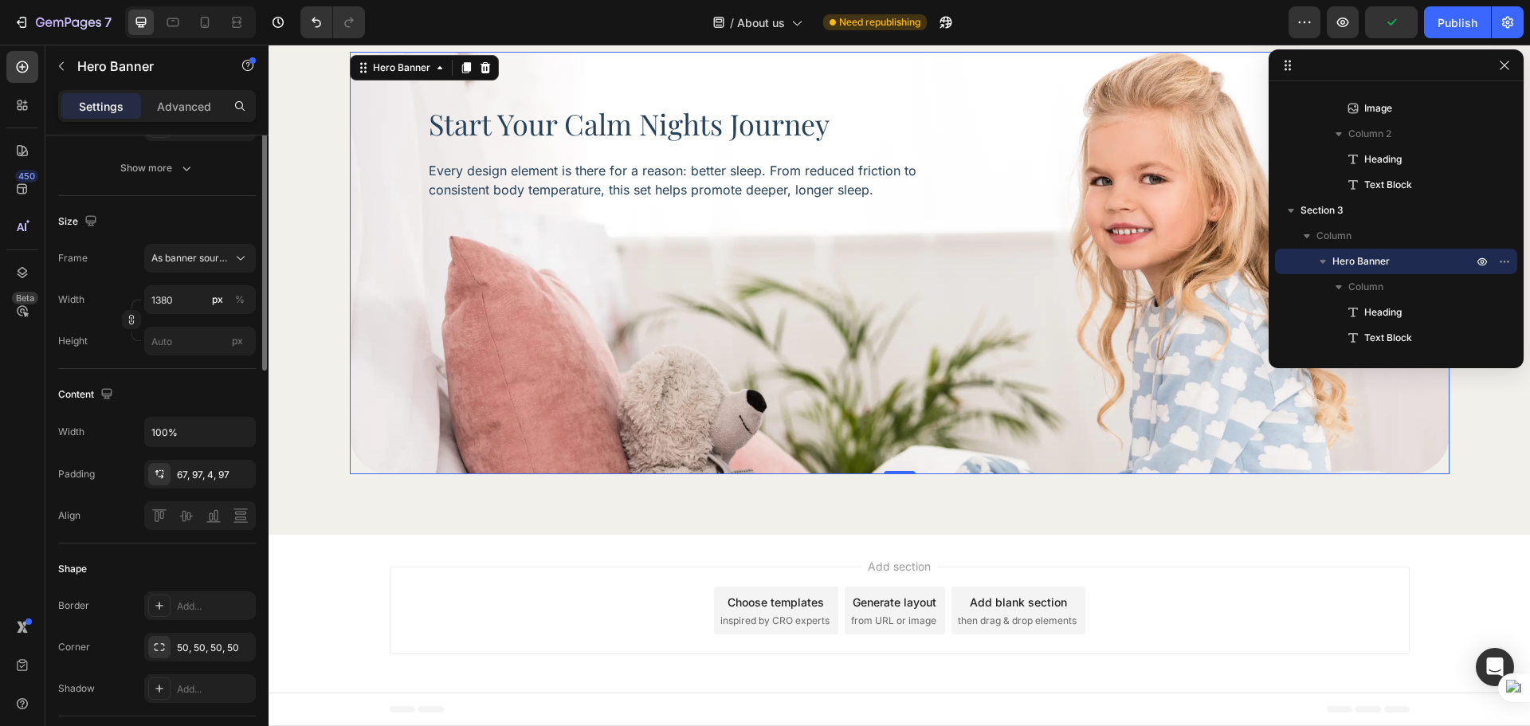
scroll to position [399, 0]
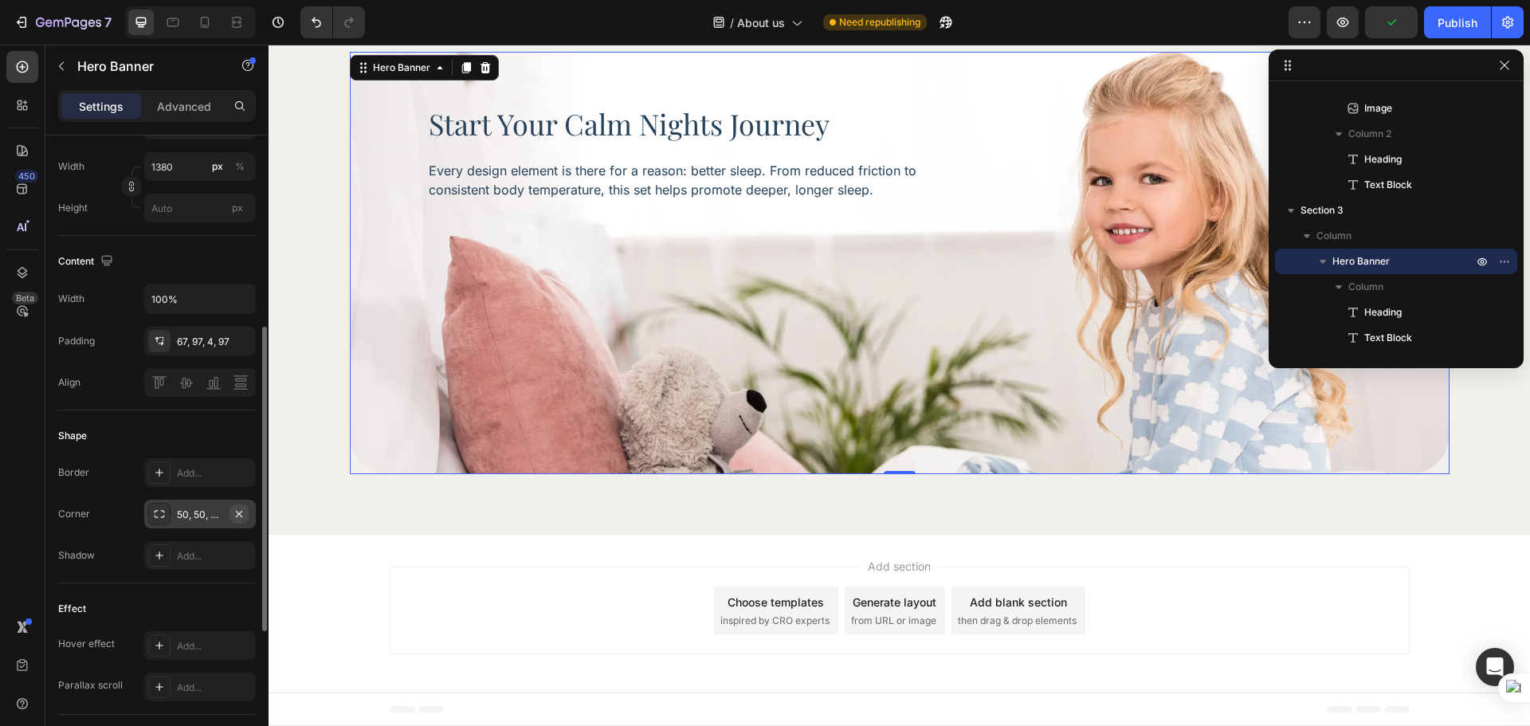
click at [236, 512] on icon "button" at bounding box center [239, 514] width 13 height 13
click at [179, 108] on p "Advanced" at bounding box center [184, 106] width 54 height 17
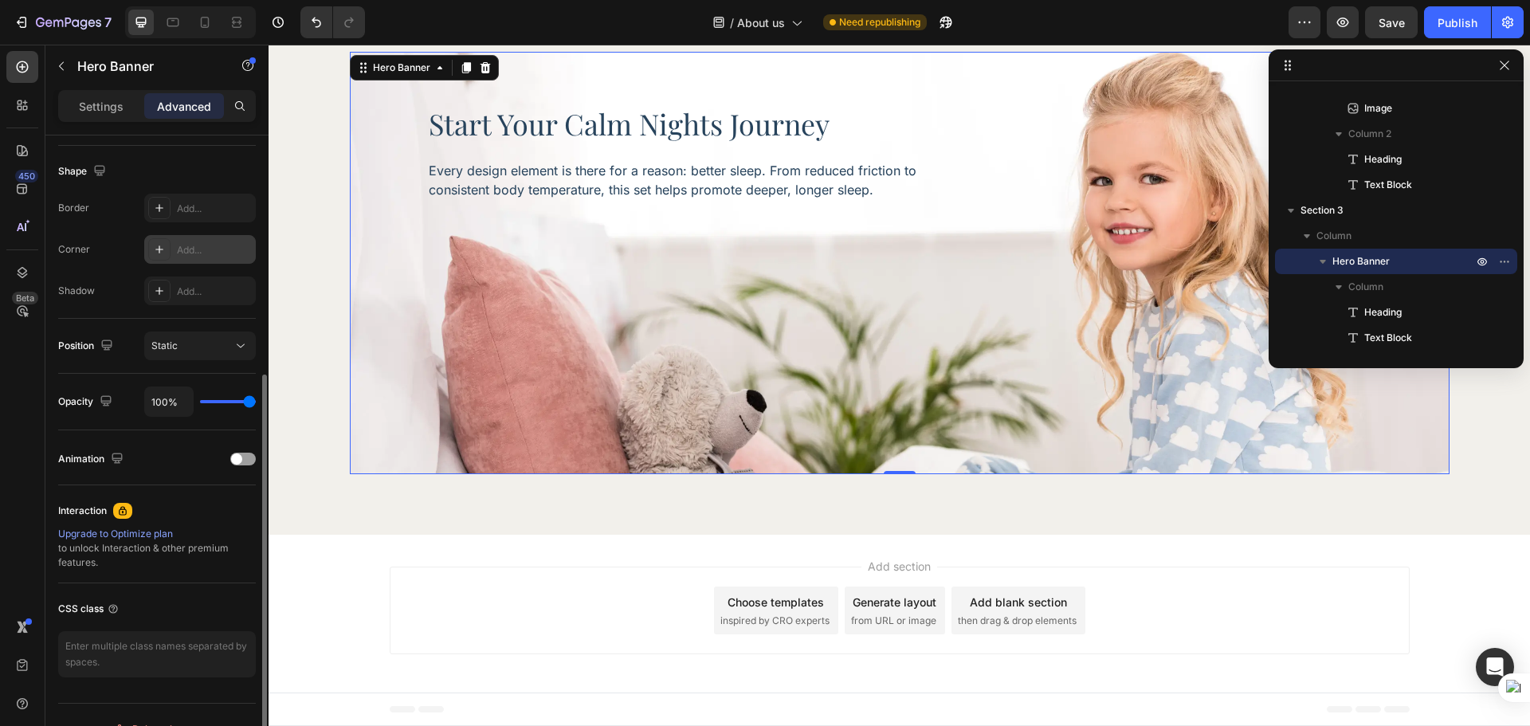
click at [209, 257] on div "Add..." at bounding box center [200, 249] width 112 height 29
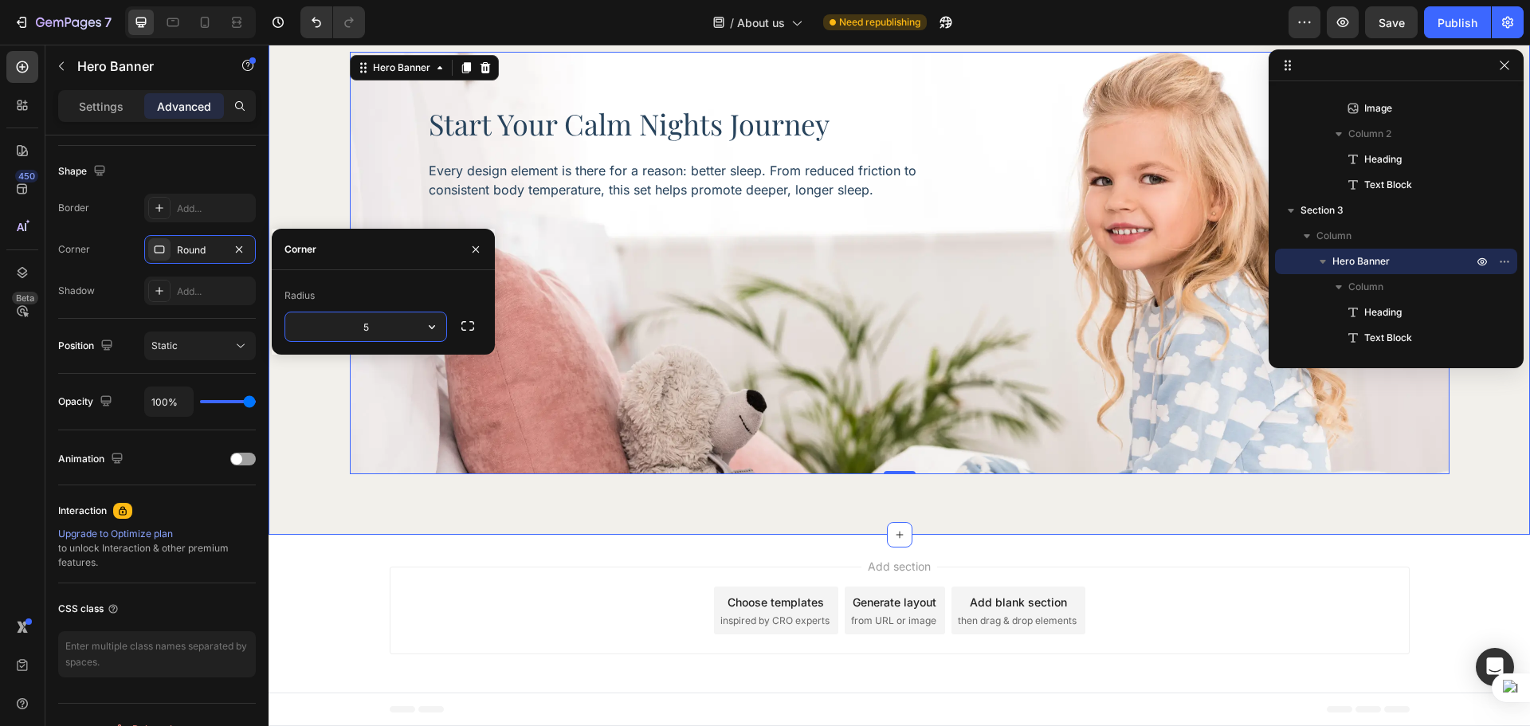
type input "50"
click at [544, 371] on div "Background Image" at bounding box center [900, 263] width 1100 height 422
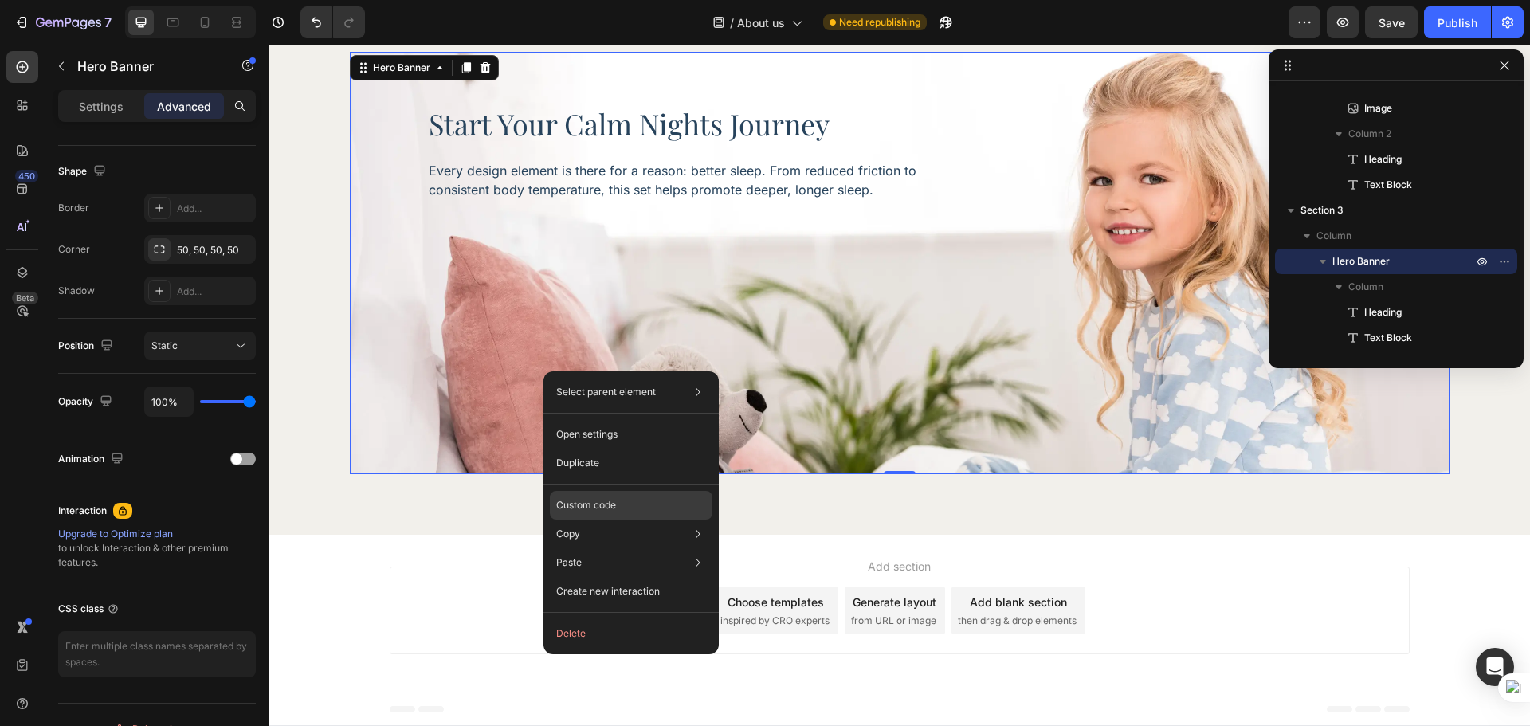
click at [622, 548] on div "Custom code" at bounding box center [631, 562] width 163 height 29
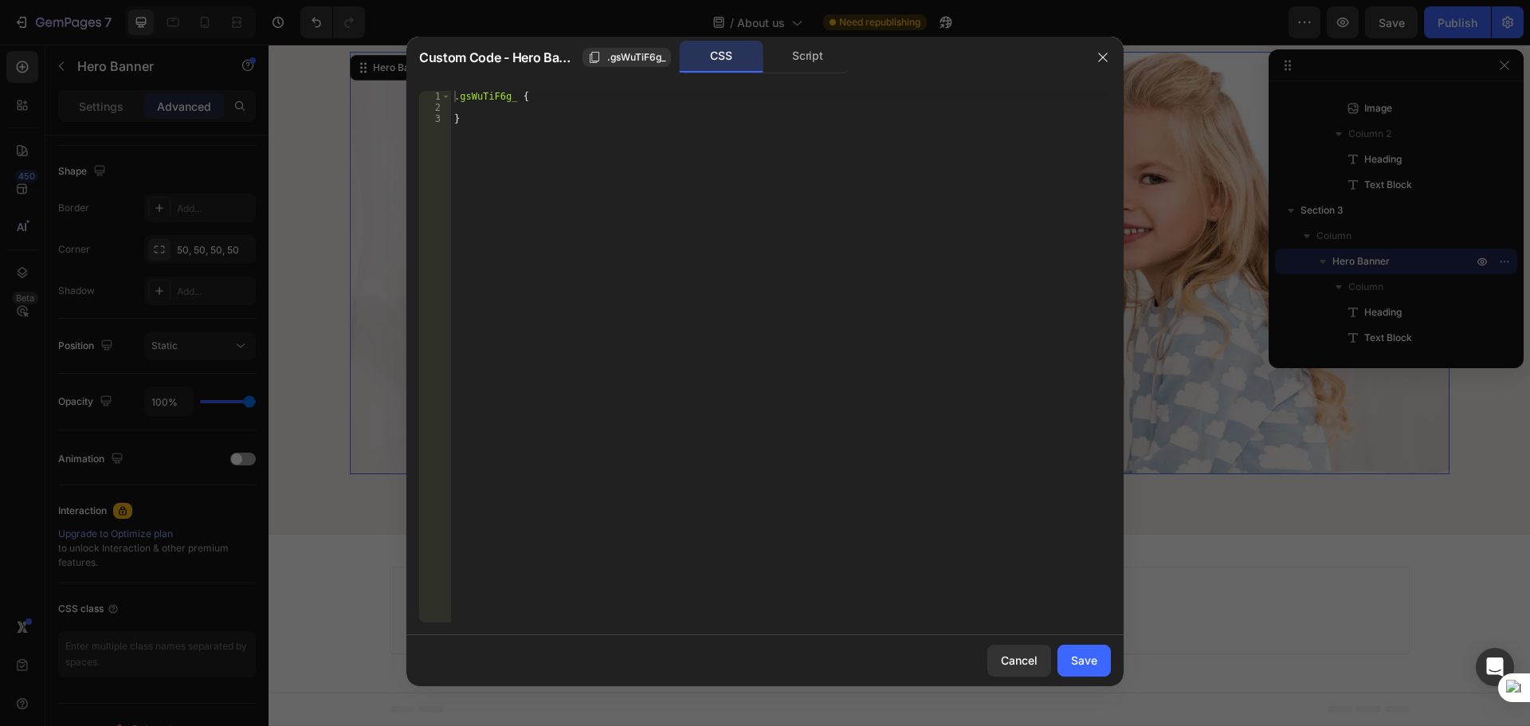
click at [509, 107] on div ".gsWuTiF6g_ { }" at bounding box center [781, 368] width 660 height 554
type textarea "overflow: hidden !;"
click at [1098, 673] on button "Save" at bounding box center [1084, 661] width 53 height 32
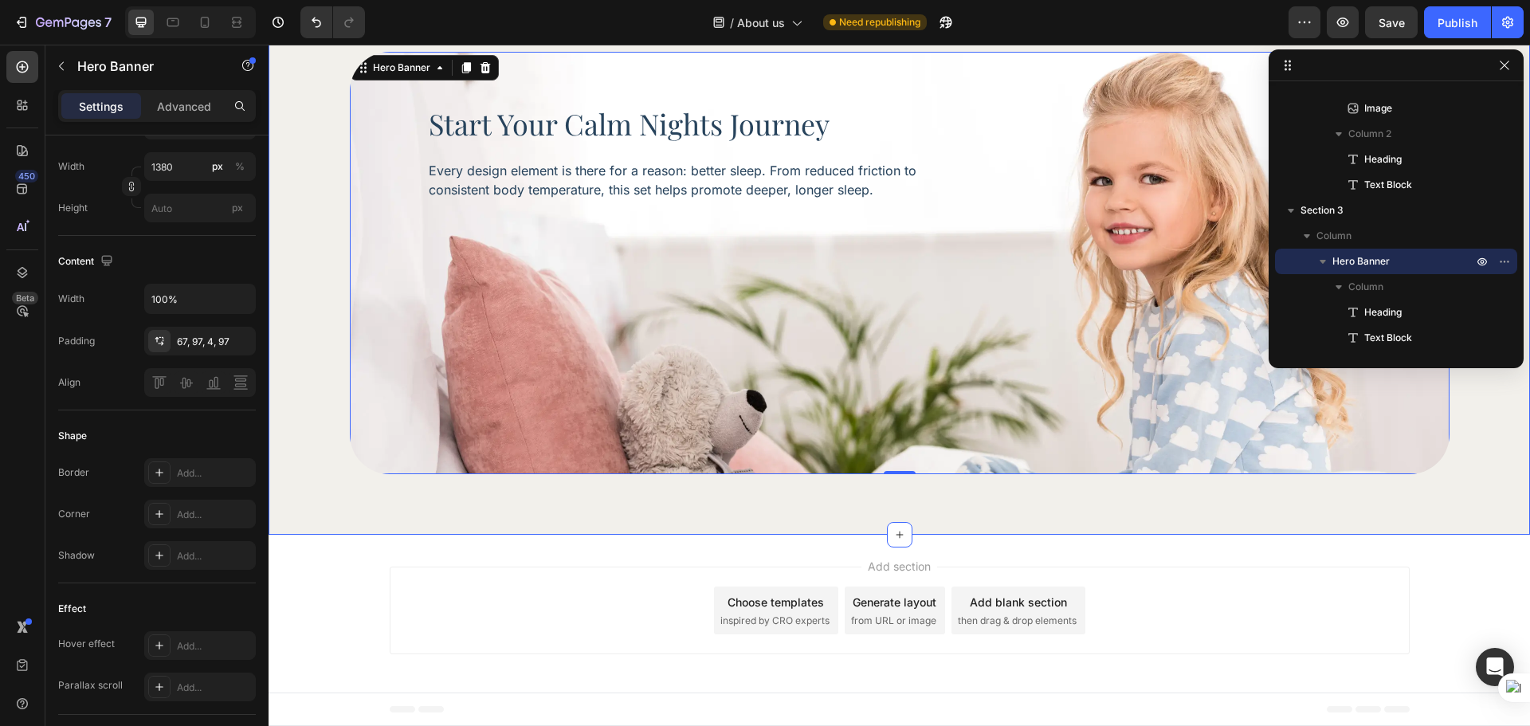
click at [508, 518] on div "start your calm nights journey Heading Every design element is there for a reas…" at bounding box center [900, 263] width 1262 height 544
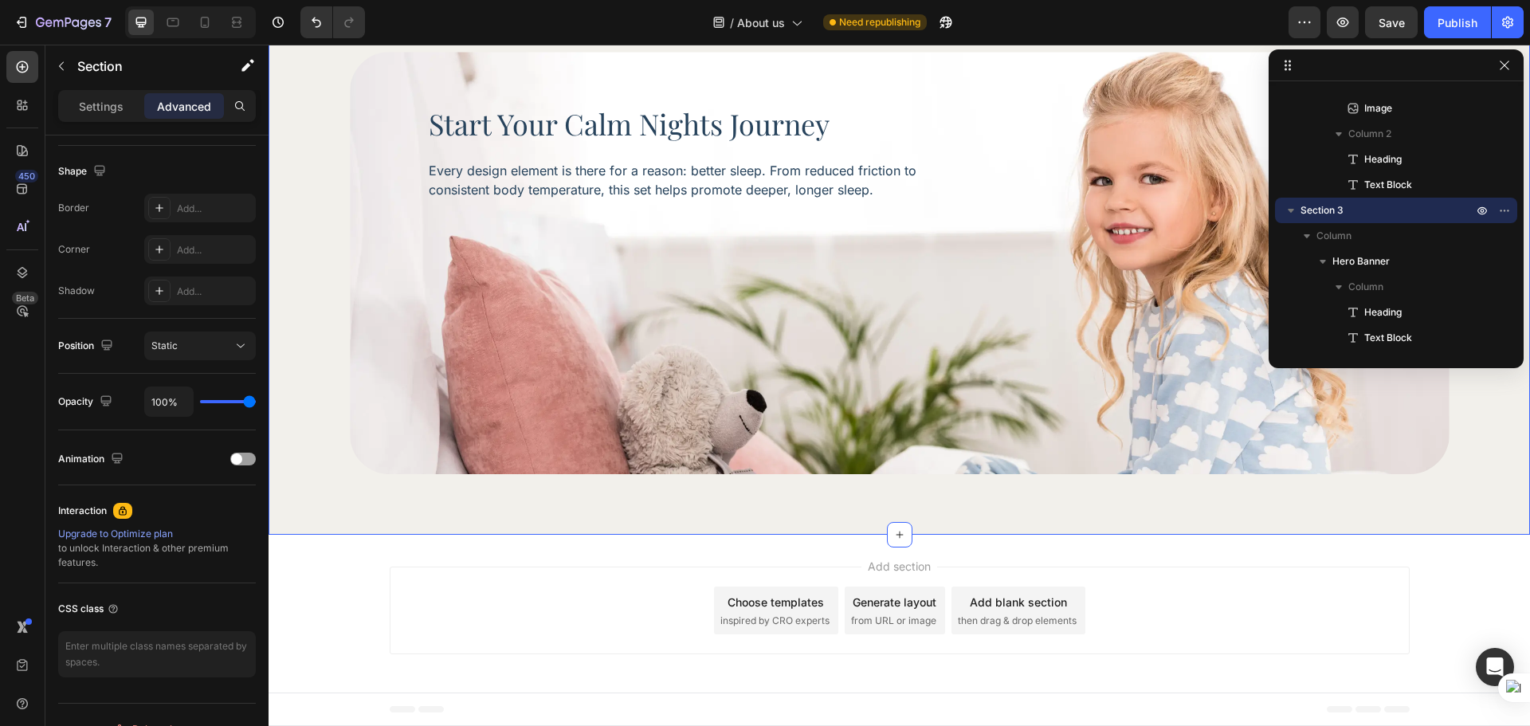
scroll to position [0, 0]
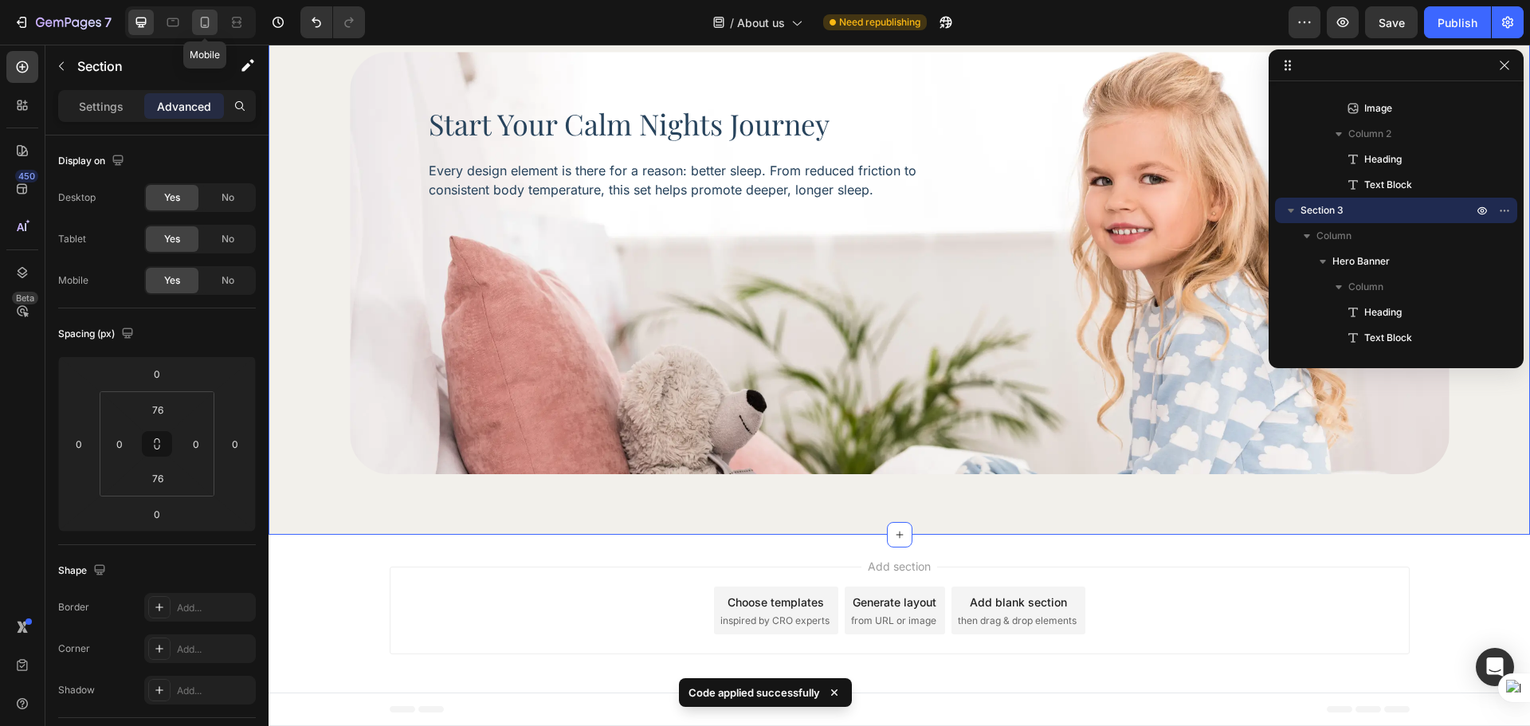
click at [214, 31] on div at bounding box center [205, 23] width 26 height 26
type input "40"
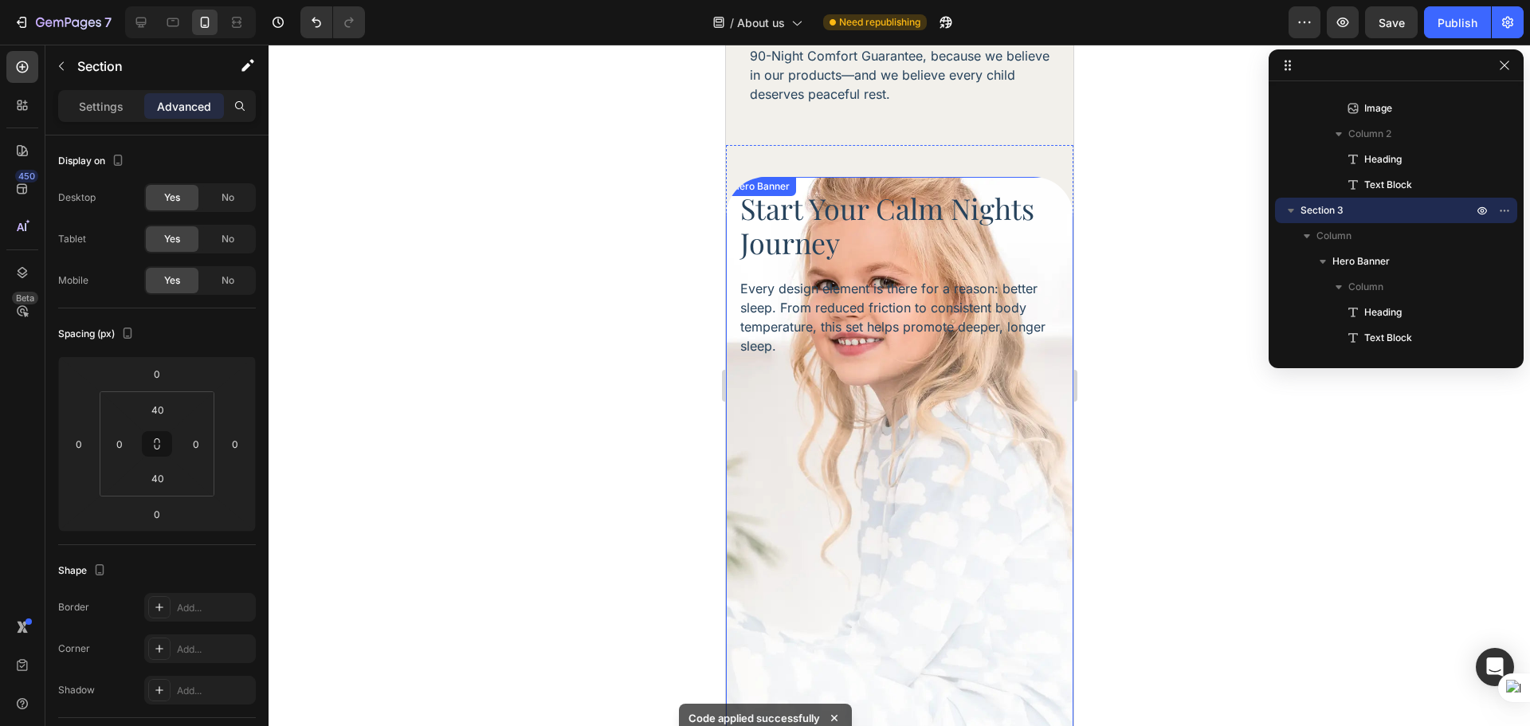
scroll to position [1931, 0]
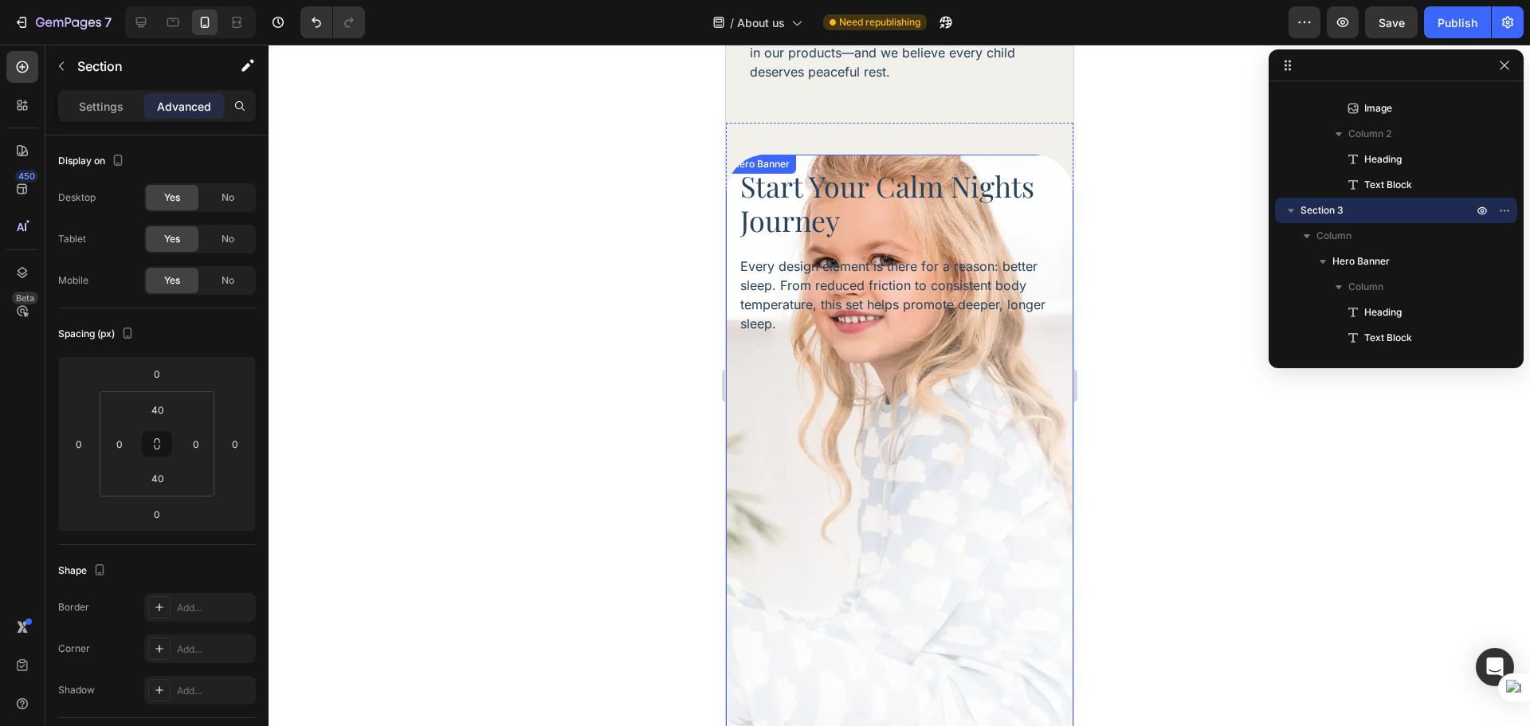
click at [792, 428] on div "Background Image" at bounding box center [899, 479] width 348 height 649
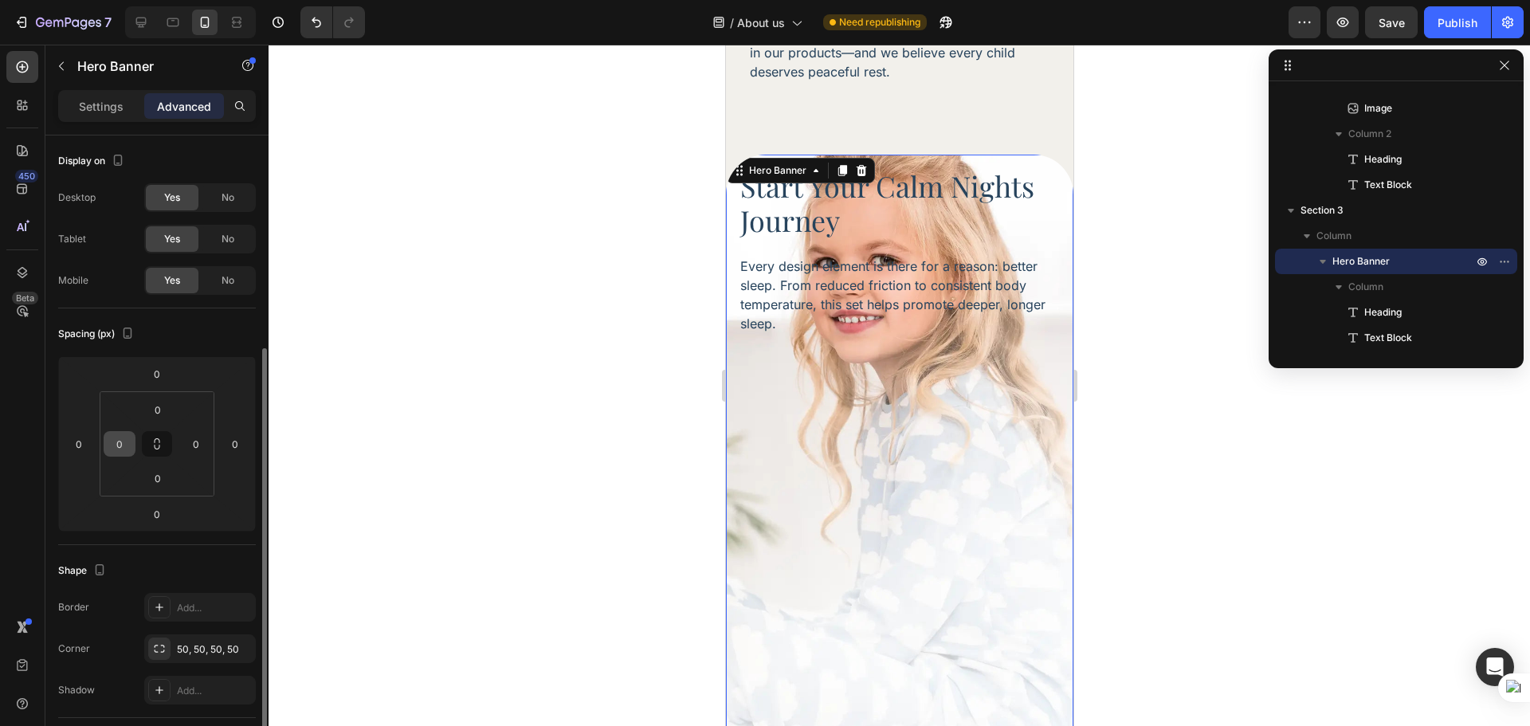
scroll to position [266, 0]
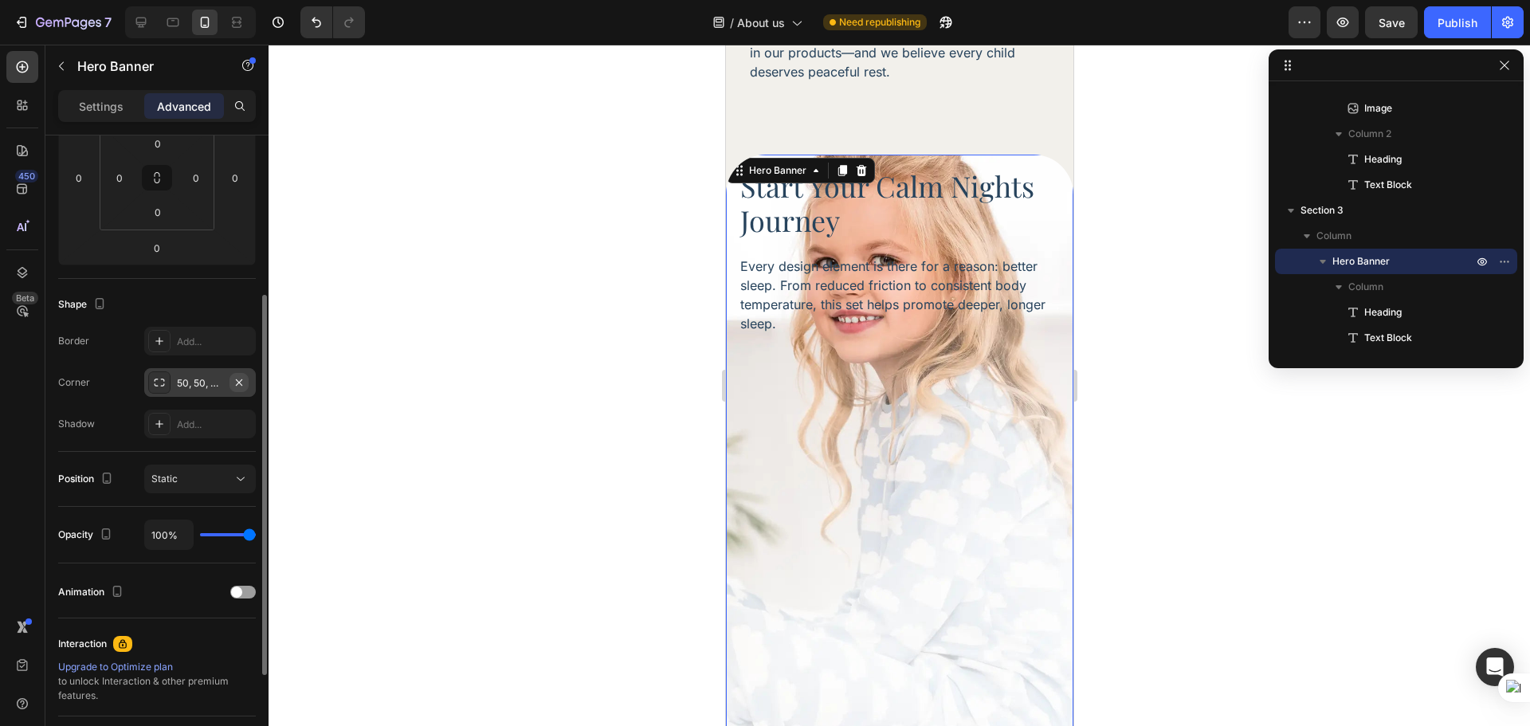
click at [239, 387] on icon "button" at bounding box center [239, 382] width 13 height 13
click at [1180, 476] on div at bounding box center [900, 385] width 1262 height 681
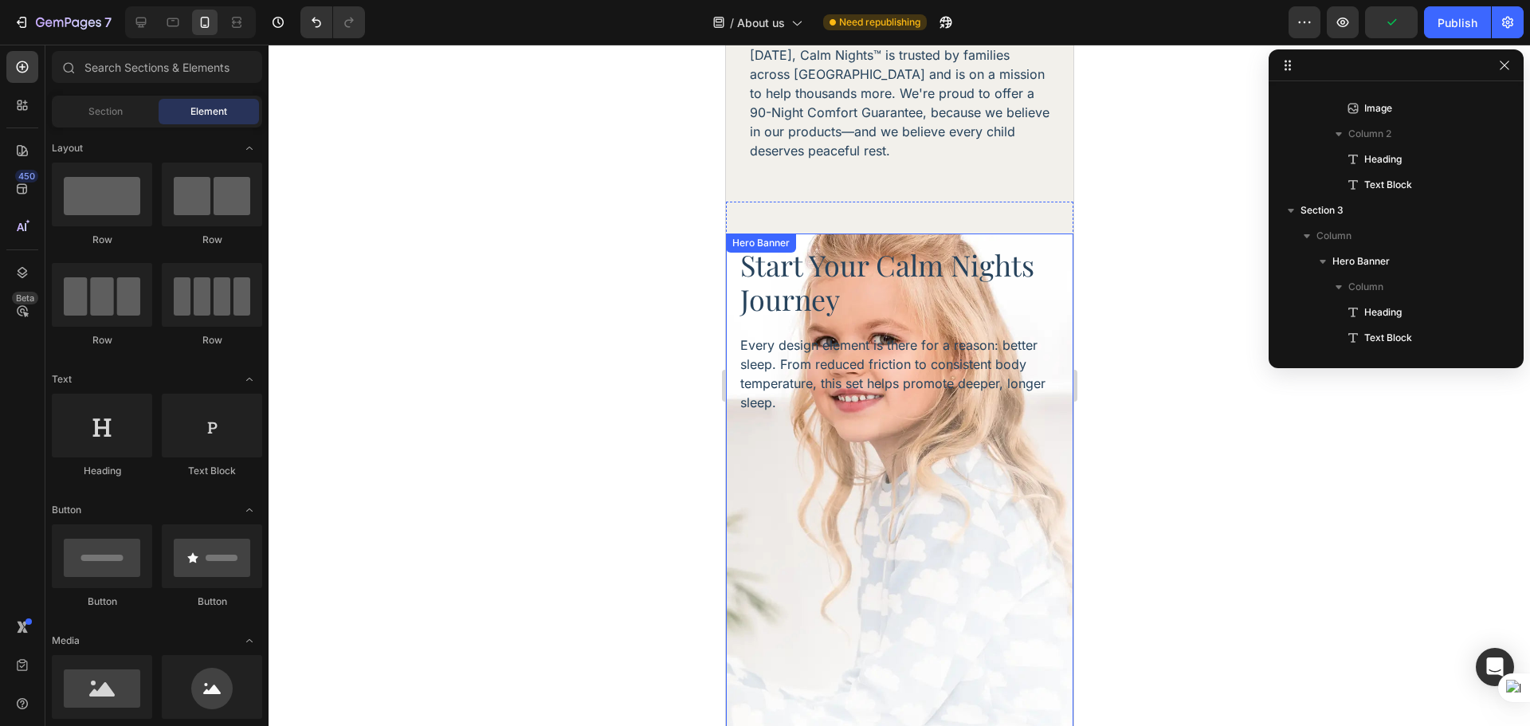
scroll to position [1798, 0]
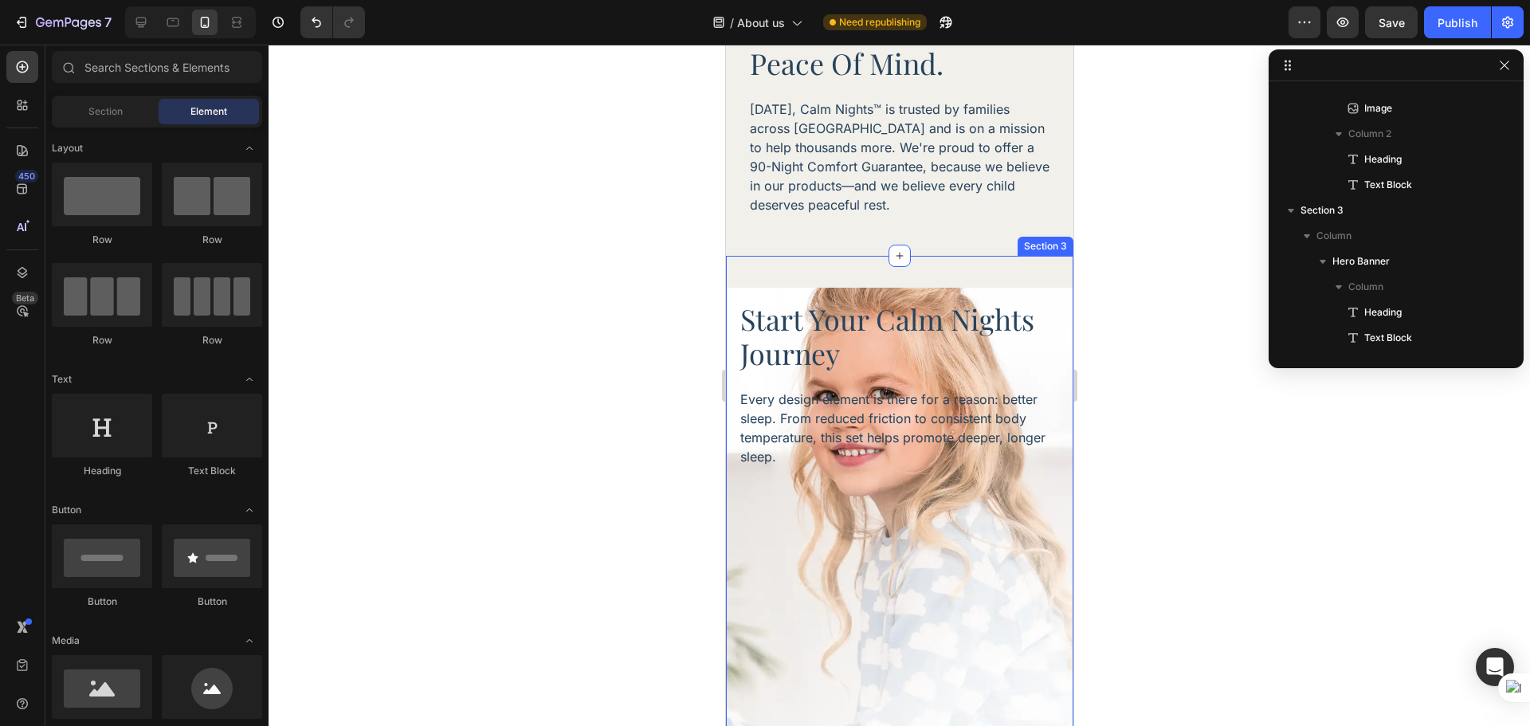
click at [875, 256] on div "start your calm nights journey Heading Every design element is there for a reas…" at bounding box center [899, 612] width 348 height 713
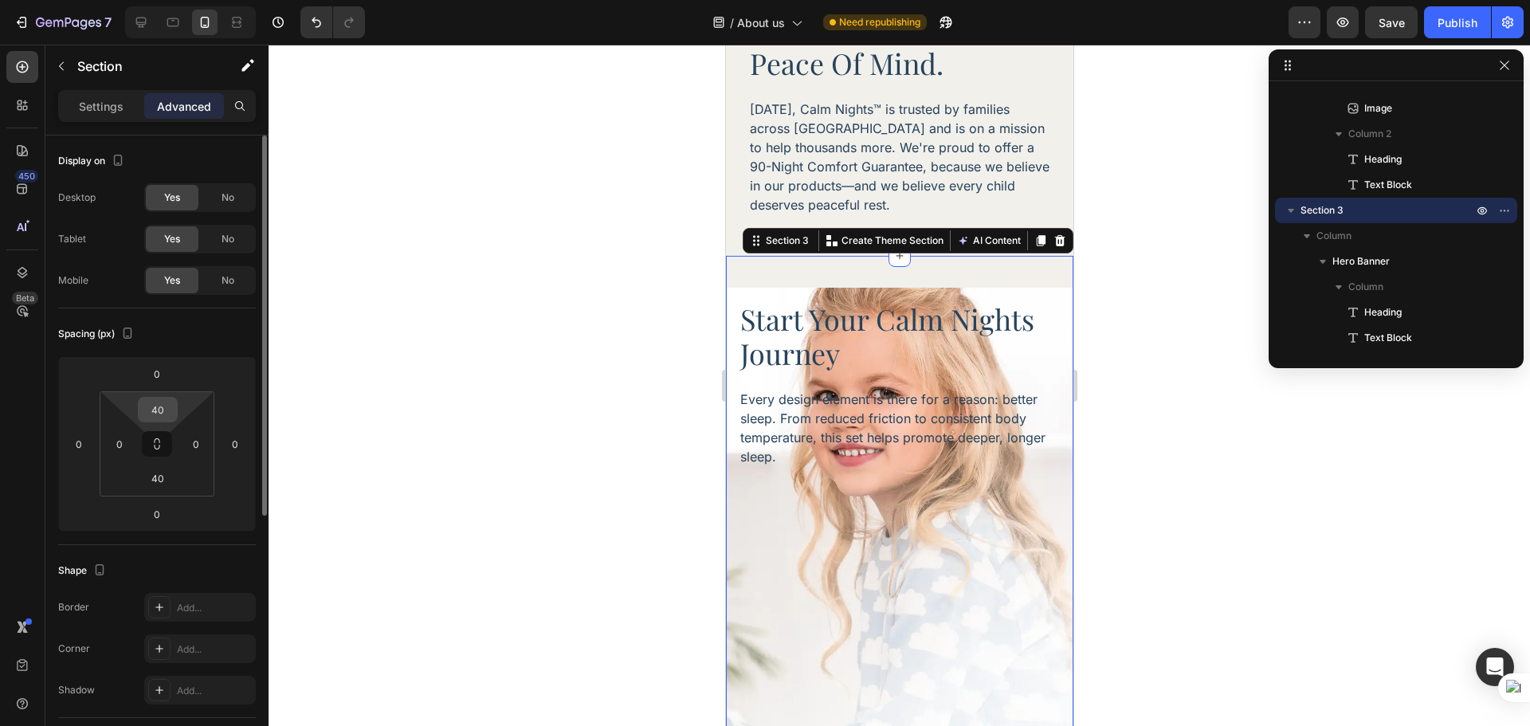
click at [157, 403] on input "40" at bounding box center [158, 410] width 32 height 24
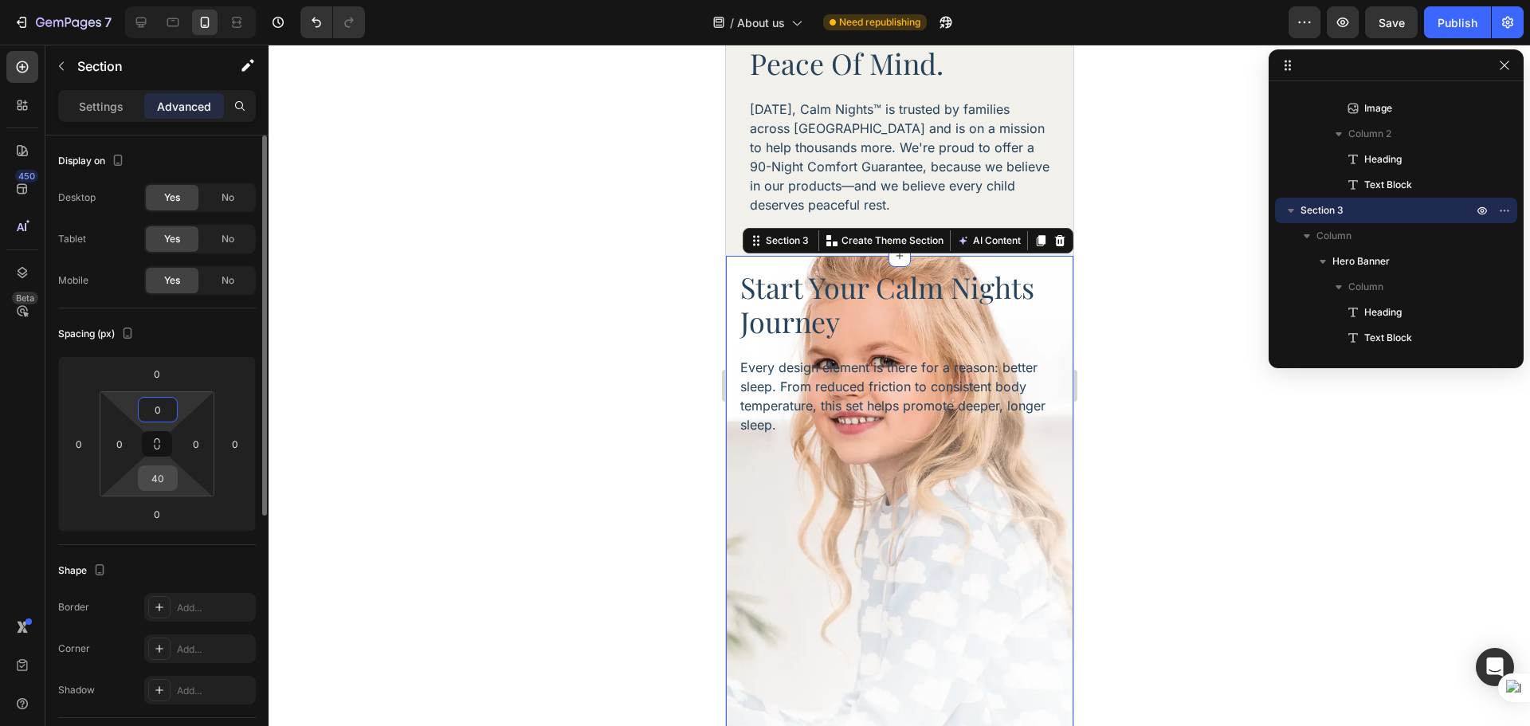
type input "0"
click at [151, 484] on input "40" at bounding box center [158, 478] width 32 height 24
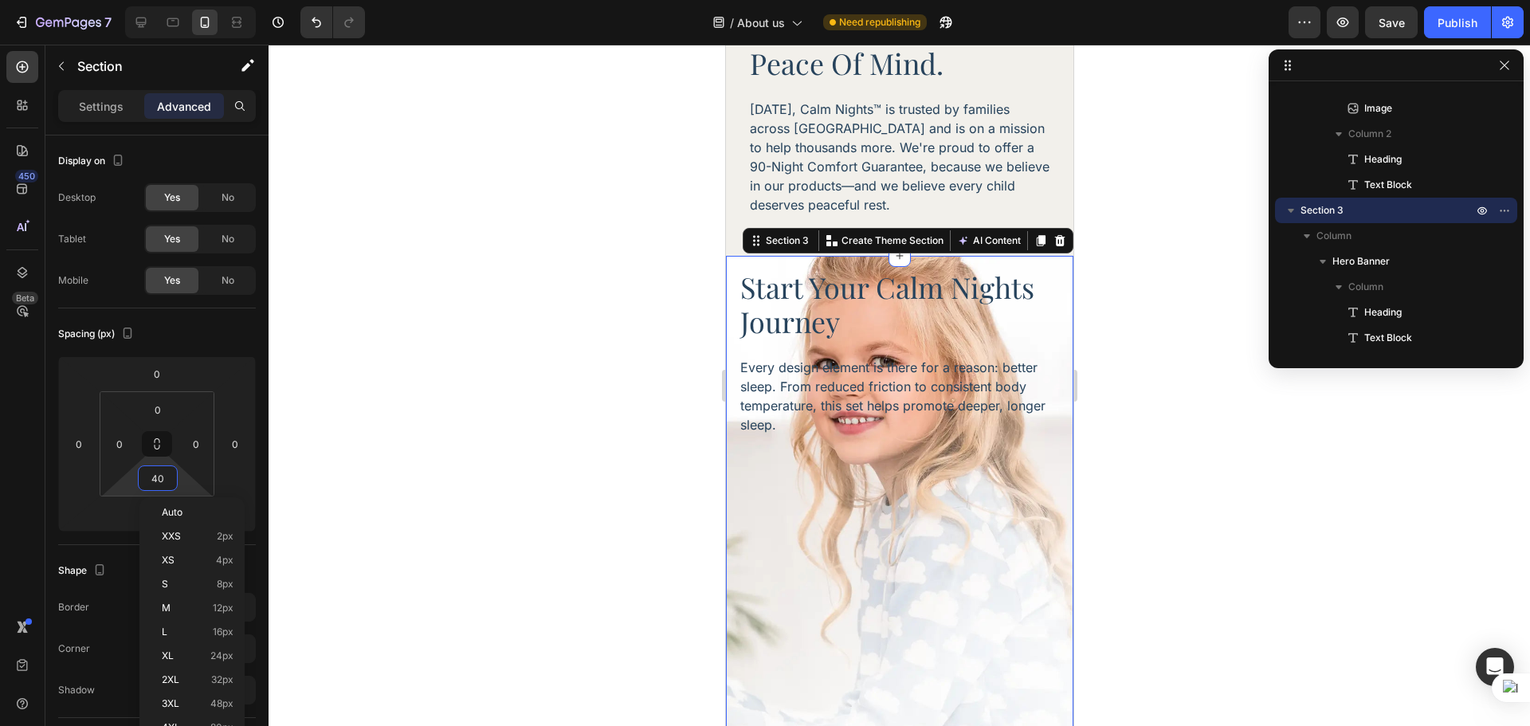
type input "0"
click at [1266, 548] on div at bounding box center [900, 385] width 1262 height 681
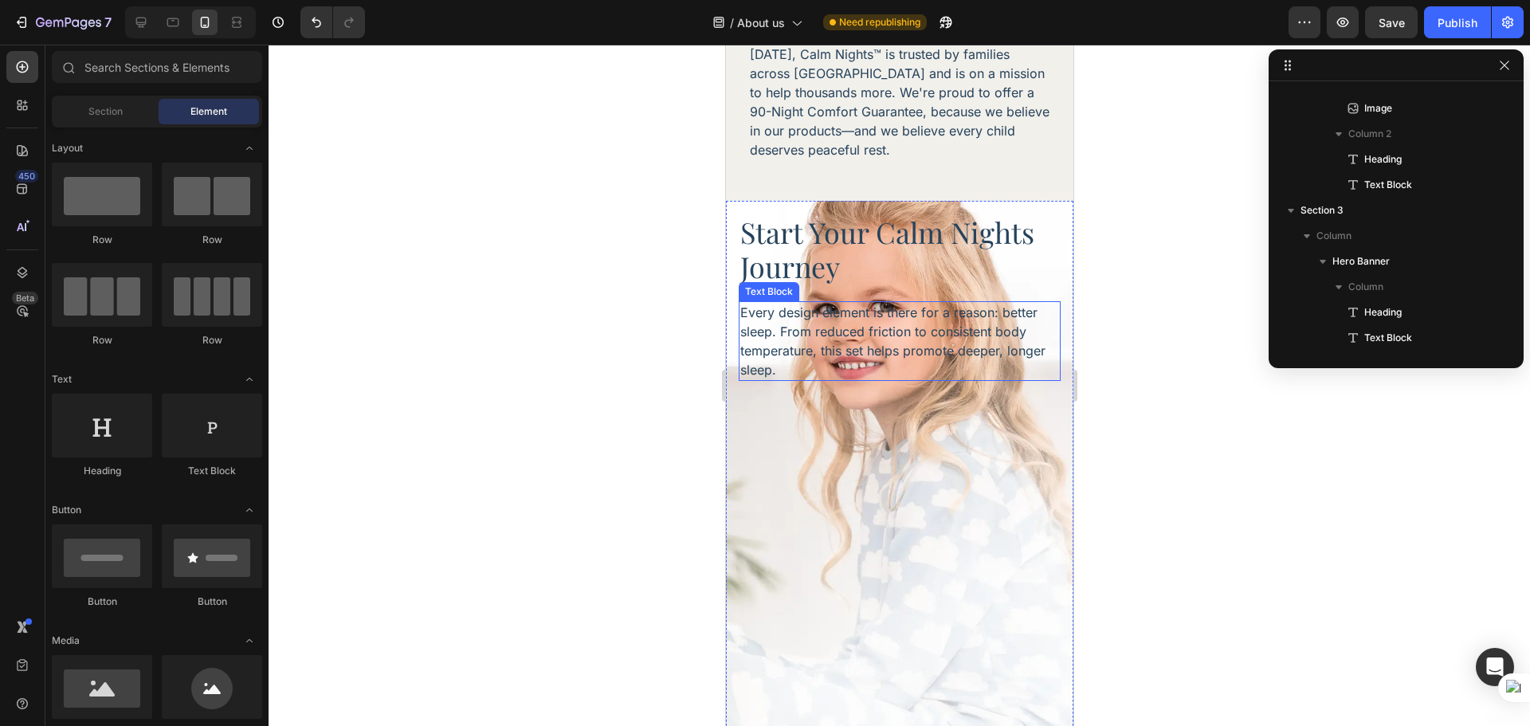
scroll to position [1931, 0]
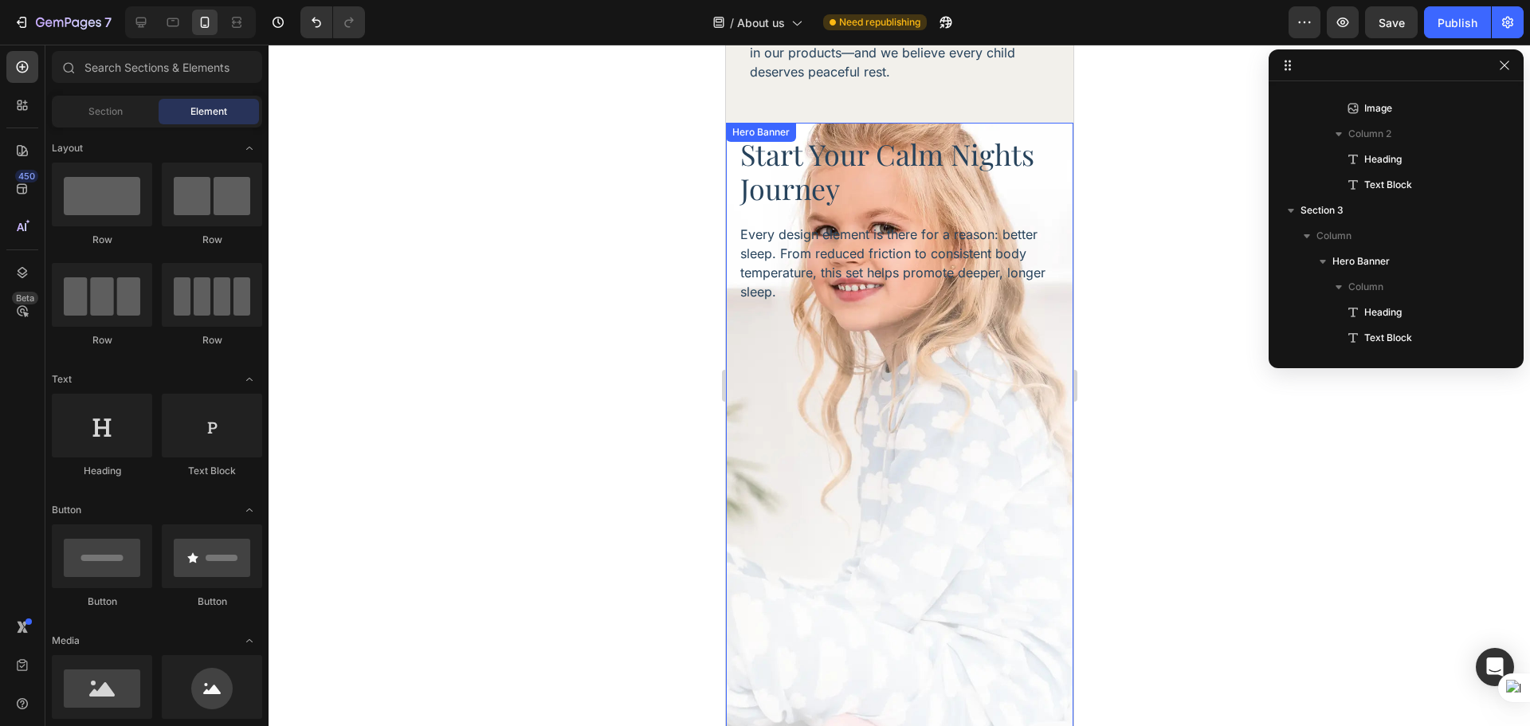
click at [960, 357] on div "Background Image" at bounding box center [899, 447] width 348 height 649
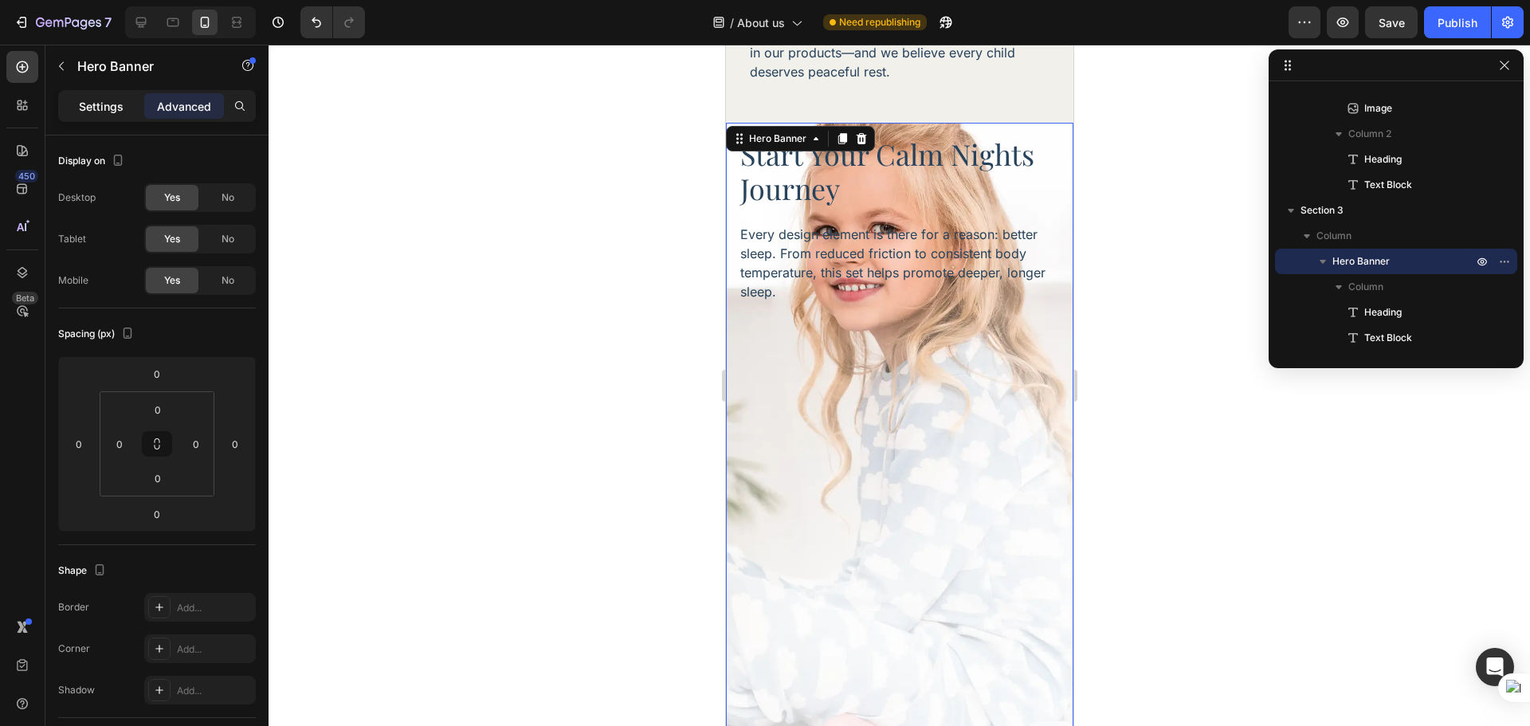
click at [90, 108] on p "Settings" at bounding box center [101, 106] width 45 height 17
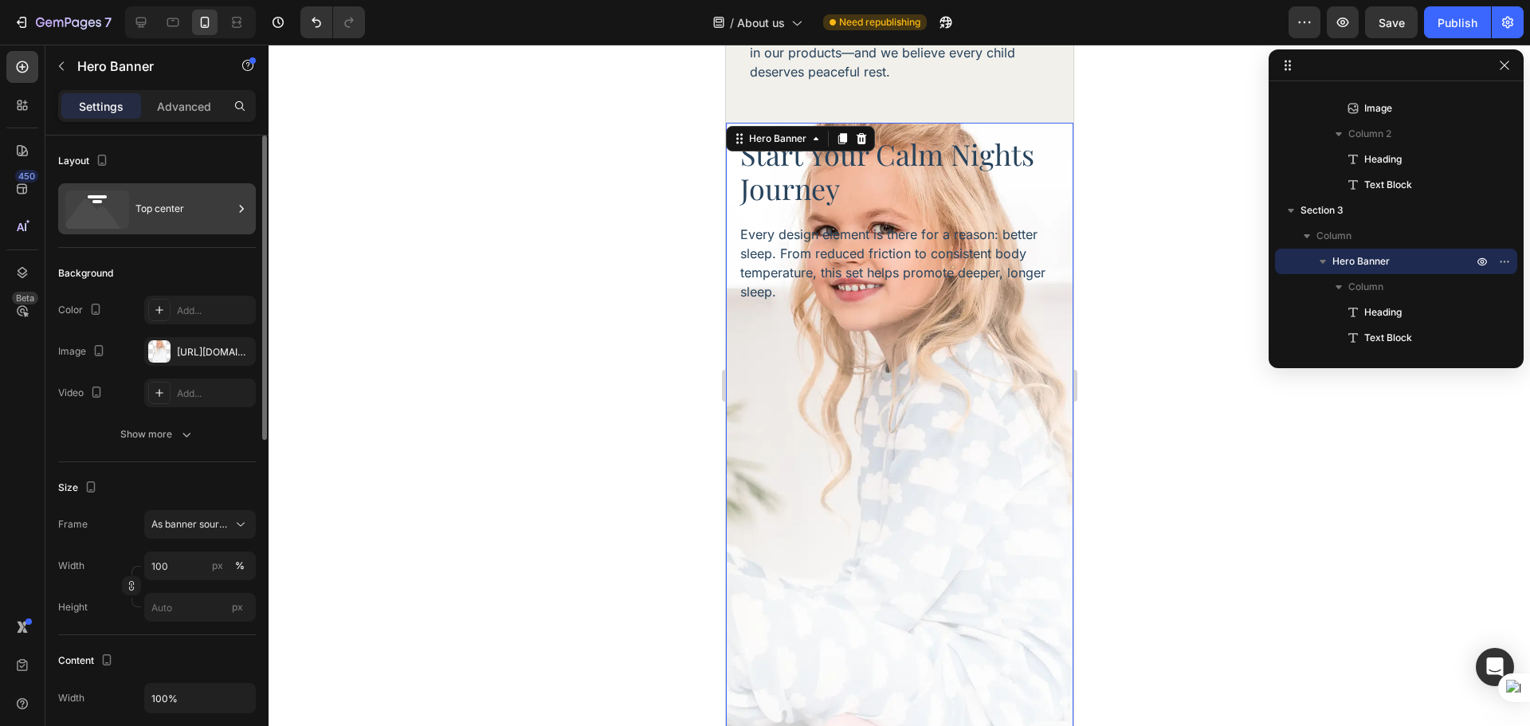
click at [183, 222] on div "Top center" at bounding box center [183, 208] width 97 height 37
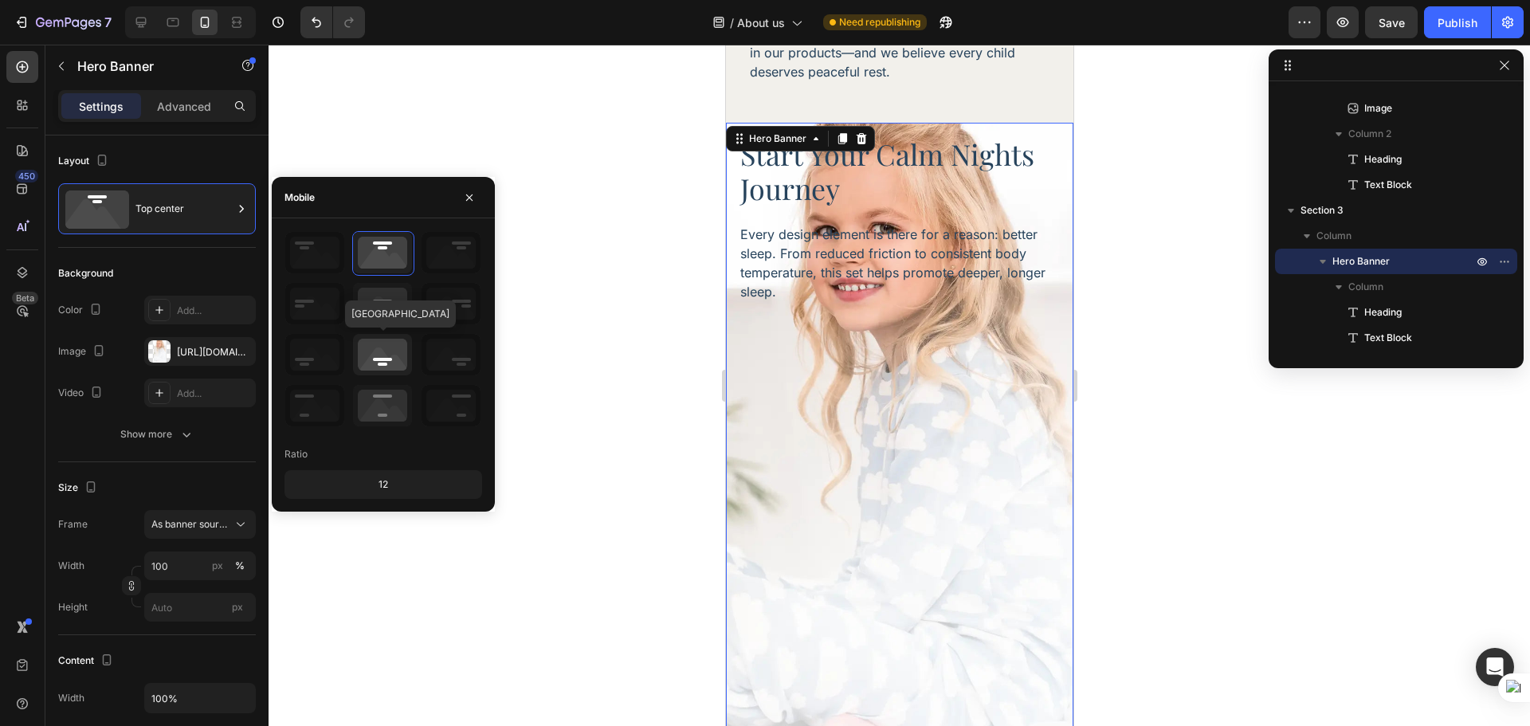
click at [382, 357] on icon at bounding box center [382, 354] width 59 height 41
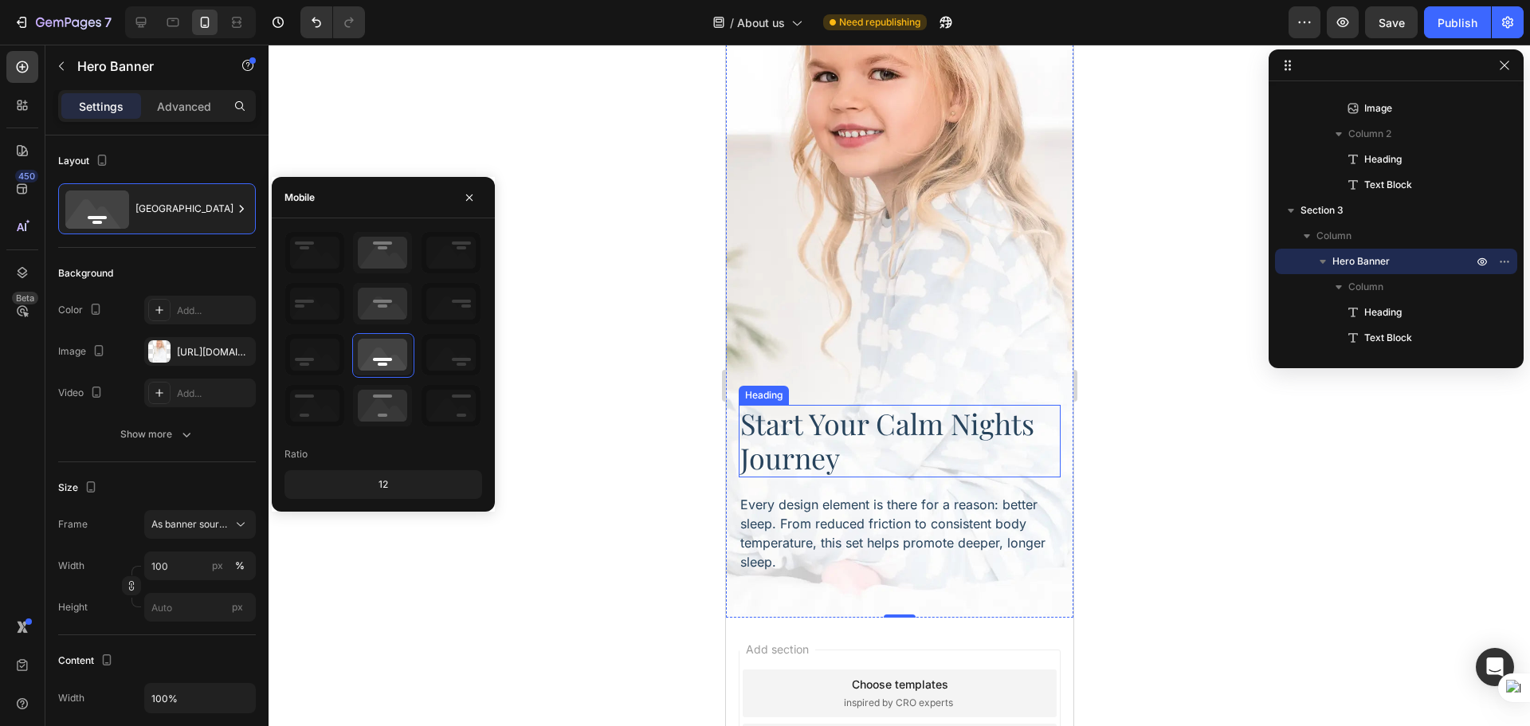
scroll to position [2064, 0]
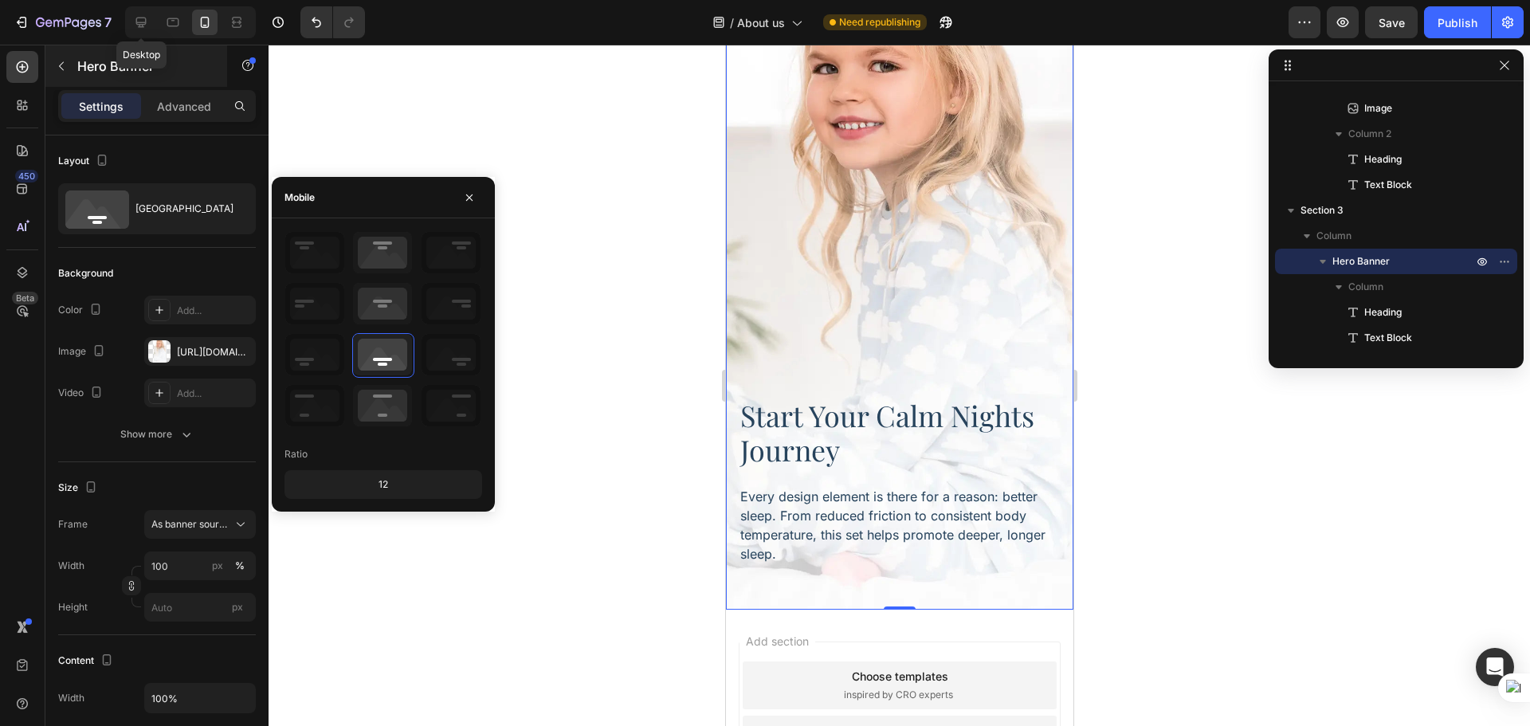
drag, startPoint x: 141, startPoint y: 16, endPoint x: 167, endPoint y: 57, distance: 48.4
click at [143, 16] on icon at bounding box center [141, 22] width 16 height 16
type input "1380"
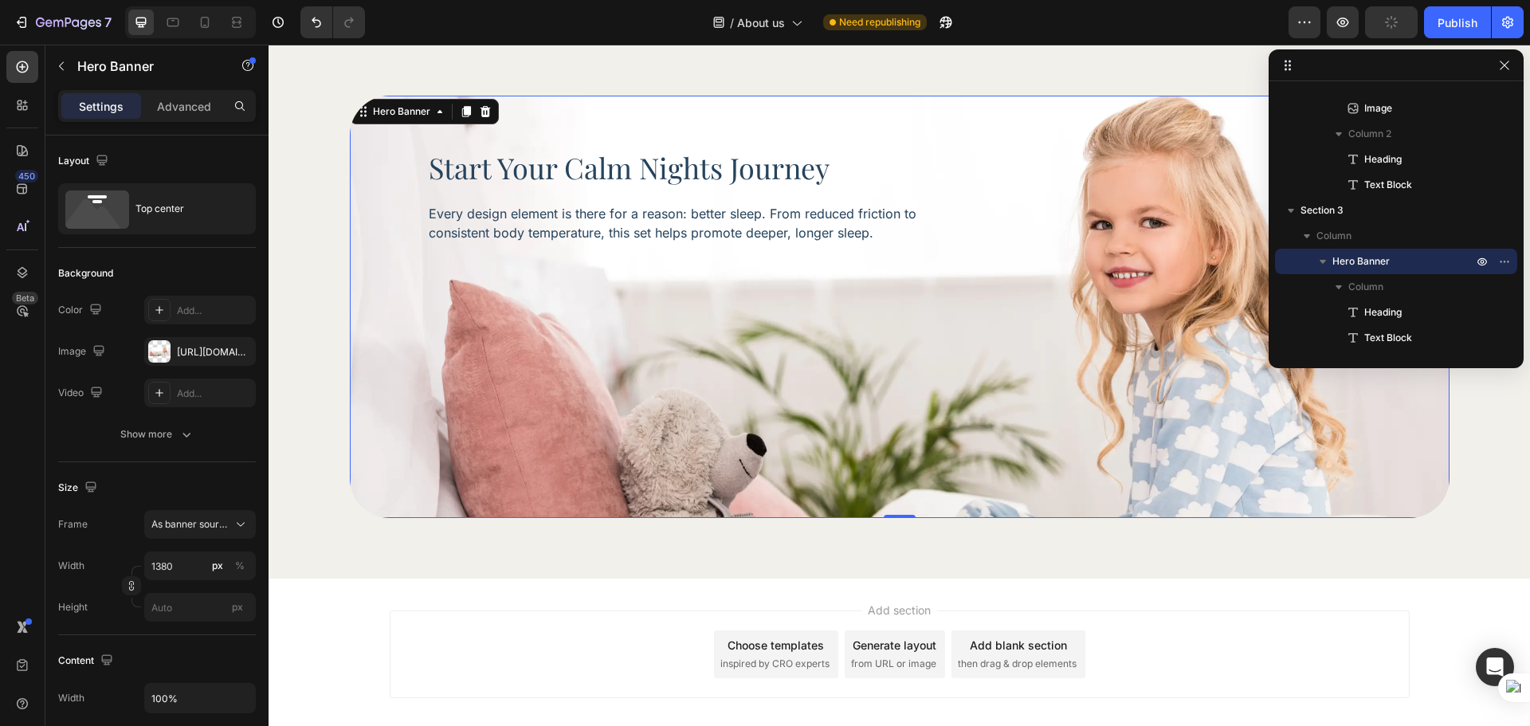
scroll to position [2017, 0]
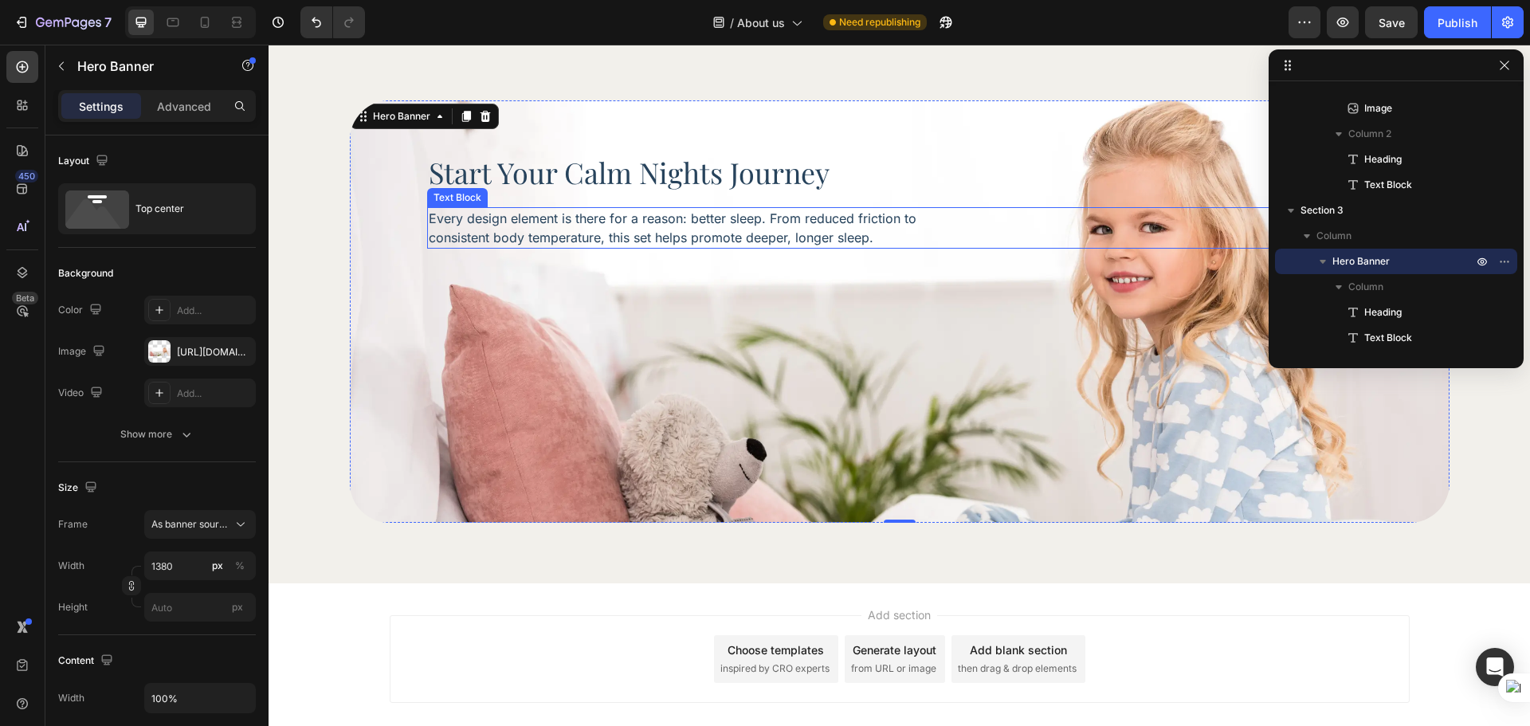
click at [844, 227] on p "Every design element is there for a reason: better sleep. From reduced friction…" at bounding box center [696, 228] width 535 height 38
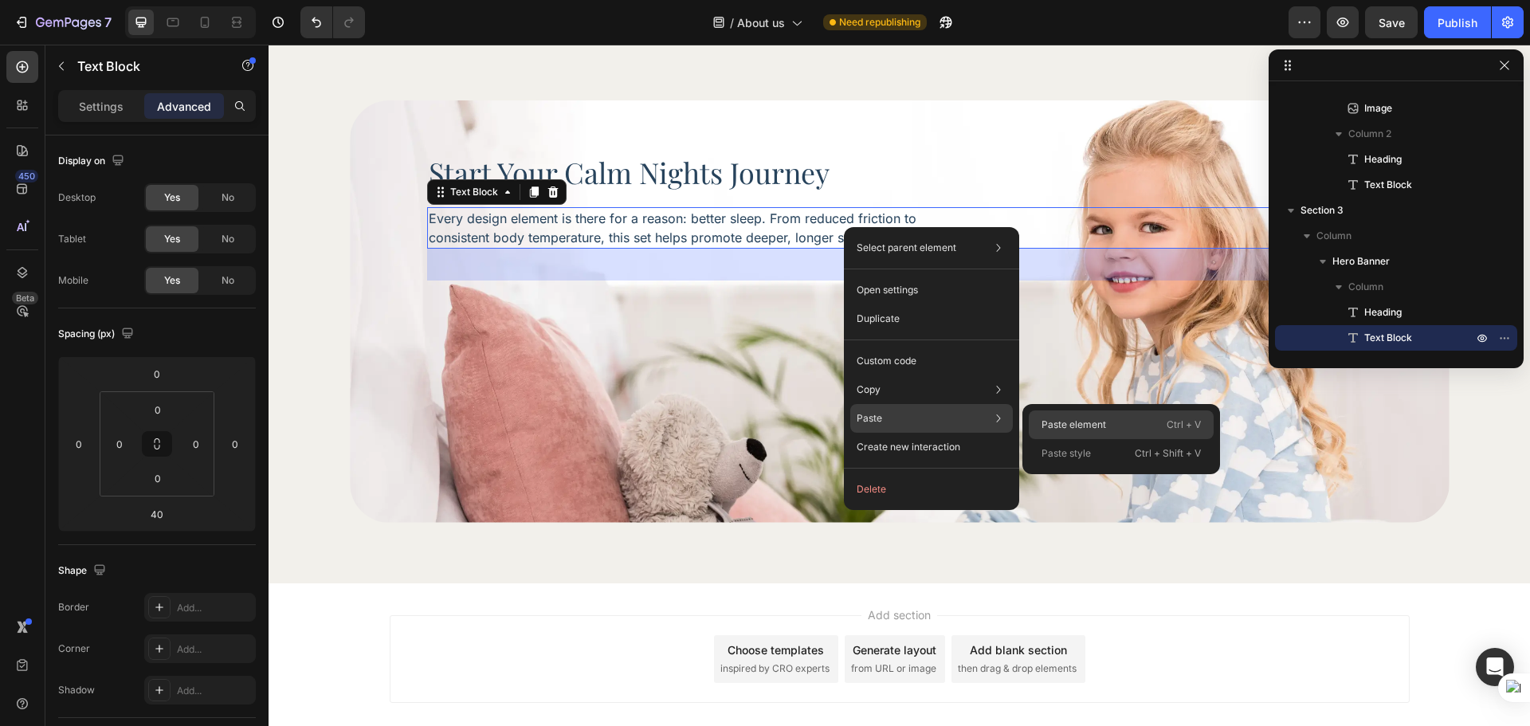
click at [1102, 439] on div "Paste element Ctrl + V" at bounding box center [1121, 453] width 185 height 29
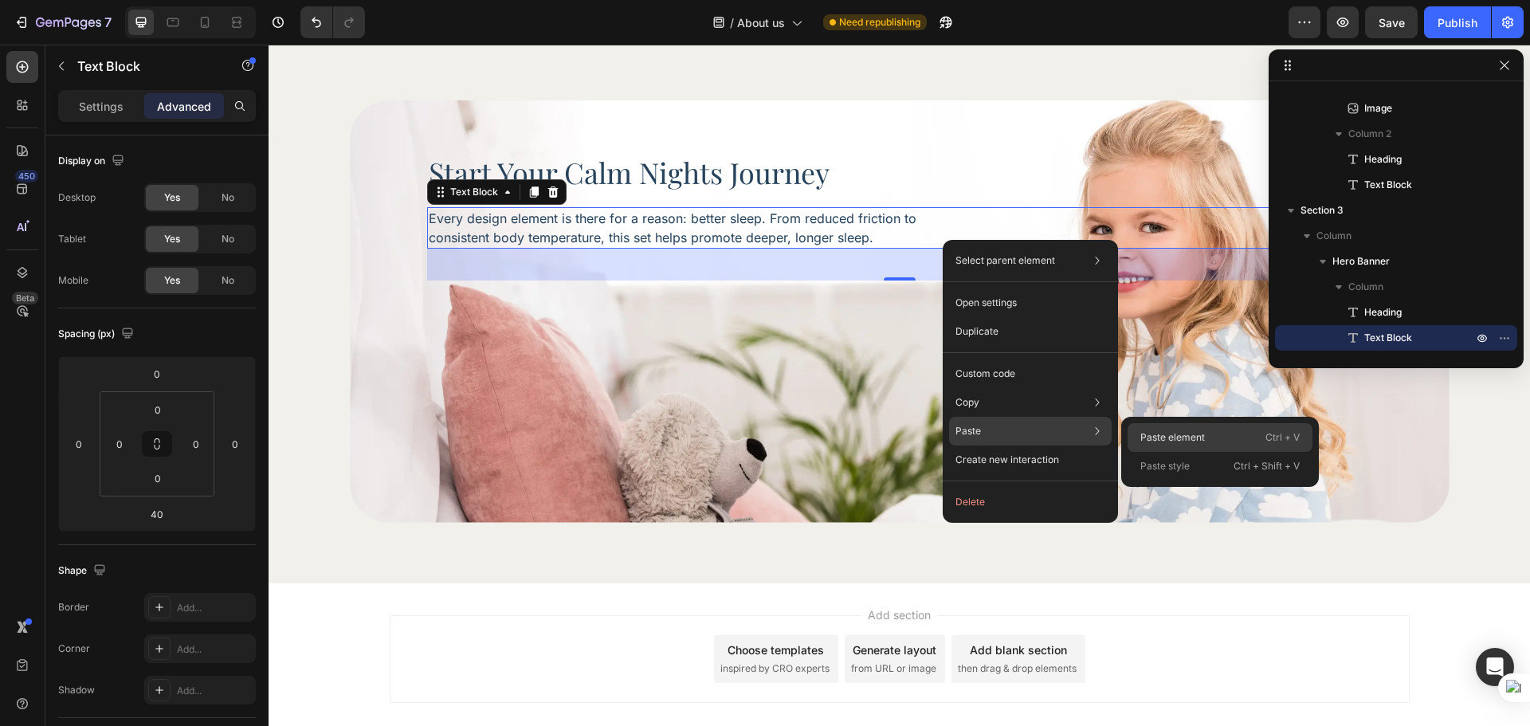
drag, startPoint x: 1168, startPoint y: 438, endPoint x: 897, endPoint y: 393, distance: 274.6
click at [1168, 438] on p "Paste element" at bounding box center [1173, 437] width 65 height 14
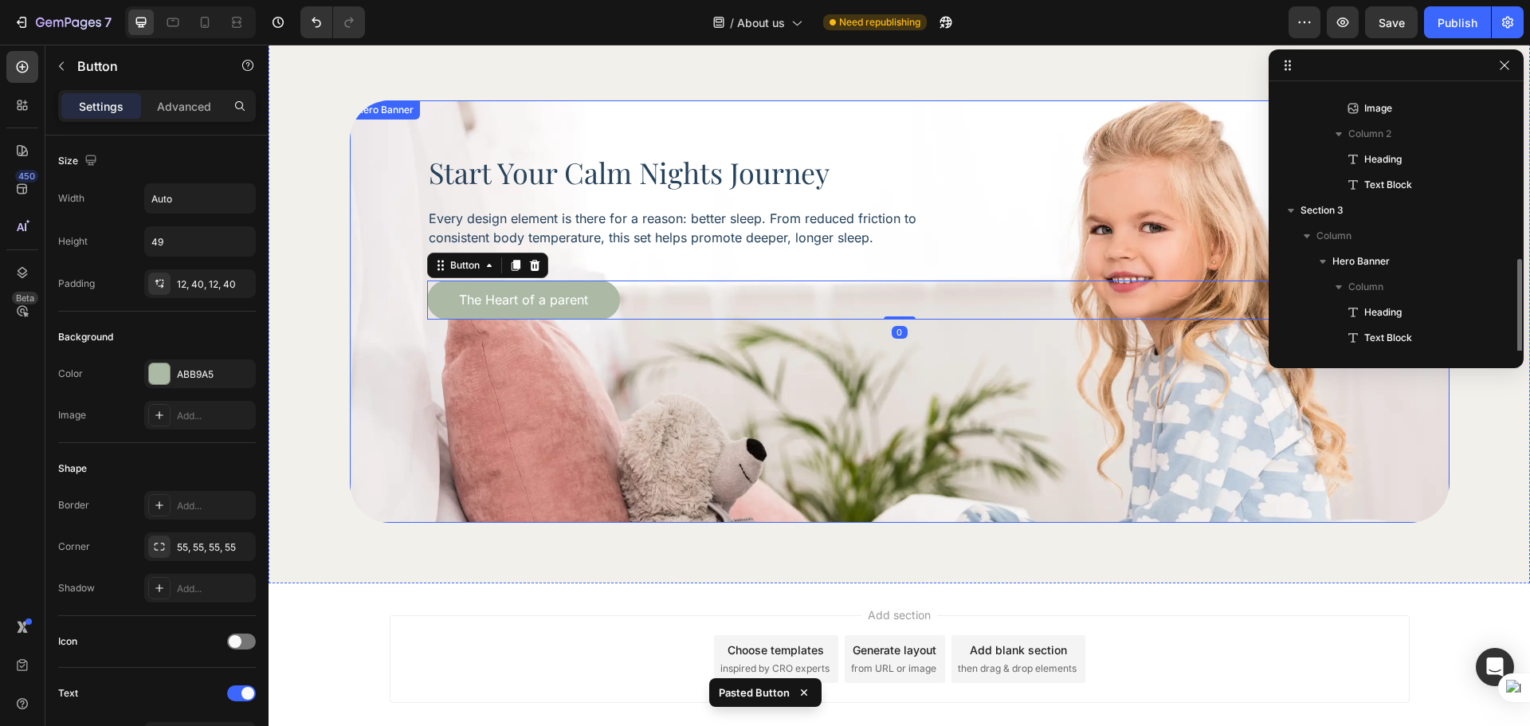
scroll to position [324, 0]
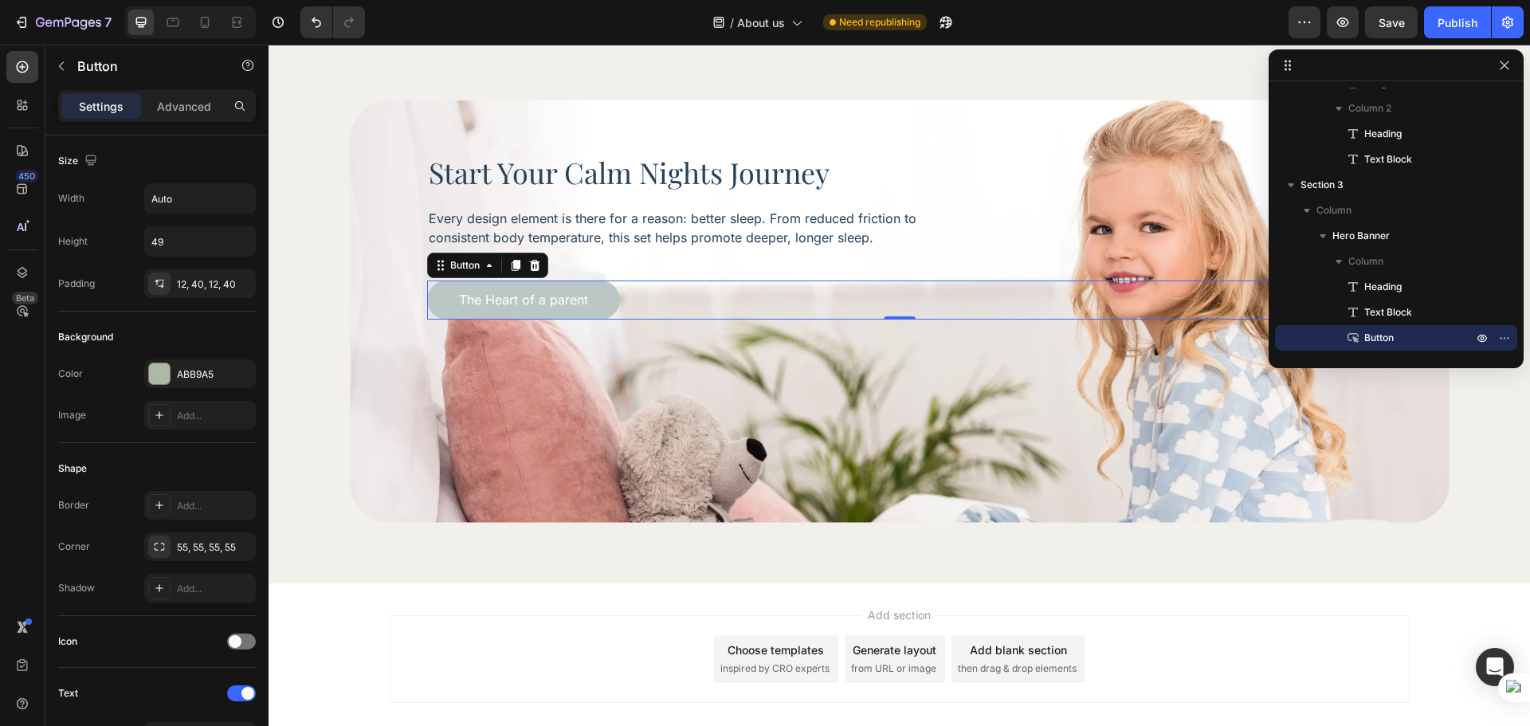
click at [549, 290] on button "The Heart of a parent" at bounding box center [523, 300] width 193 height 39
click at [544, 308] on button "The Heart of a parent" at bounding box center [523, 300] width 193 height 39
click at [546, 302] on p "The Heart of a parent" at bounding box center [523, 300] width 129 height 15
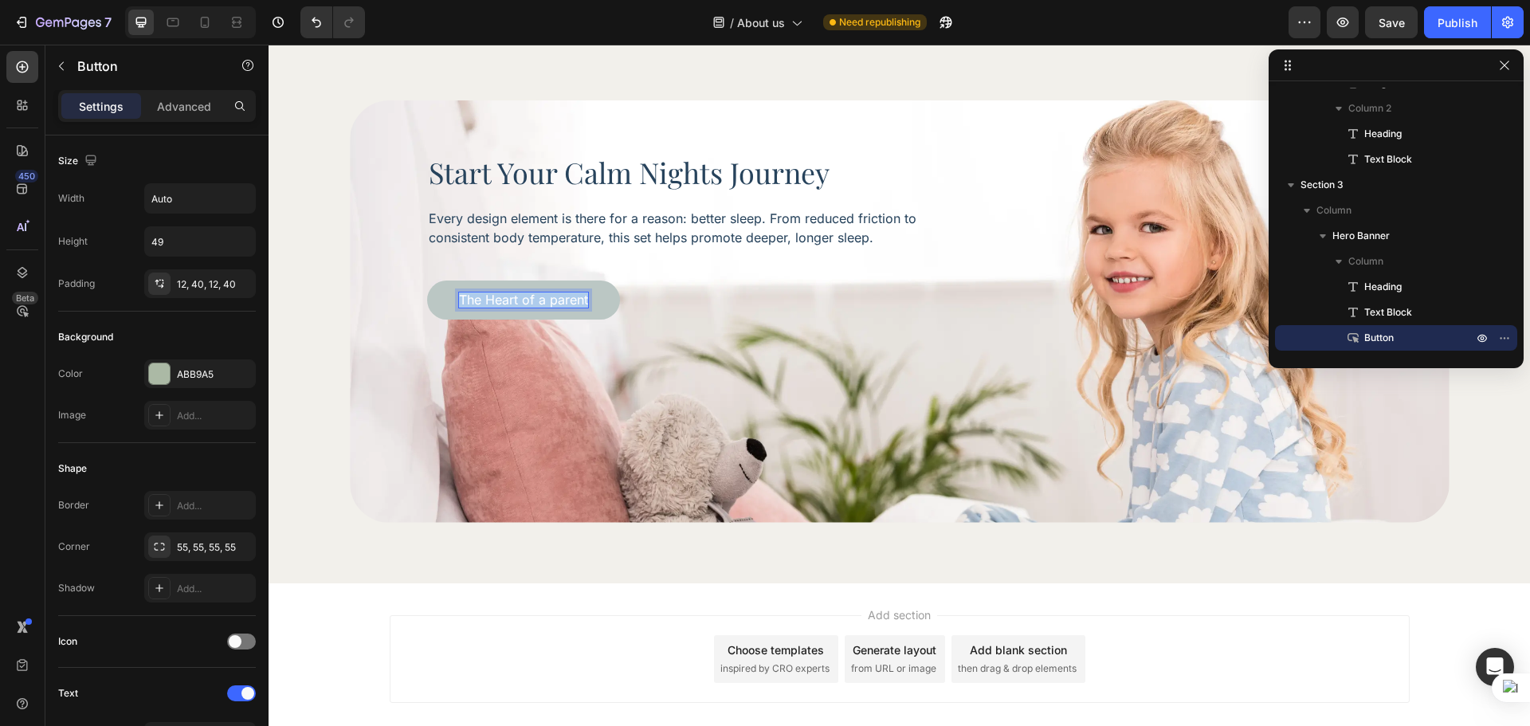
click at [546, 302] on p "The Heart of a parent" at bounding box center [523, 300] width 129 height 15
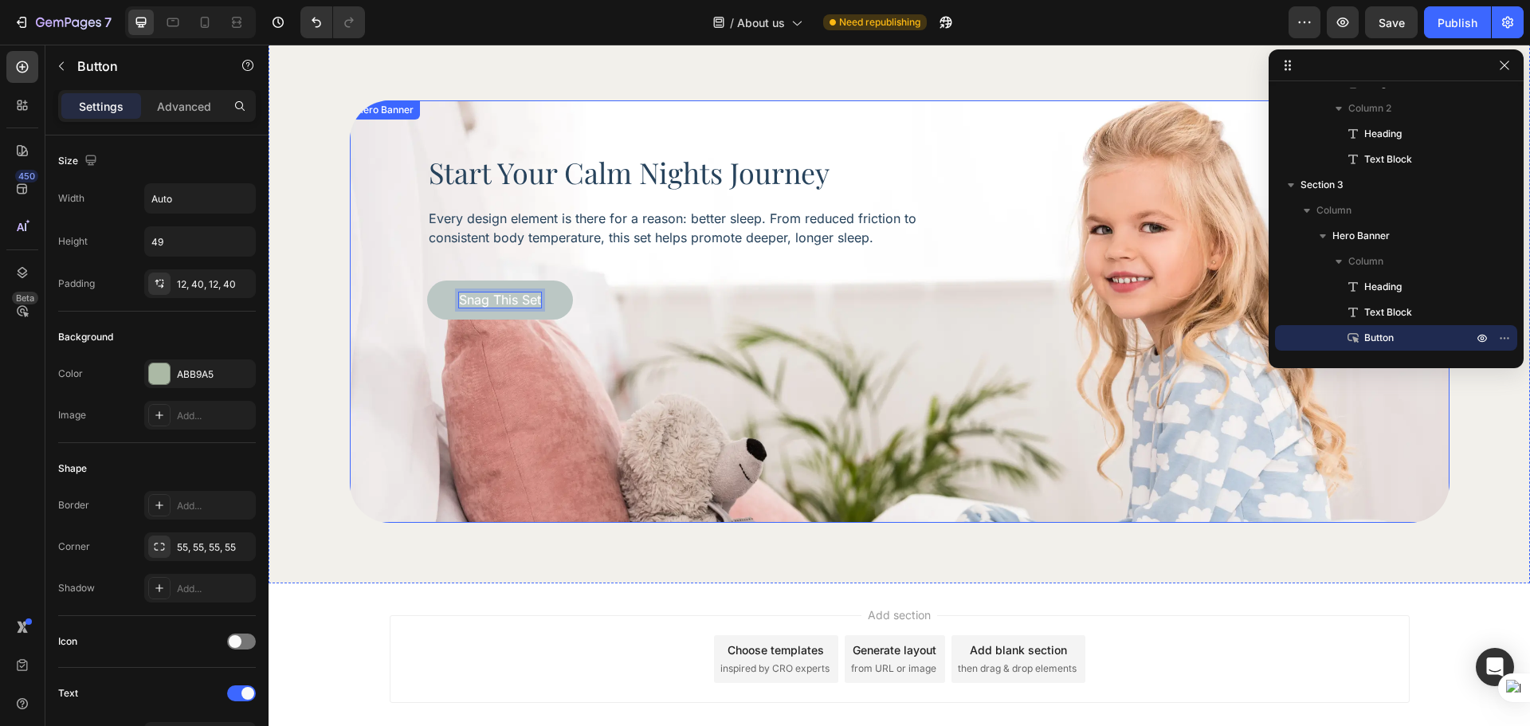
click at [515, 454] on div "Background Image" at bounding box center [900, 311] width 1100 height 422
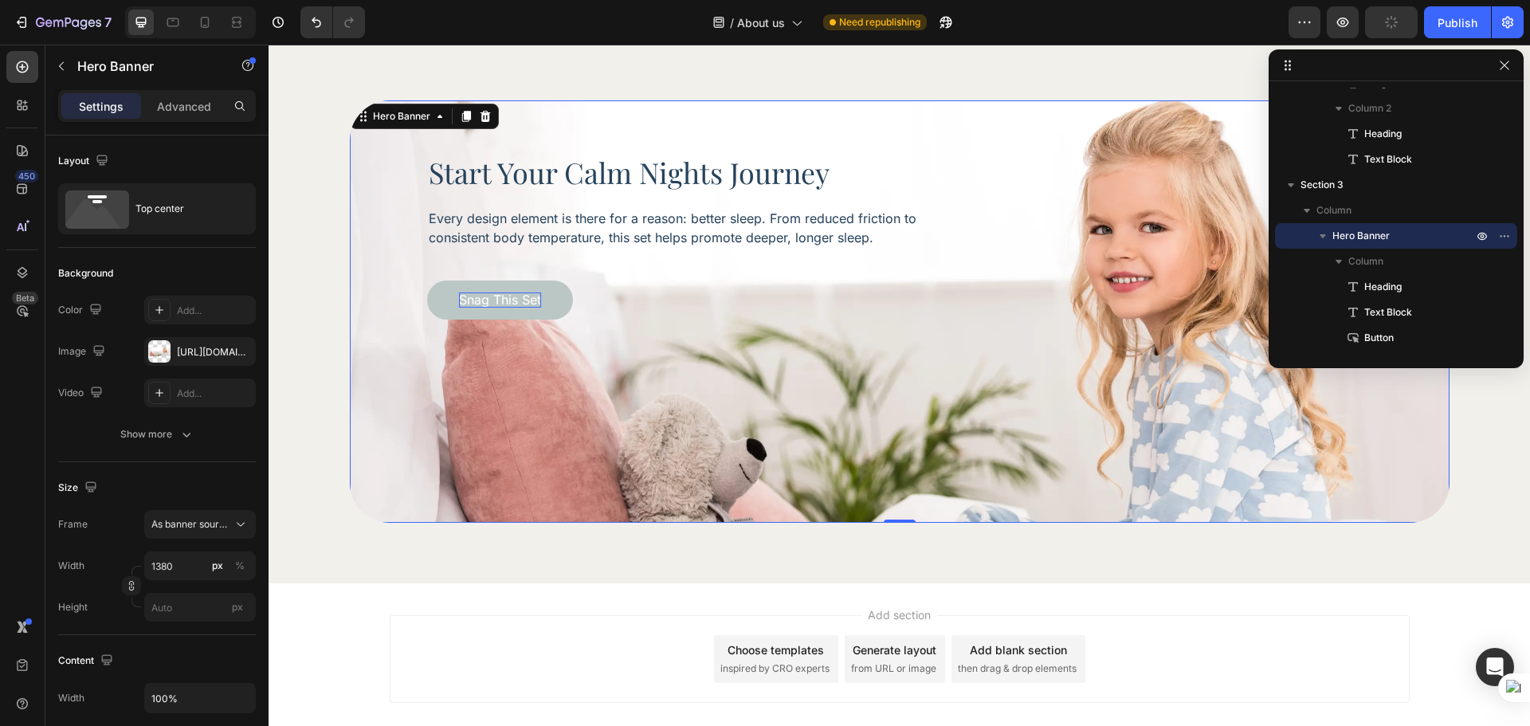
click at [203, 37] on div at bounding box center [190, 22] width 131 height 32
click at [202, 22] on icon at bounding box center [205, 22] width 9 height 11
type input "100"
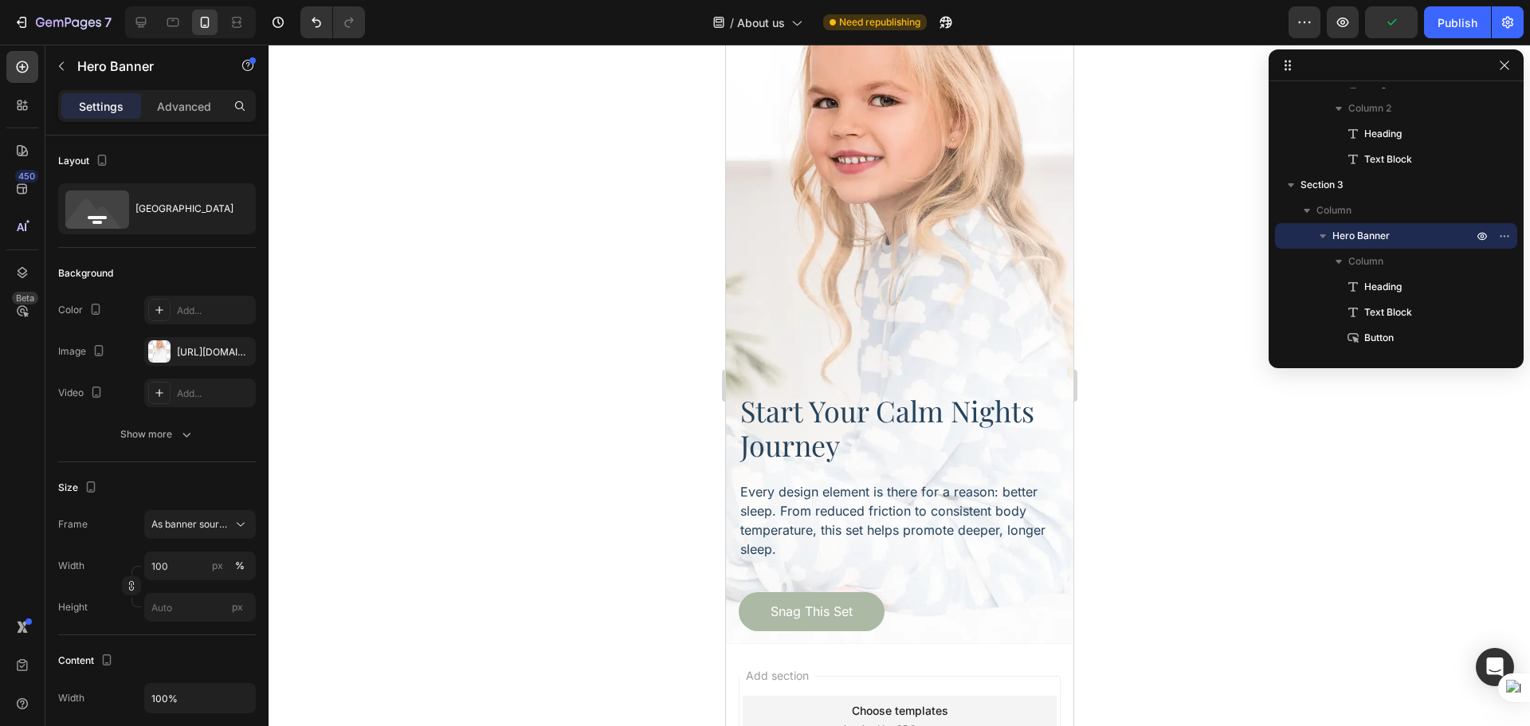
scroll to position [2155, 0]
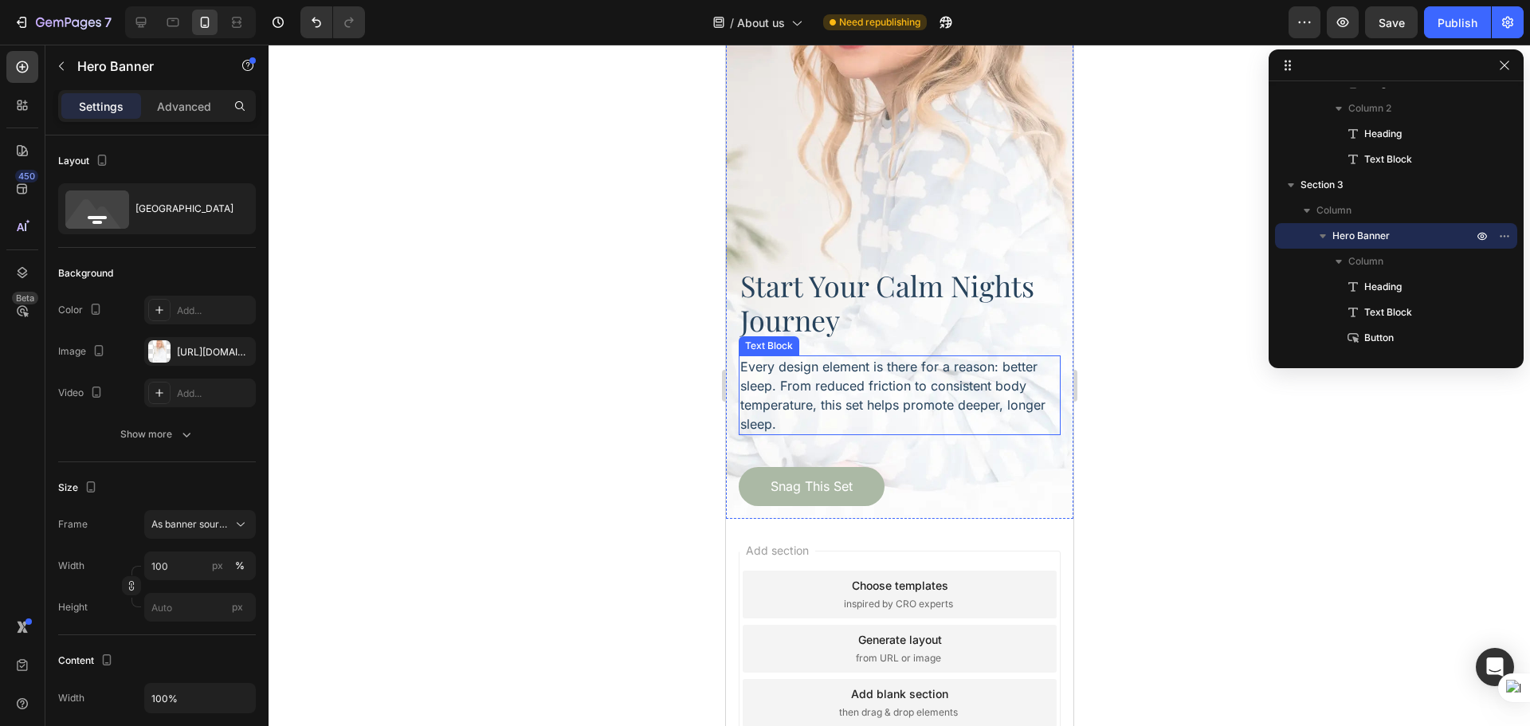
click at [883, 385] on p "Every design element is there for a reason: better sleep. From reduced friction…" at bounding box center [899, 395] width 319 height 77
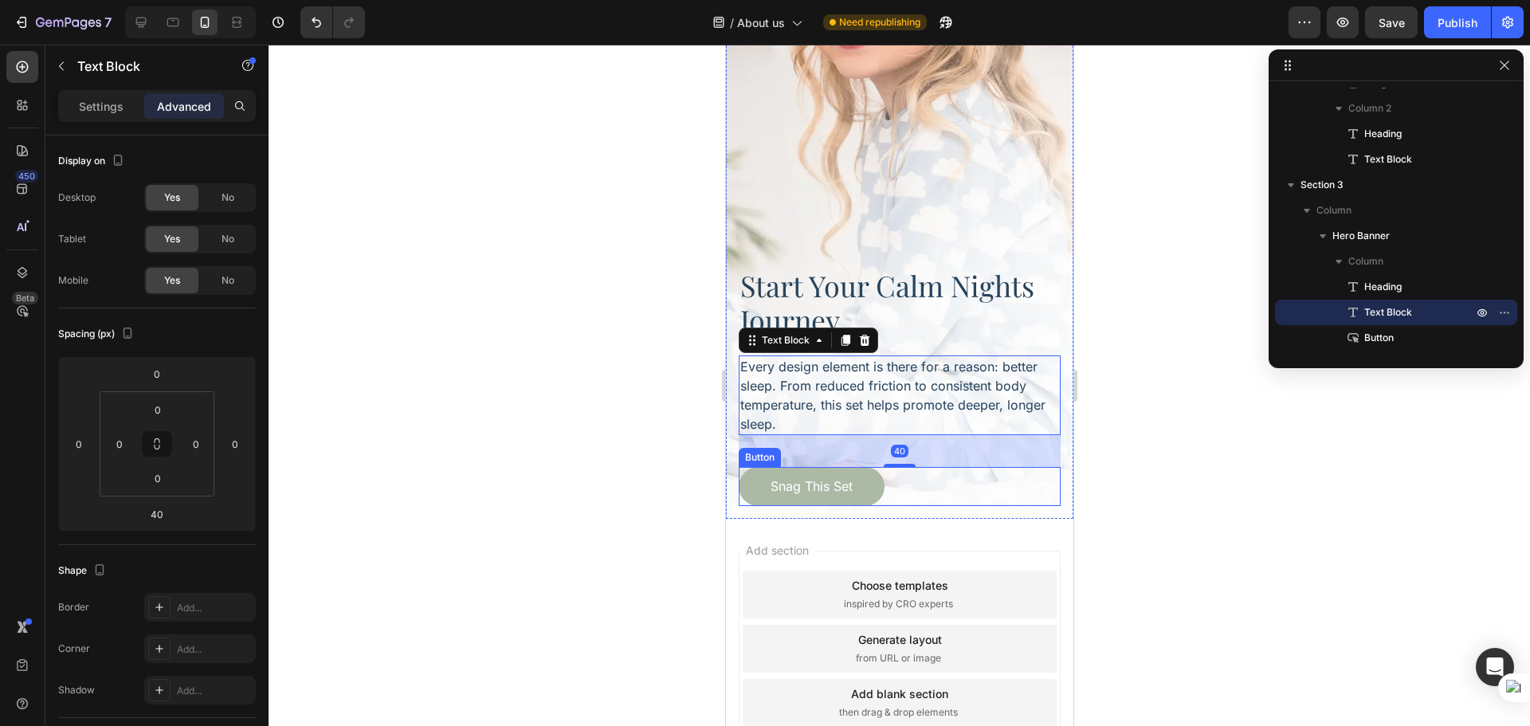
click at [913, 467] on div "Snag This Set Button" at bounding box center [899, 486] width 322 height 39
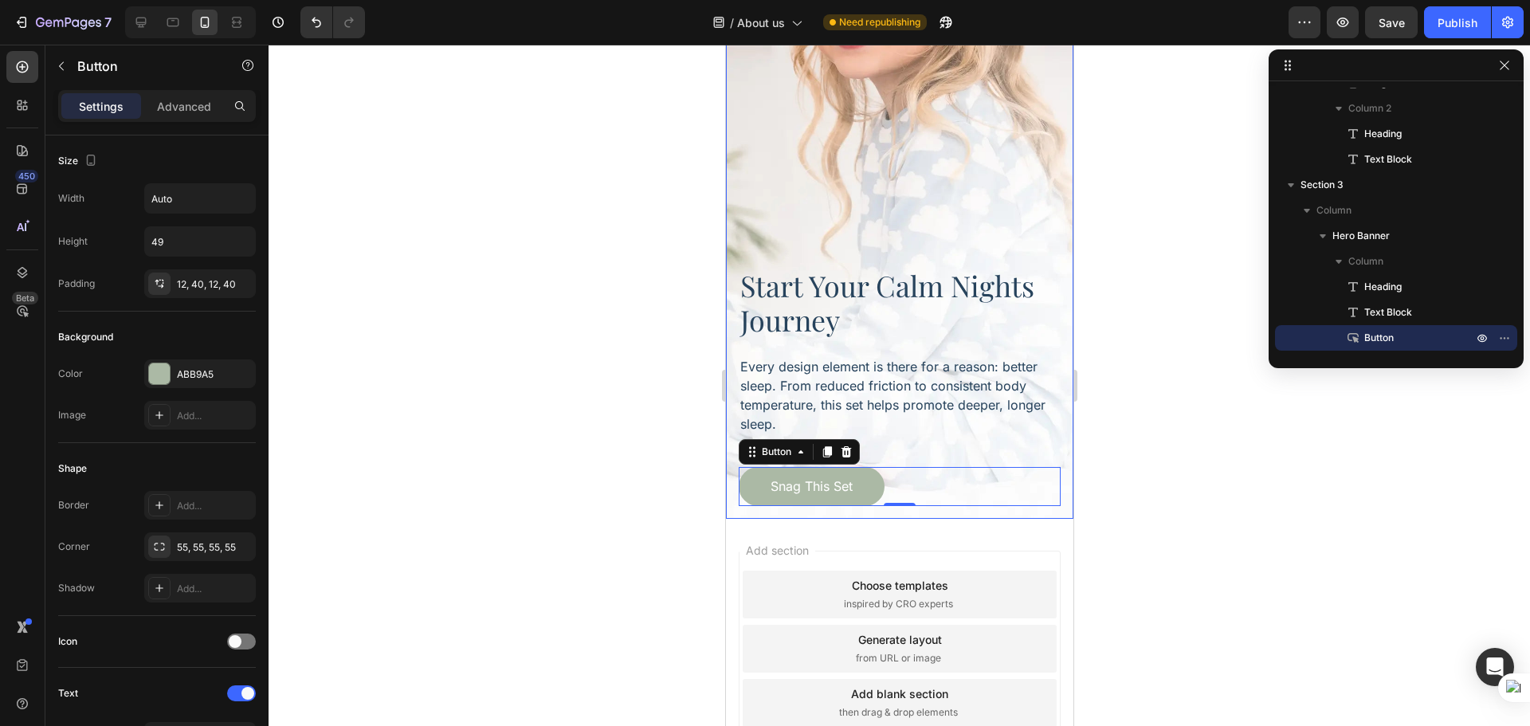
click at [729, 450] on div "start your calm nights journey Heading Every design element is there for a reas…" at bounding box center [899, 386] width 348 height 264
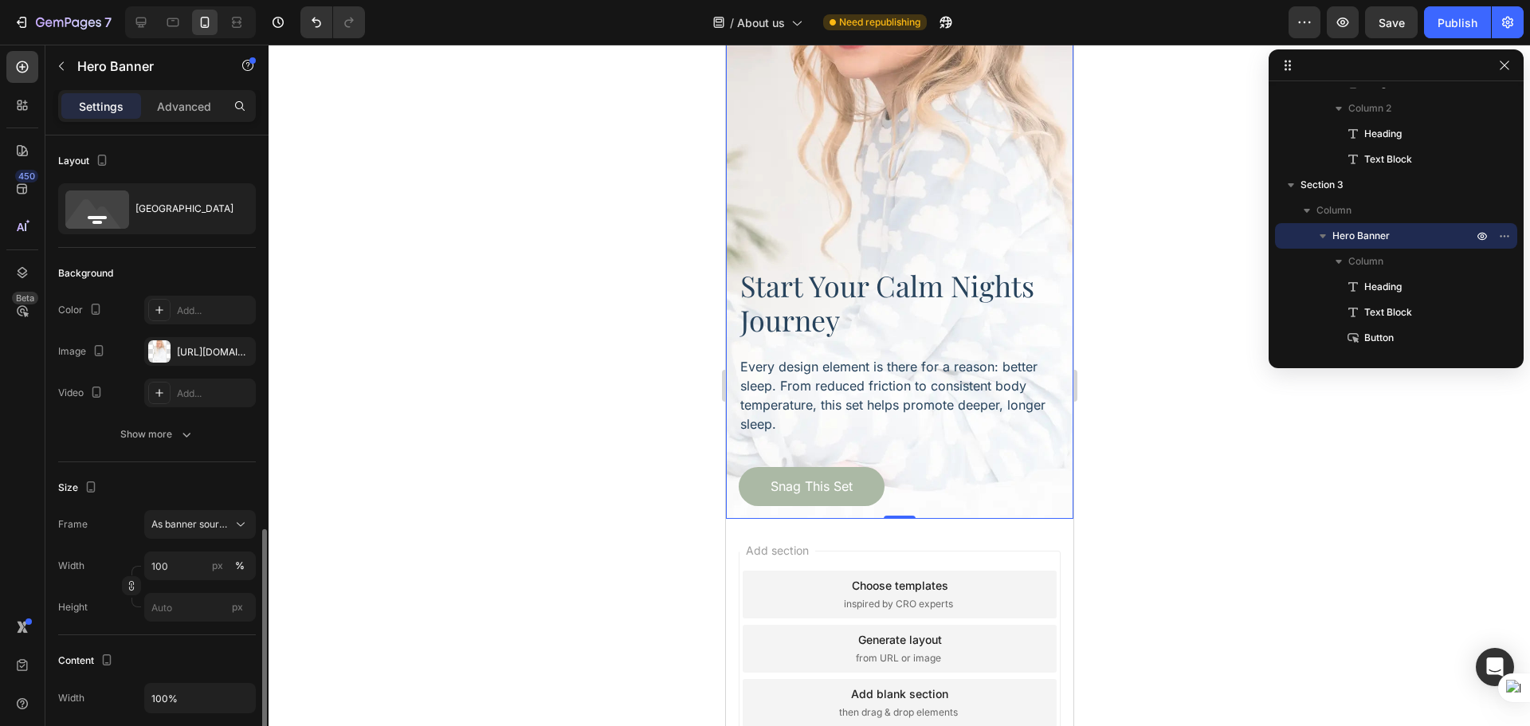
scroll to position [399, 0]
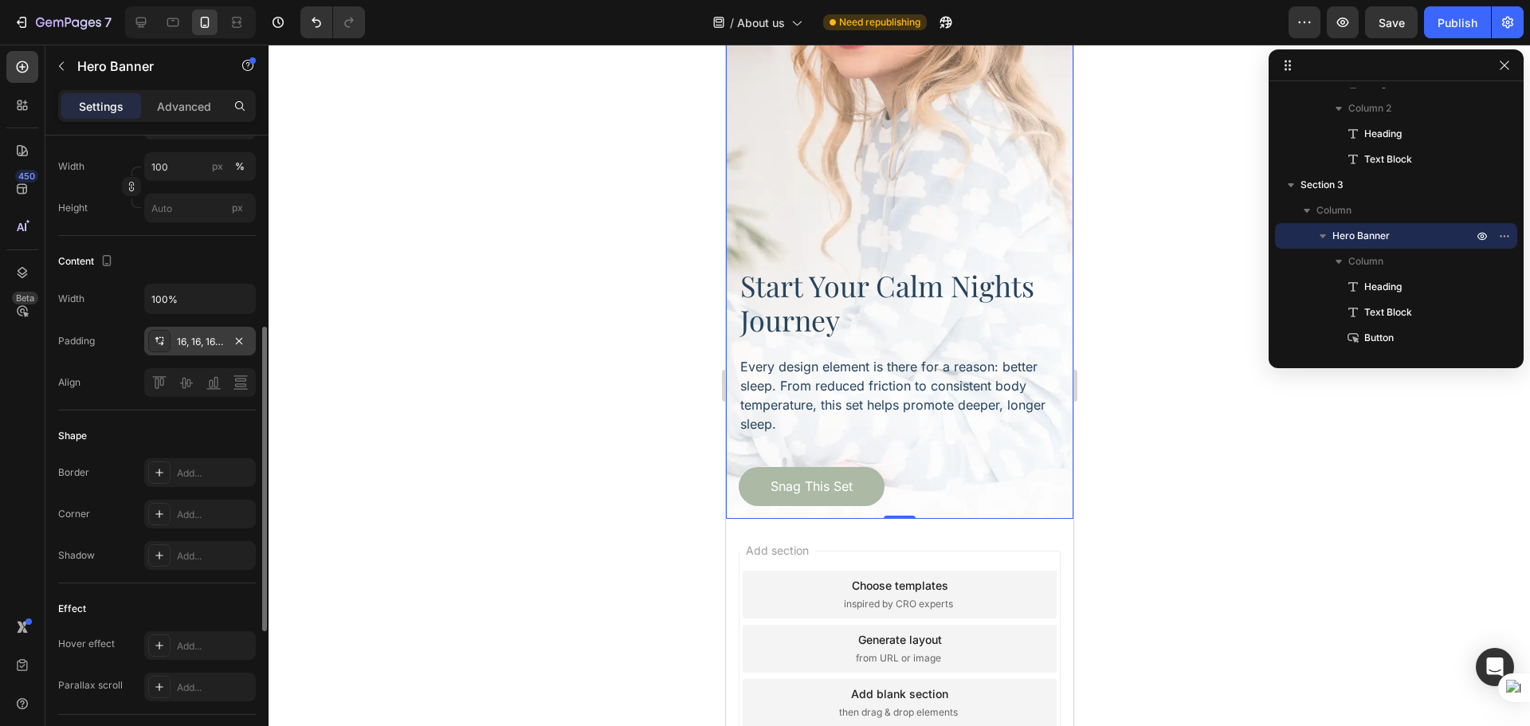
click at [195, 348] on div "16, 16, 16, 16" at bounding box center [200, 342] width 46 height 14
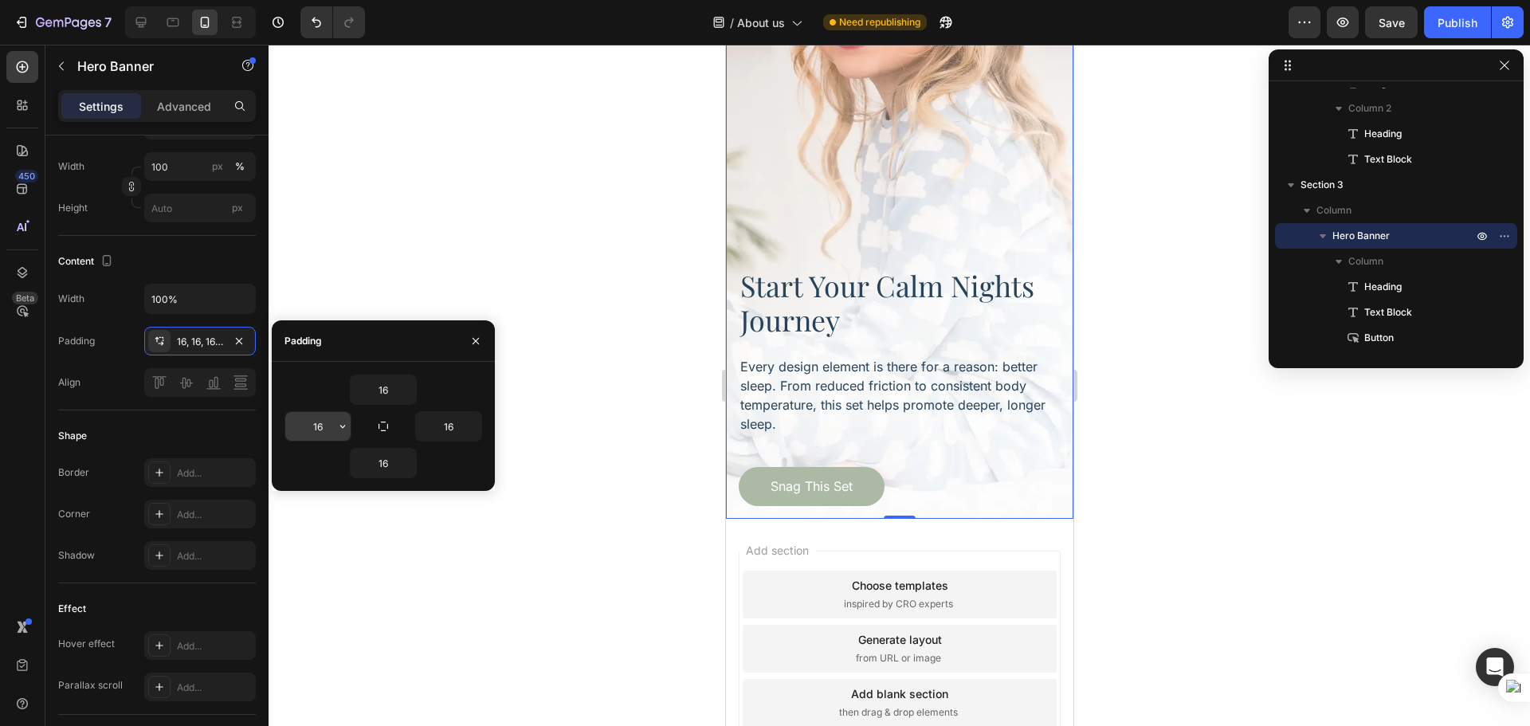
click at [322, 438] on input "16" at bounding box center [317, 426] width 65 height 29
type input "28"
click at [439, 423] on input "16" at bounding box center [448, 426] width 65 height 29
type input "28"
click at [383, 465] on input "16" at bounding box center [383, 463] width 65 height 29
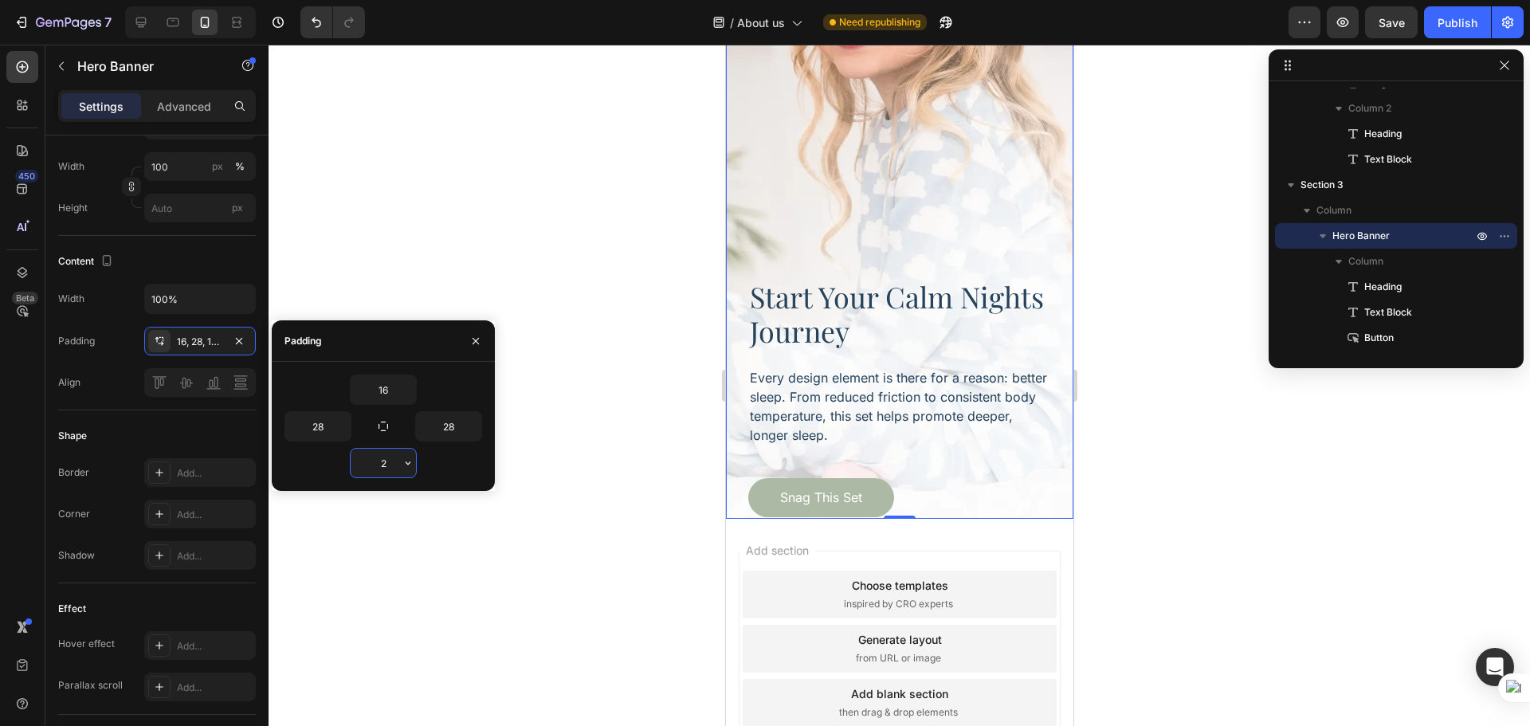
type input "20"
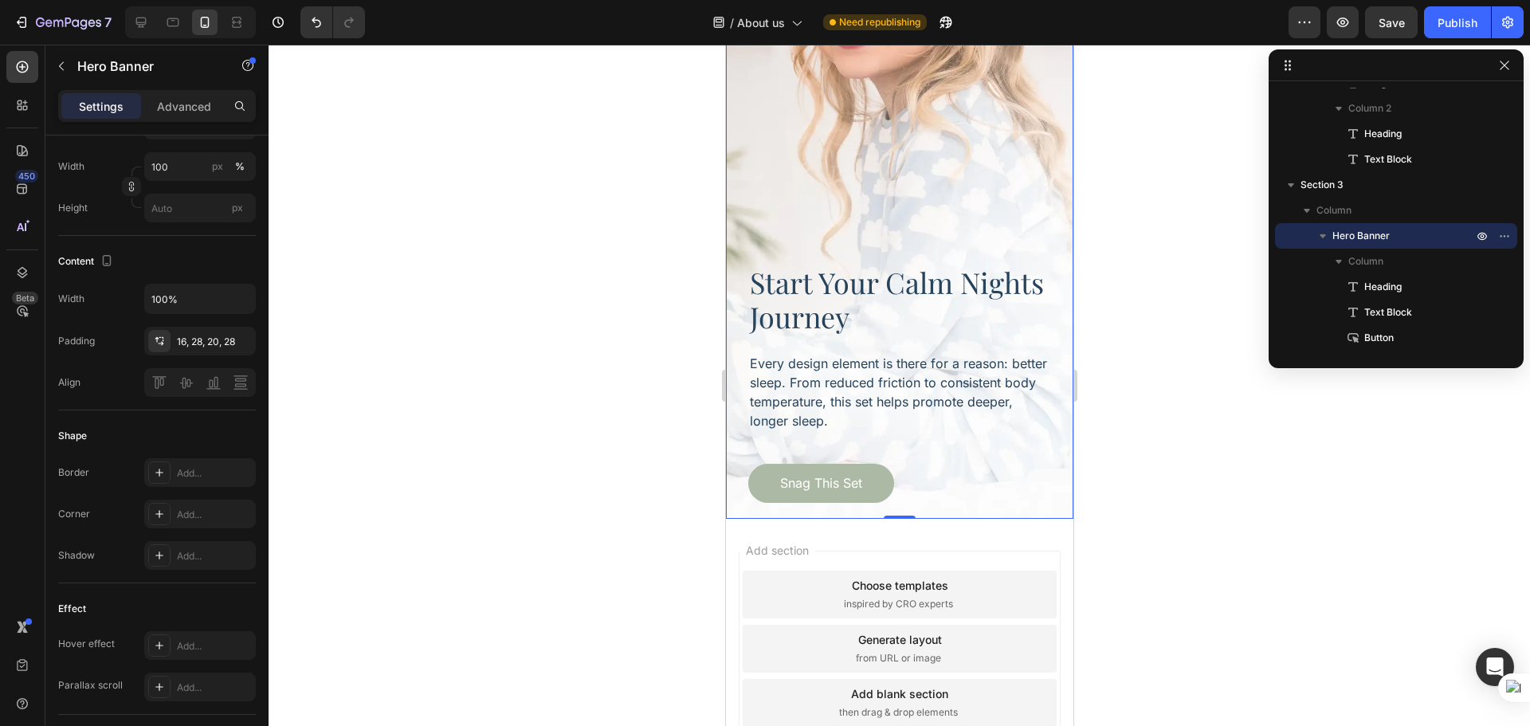
click at [1305, 552] on div at bounding box center [900, 385] width 1262 height 681
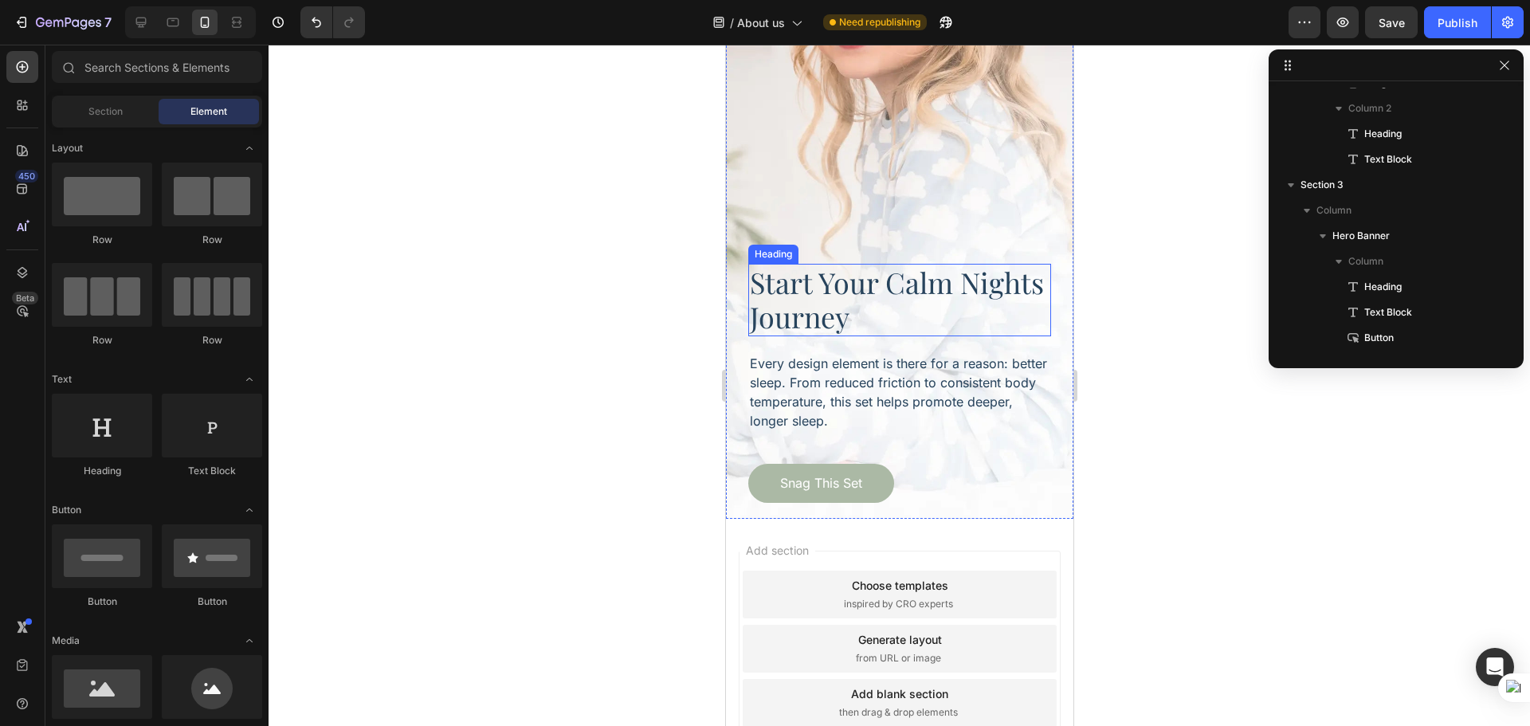
click at [886, 313] on h2 "start your calm nights journey" at bounding box center [899, 300] width 303 height 72
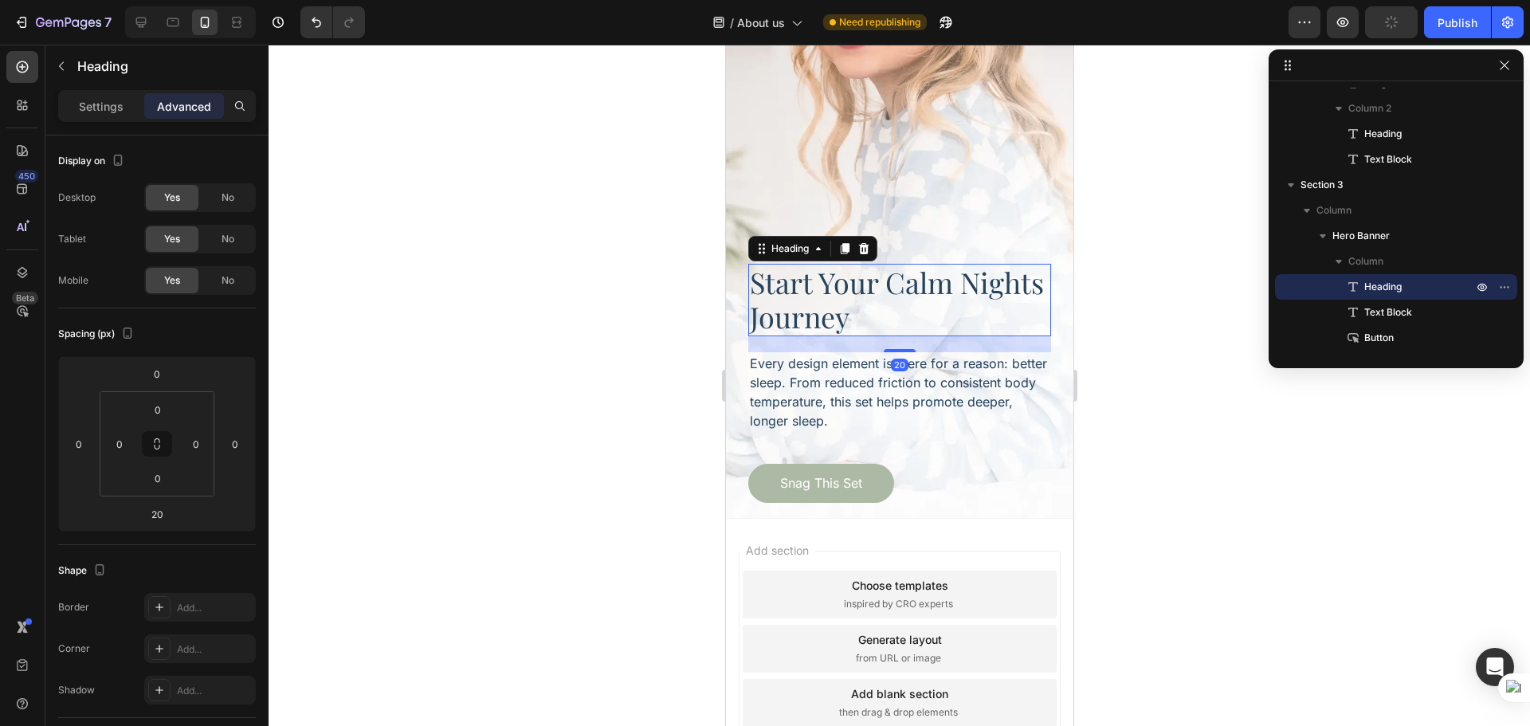
click at [109, 127] on div "Settings Advanced" at bounding box center [156, 112] width 223 height 45
click at [105, 108] on p "Settings" at bounding box center [101, 106] width 45 height 17
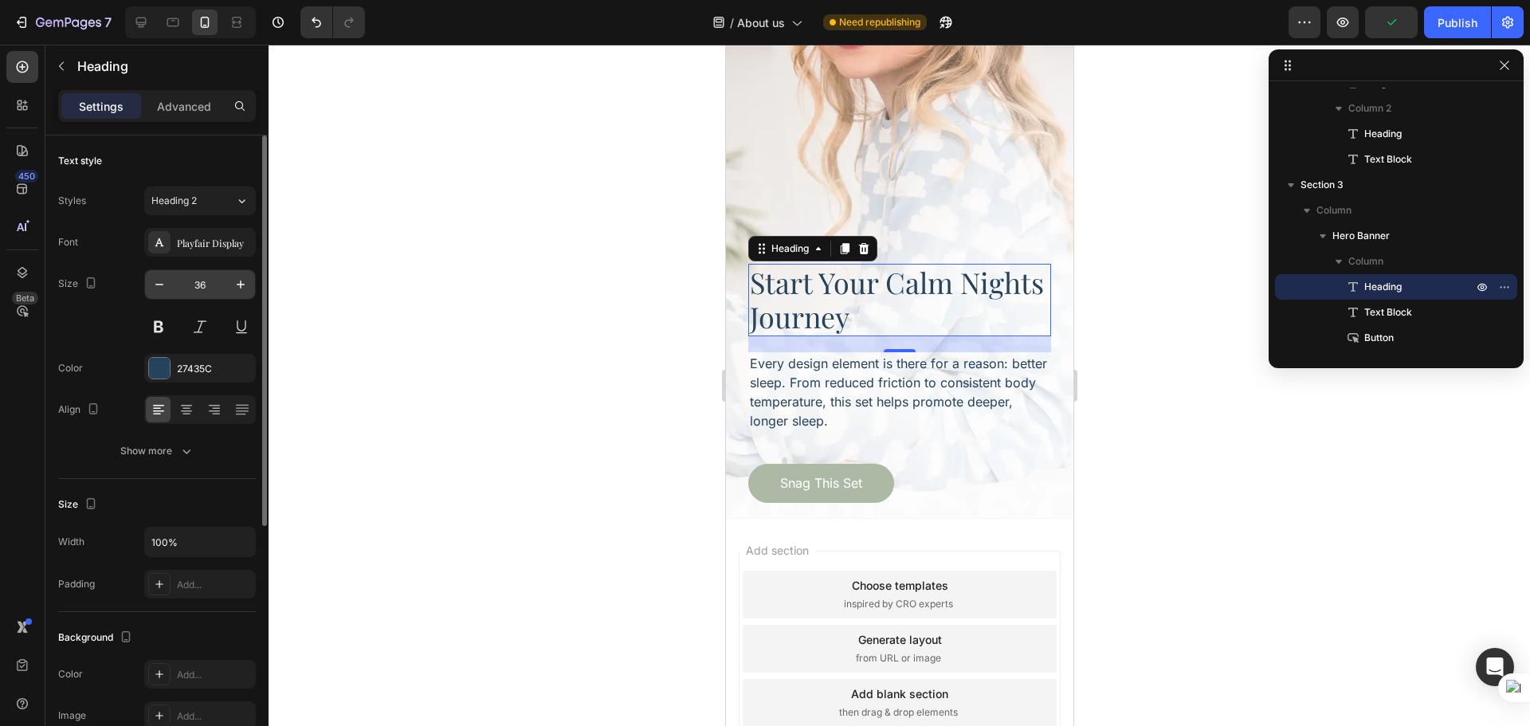
click at [188, 285] on input "36" at bounding box center [200, 284] width 53 height 29
type input "24"
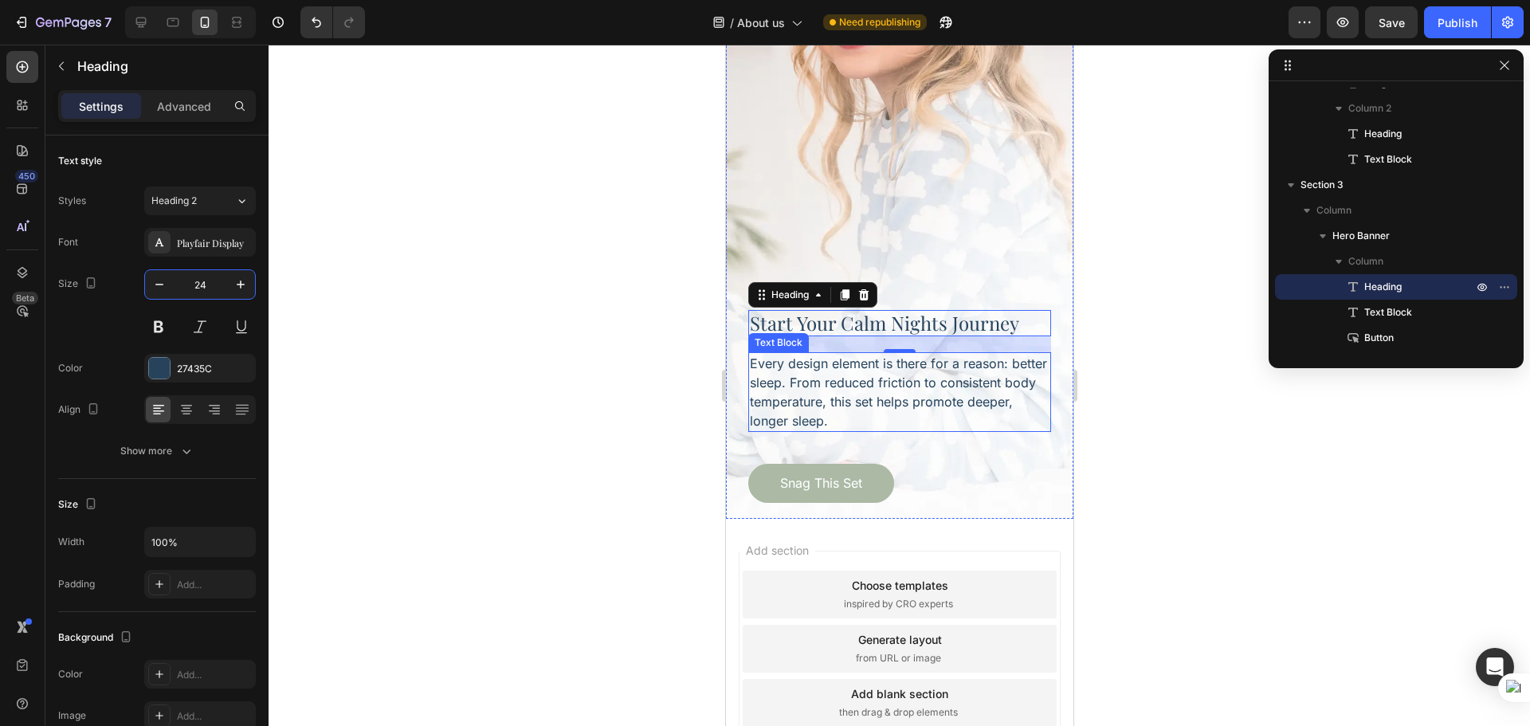
click at [875, 372] on p "Every design element is there for a reason: better sleep. From reduced friction…" at bounding box center [899, 392] width 300 height 77
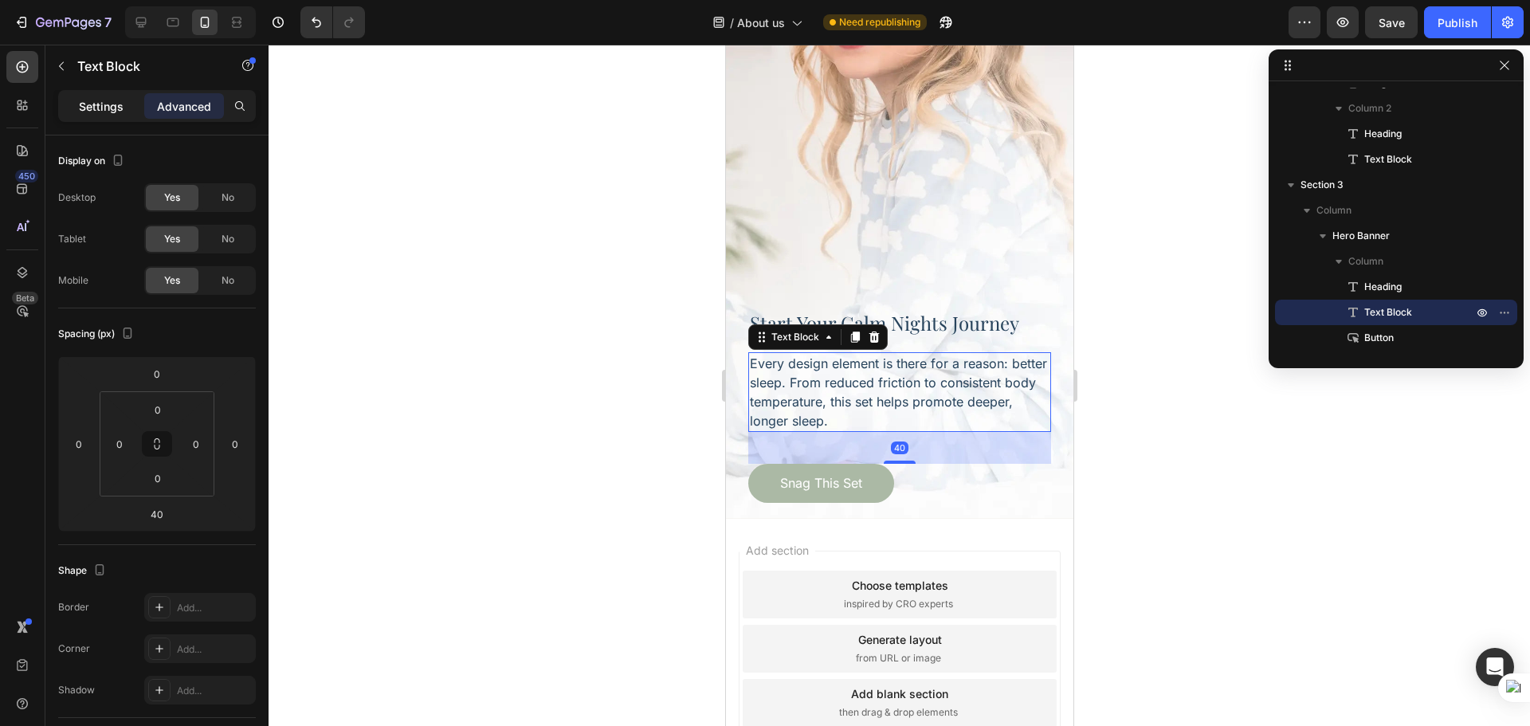
click at [102, 93] on div "Settings" at bounding box center [101, 106] width 80 height 26
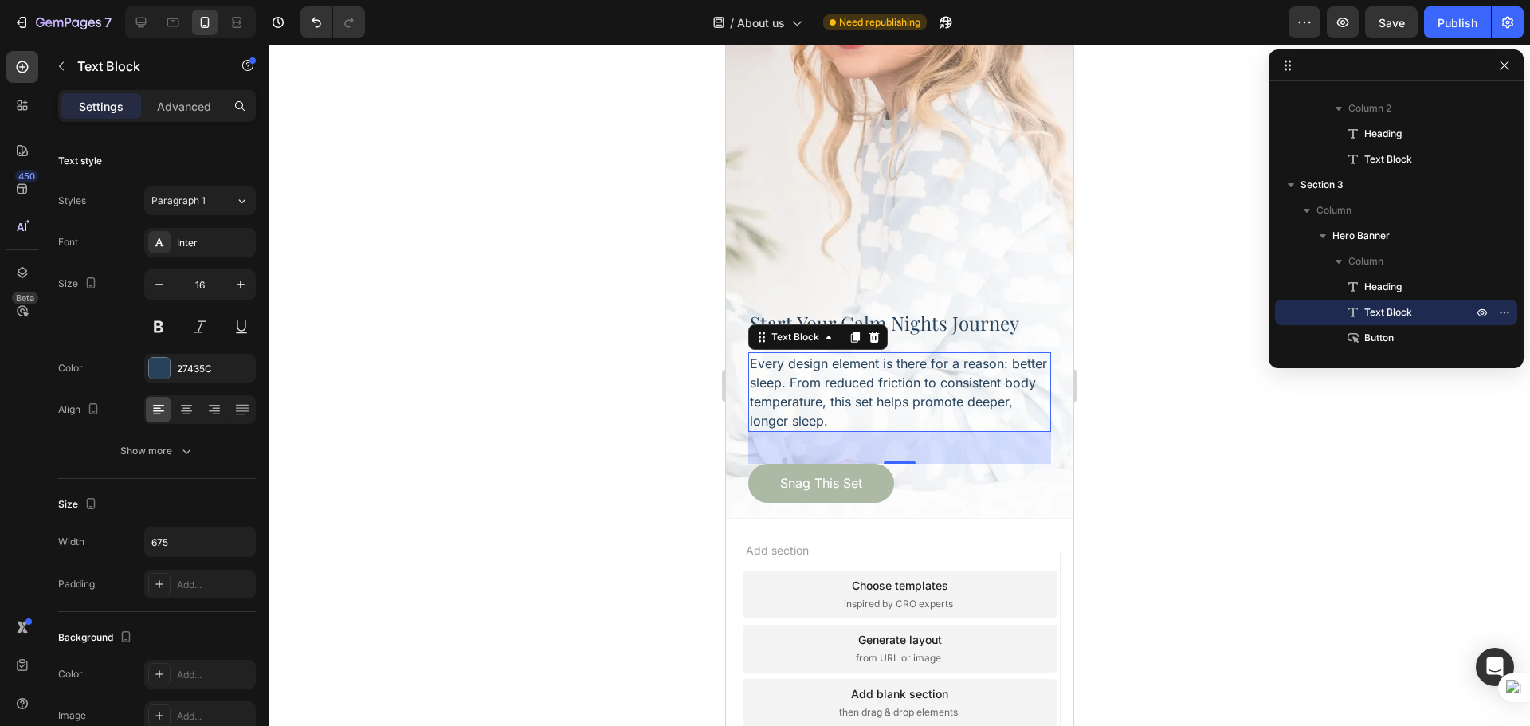
click at [1231, 442] on div at bounding box center [900, 385] width 1262 height 681
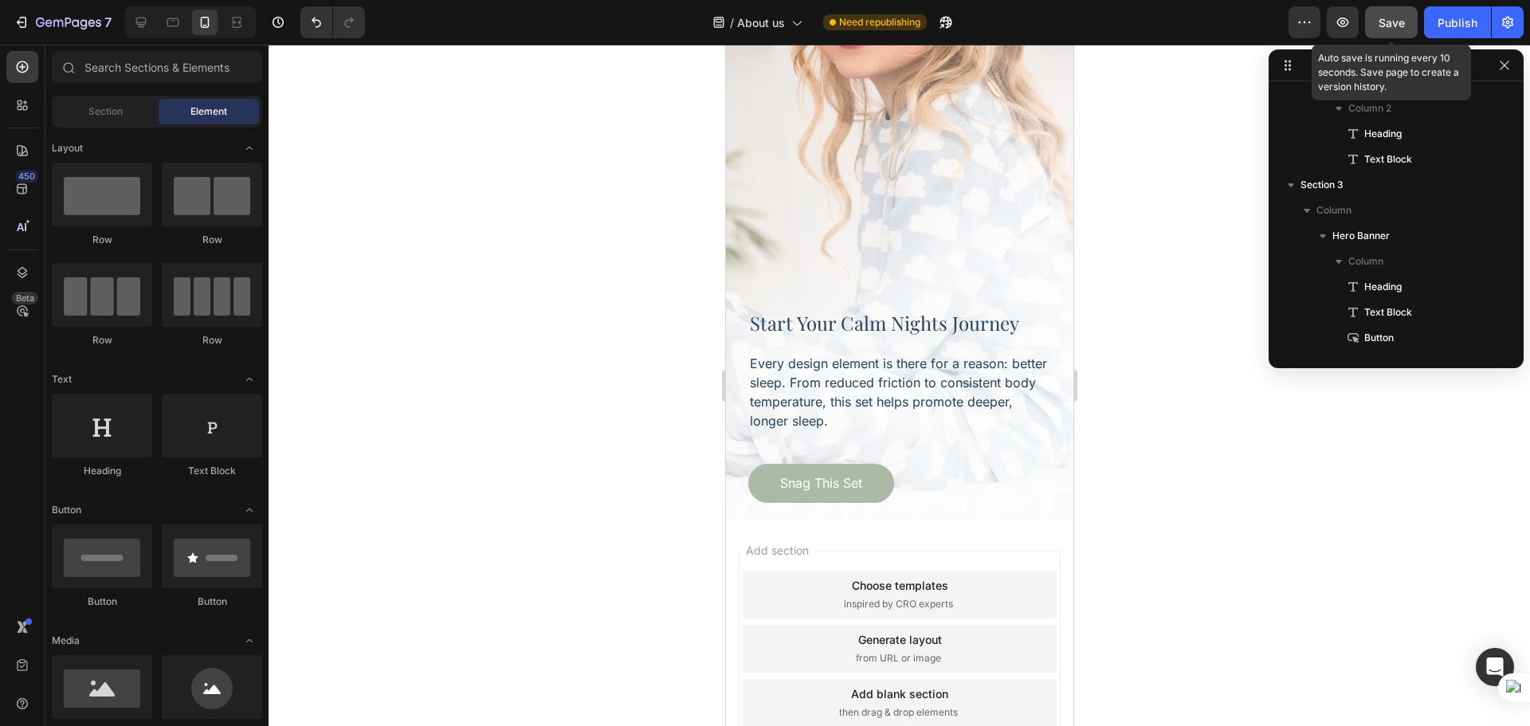
click at [1400, 36] on button "Save" at bounding box center [1391, 22] width 53 height 32
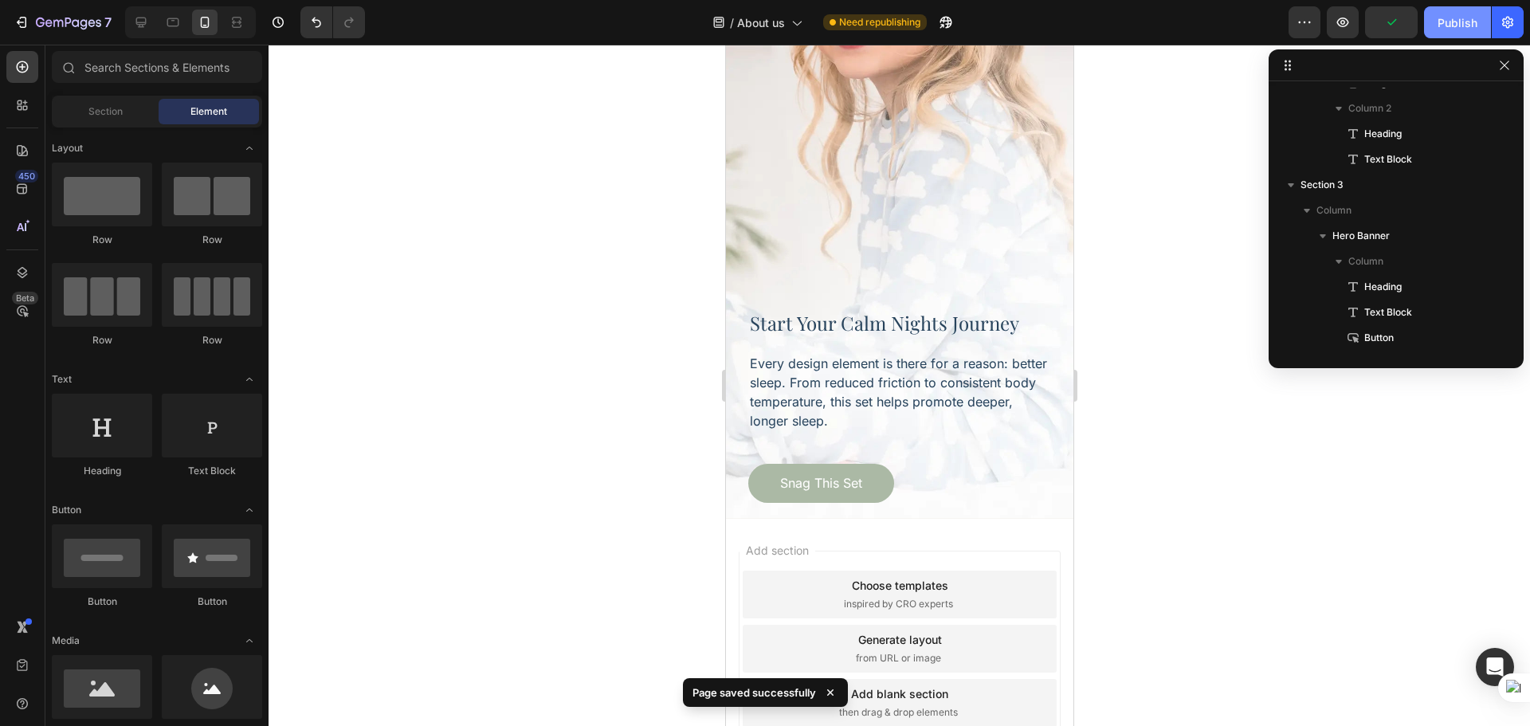
click at [1445, 23] on div "Publish" at bounding box center [1458, 22] width 40 height 17
click at [144, 17] on icon at bounding box center [141, 22] width 16 height 16
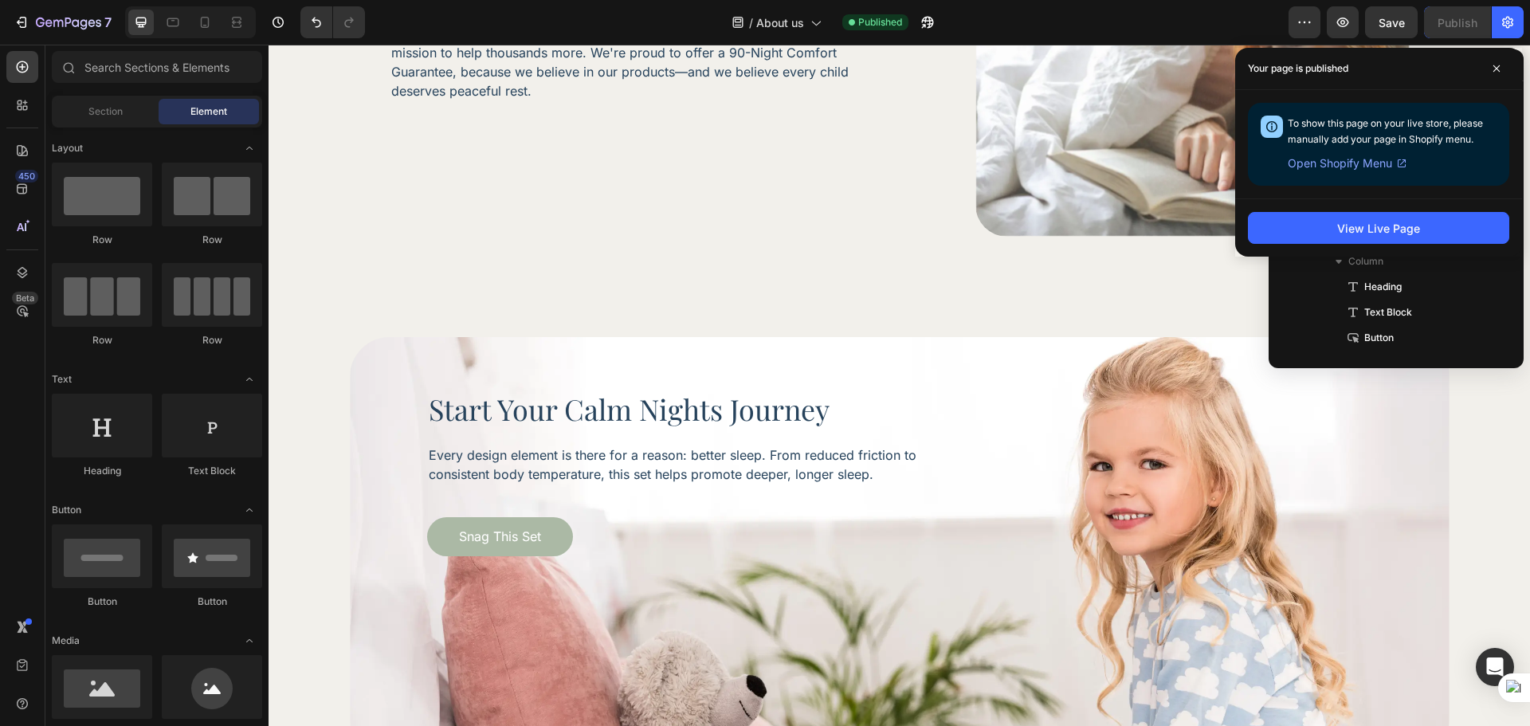
scroll to position [1329, 0]
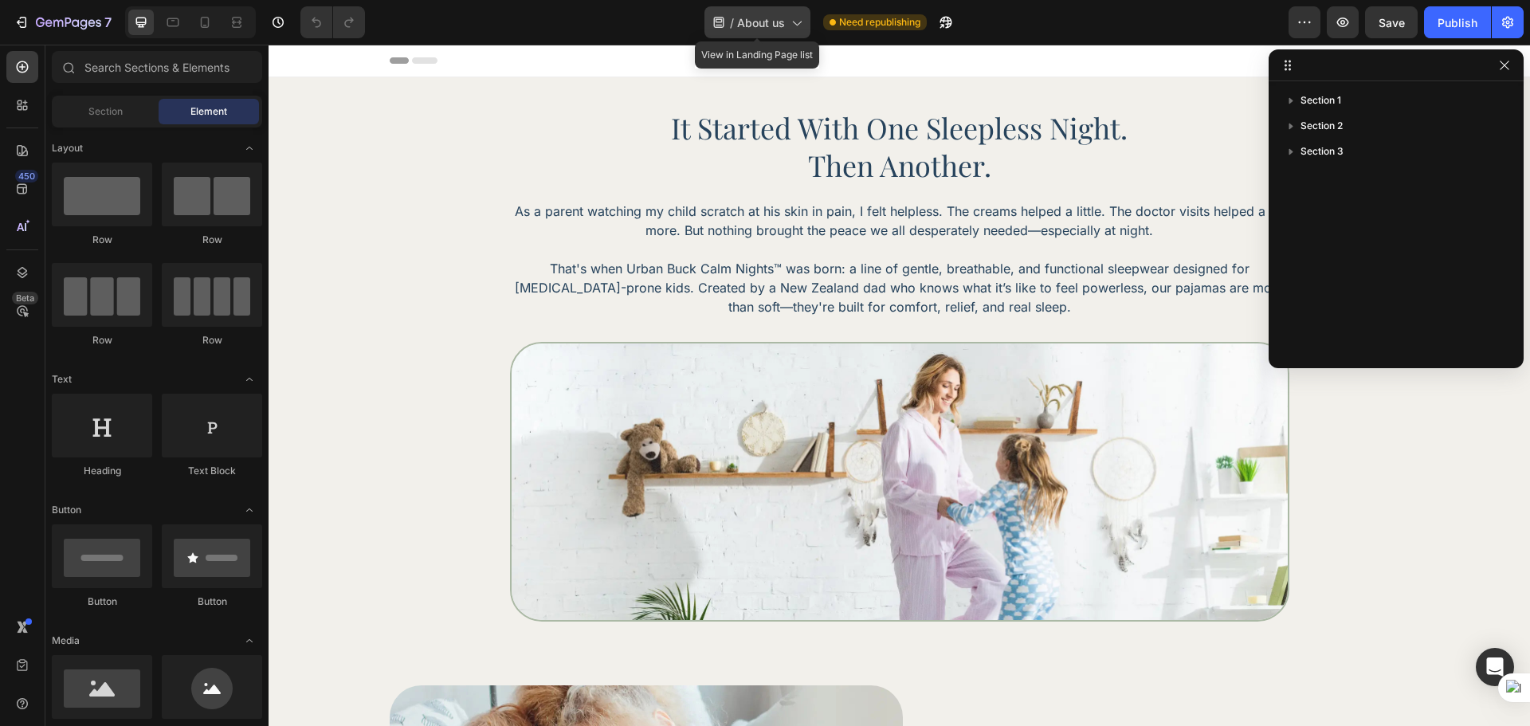
click at [756, 27] on span "About us" at bounding box center [761, 22] width 48 height 17
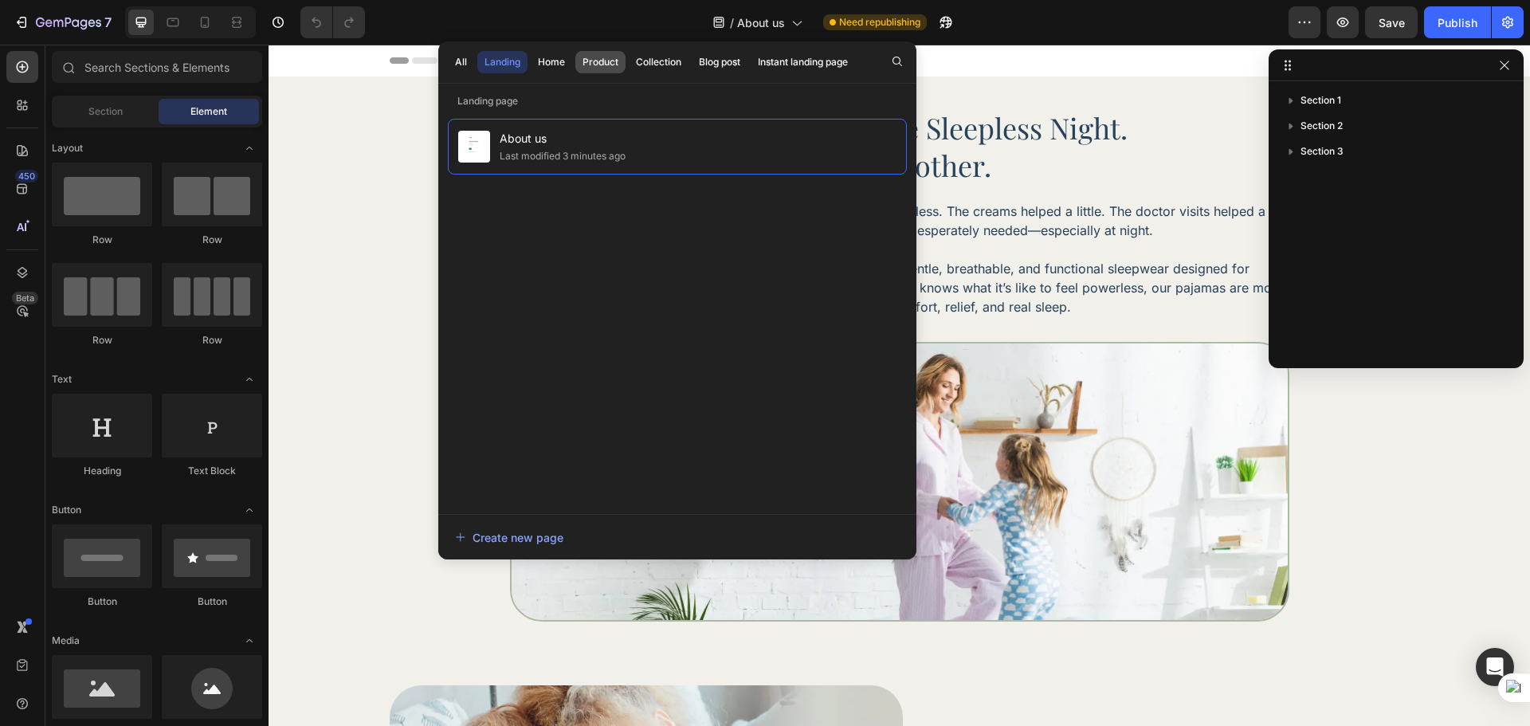
click at [605, 67] on div "Product" at bounding box center [601, 62] width 36 height 14
click at [594, 65] on div "Product" at bounding box center [601, 62] width 36 height 14
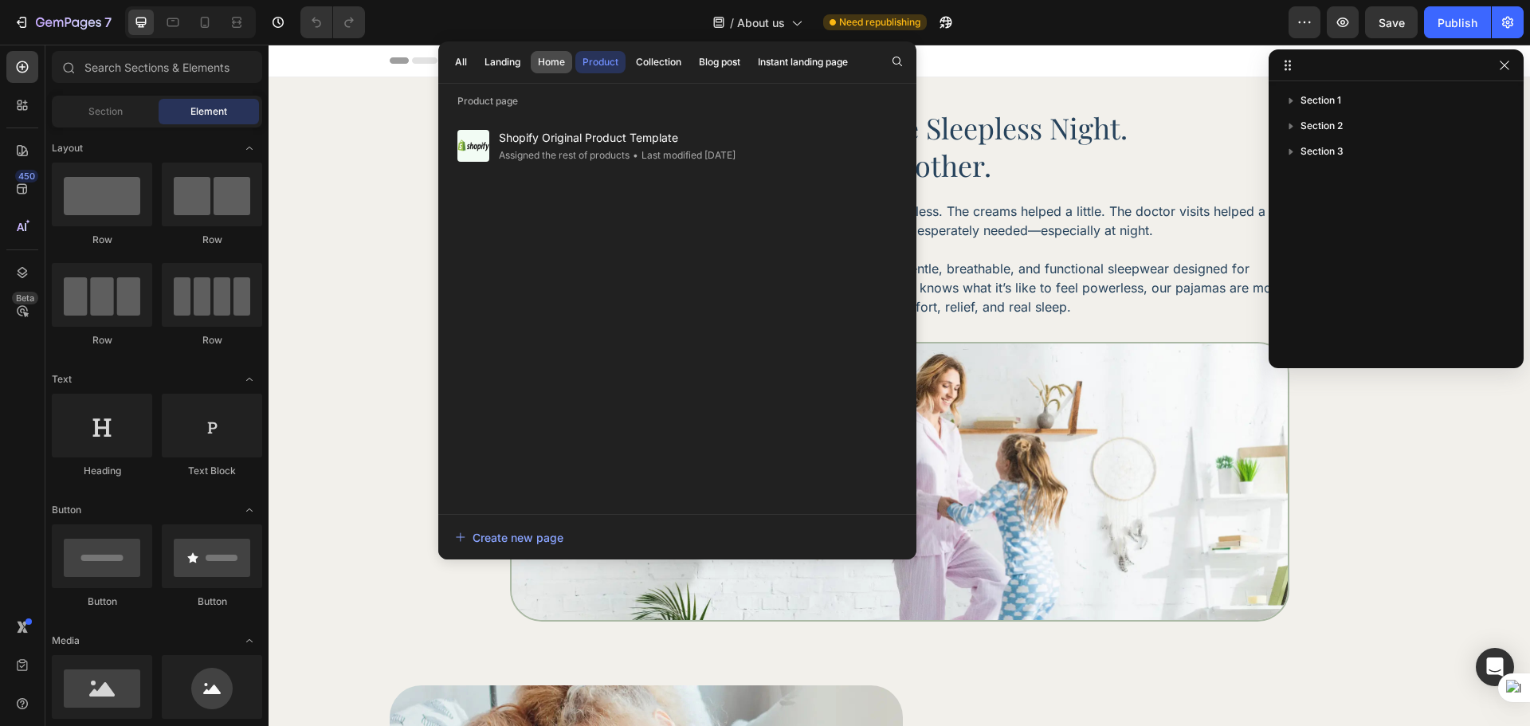
click at [568, 59] on button "Home" at bounding box center [551, 62] width 41 height 22
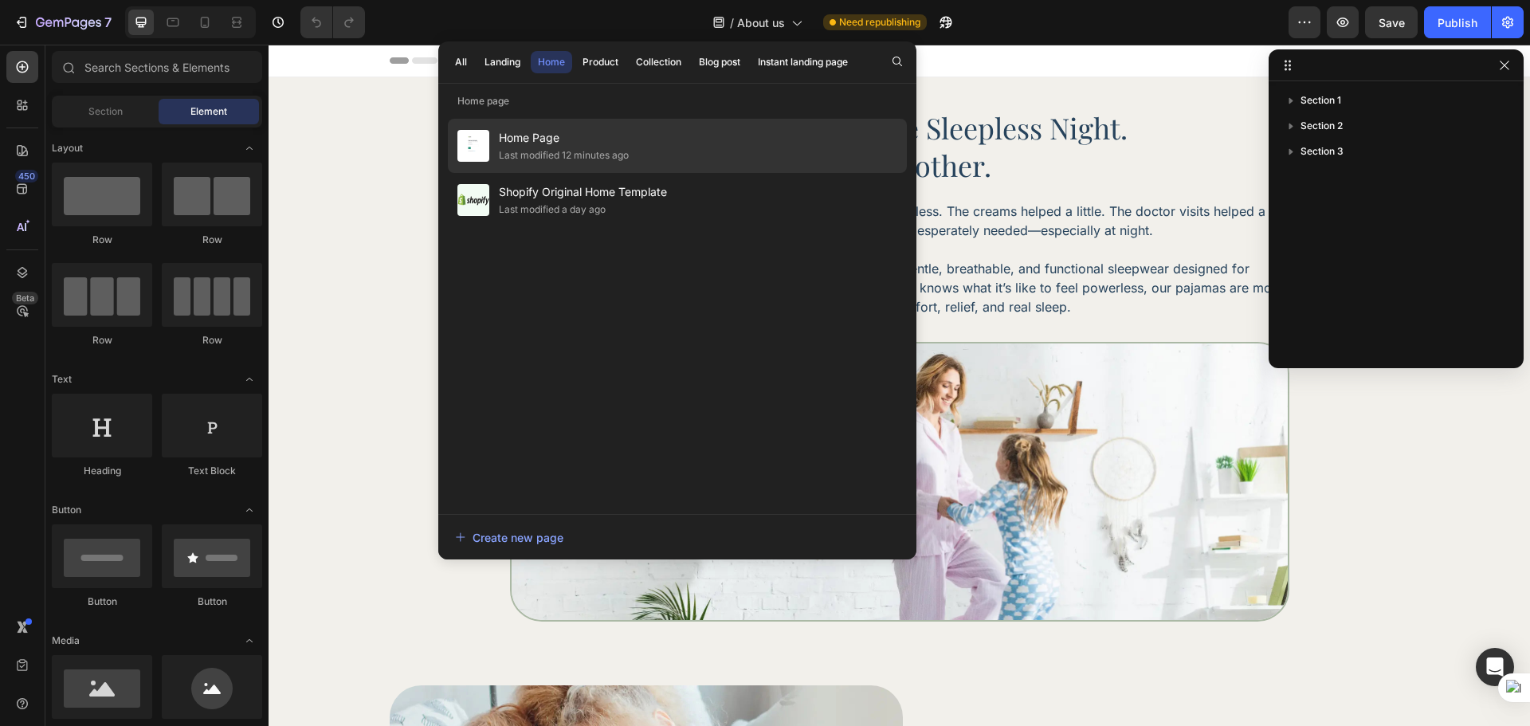
click at [655, 173] on div "Home Page Last modified 12 minutes ago" at bounding box center [677, 200] width 459 height 54
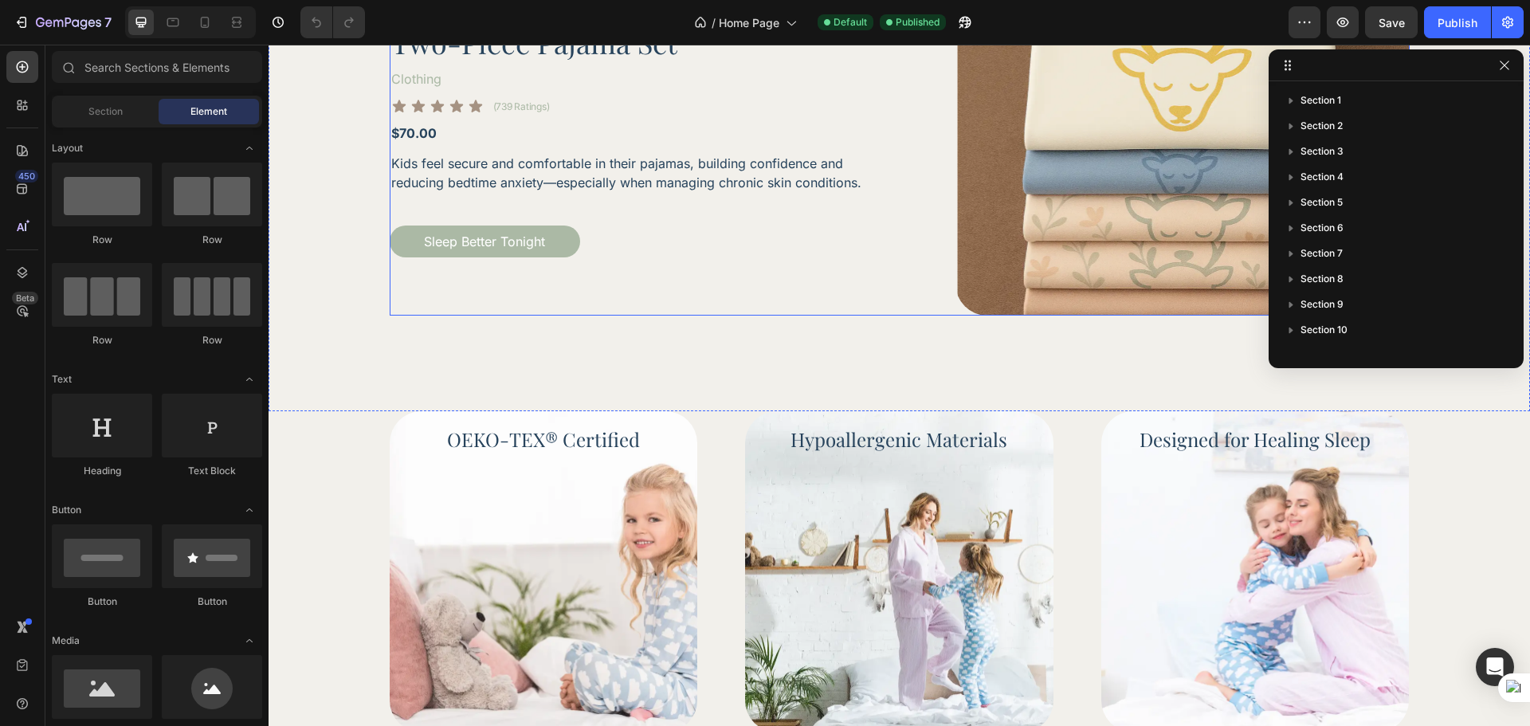
scroll to position [930, 0]
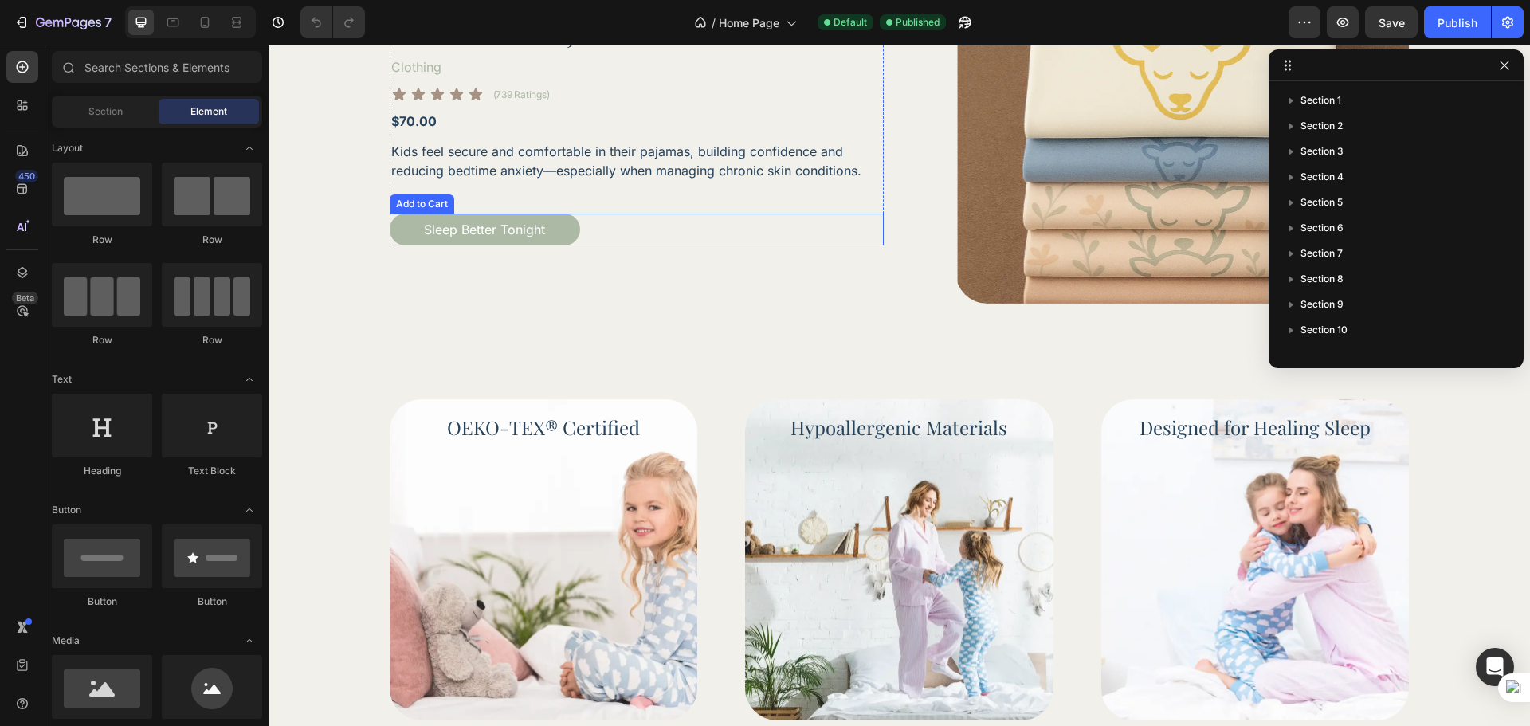
click at [588, 234] on div "Sleep Better Tonight Add to Cart" at bounding box center [637, 230] width 494 height 32
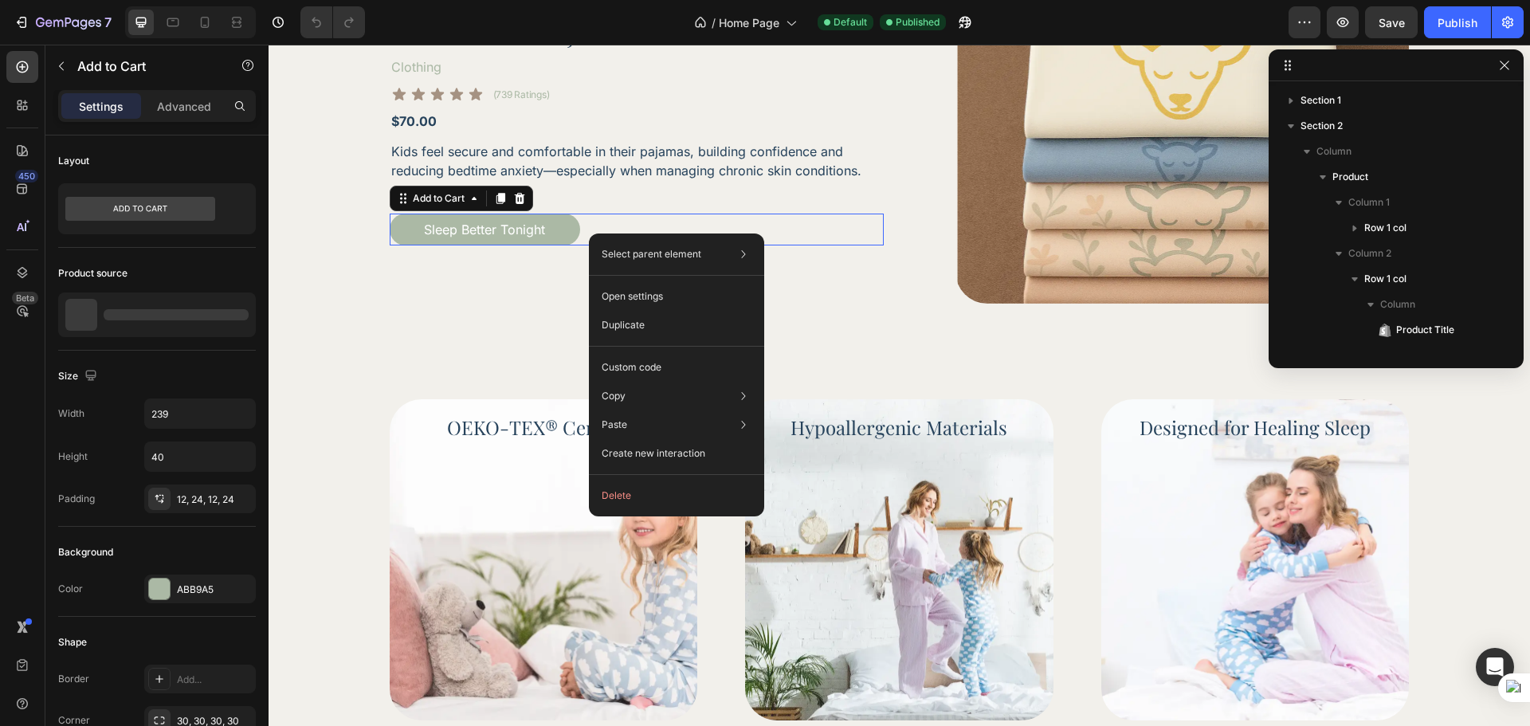
scroll to position [251, 0]
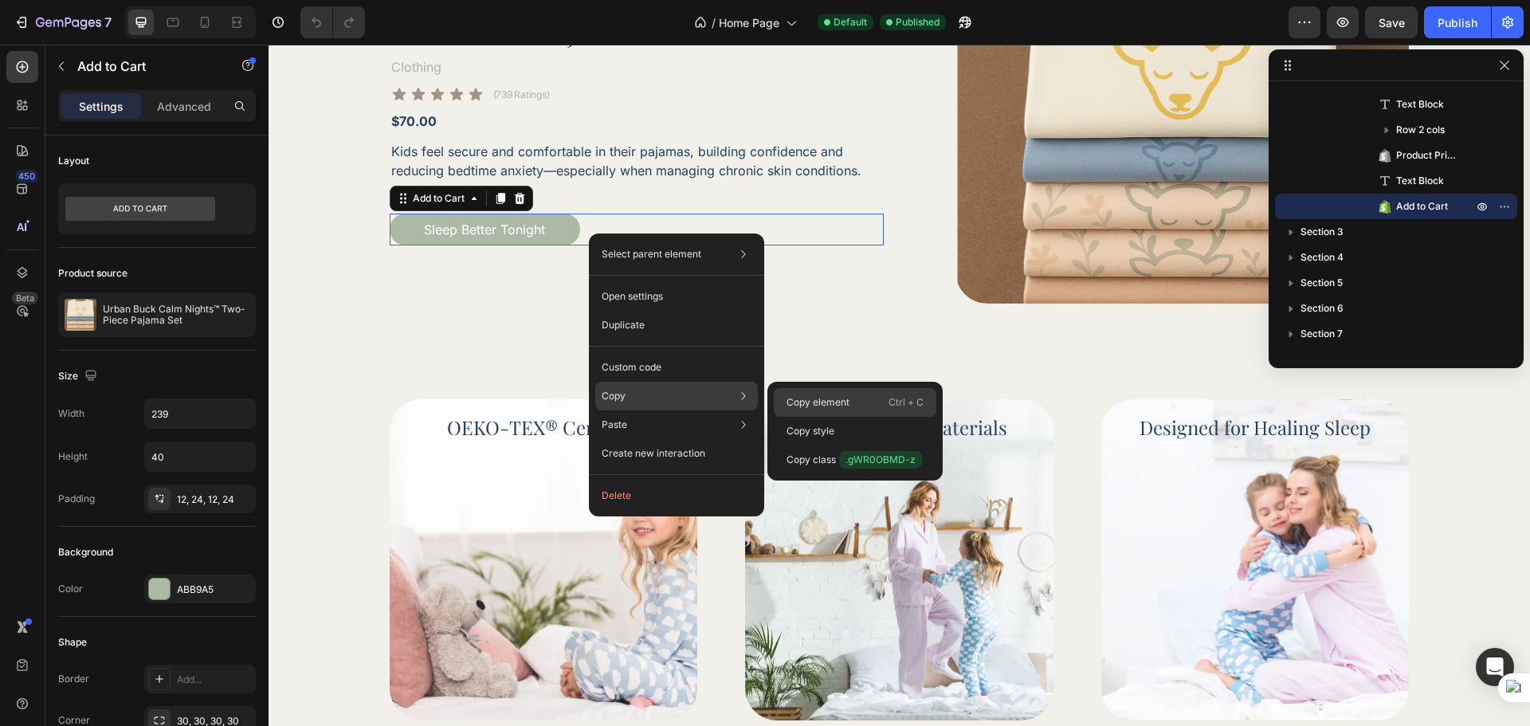
click at [859, 417] on div "Copy element Ctrl + C" at bounding box center [855, 431] width 163 height 29
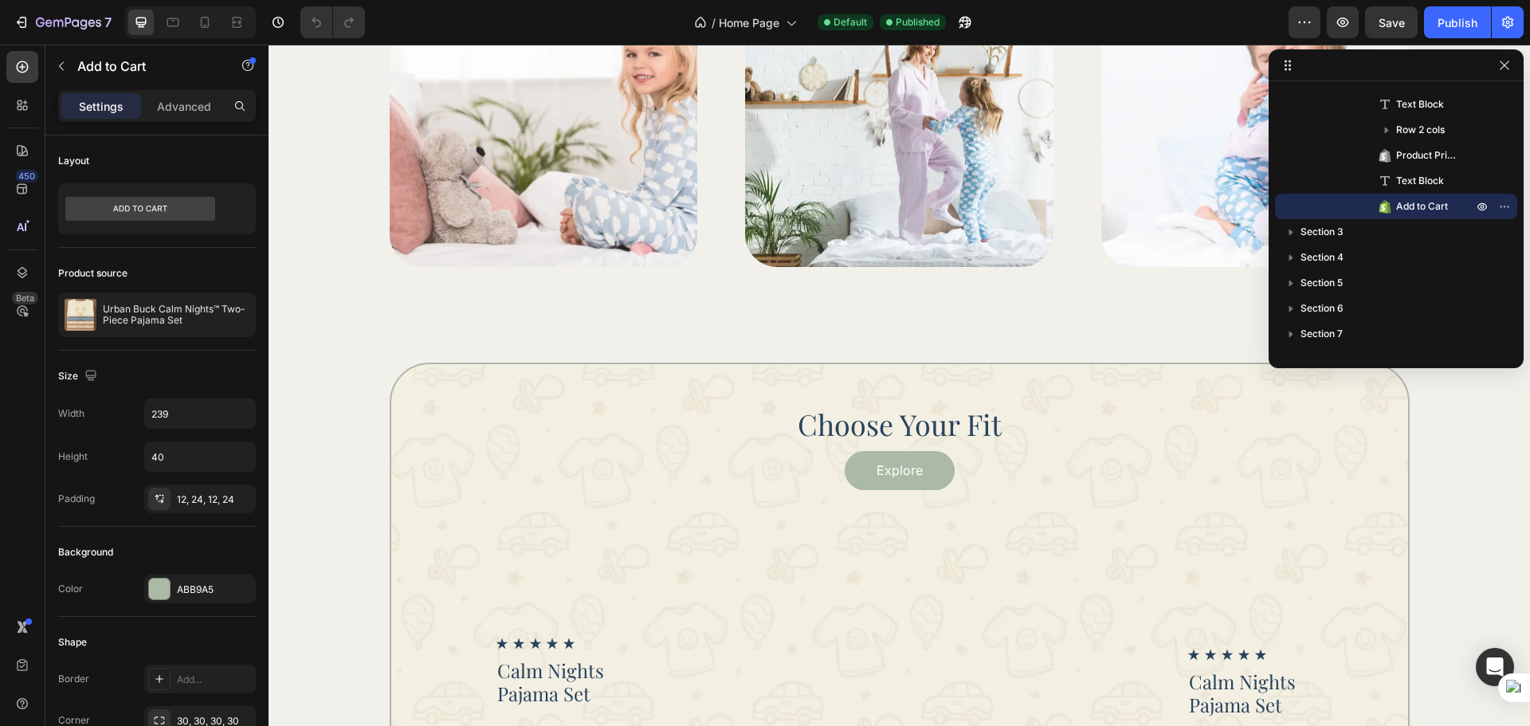
scroll to position [1594, 0]
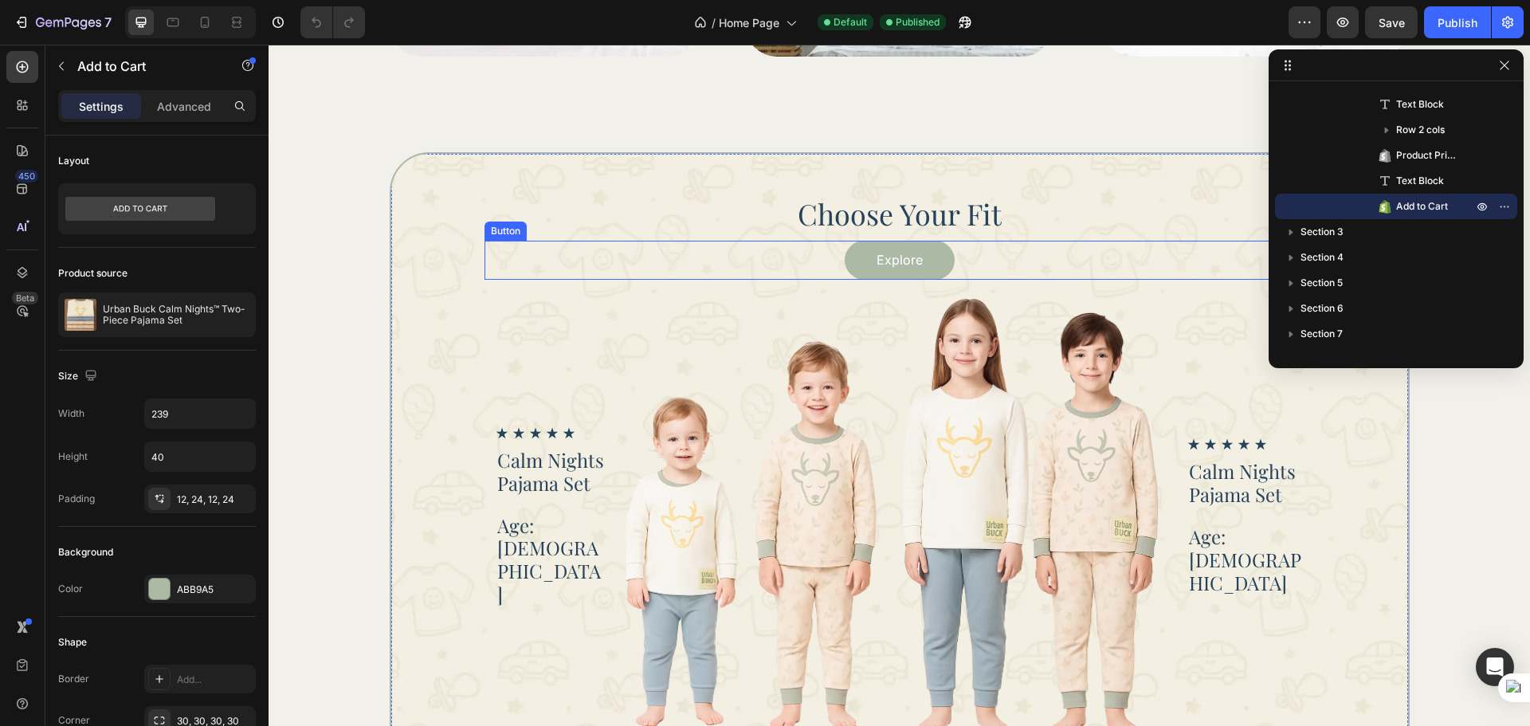
click at [957, 254] on div "Explore Button" at bounding box center [900, 260] width 831 height 39
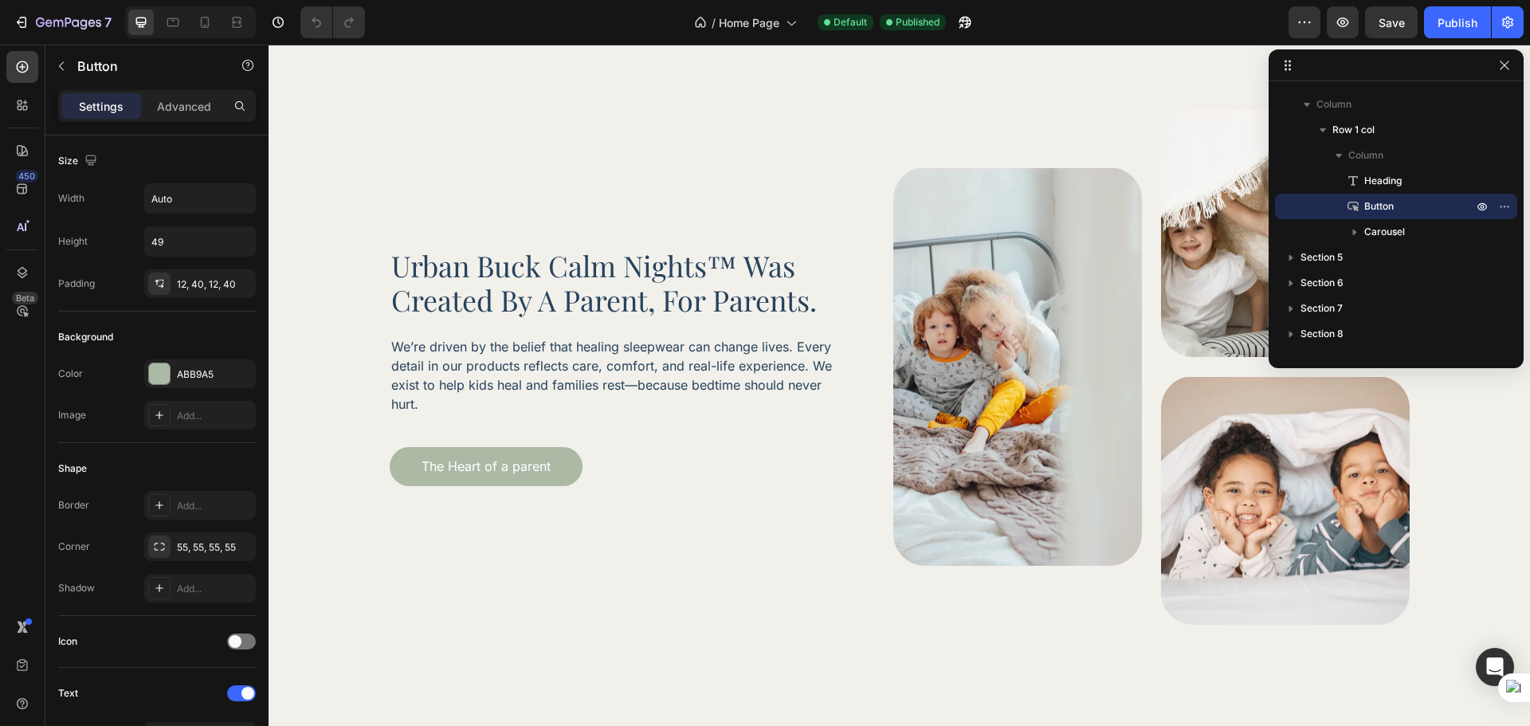
scroll to position [3852, 0]
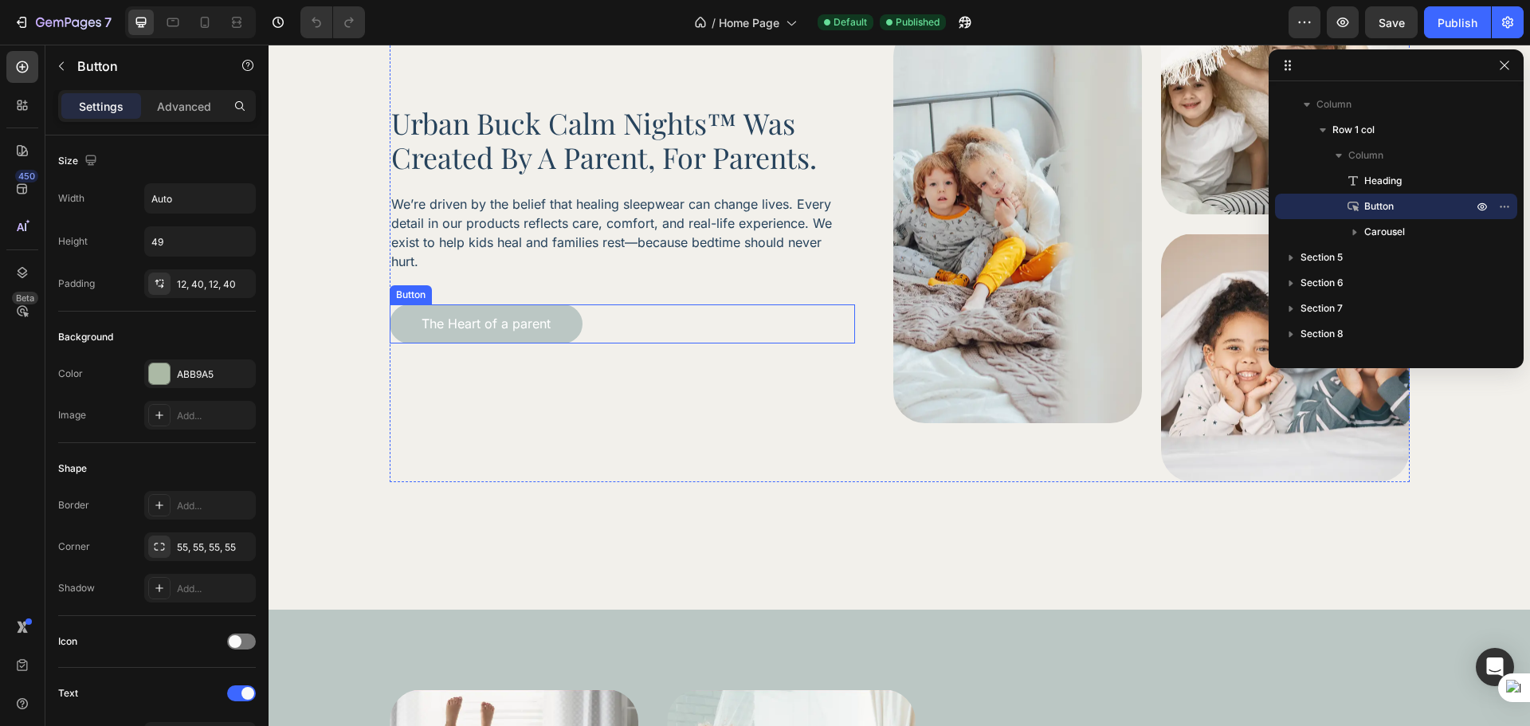
click at [562, 327] on button "The Heart of a parent" at bounding box center [486, 323] width 193 height 39
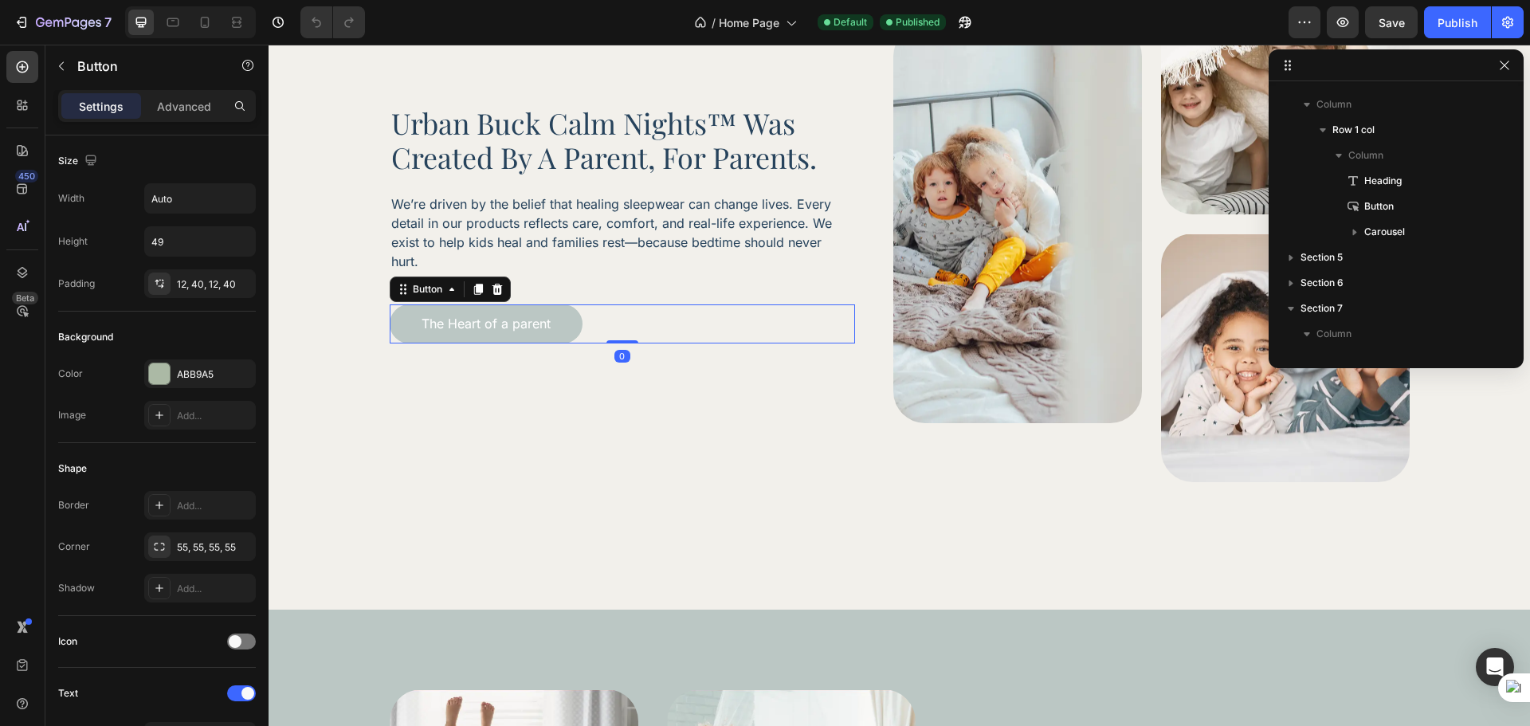
scroll to position [681, 0]
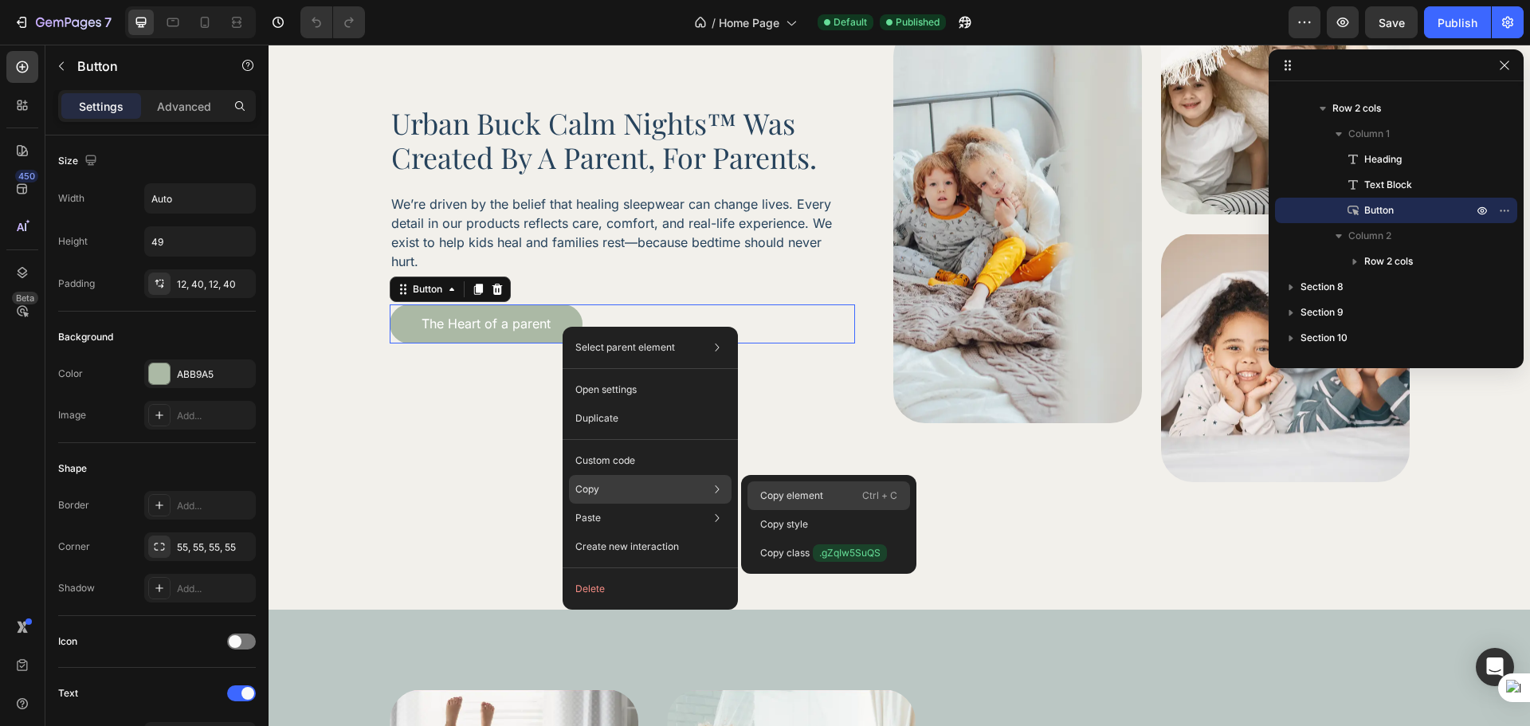
click at [812, 496] on p "Copy element" at bounding box center [791, 496] width 63 height 14
